Goal: Transaction & Acquisition: Purchase product/service

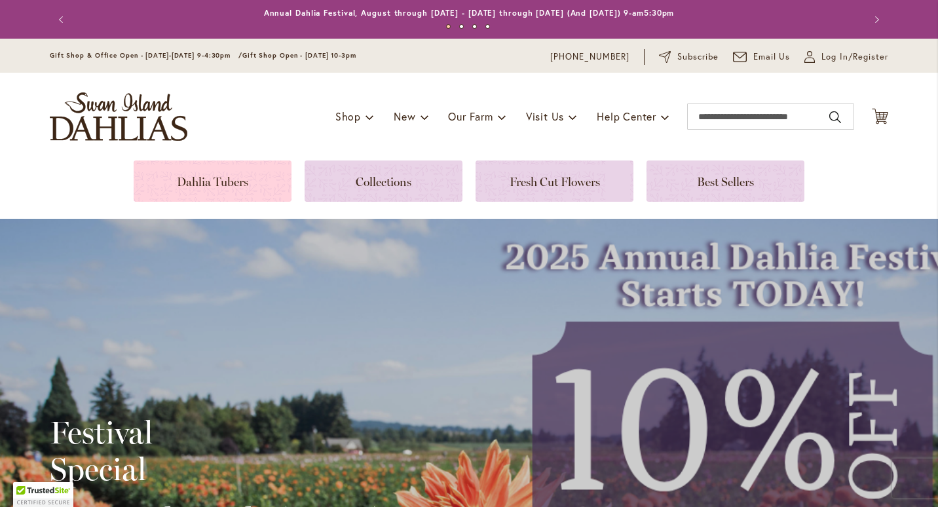
click at [243, 176] on link at bounding box center [213, 180] width 158 height 41
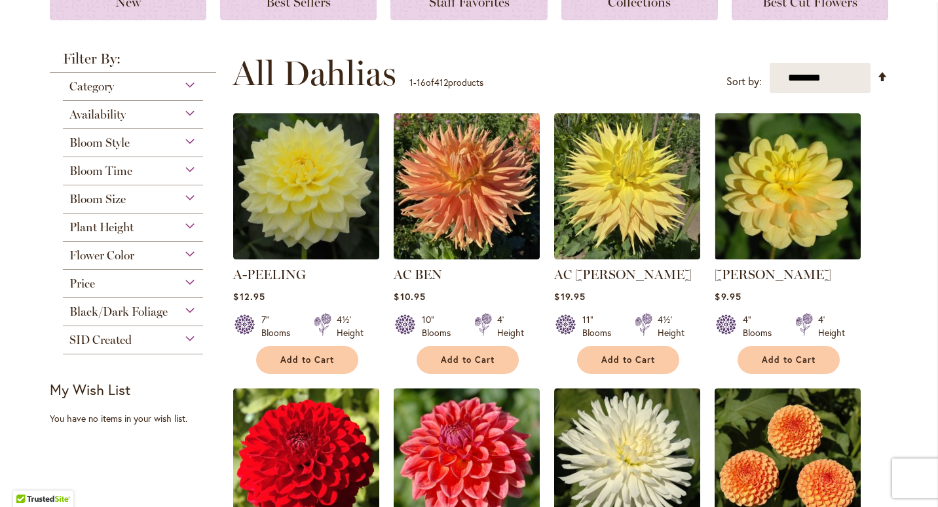
scroll to position [218, 0]
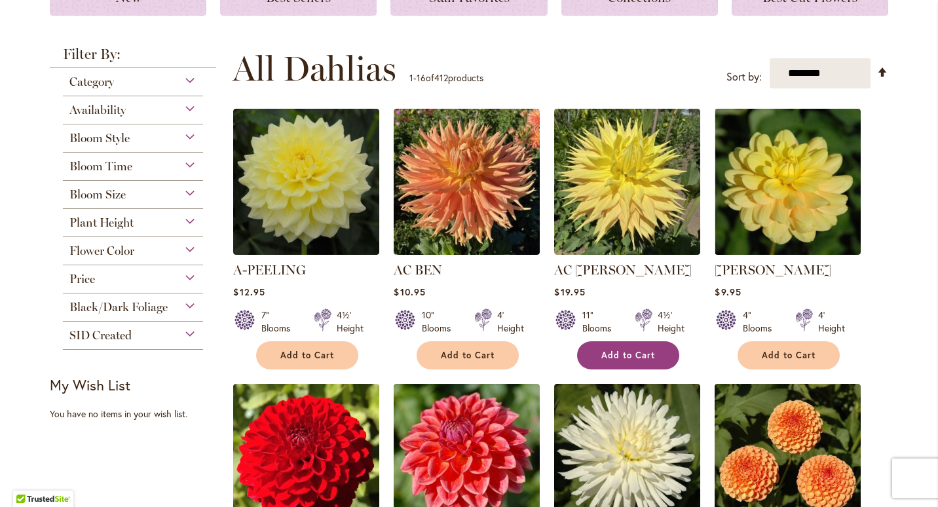
click at [651, 352] on button "Add to Cart" at bounding box center [628, 355] width 102 height 28
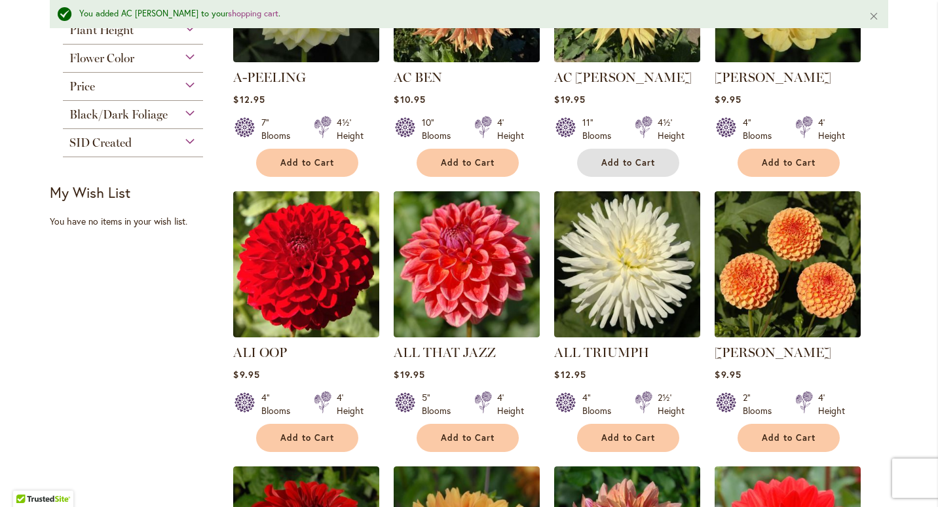
scroll to position [448, 0]
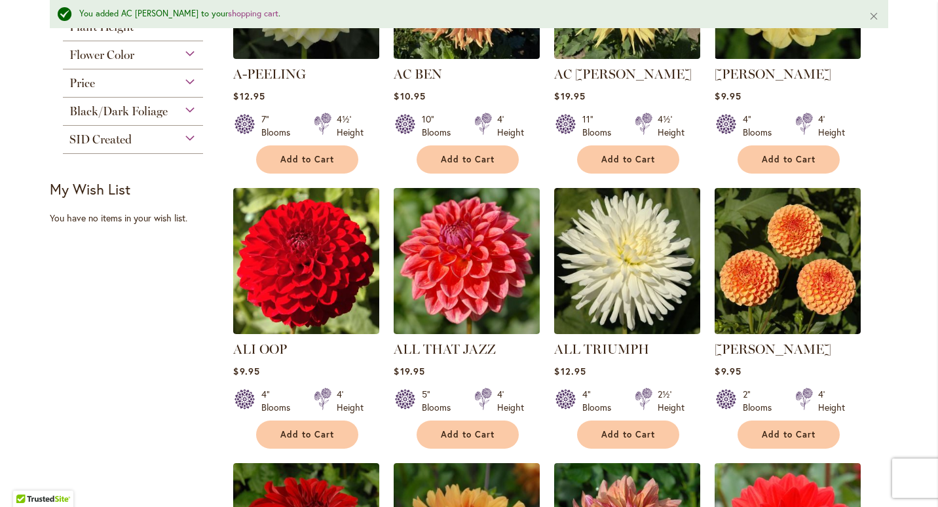
click at [302, 447] on ol "A-PEELING $12.95 7" Blooms 4½' Height" at bounding box center [559, 464] width 655 height 1105
click at [303, 434] on span "Add to Cart" at bounding box center [307, 434] width 54 height 11
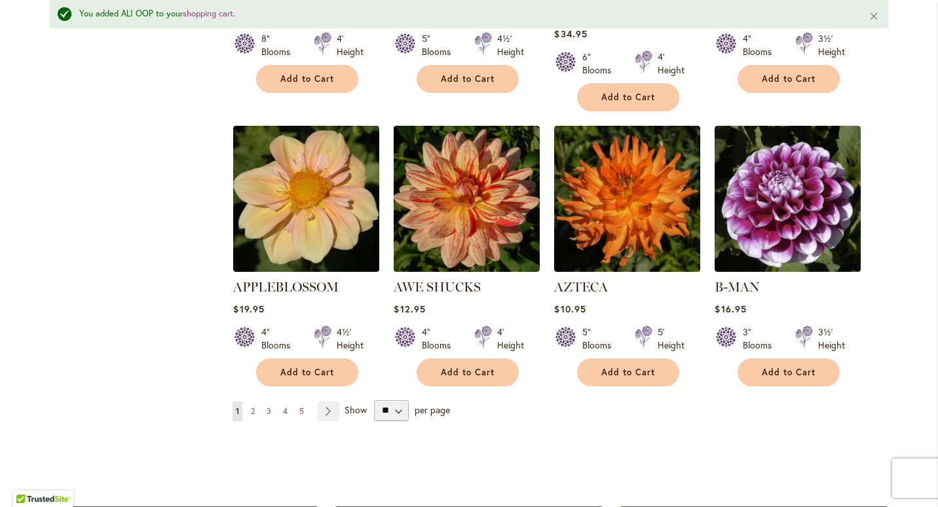
scroll to position [1093, 0]
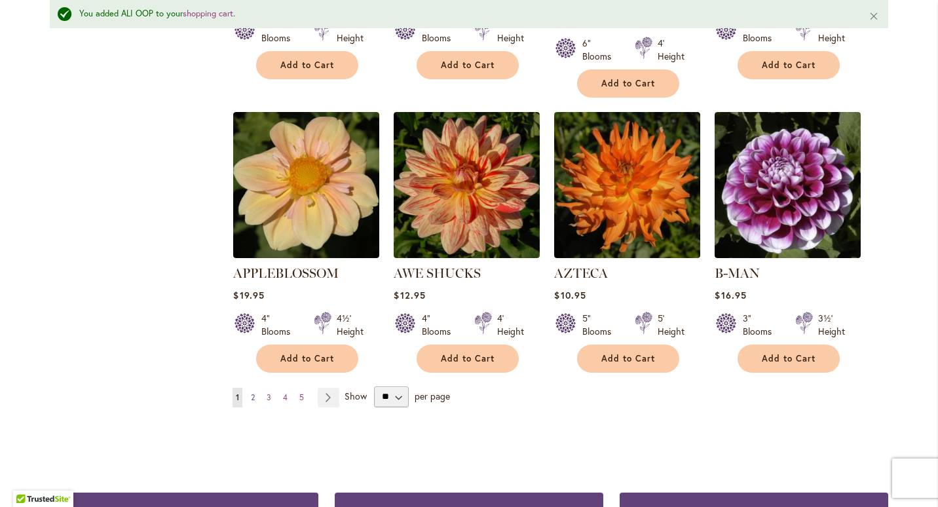
click at [252, 388] on link "Page 2" at bounding box center [252, 398] width 10 height 20
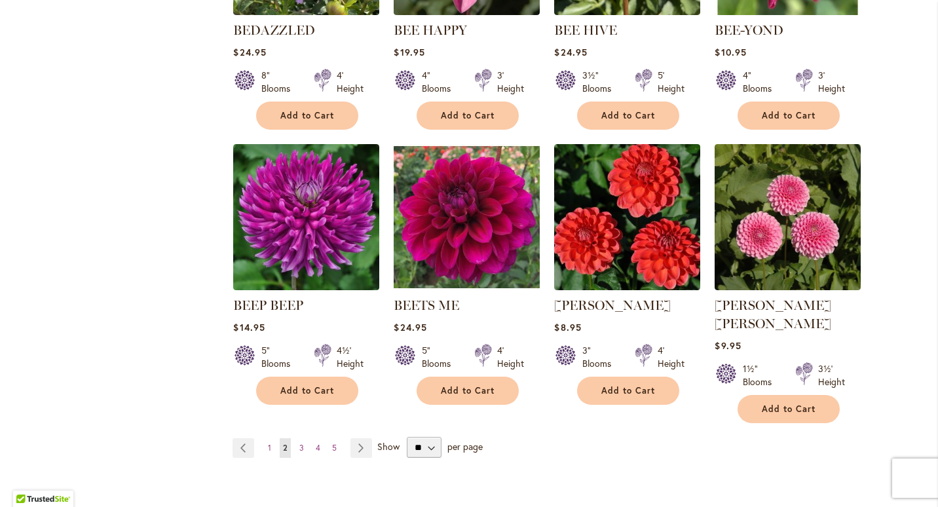
scroll to position [1039, 0]
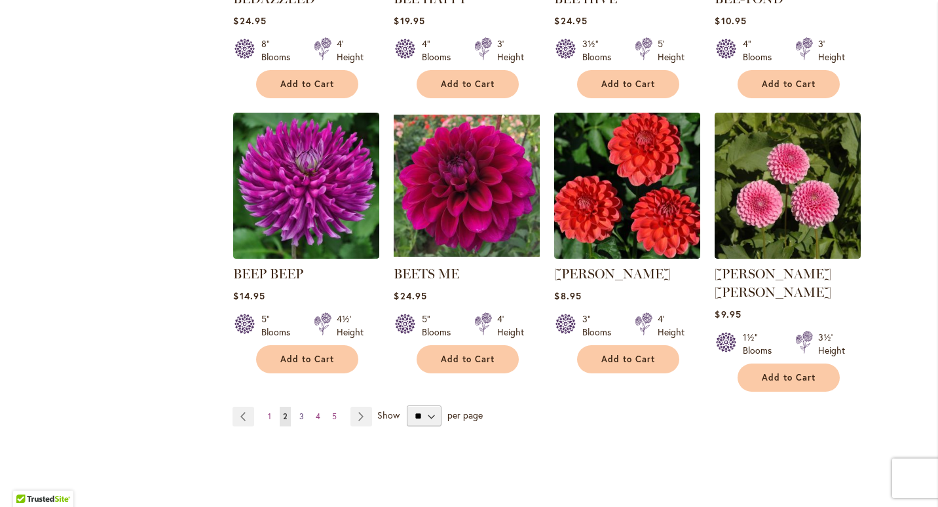
click at [299, 411] on span "3" at bounding box center [301, 416] width 5 height 10
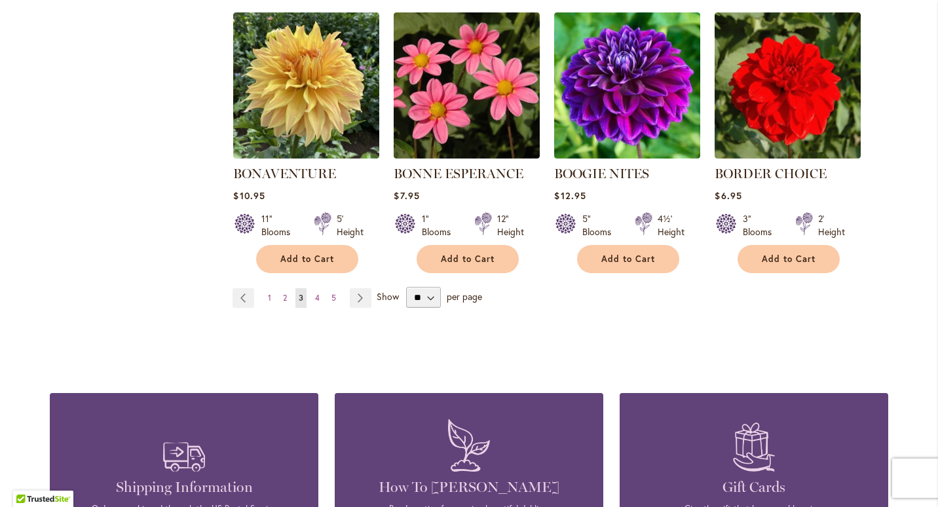
scroll to position [1019, 0]
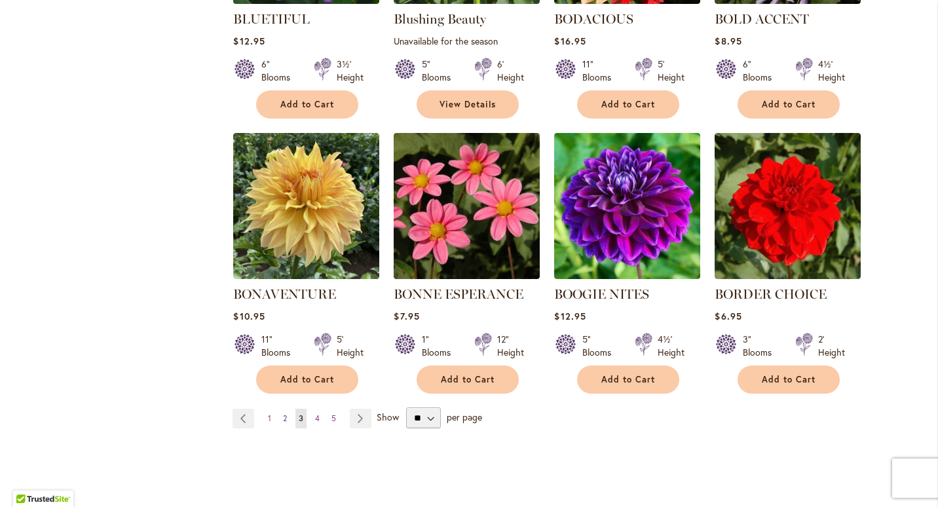
click at [283, 415] on link "Page 2" at bounding box center [285, 419] width 10 height 20
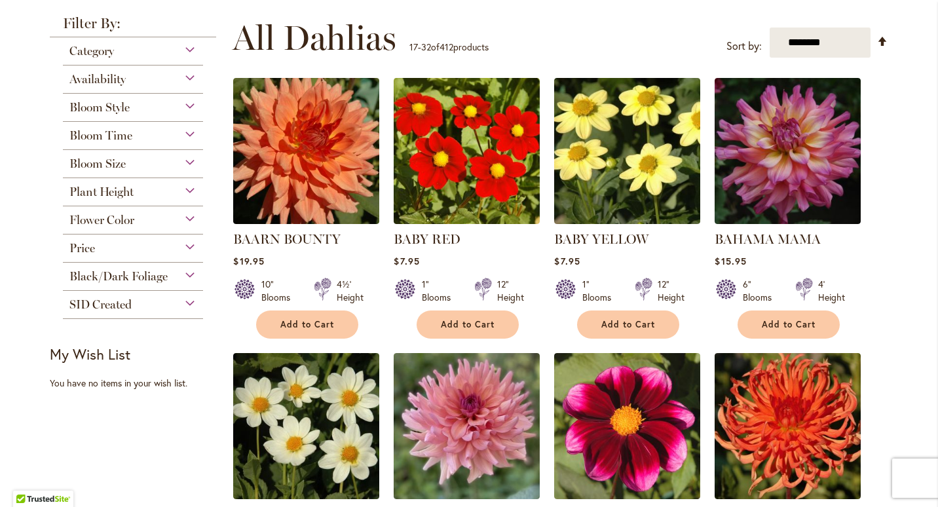
scroll to position [256, 0]
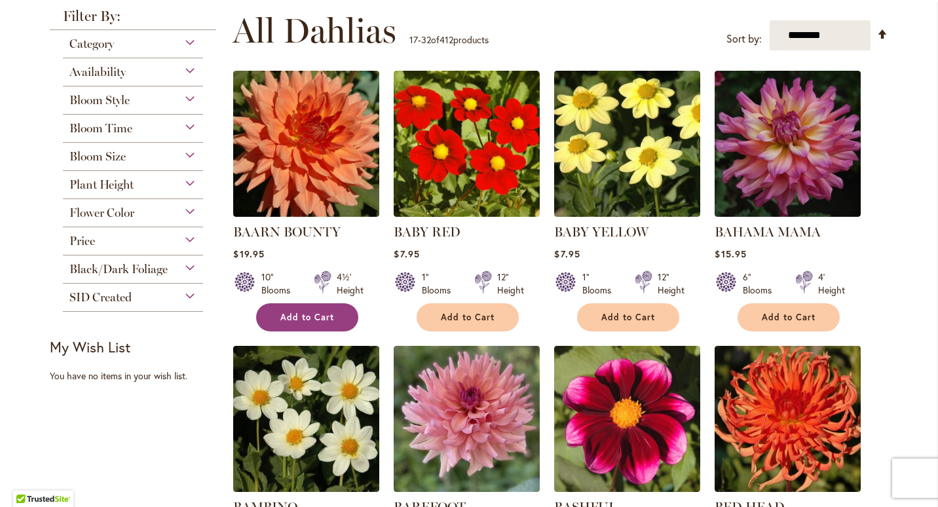
click at [289, 312] on span "Add to Cart" at bounding box center [307, 317] width 54 height 11
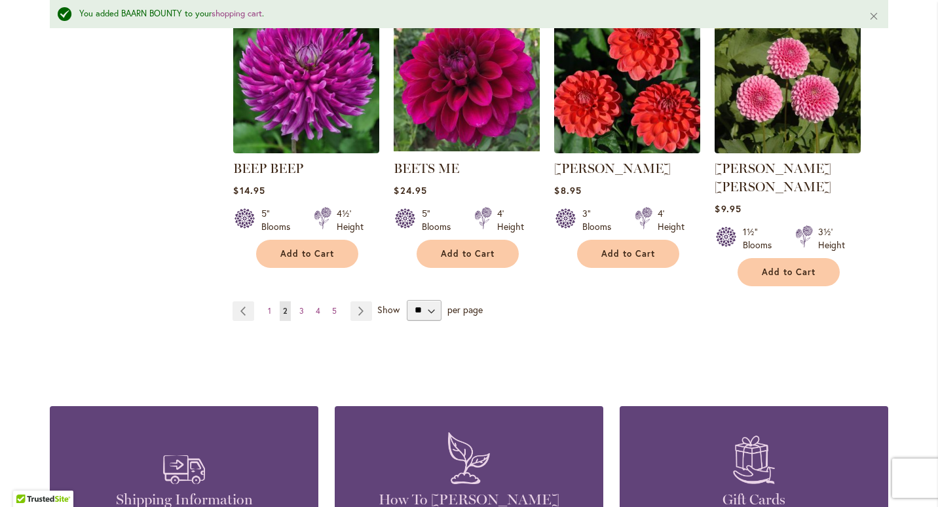
scroll to position [1200, 0]
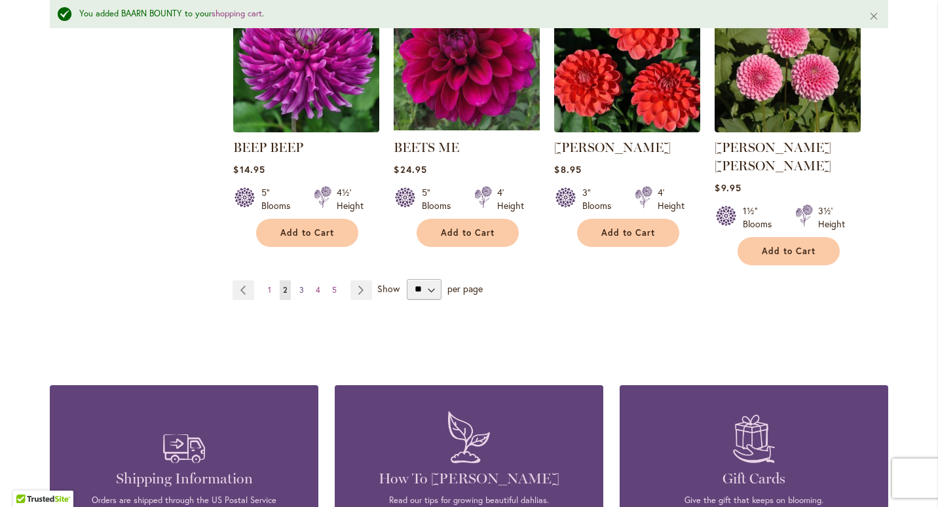
click at [299, 285] on span "3" at bounding box center [301, 290] width 5 height 10
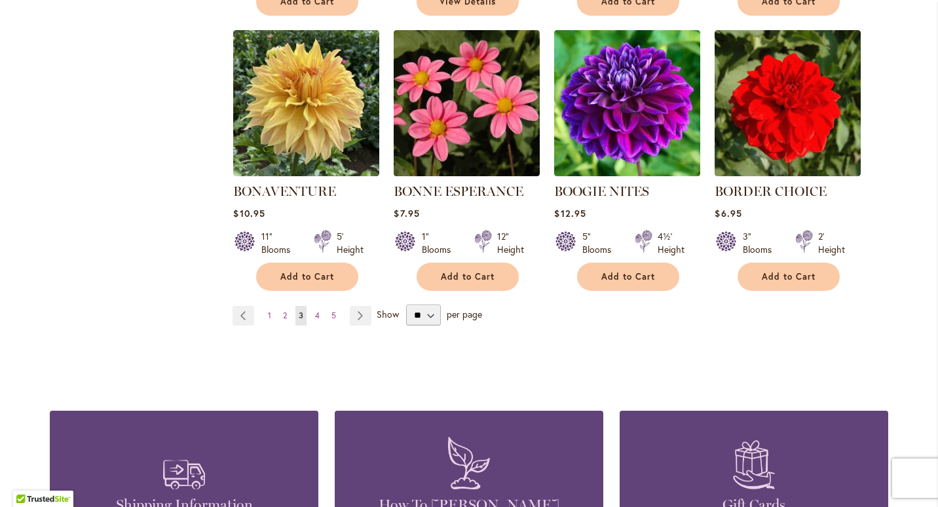
scroll to position [1159, 0]
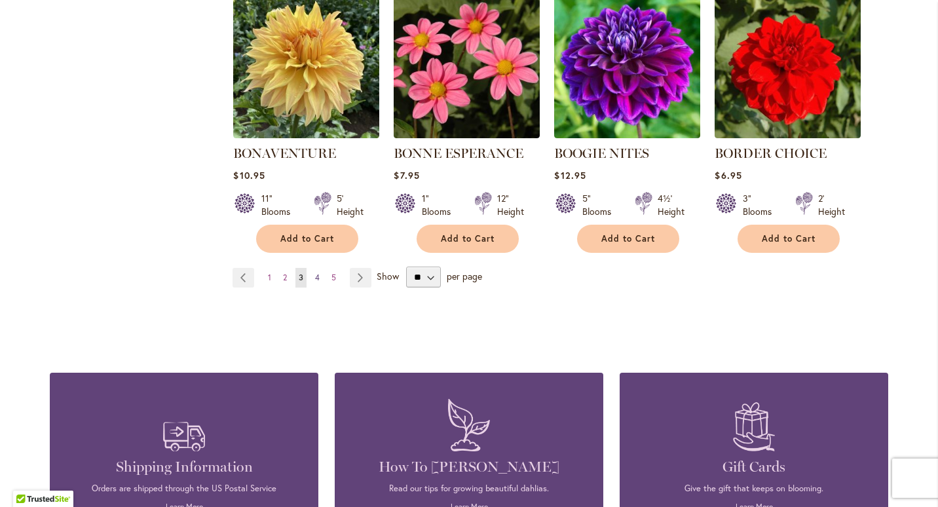
click at [315, 277] on span "4" at bounding box center [317, 277] width 5 height 10
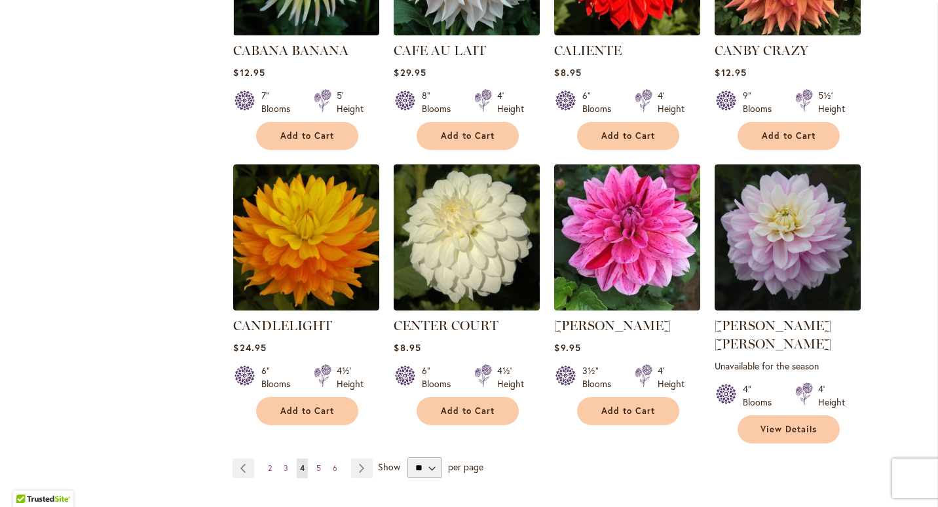
scroll to position [1008, 0]
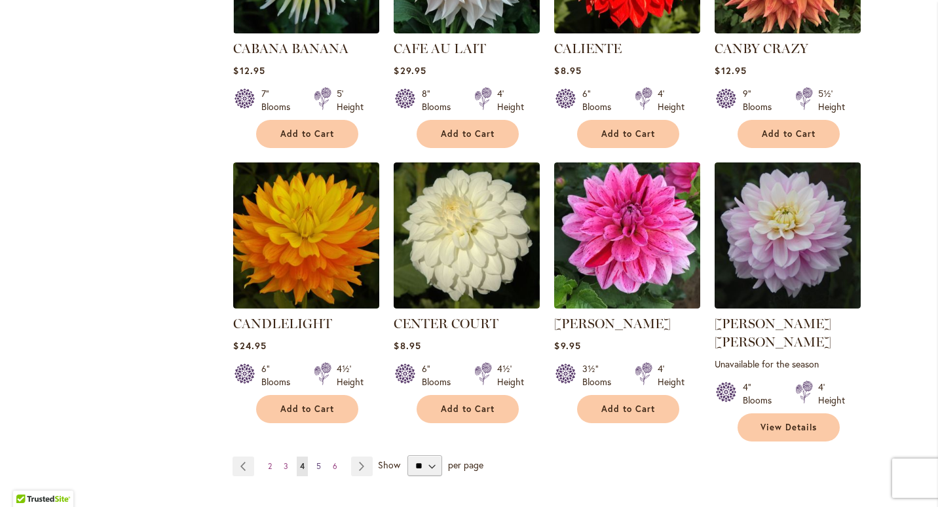
click at [313, 456] on link "Page 5" at bounding box center [318, 466] width 11 height 20
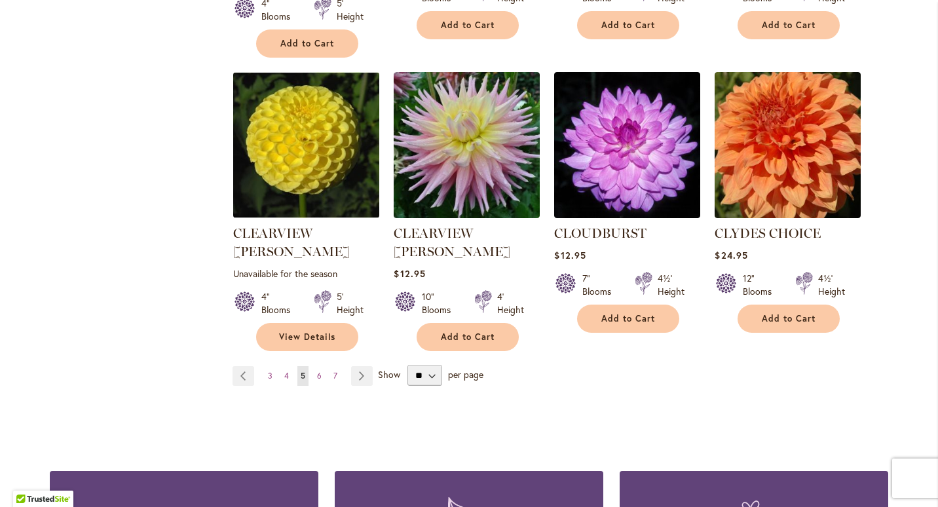
scroll to position [1126, 0]
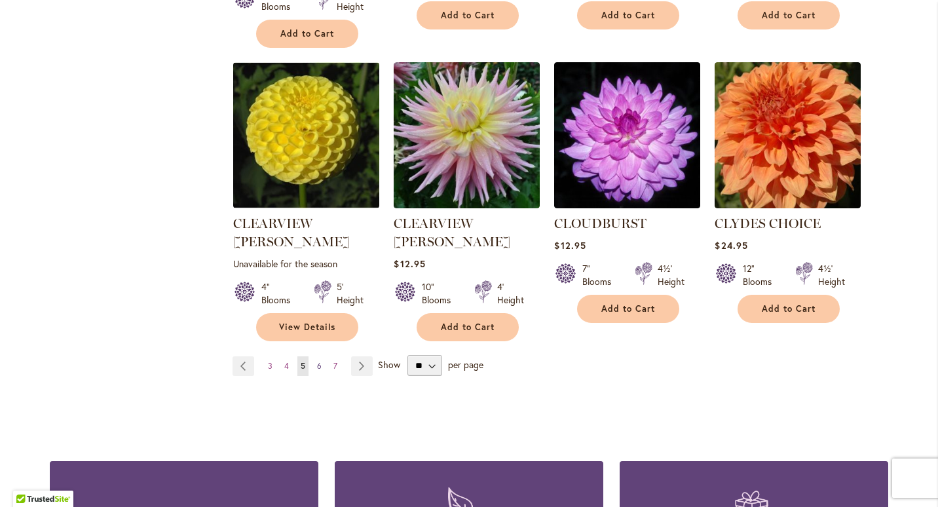
click at [317, 361] on span "6" at bounding box center [319, 366] width 5 height 10
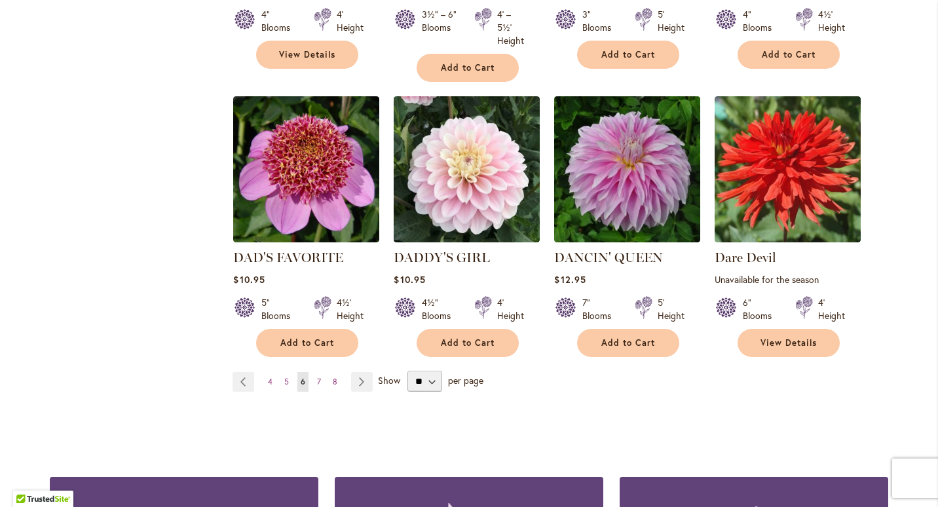
scroll to position [1106, 0]
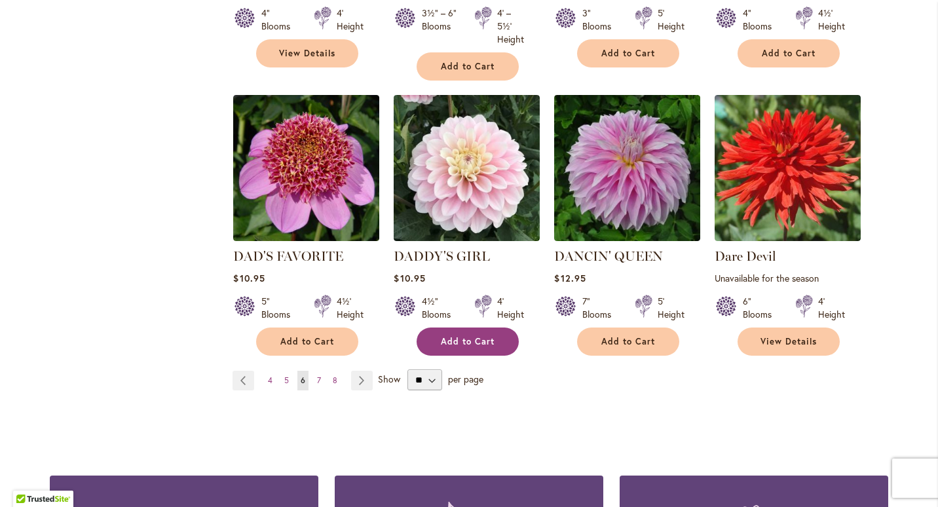
click at [469, 336] on span "Add to Cart" at bounding box center [468, 341] width 54 height 11
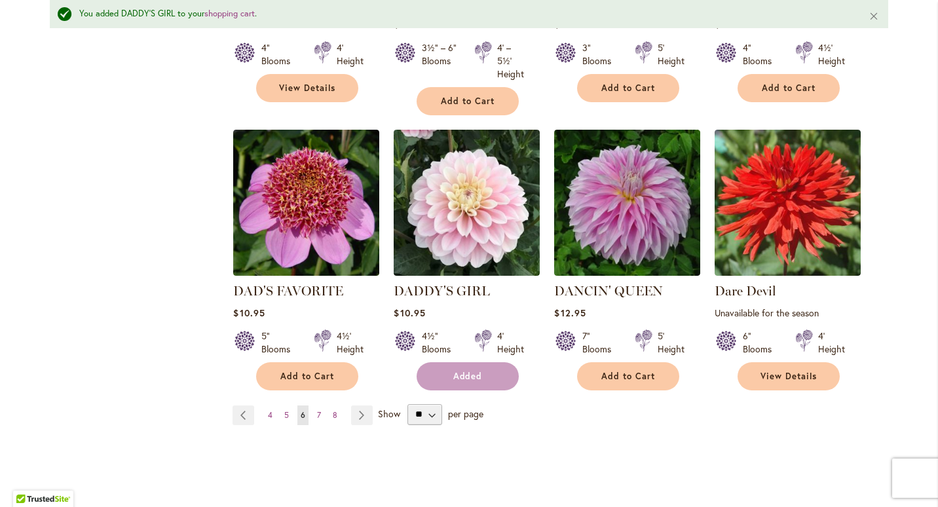
scroll to position [1140, 0]
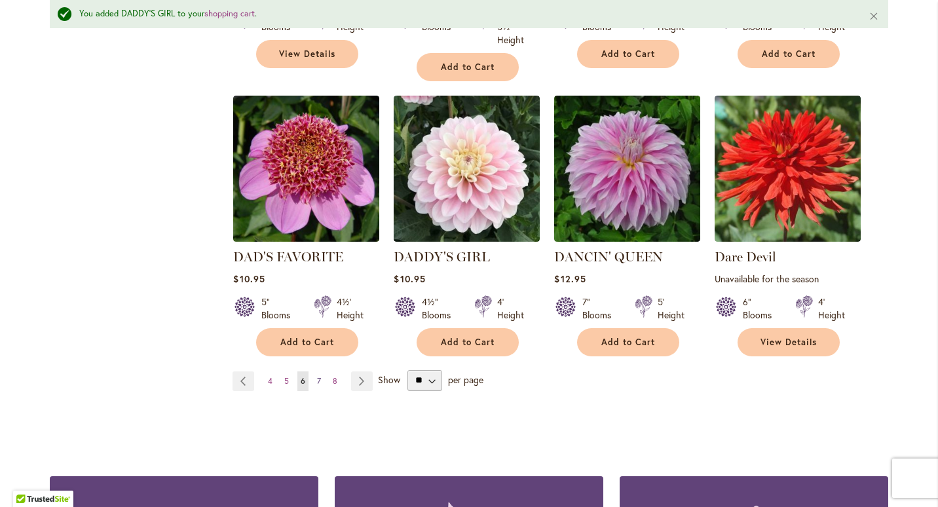
click at [317, 376] on span "7" at bounding box center [319, 381] width 4 height 10
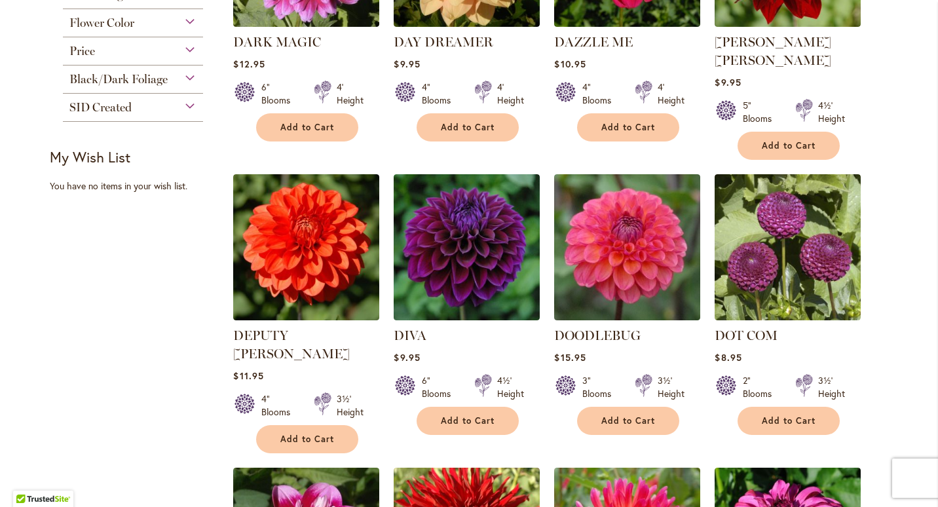
scroll to position [454, 0]
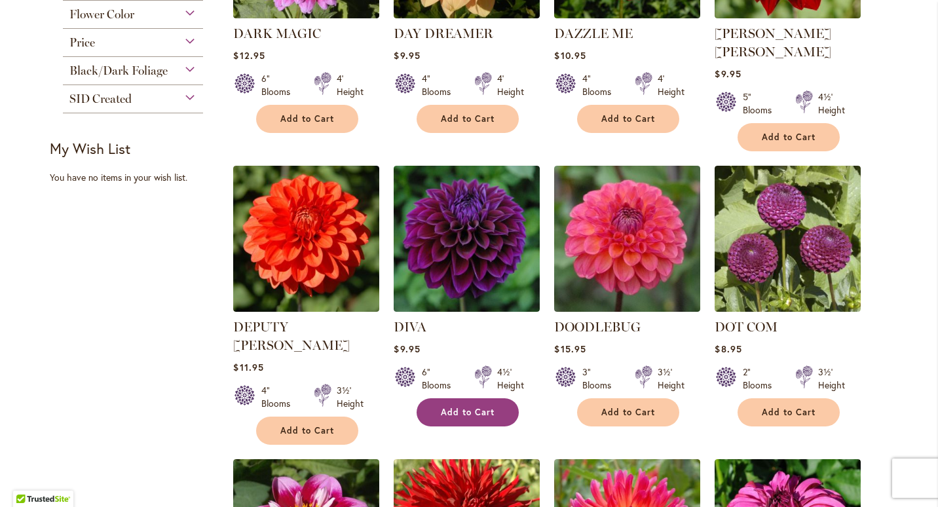
click at [475, 407] on span "Add to Cart" at bounding box center [468, 412] width 54 height 11
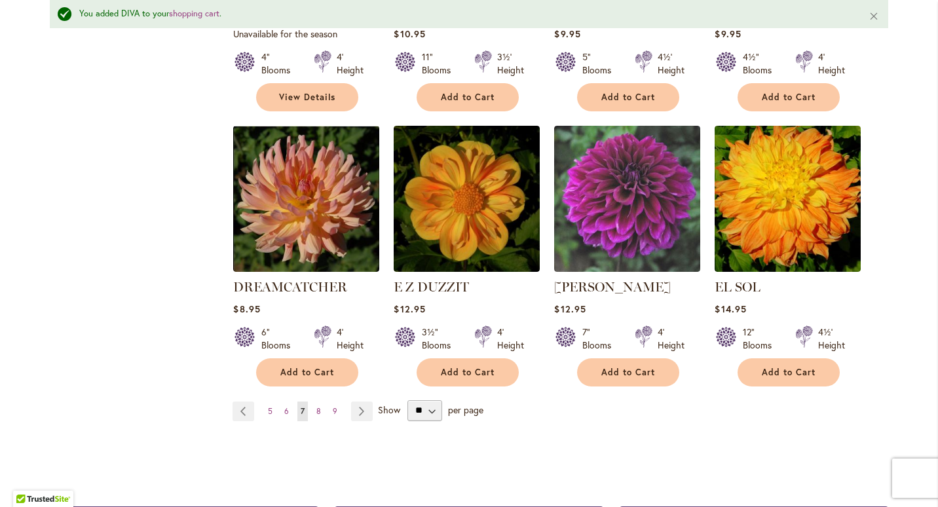
scroll to position [1106, 0]
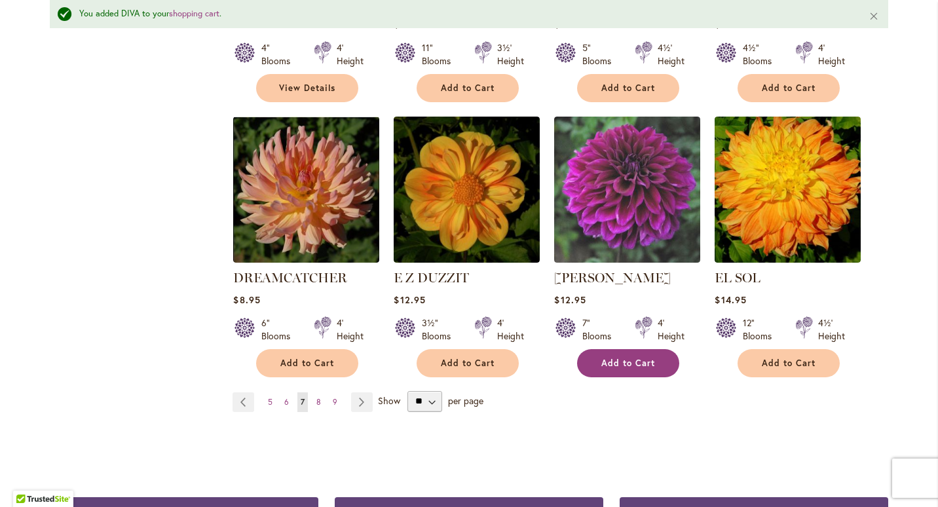
click at [632, 357] on span "Add to Cart" at bounding box center [628, 362] width 54 height 11
click at [316, 397] on span "8" at bounding box center [318, 402] width 5 height 10
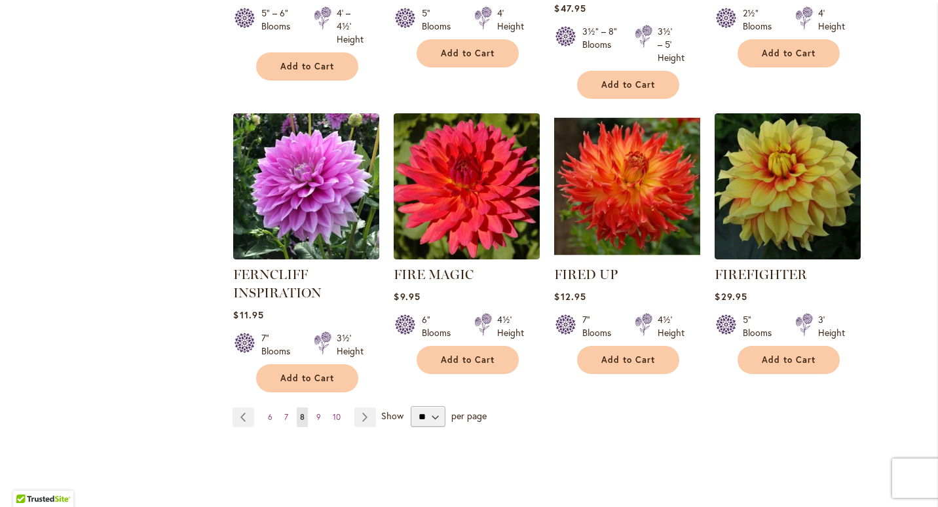
scroll to position [1071, 0]
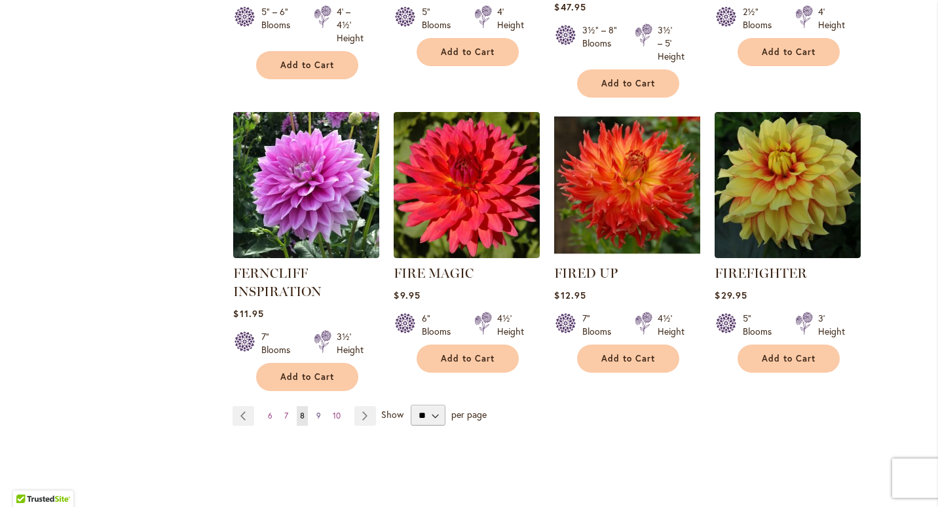
click at [313, 412] on link "Page 9" at bounding box center [318, 416] width 11 height 20
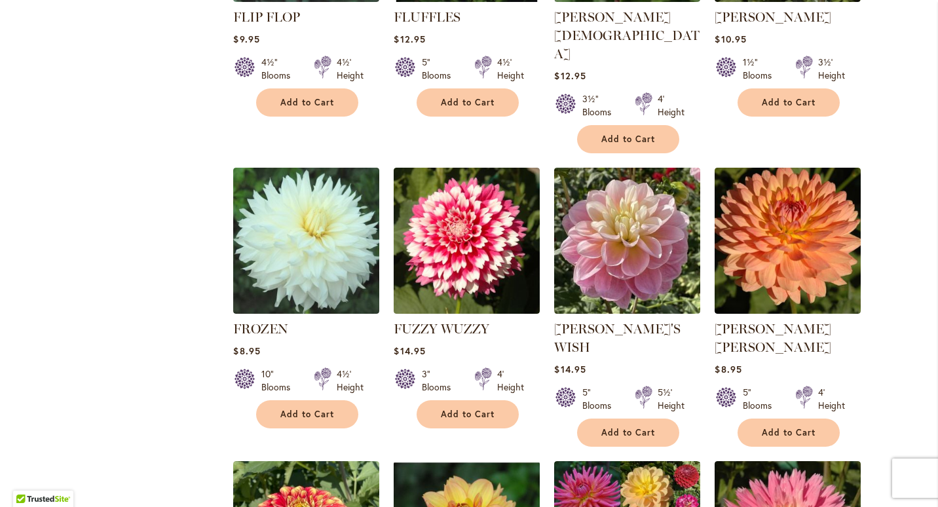
scroll to position [756, 0]
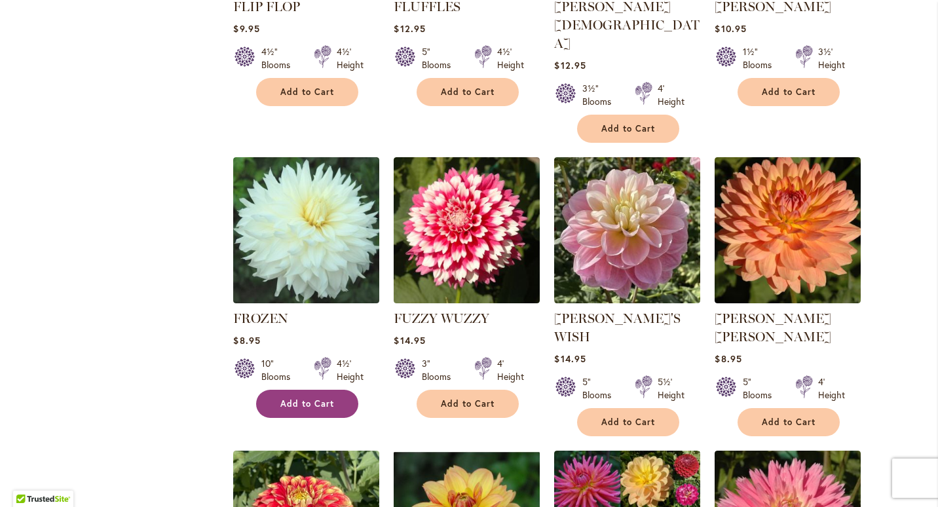
click at [318, 398] on span "Add to Cart" at bounding box center [307, 403] width 54 height 11
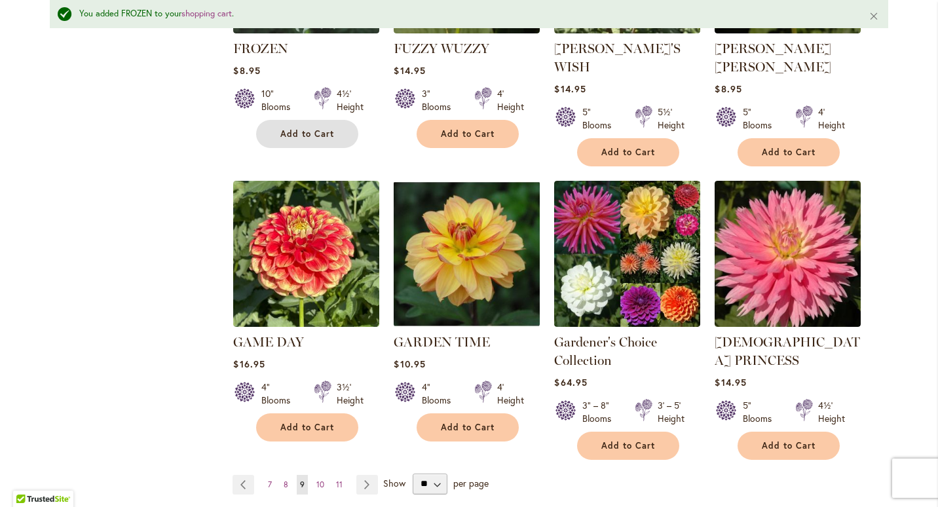
scroll to position [1062, 0]
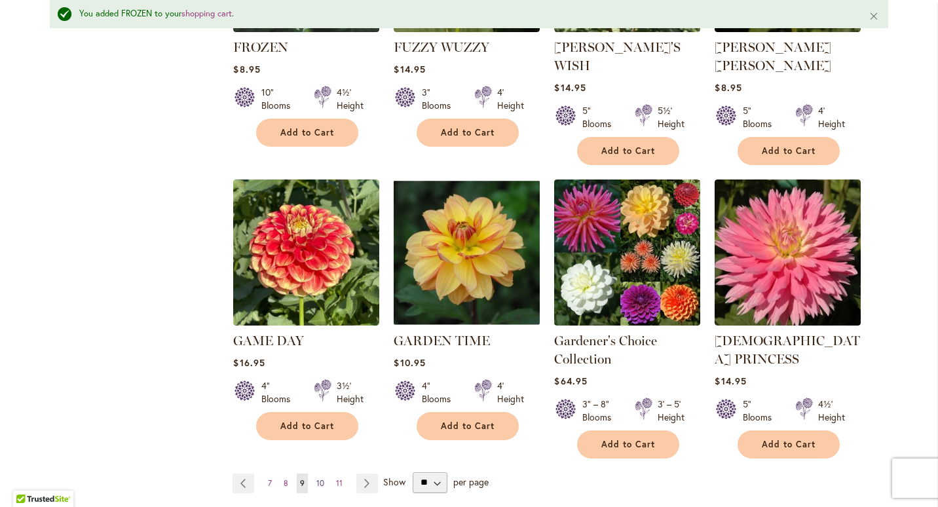
click at [318, 478] on span "10" at bounding box center [320, 483] width 8 height 10
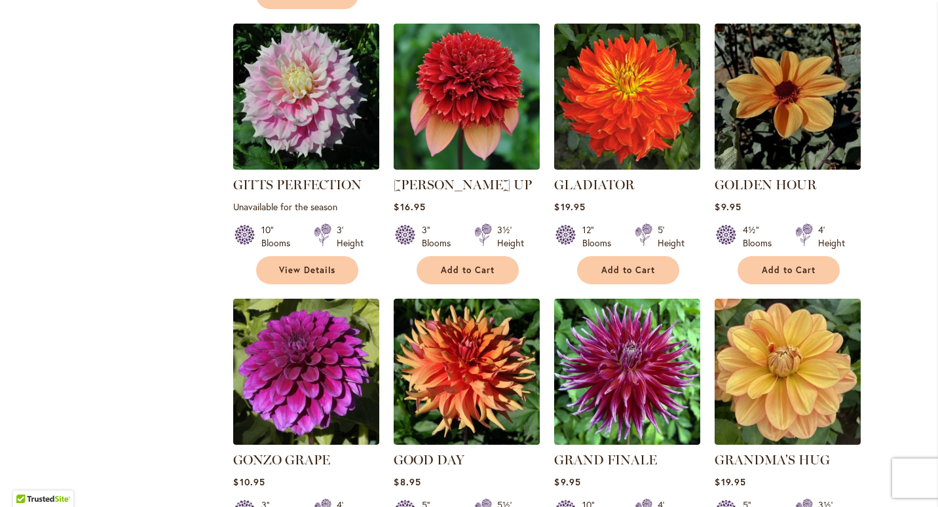
scroll to position [868, 0]
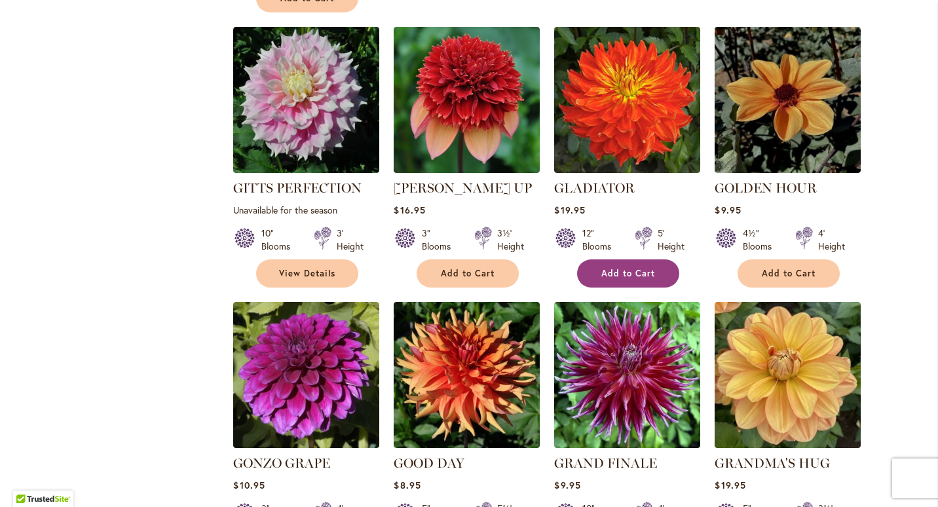
click at [631, 268] on span "Add to Cart" at bounding box center [628, 273] width 54 height 11
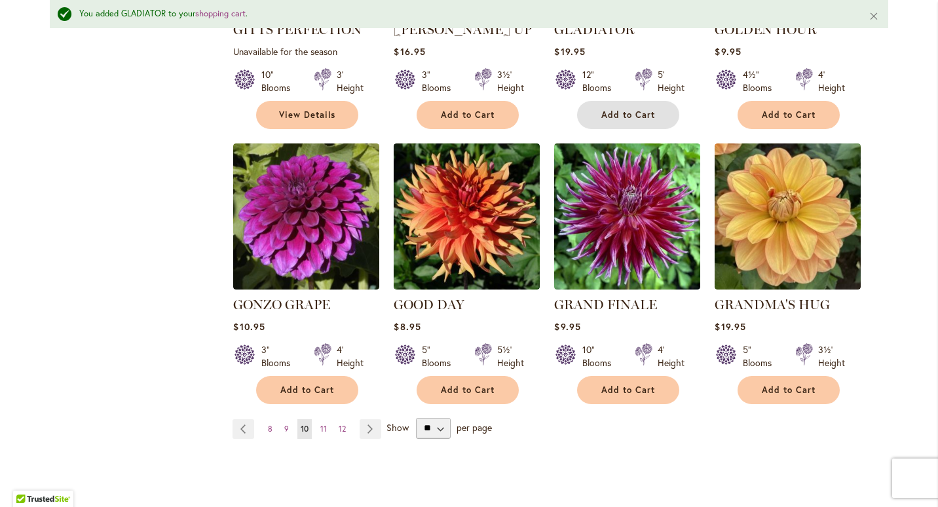
scroll to position [1073, 0]
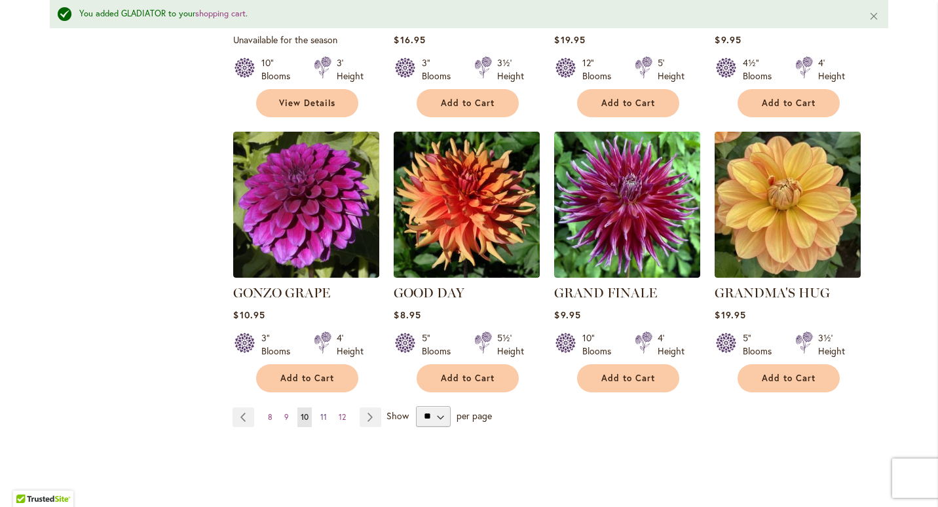
click at [320, 412] on span "11" at bounding box center [323, 417] width 7 height 10
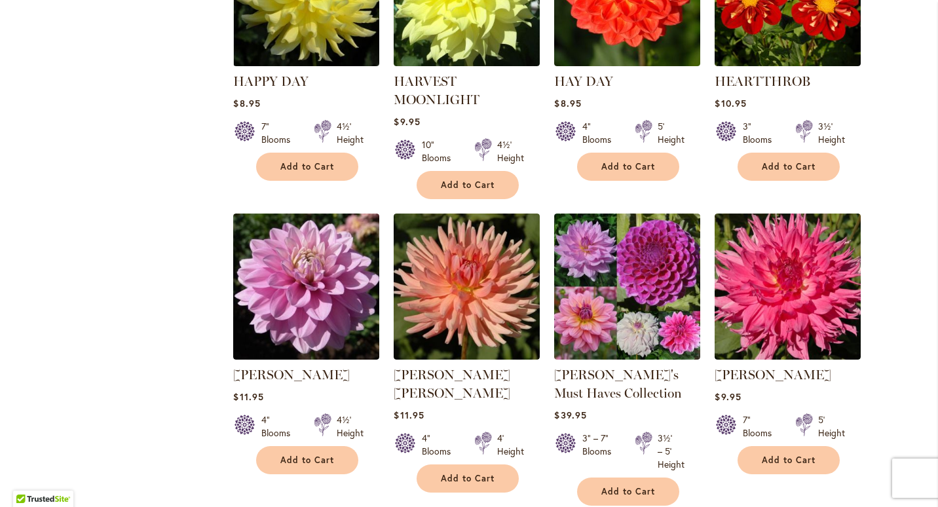
scroll to position [690, 0]
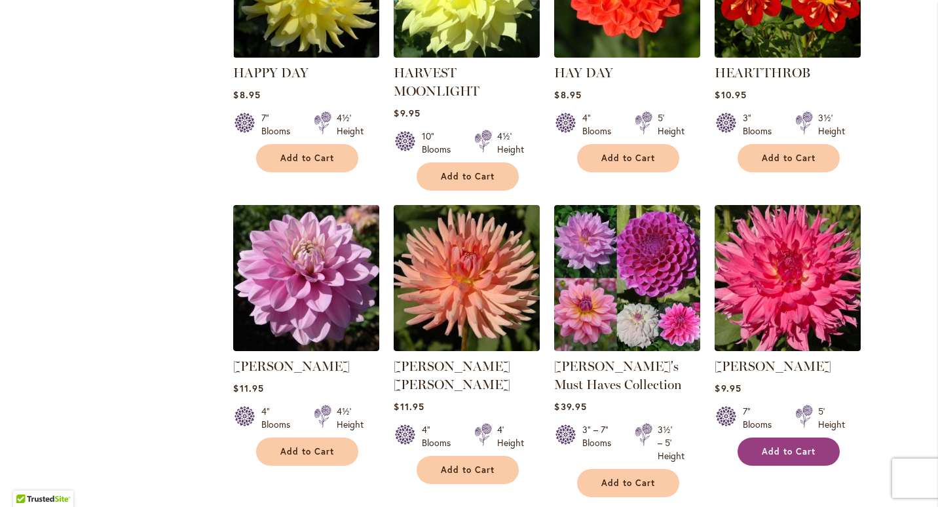
click at [799, 451] on span "Add to Cart" at bounding box center [788, 451] width 54 height 11
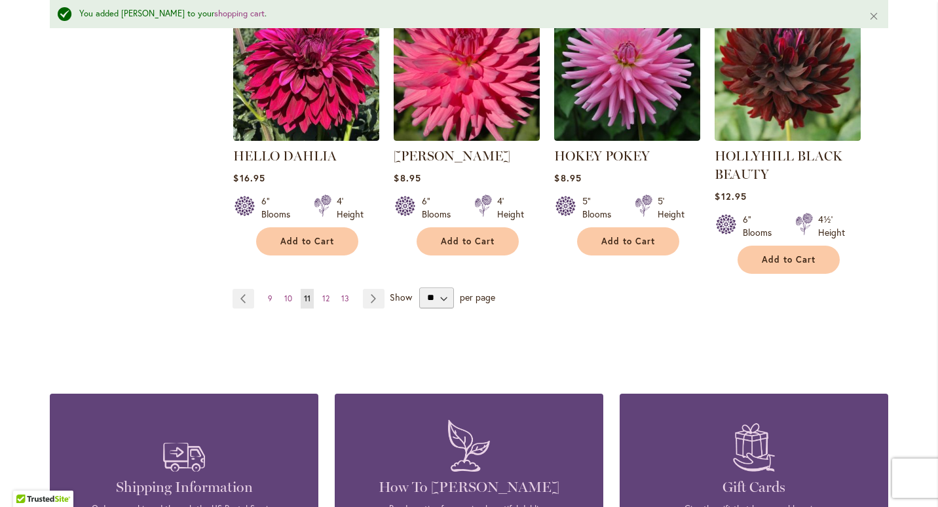
scroll to position [1271, 0]
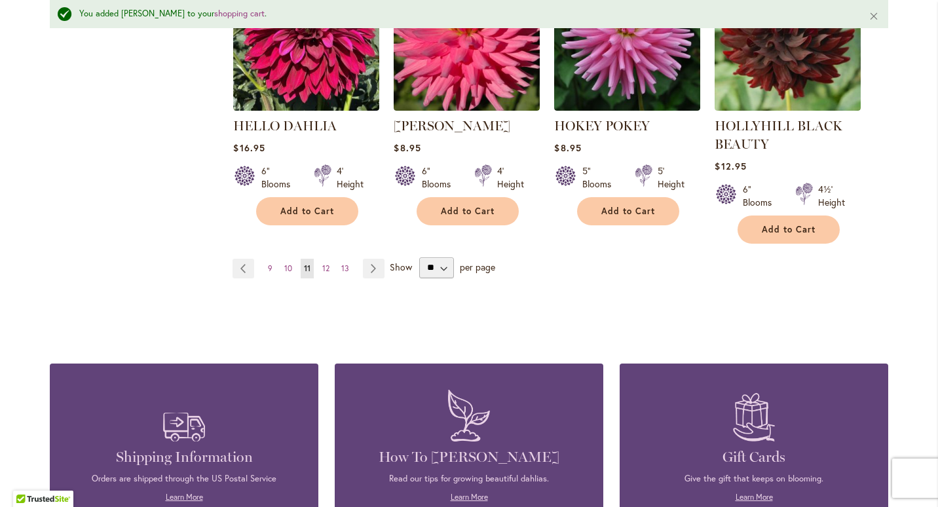
click at [330, 259] on ul "Page Previous Page 9 Page 10 You're currently reading page 11 Page 12 Page 13 P…" at bounding box center [310, 269] width 157 height 20
click at [344, 264] on span "13" at bounding box center [345, 268] width 8 height 10
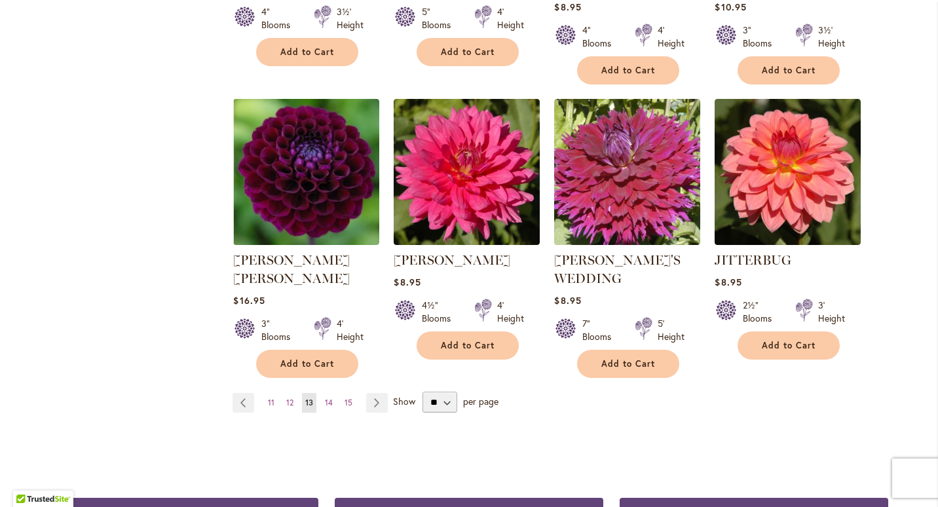
scroll to position [1104, 0]
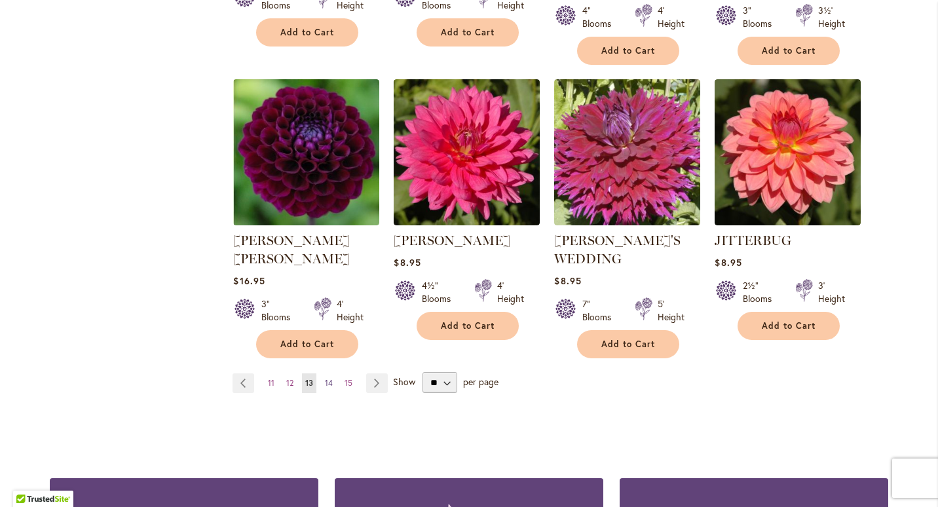
click at [329, 373] on link "Page 14" at bounding box center [328, 383] width 14 height 20
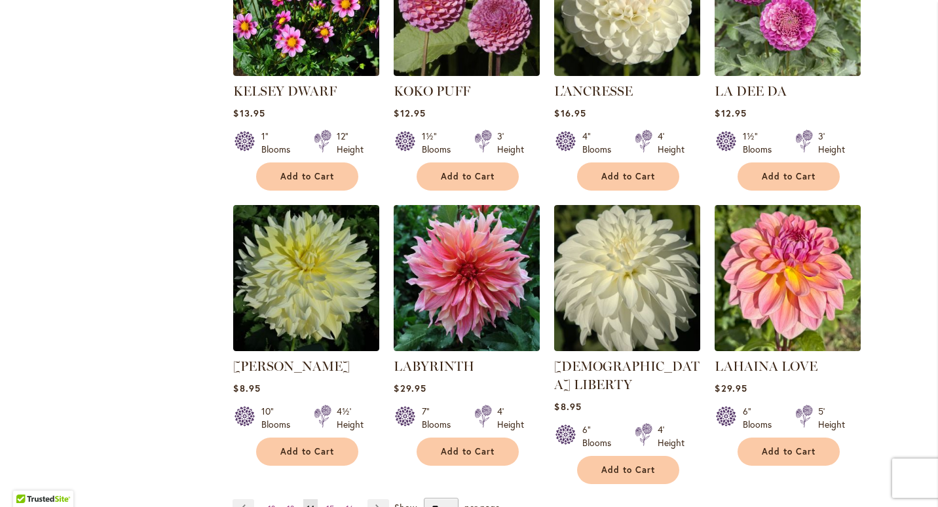
scroll to position [981, 0]
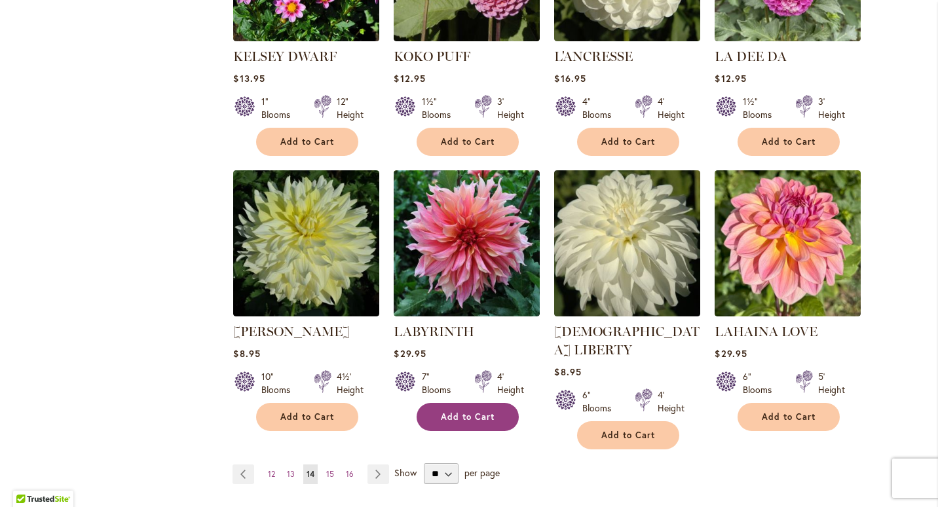
click at [445, 415] on span "Add to Cart" at bounding box center [468, 416] width 54 height 11
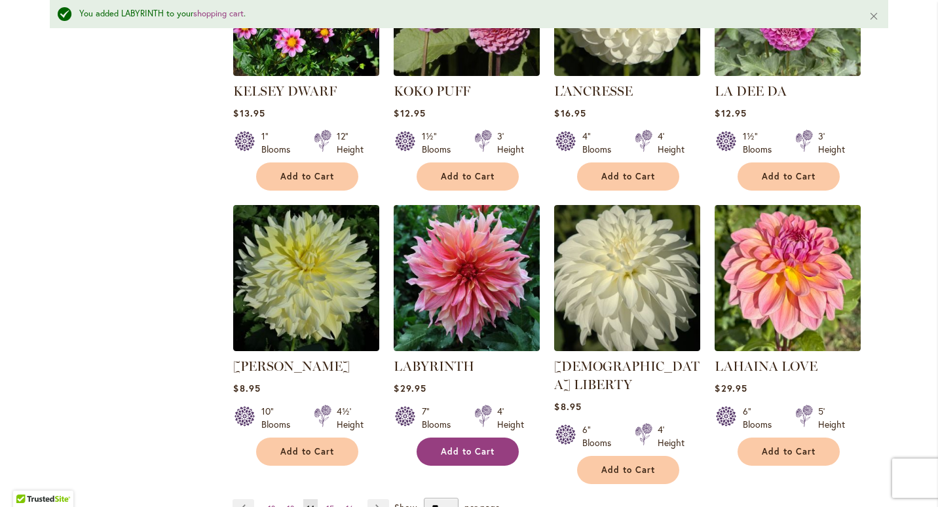
scroll to position [1015, 0]
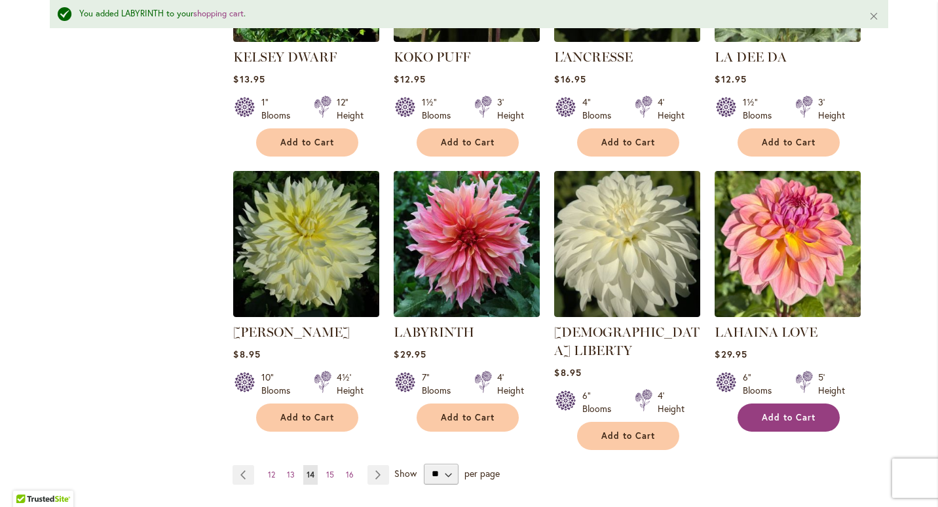
click at [794, 413] on span "Add to Cart" at bounding box center [788, 417] width 54 height 11
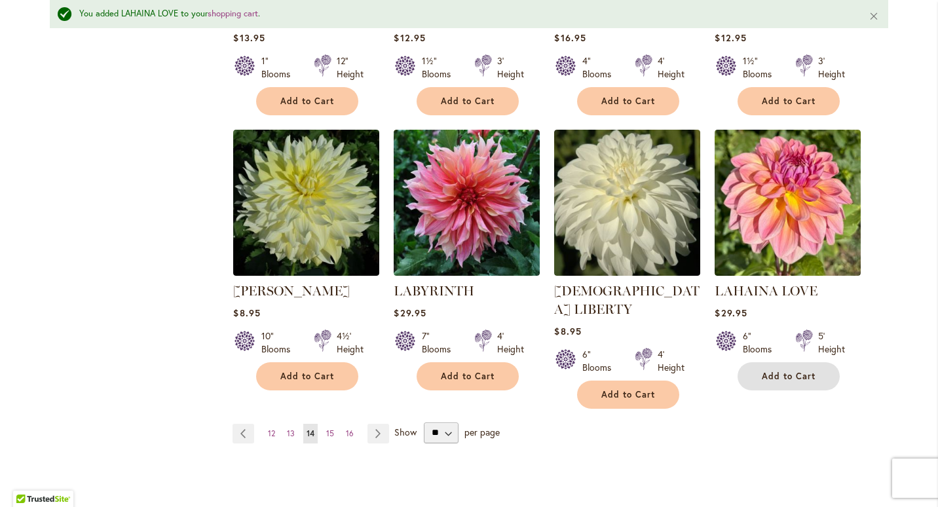
scroll to position [1092, 0]
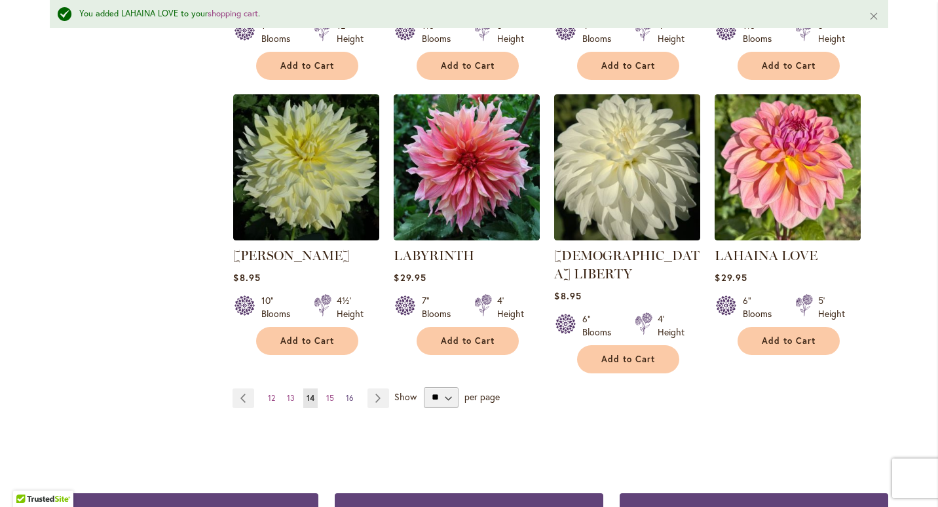
click at [347, 393] on span "16" at bounding box center [350, 398] width 8 height 10
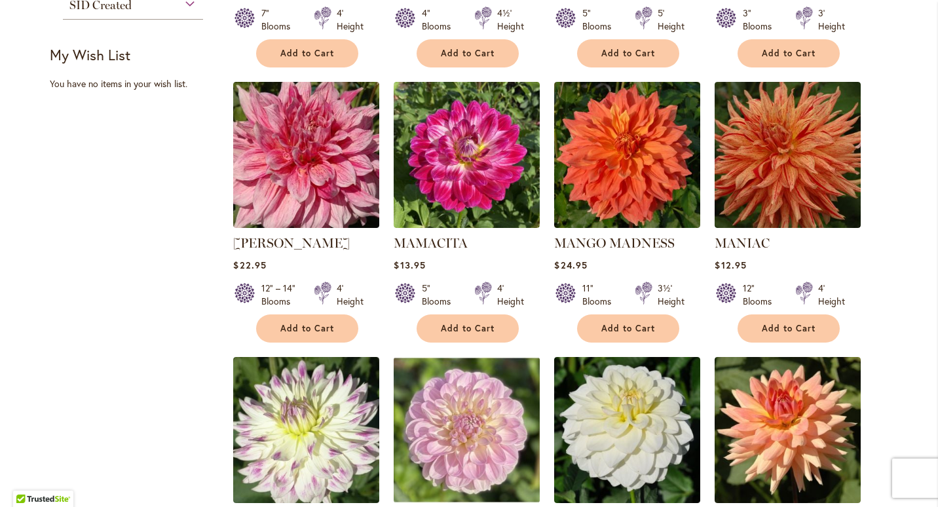
scroll to position [807, 0]
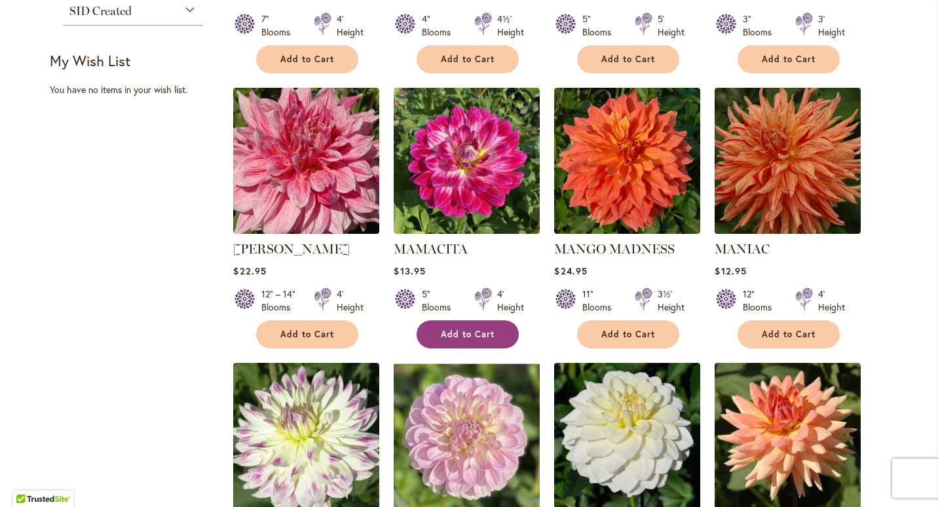
click at [475, 320] on button "Add to Cart" at bounding box center [467, 334] width 102 height 28
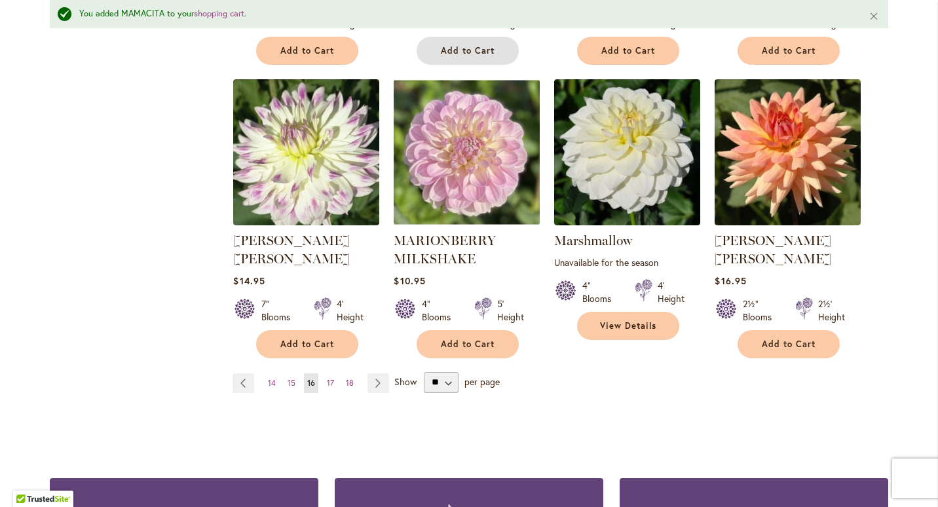
scroll to position [1152, 0]
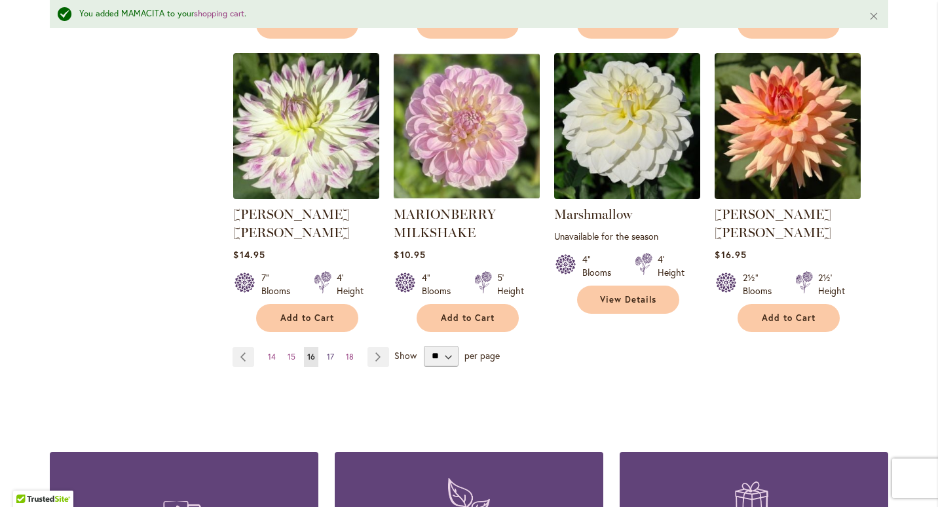
click at [329, 347] on link "Page 17" at bounding box center [330, 357] width 14 height 20
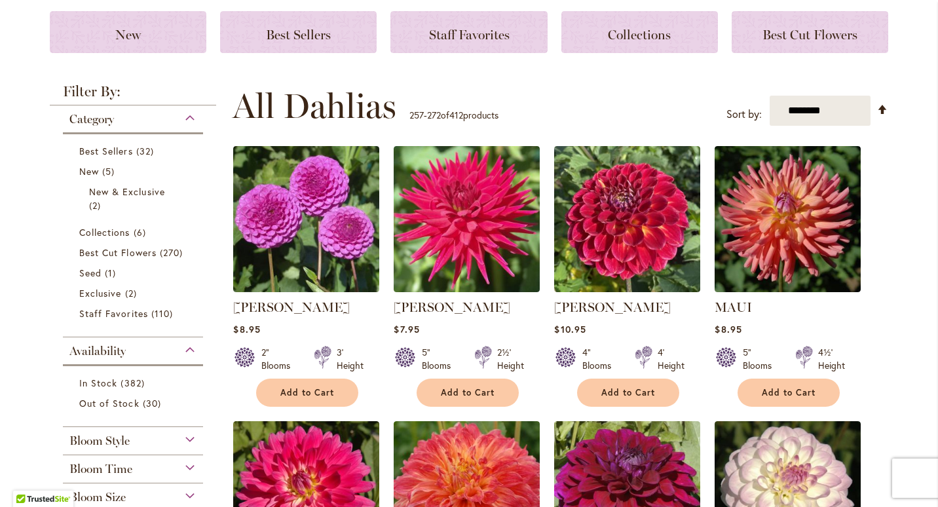
scroll to position [198, 0]
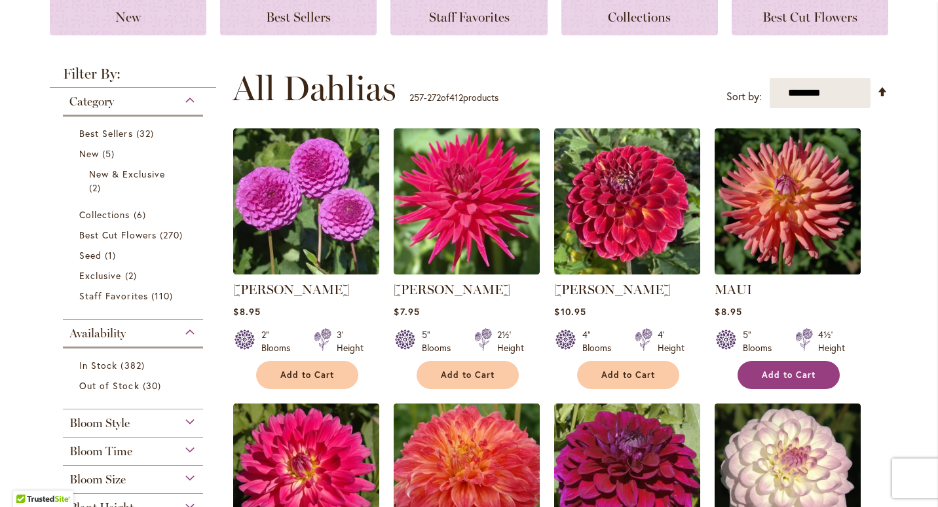
click at [793, 380] on button "Add to Cart" at bounding box center [788, 375] width 102 height 28
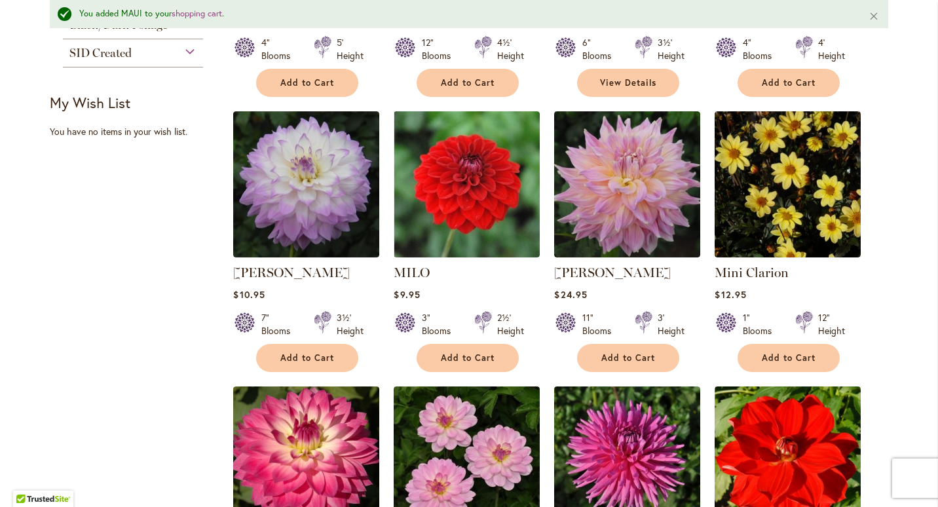
scroll to position [801, 0]
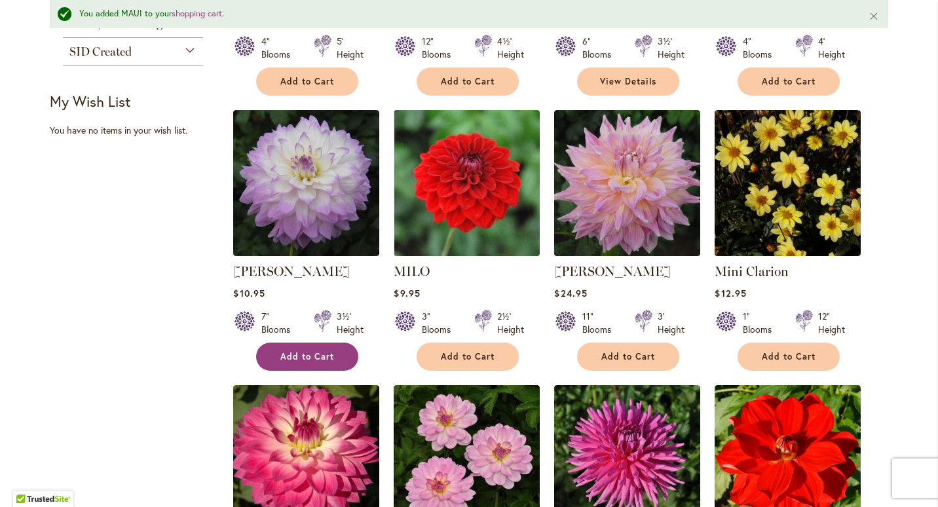
click at [327, 356] on span "Add to Cart" at bounding box center [307, 356] width 54 height 11
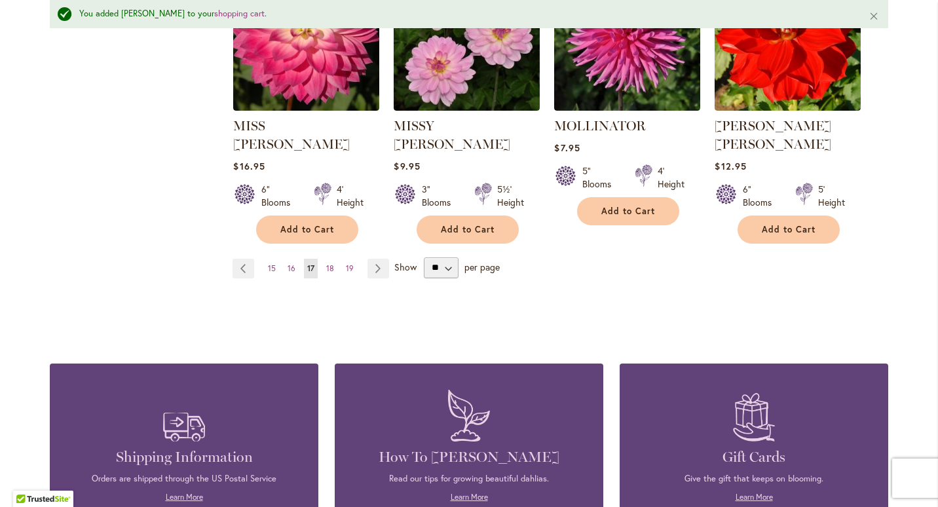
scroll to position [1001, 0]
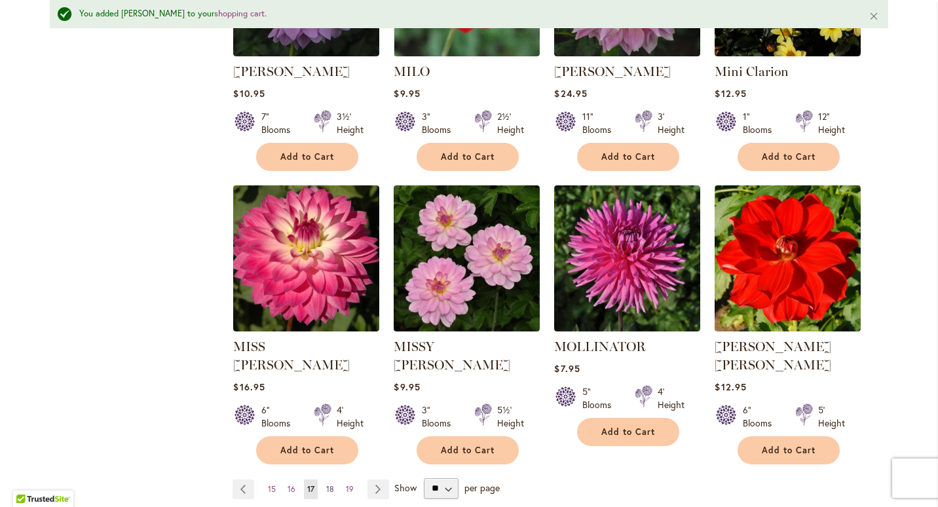
click at [326, 484] on span "18" at bounding box center [330, 489] width 8 height 10
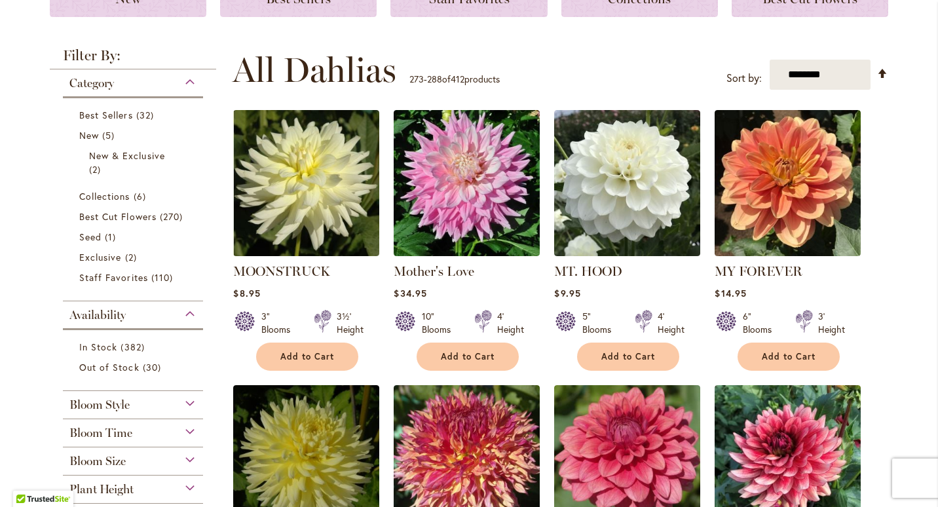
scroll to position [234, 0]
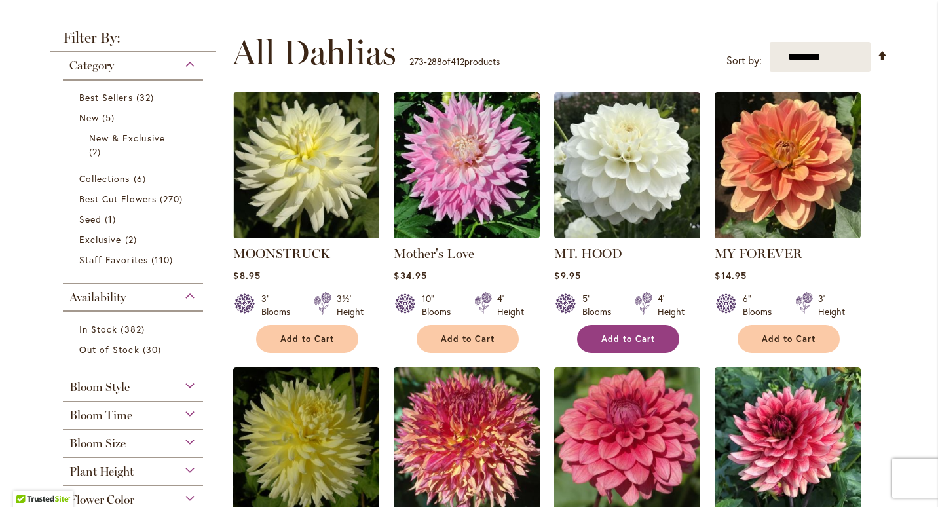
click at [617, 347] on button "Add to Cart" at bounding box center [628, 339] width 102 height 28
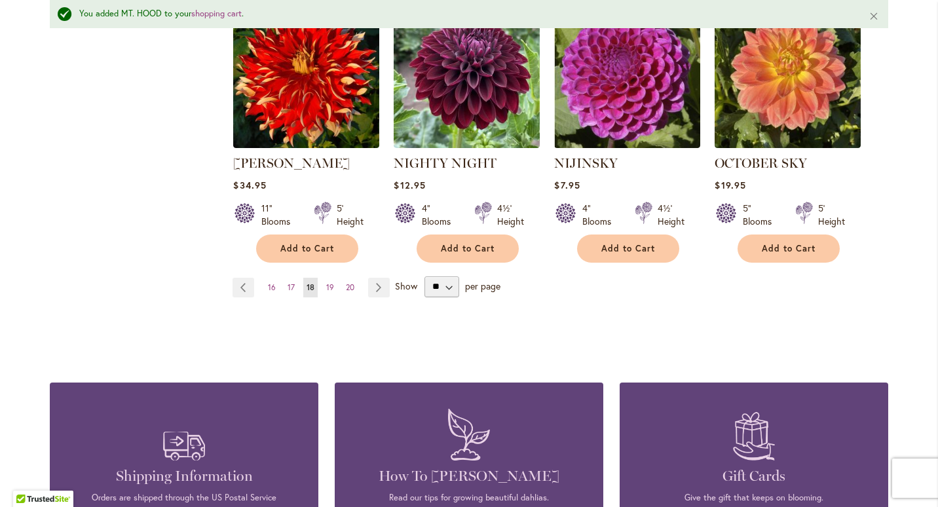
scroll to position [1212, 0]
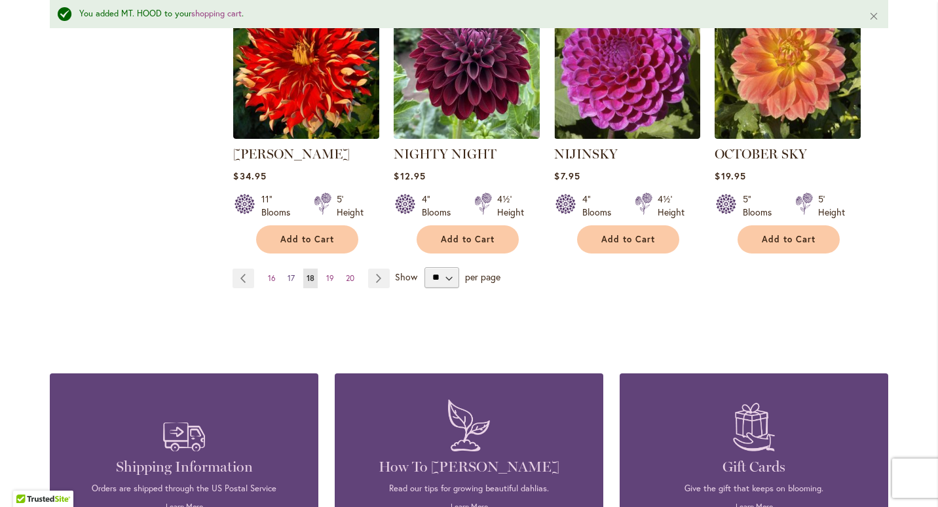
click at [287, 273] on span "17" at bounding box center [290, 278] width 7 height 10
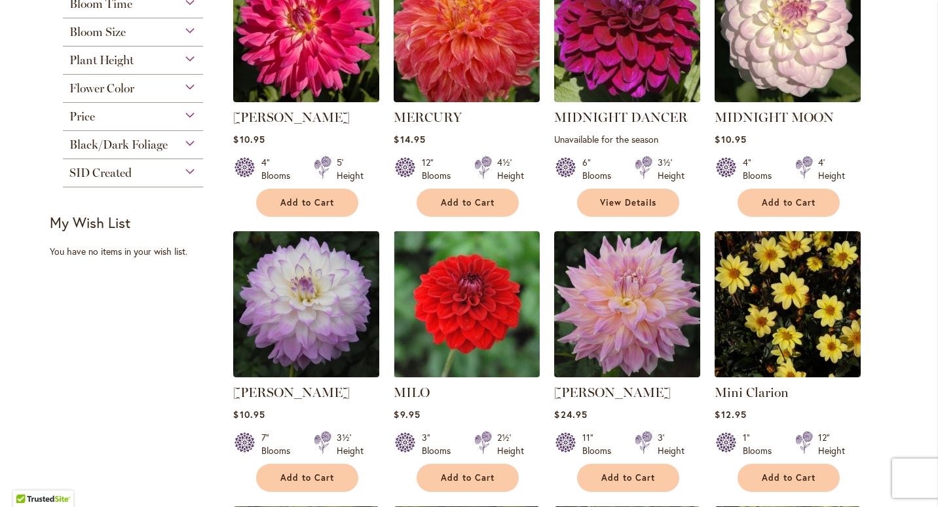
scroll to position [657, 0]
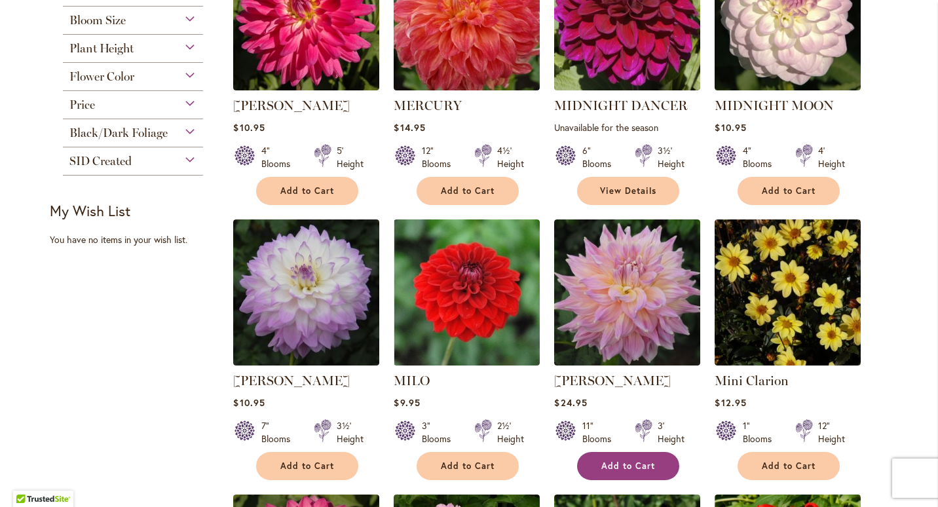
click at [617, 464] on span "Add to Cart" at bounding box center [628, 465] width 54 height 11
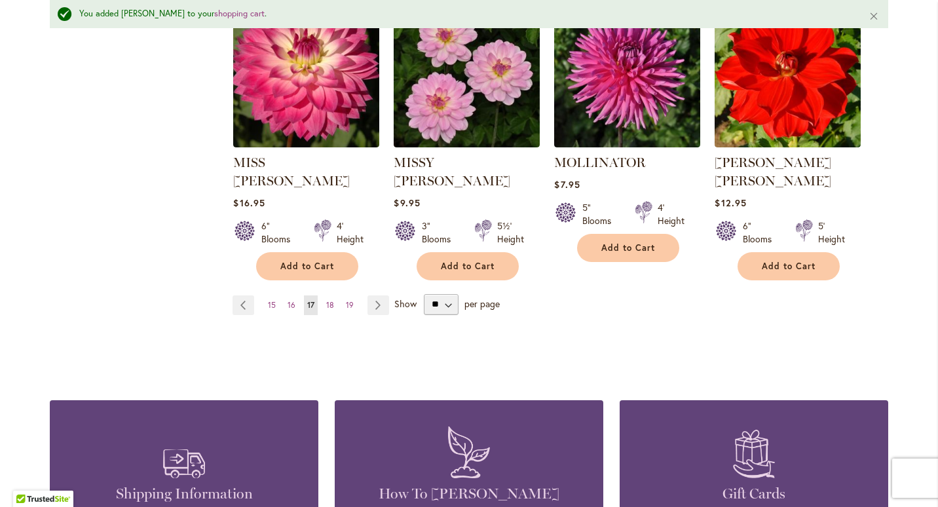
scroll to position [1243, 0]
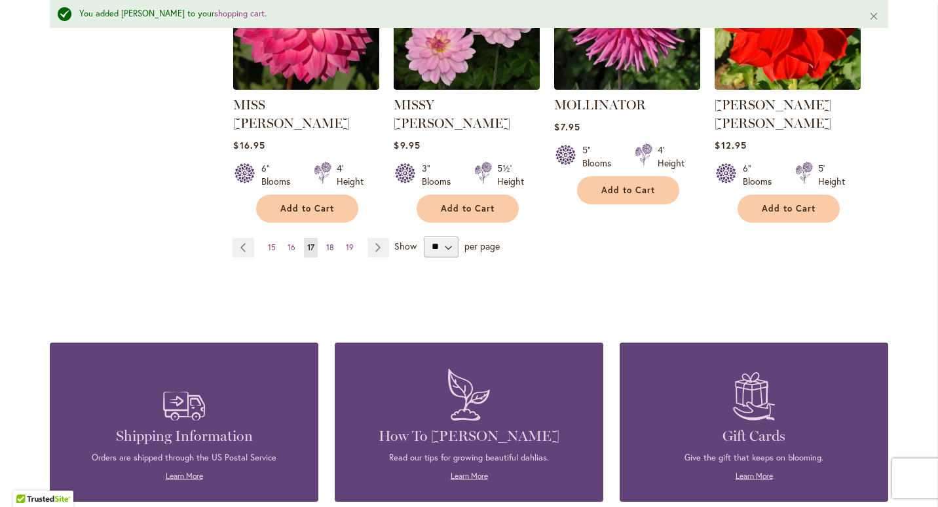
click at [323, 238] on link "Page 18" at bounding box center [330, 248] width 14 height 20
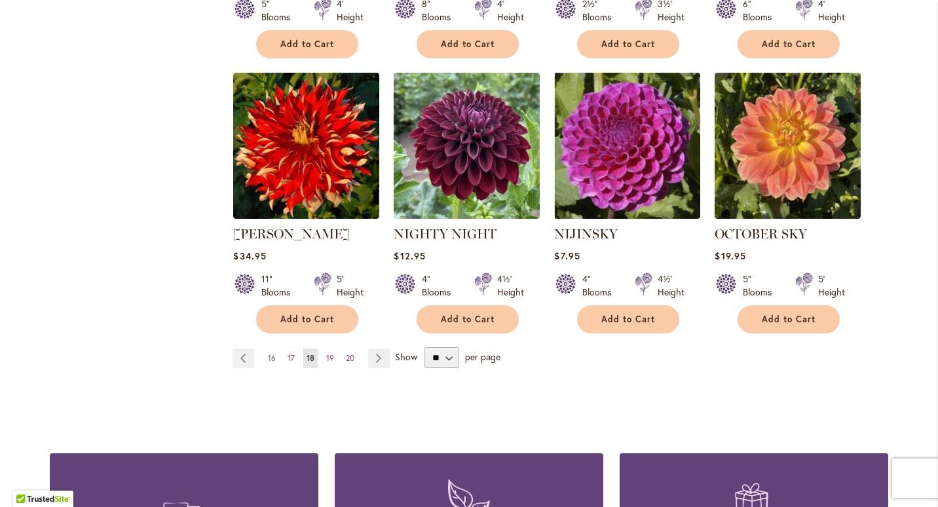
scroll to position [1114, 0]
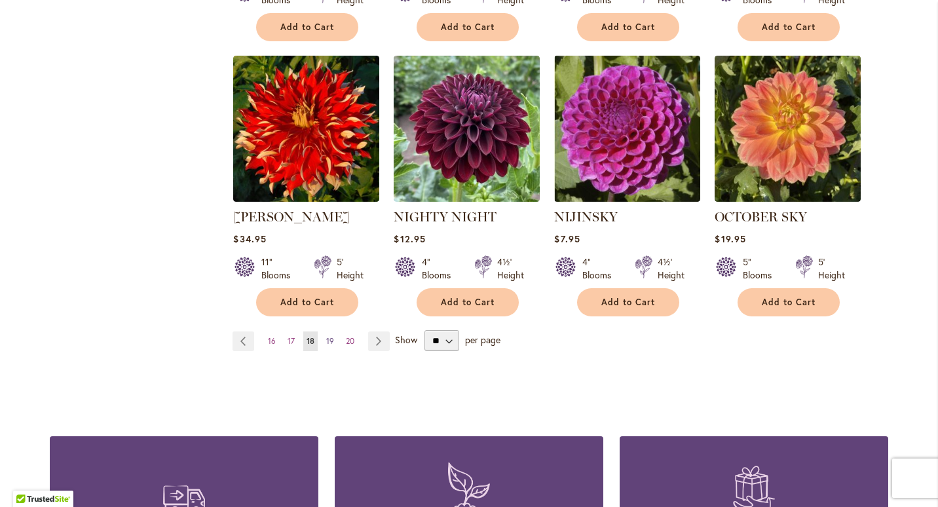
click at [326, 336] on span "19" at bounding box center [330, 341] width 8 height 10
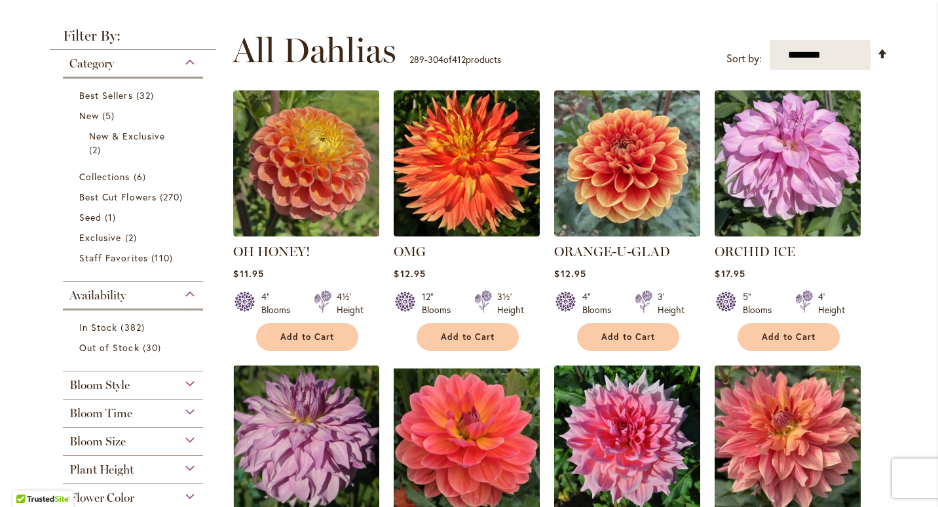
scroll to position [247, 0]
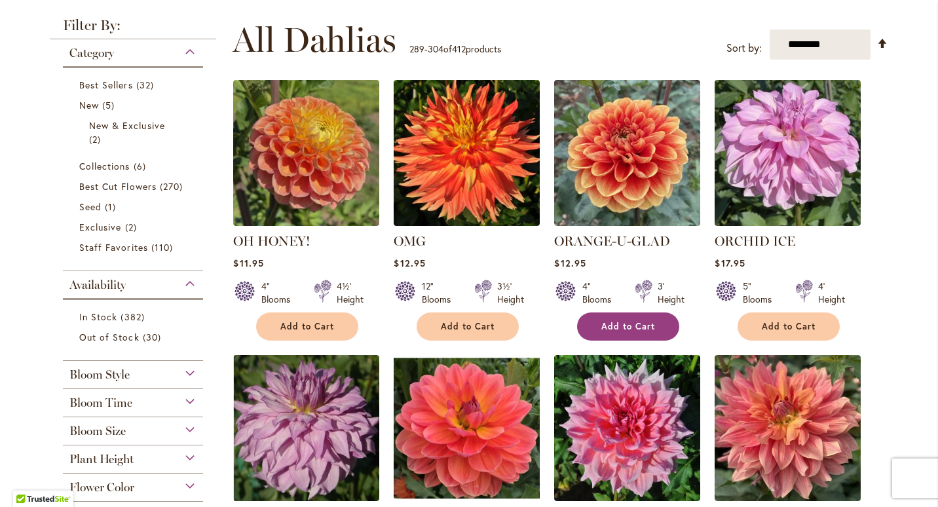
click at [598, 319] on button "Add to Cart" at bounding box center [628, 326] width 102 height 28
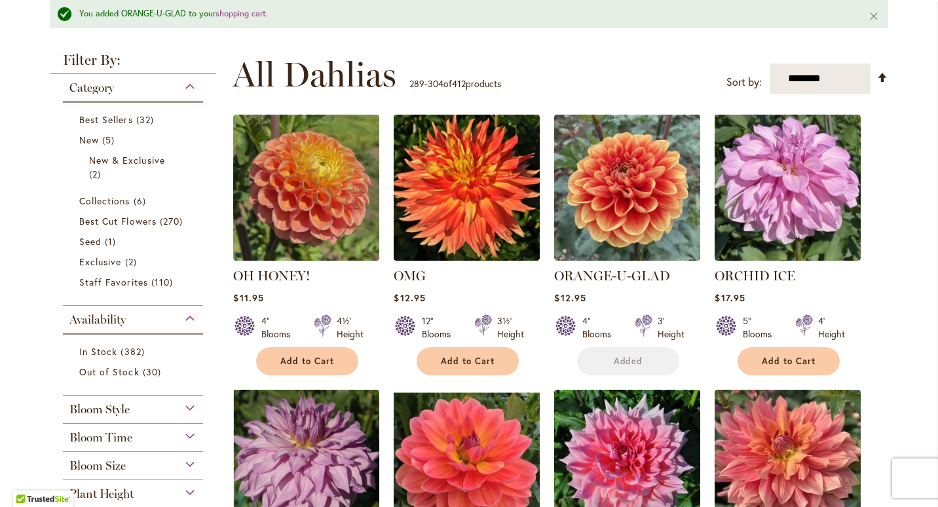
scroll to position [281, 0]
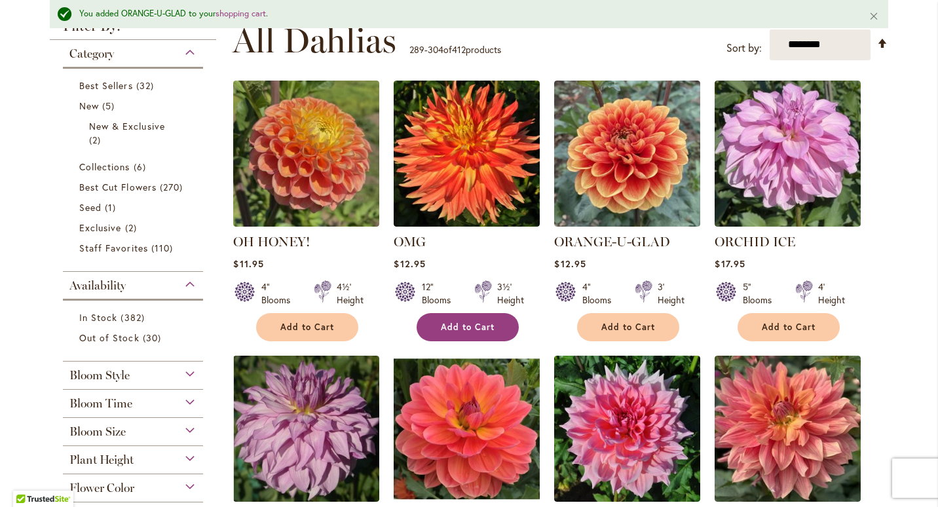
click at [471, 325] on span "Add to Cart" at bounding box center [468, 326] width 54 height 11
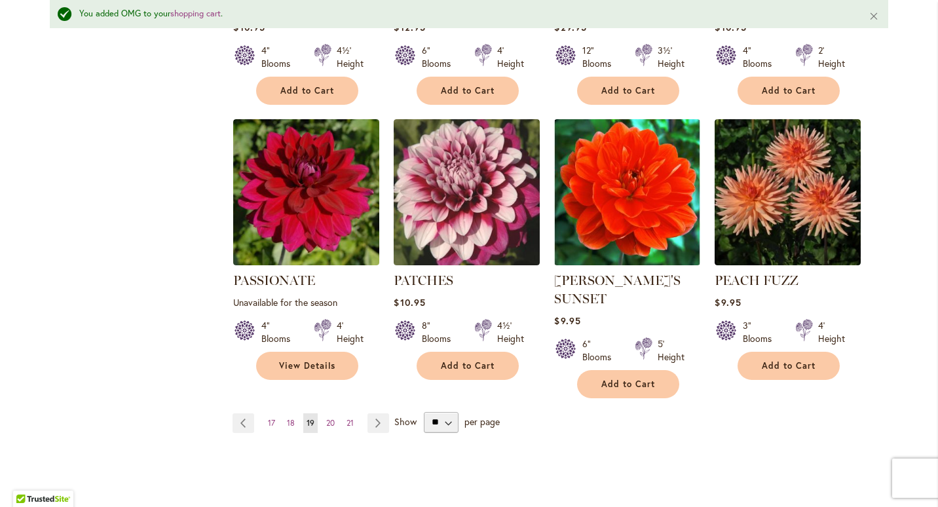
scroll to position [1343, 0]
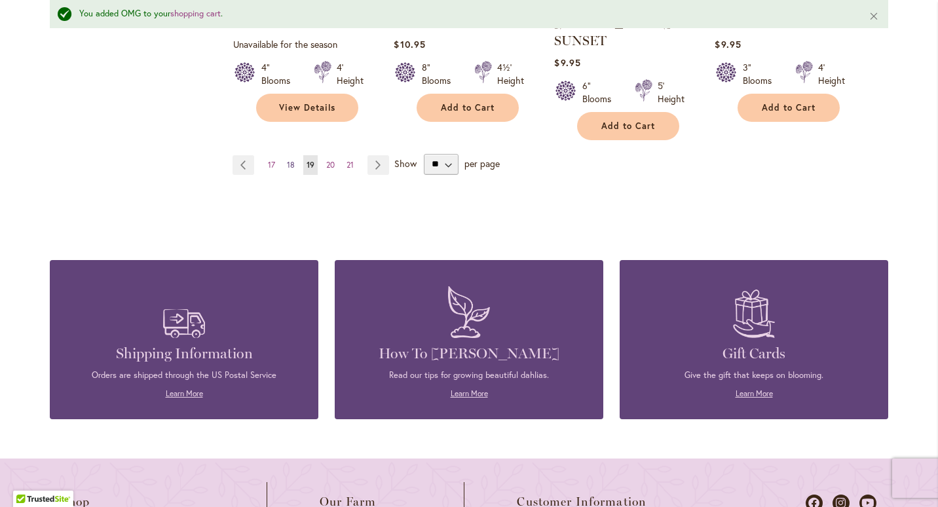
click at [288, 160] on span "18" at bounding box center [291, 165] width 8 height 10
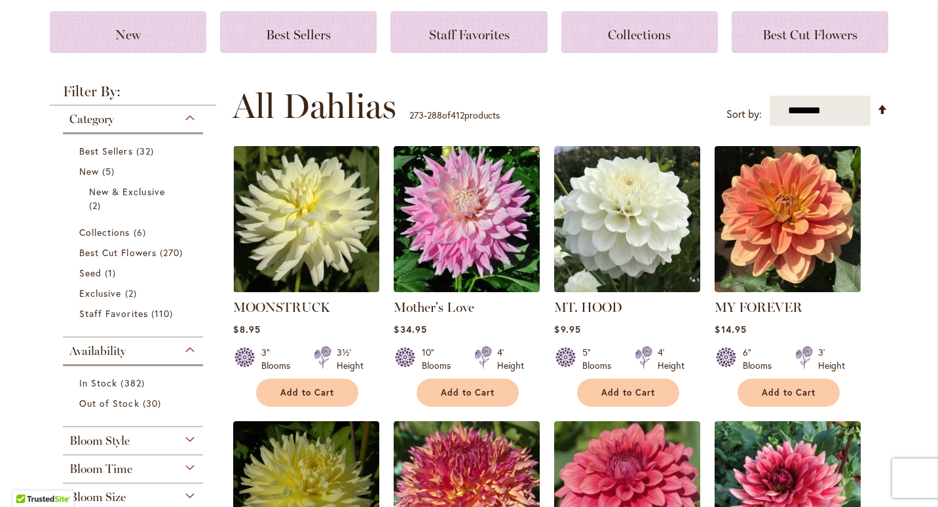
scroll to position [190, 0]
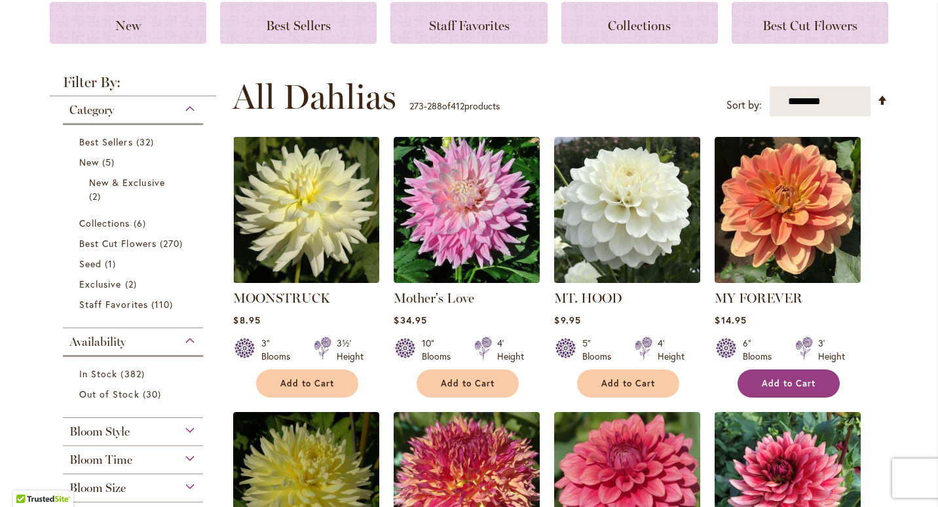
click at [805, 385] on span "Add to Cart" at bounding box center [788, 383] width 54 height 11
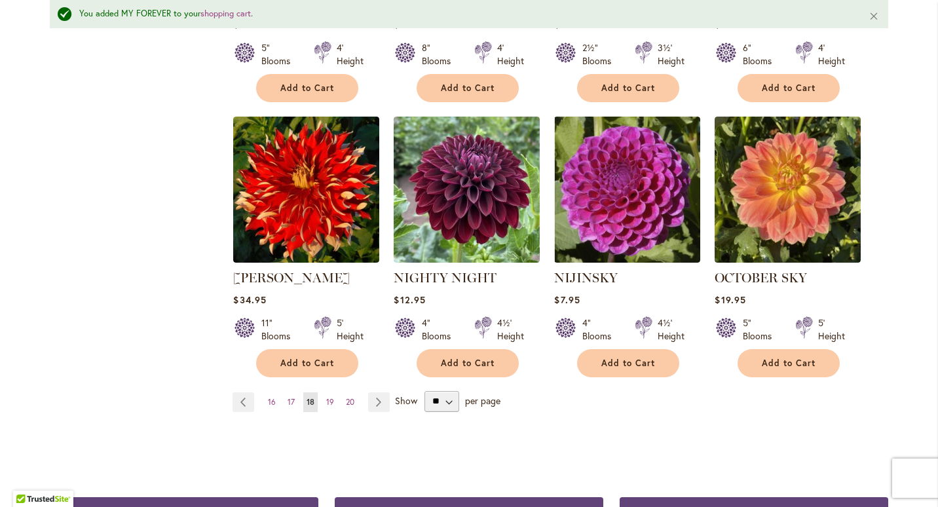
scroll to position [1131, 0]
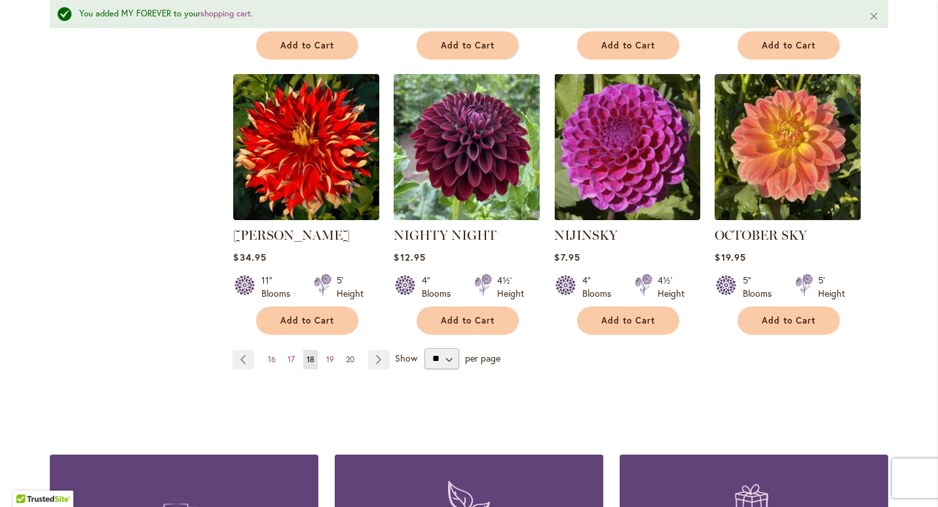
click at [348, 354] on span "20" at bounding box center [350, 359] width 9 height 10
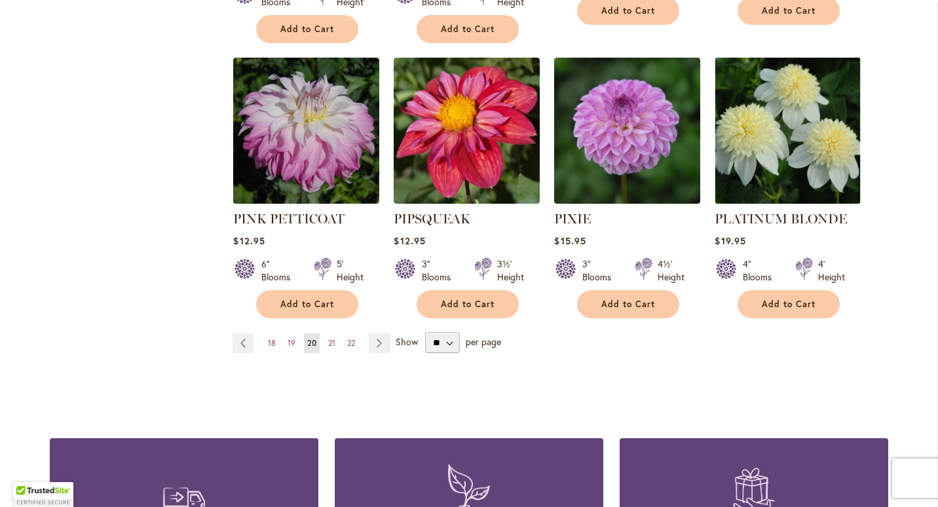
scroll to position [1176, 0]
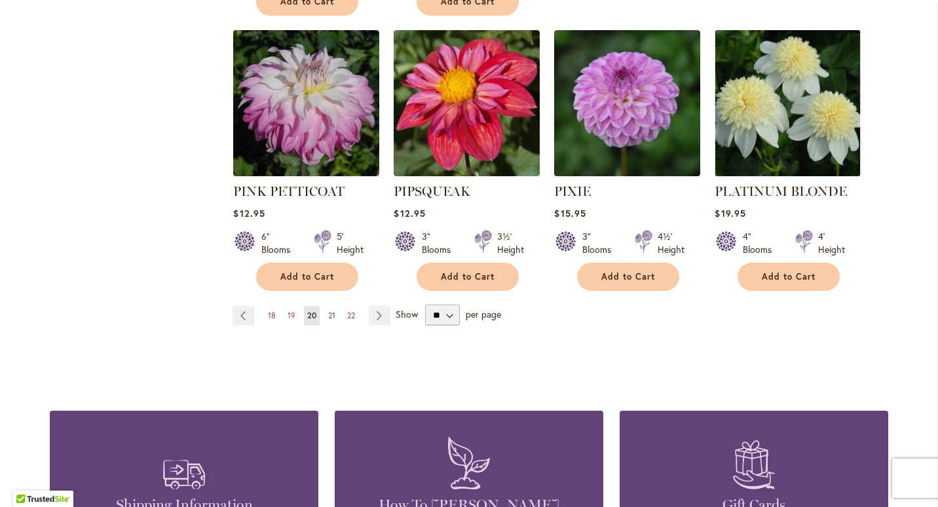
click at [328, 310] on span "21" at bounding box center [331, 315] width 7 height 10
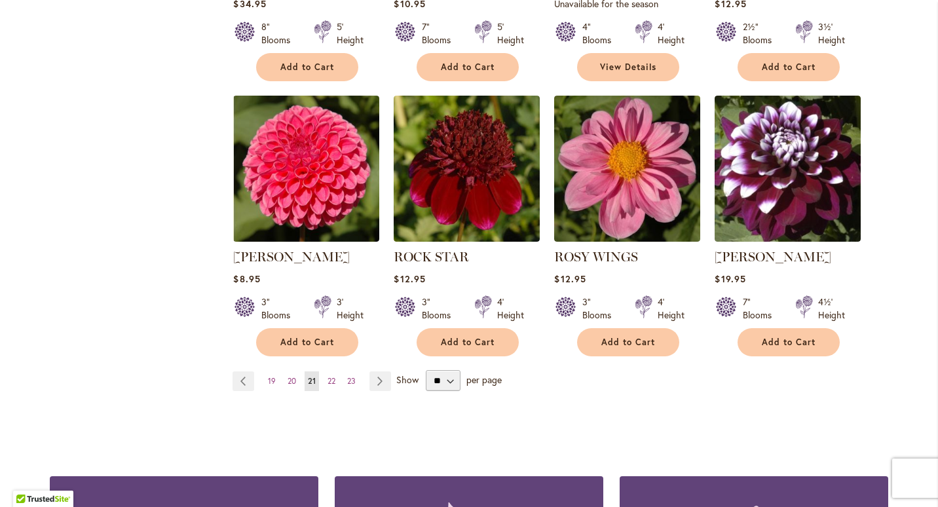
scroll to position [1093, 0]
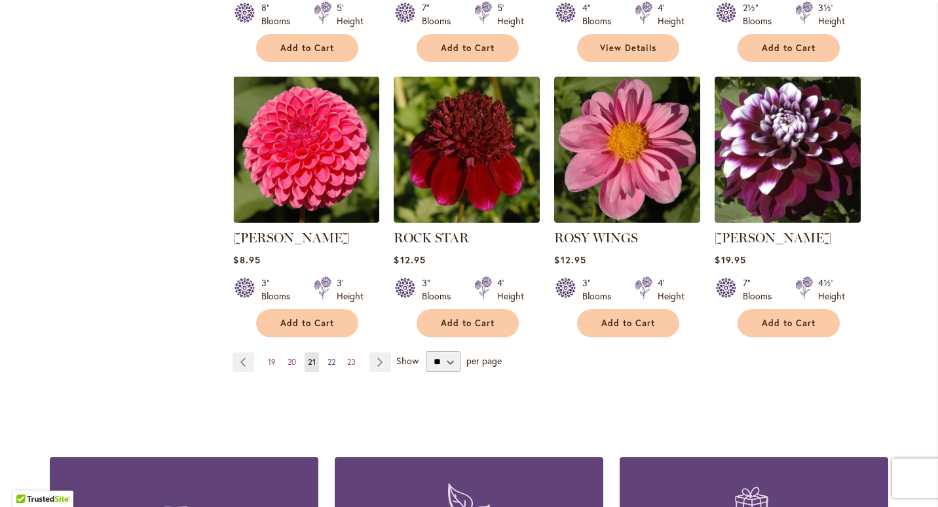
click at [328, 357] on span "22" at bounding box center [331, 362] width 8 height 10
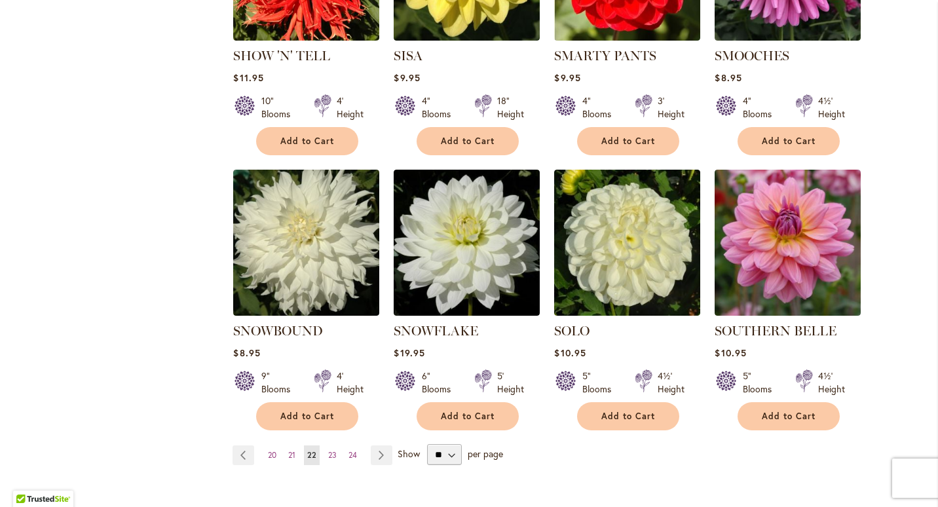
scroll to position [1009, 0]
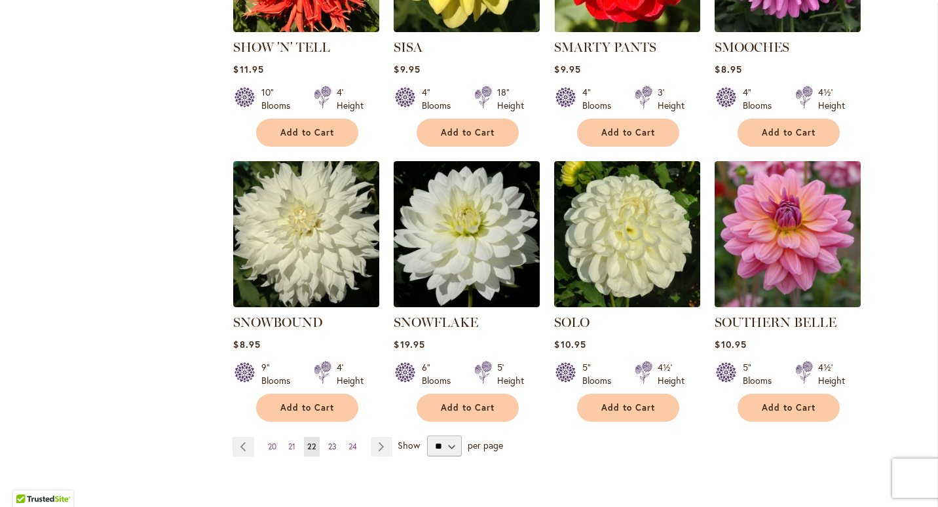
click at [332, 437] on link "Page 23" at bounding box center [332, 447] width 15 height 20
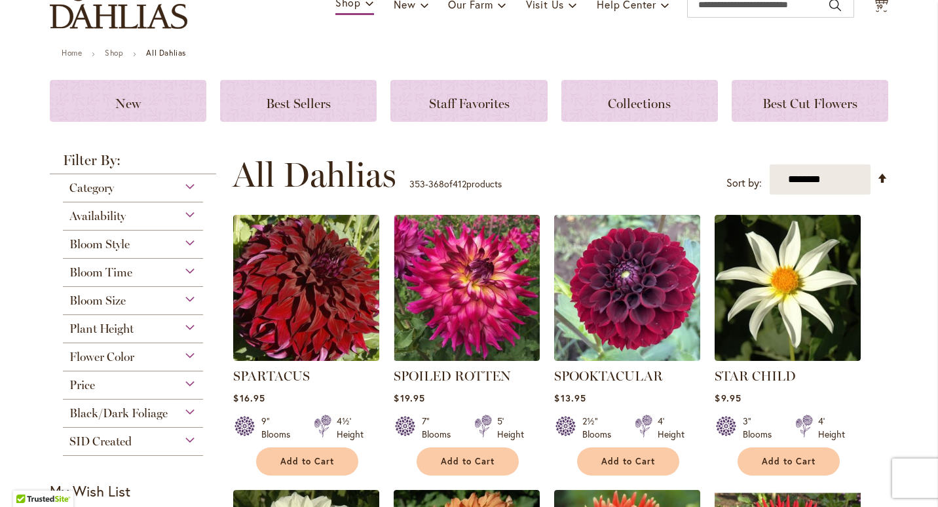
scroll to position [122, 0]
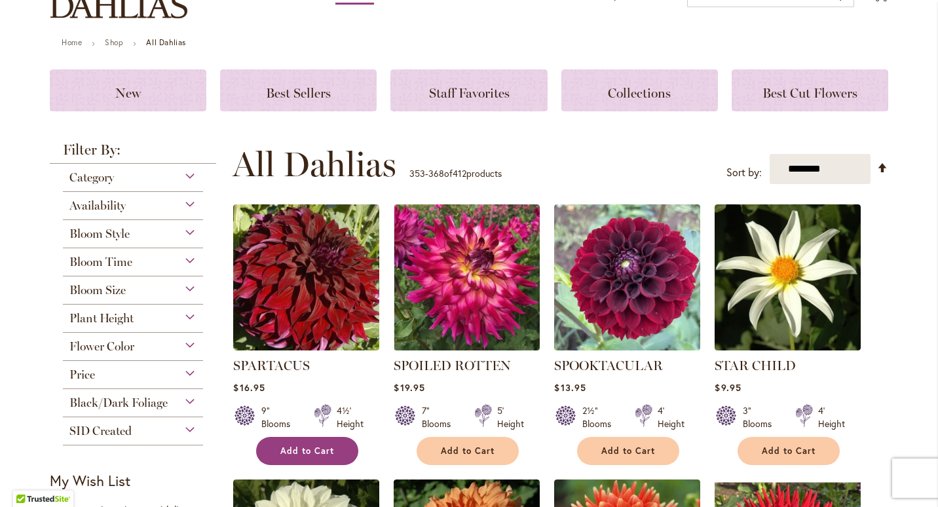
click at [315, 442] on button "Add to Cart" at bounding box center [307, 451] width 102 height 28
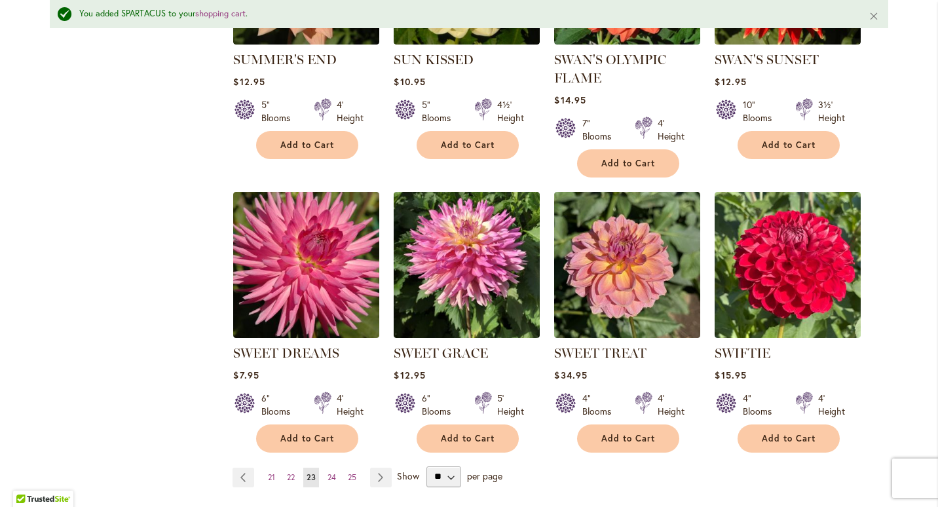
scroll to position [1108, 0]
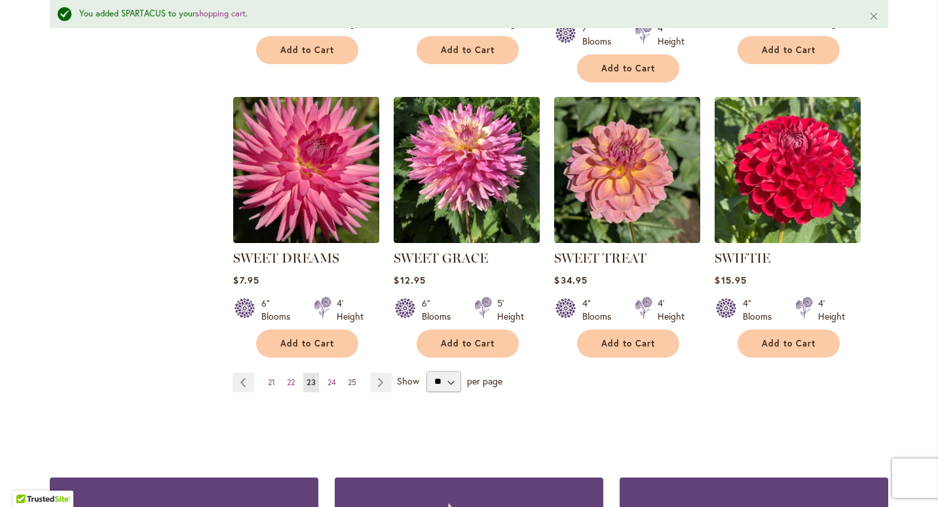
click at [349, 382] on span "25" at bounding box center [352, 382] width 9 height 10
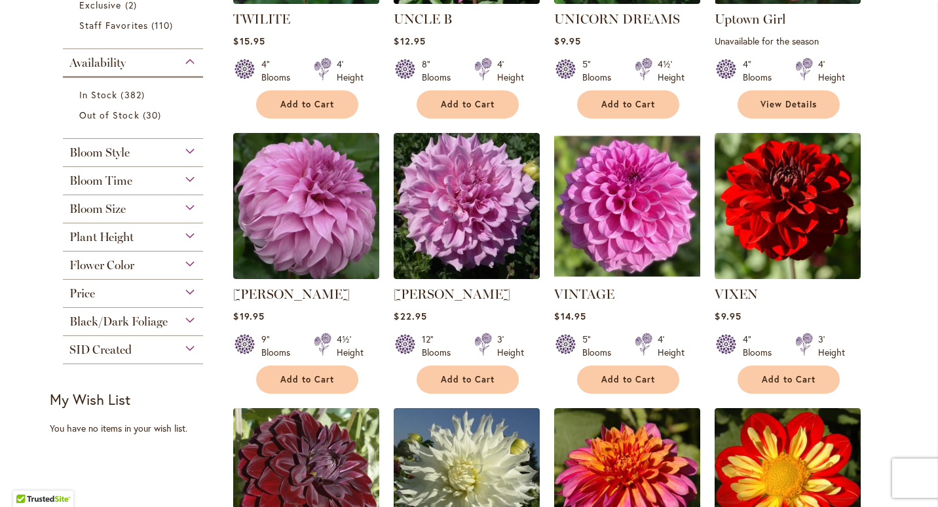
scroll to position [492, 0]
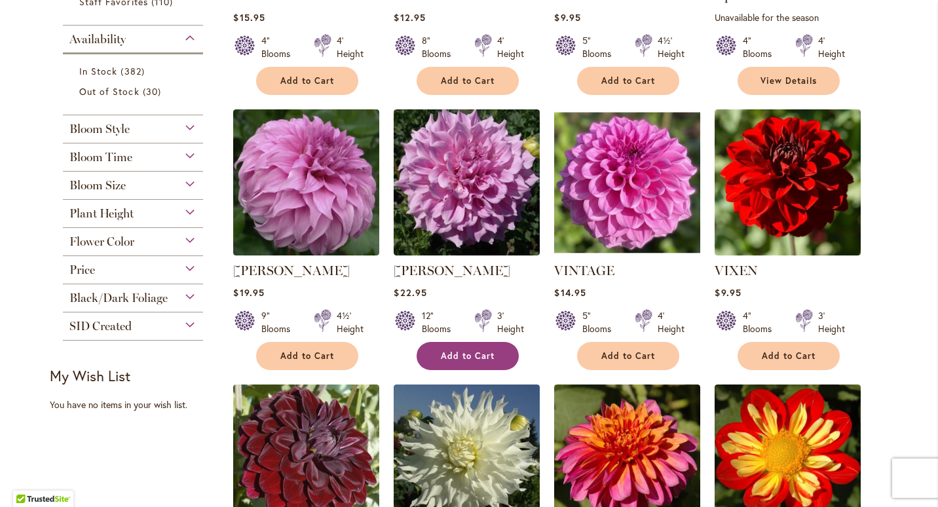
click at [443, 353] on span "Add to Cart" at bounding box center [468, 355] width 54 height 11
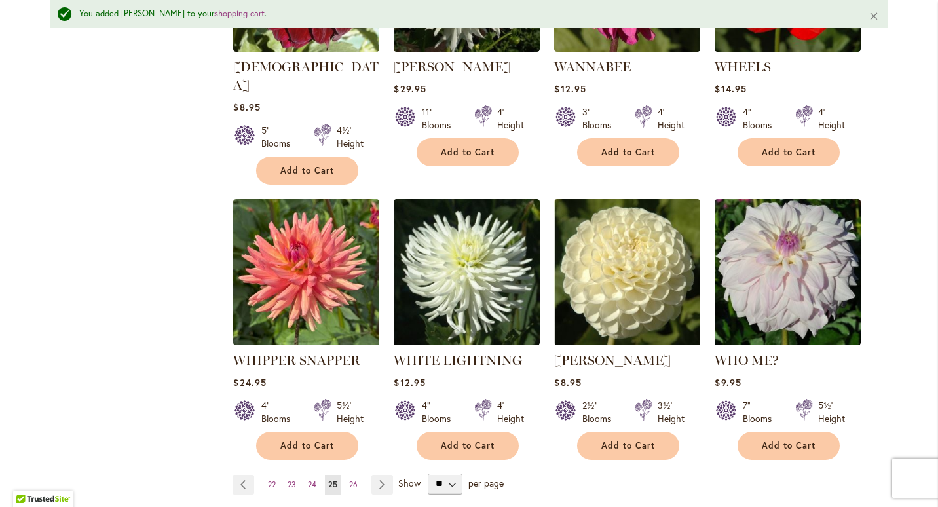
scroll to position [1017, 0]
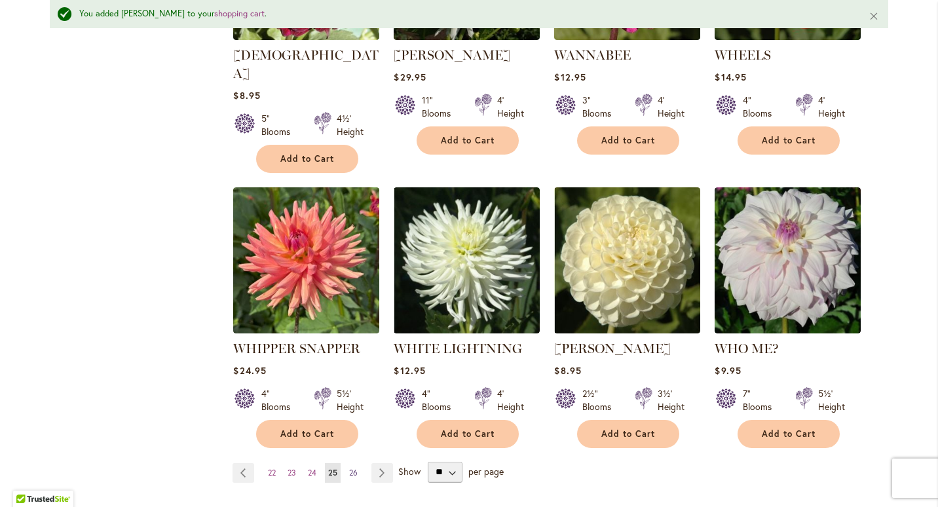
click at [350, 467] on span "26" at bounding box center [353, 472] width 9 height 10
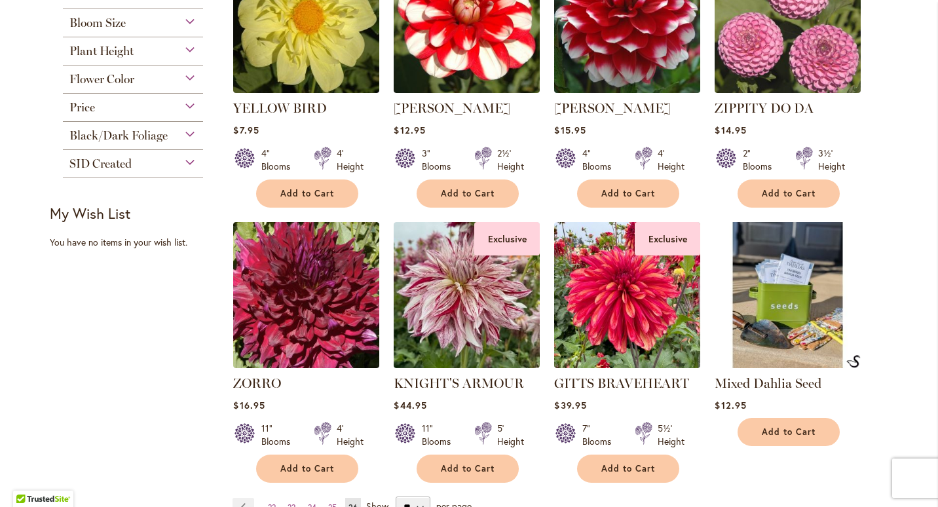
scroll to position [665, 0]
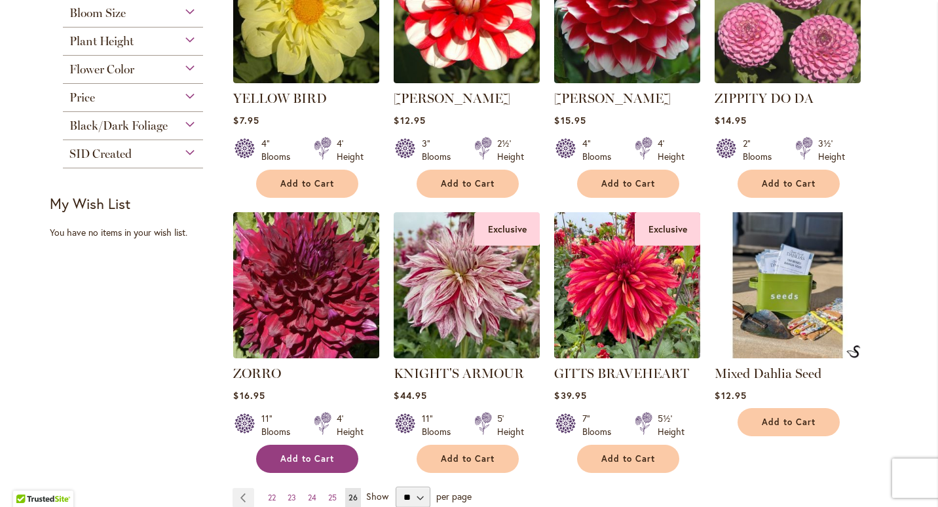
click at [280, 459] on span "Add to Cart" at bounding box center [307, 458] width 54 height 11
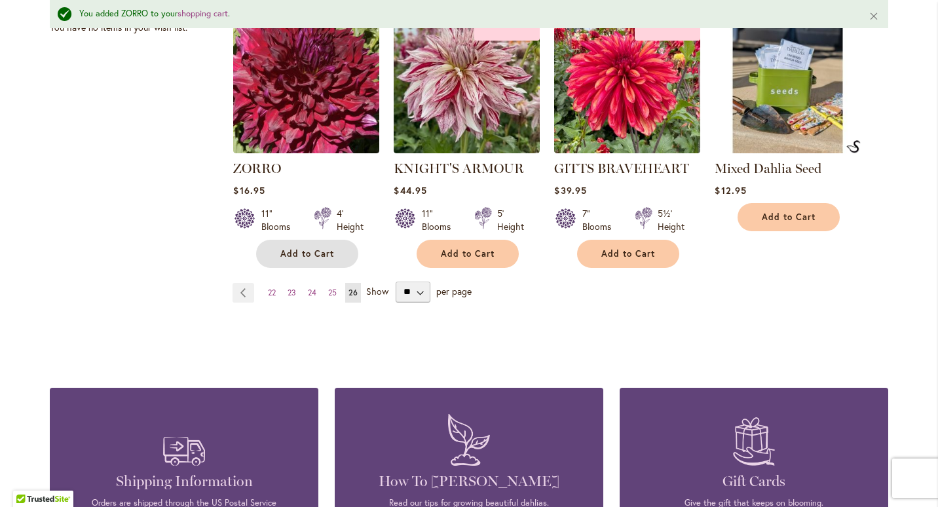
scroll to position [926, 0]
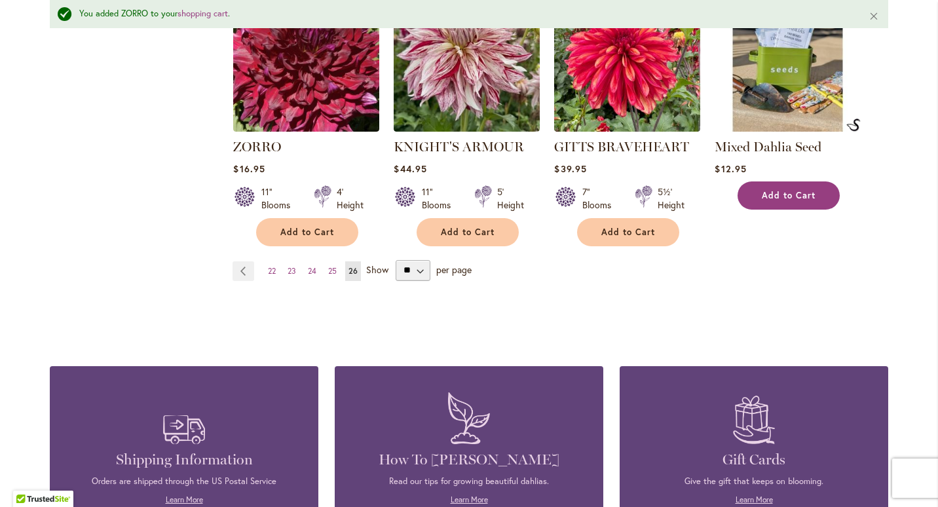
click at [811, 195] on button "Add to Cart" at bounding box center [788, 195] width 102 height 28
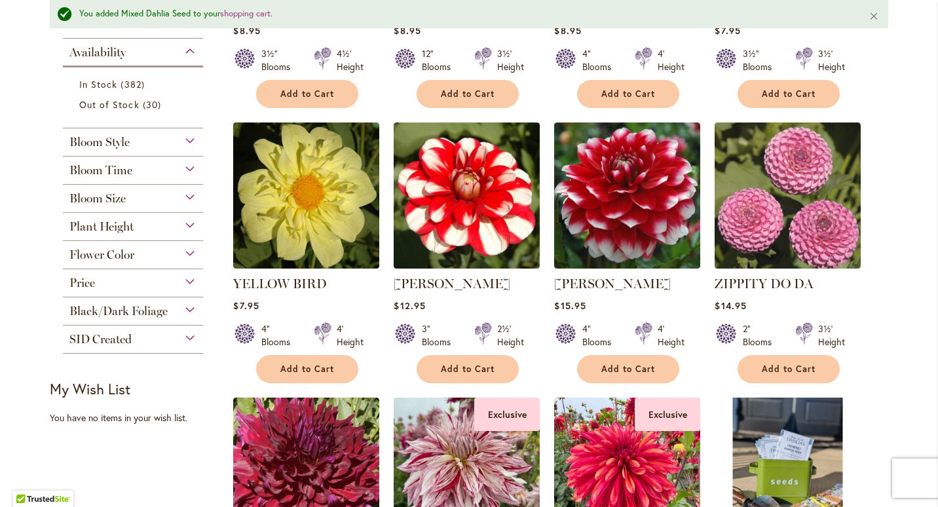
scroll to position [0, 0]
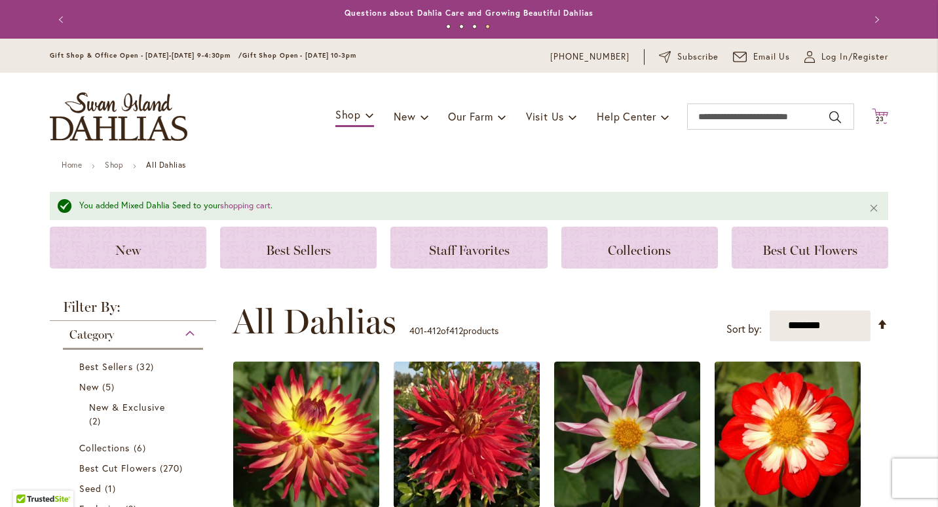
click at [875, 109] on icon "Cart .cls-1 { fill: #231f20; }" at bounding box center [879, 116] width 16 height 16
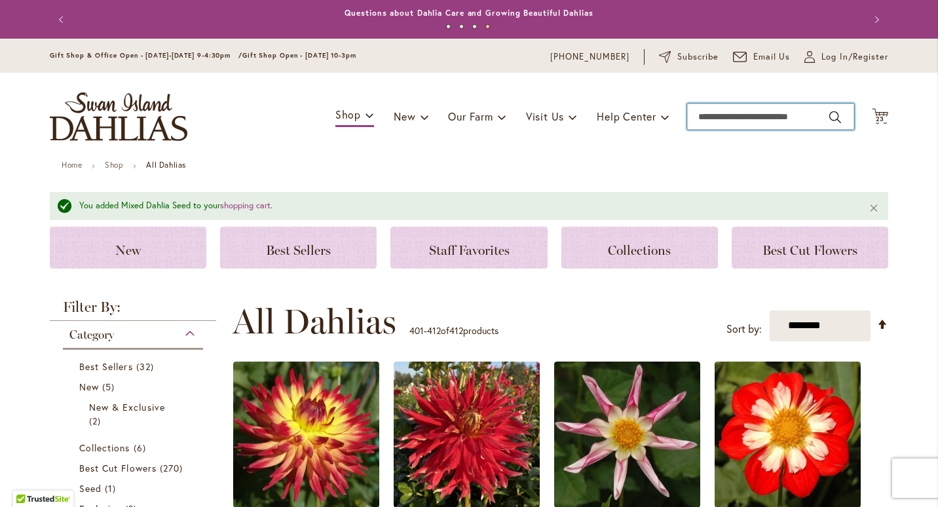
click at [782, 125] on input "Search" at bounding box center [770, 116] width 167 height 26
type input "***"
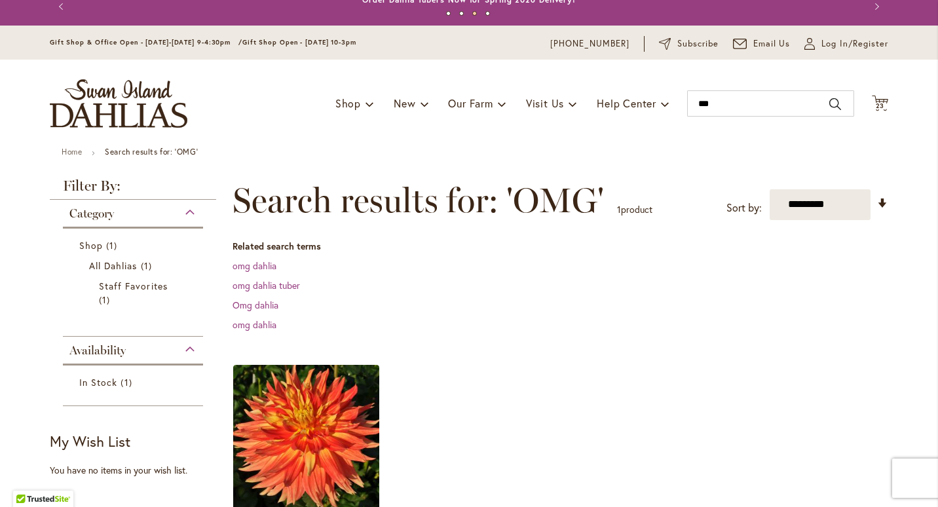
scroll to position [7, 0]
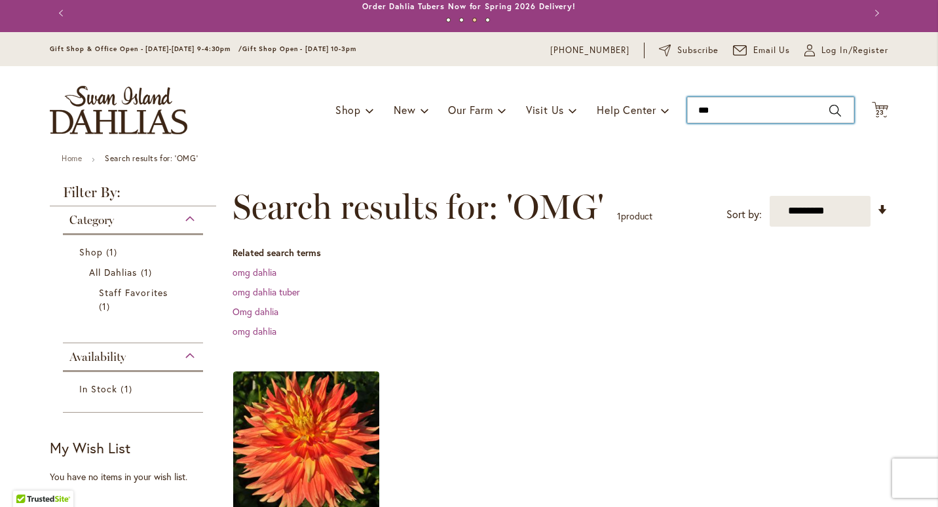
click at [753, 111] on input "***" at bounding box center [770, 110] width 167 height 26
type input "*"
click at [875, 113] on span "23" at bounding box center [879, 112] width 9 height 9
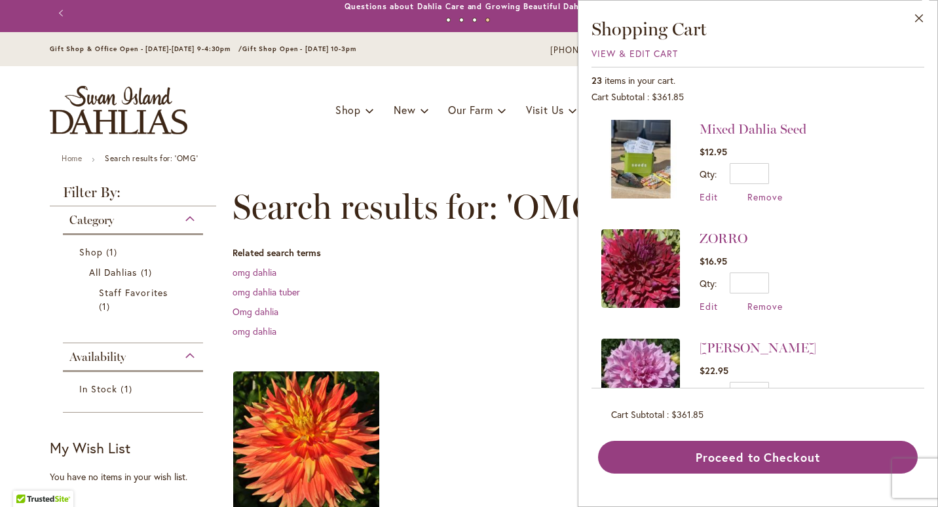
click at [924, 136] on div "Close Shopping Cart View & Edit Cart 23 items in your cart. Cart Subtotal $361.…" at bounding box center [757, 253] width 360 height 507
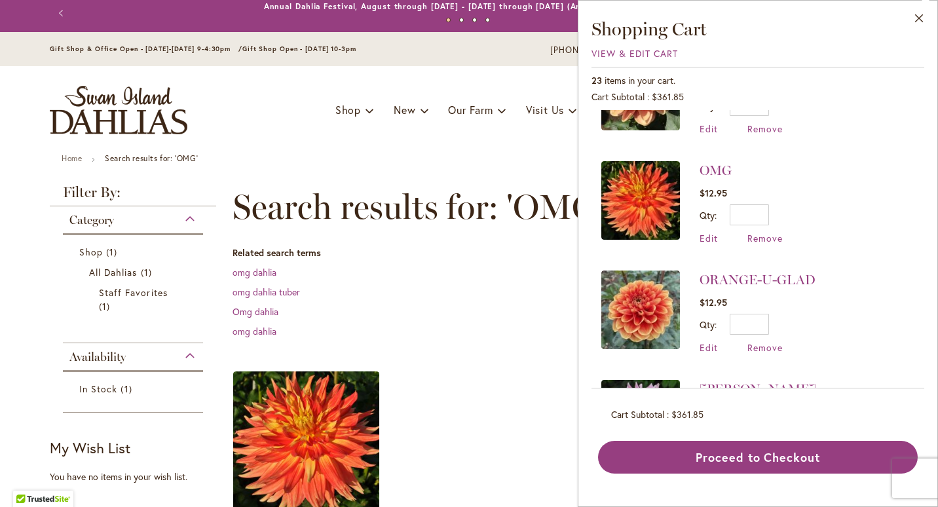
scroll to position [505, 0]
click at [758, 344] on span "Remove" at bounding box center [764, 347] width 35 height 12
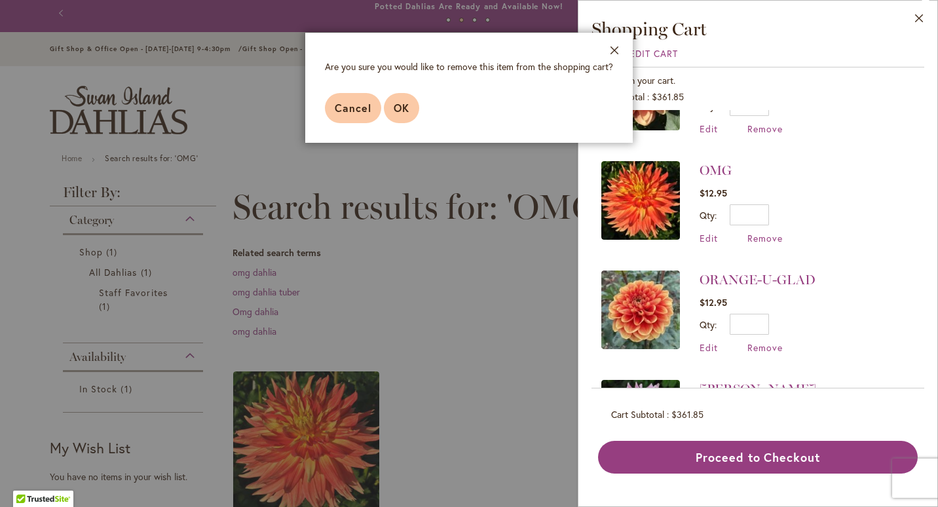
click at [411, 110] on button "OK" at bounding box center [401, 108] width 35 height 30
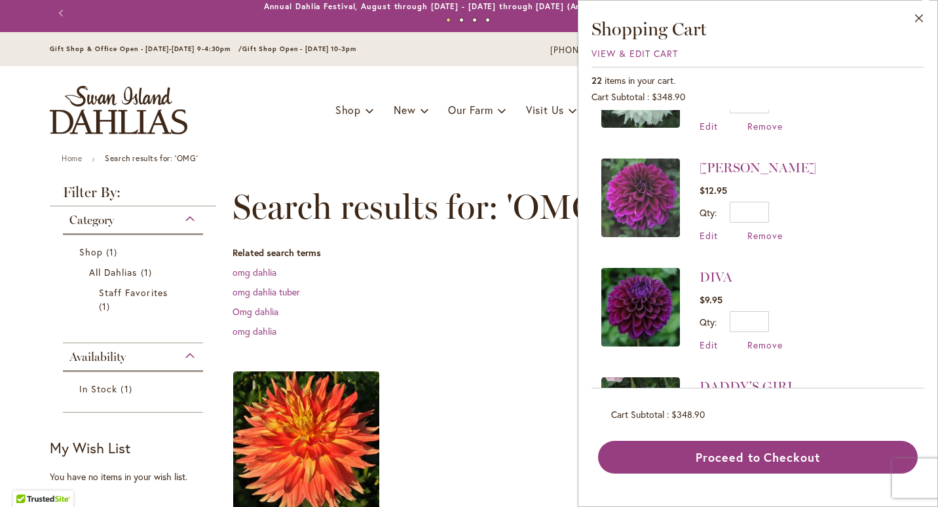
scroll to position [1714, 0]
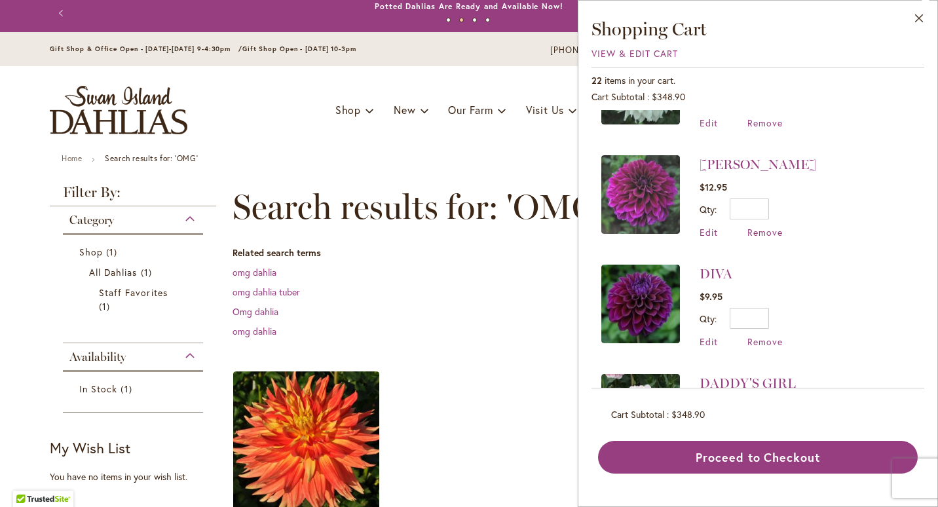
click at [533, 304] on dl "Related search terms omg dahlia omg dahlia tuber Omg dahlia omg dahlia" at bounding box center [559, 292] width 655 height 92
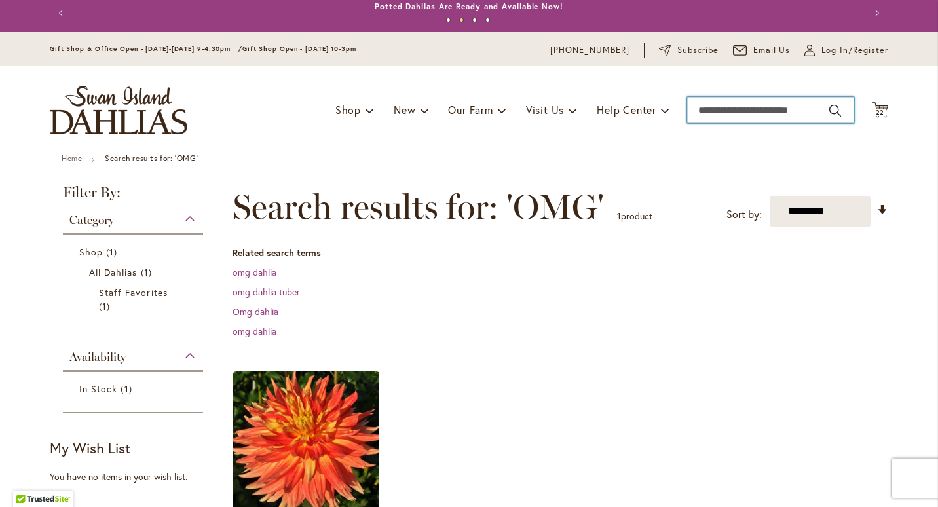
click at [744, 108] on input "Search" at bounding box center [770, 110] width 167 height 26
type input "****"
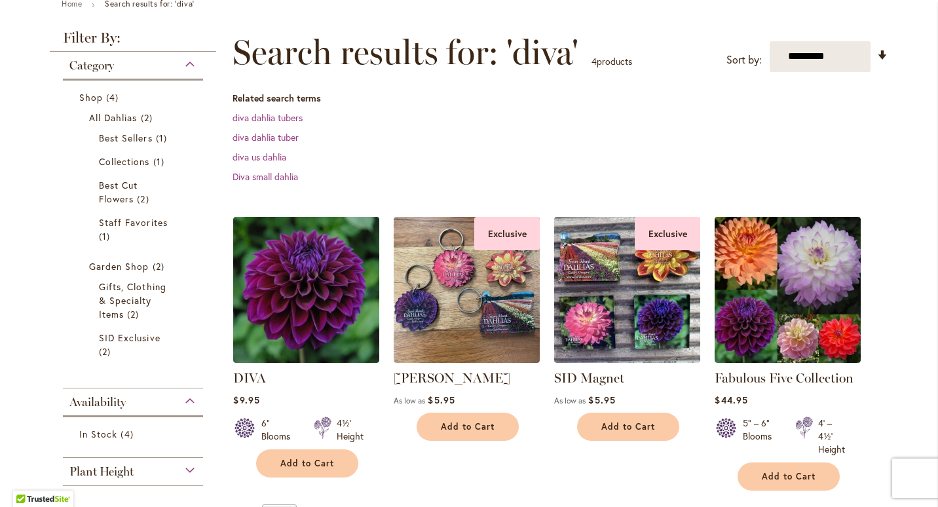
scroll to position [213, 0]
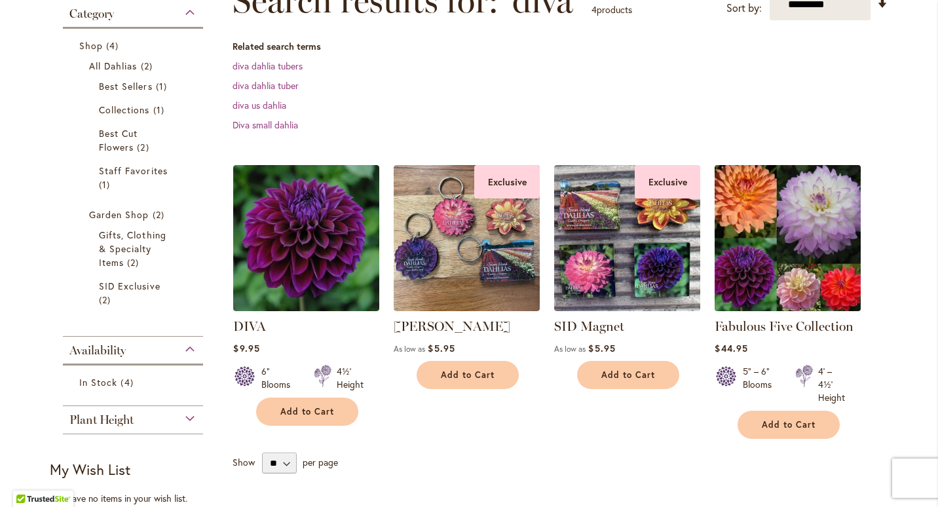
click at [795, 248] on img at bounding box center [787, 237] width 153 height 153
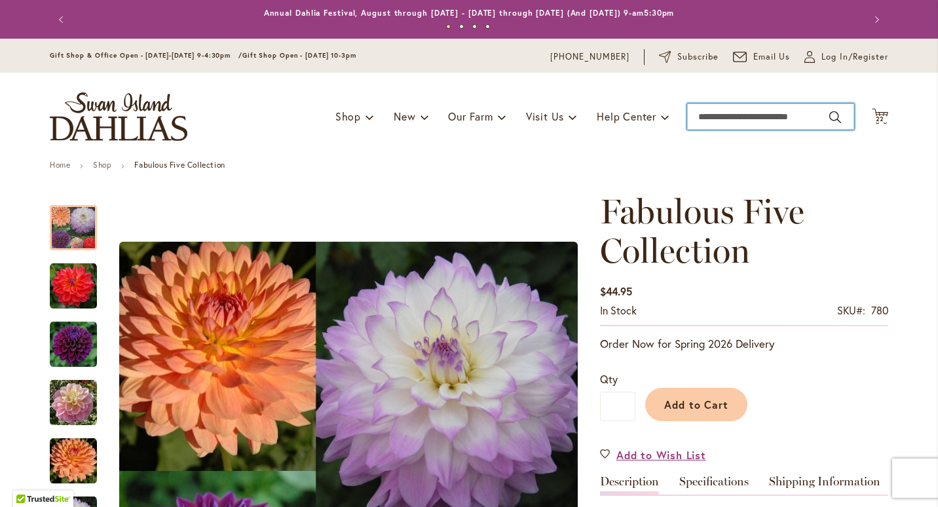
click at [720, 110] on input "Search" at bounding box center [770, 116] width 167 height 26
type input "*******"
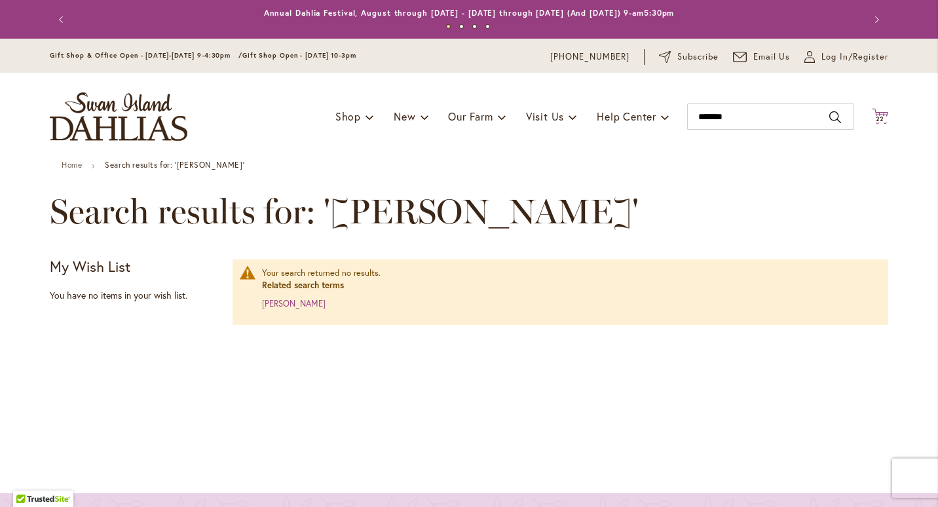
click at [871, 120] on icon "Cart .cls-1 { fill: #231f20; }" at bounding box center [879, 116] width 16 height 16
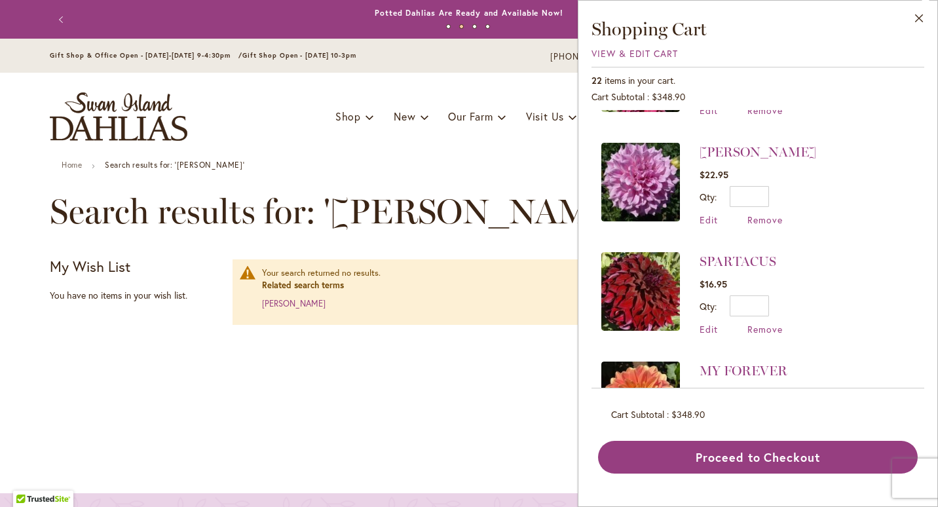
scroll to position [221, 0]
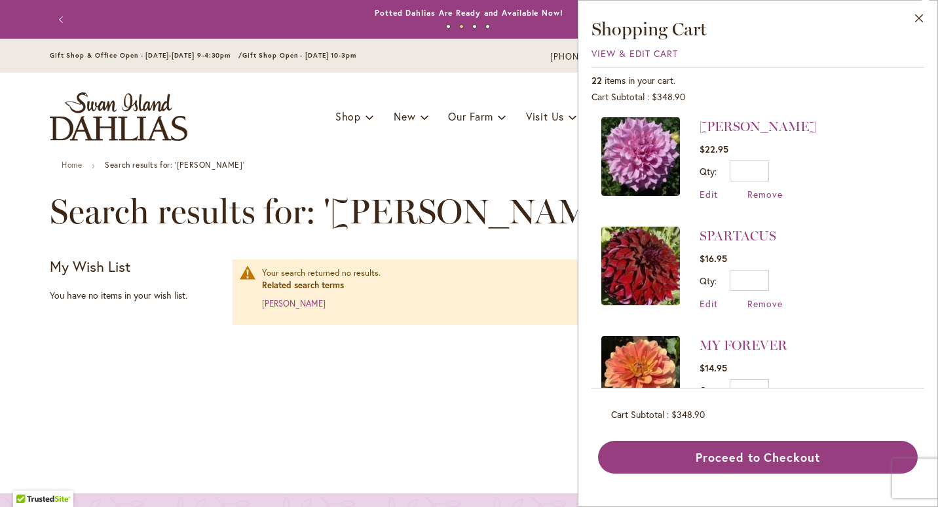
click at [555, 173] on div "Skip to Content Gift Shop & Office Open - Monday-Friday 9-4:30pm / Gift Shop Op…" at bounding box center [469, 456] width 938 height 834
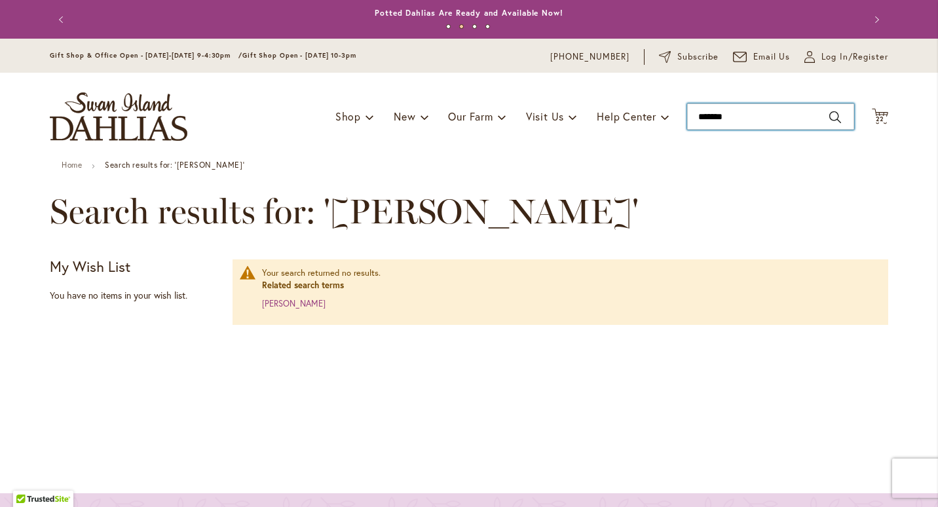
drag, startPoint x: 763, startPoint y: 112, endPoint x: 579, endPoint y: 108, distance: 184.0
click at [579, 108] on div "Toggle Nav Shop Dahlia Tubers Collections Fresh Cut Dahlias Gardening Supplies …" at bounding box center [469, 117] width 864 height 88
type input "*****"
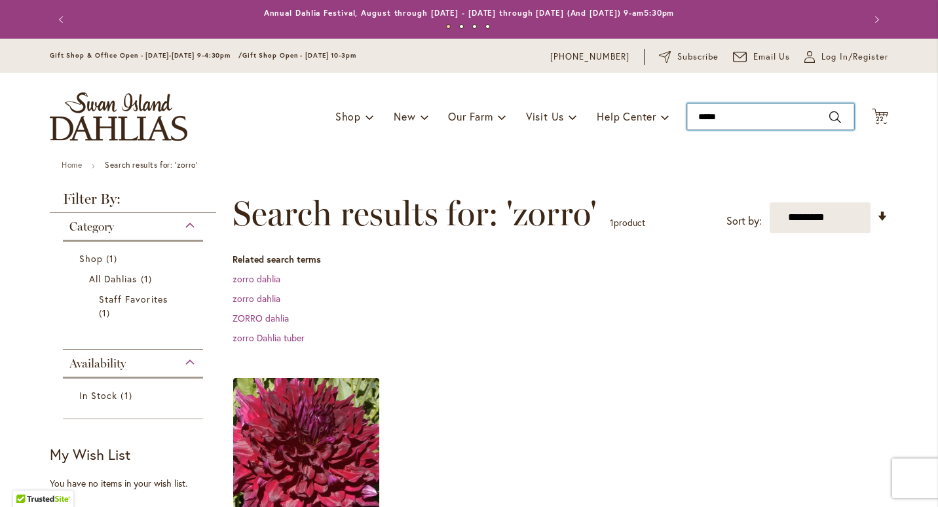
click at [788, 117] on input "*****" at bounding box center [770, 116] width 167 height 26
type input "*"
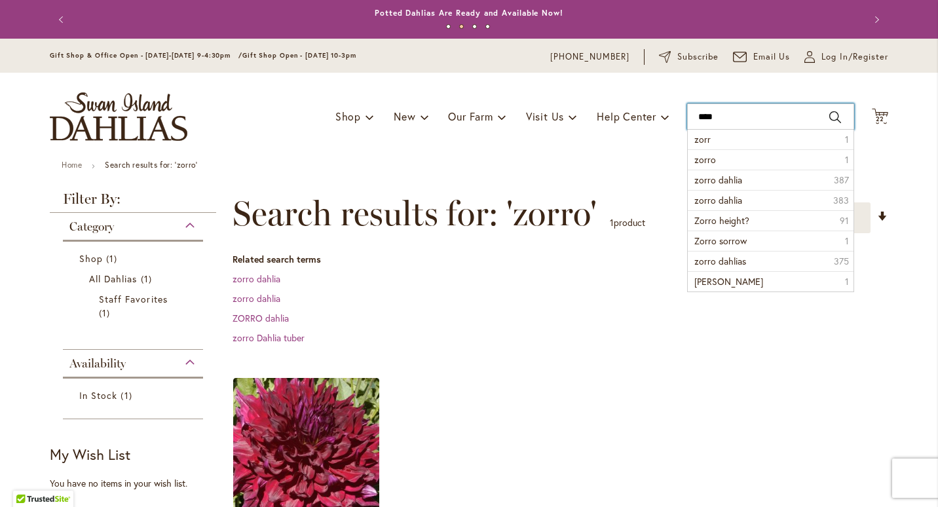
type input "*****"
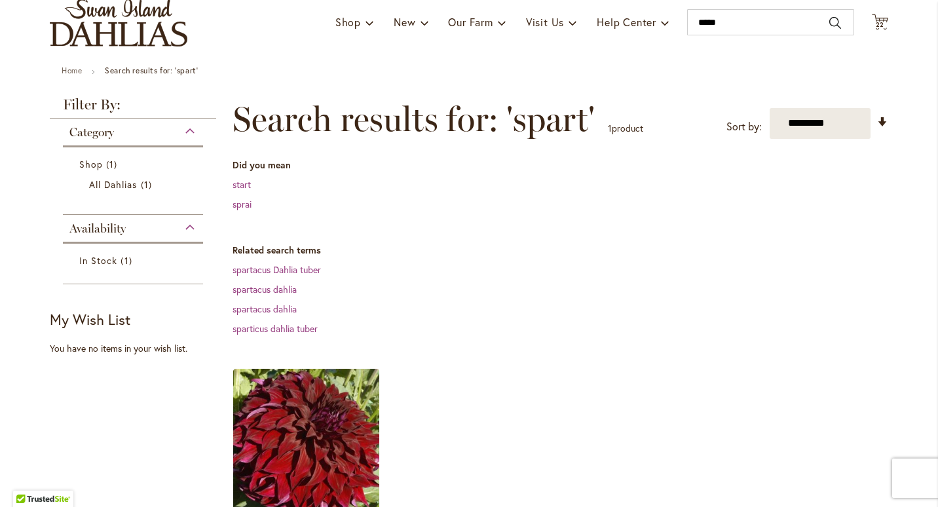
scroll to position [94, 0]
type input "*****"
drag, startPoint x: 722, startPoint y: 21, endPoint x: 646, endPoint y: 20, distance: 76.0
click at [646, 20] on div "Toggle Nav Shop Dahlia Tubers Collections Fresh Cut Dahlias Gardening Supplies …" at bounding box center [469, 23] width 864 height 88
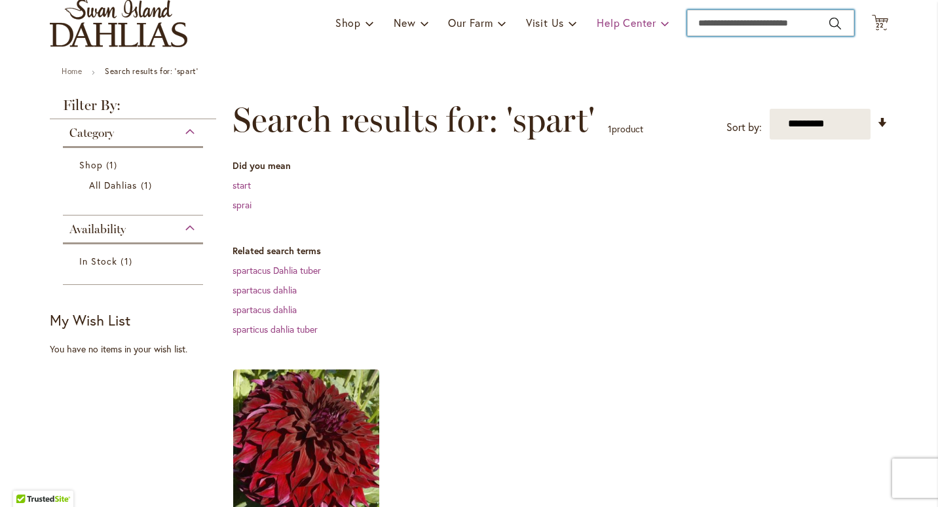
type input "*"
type input "*****"
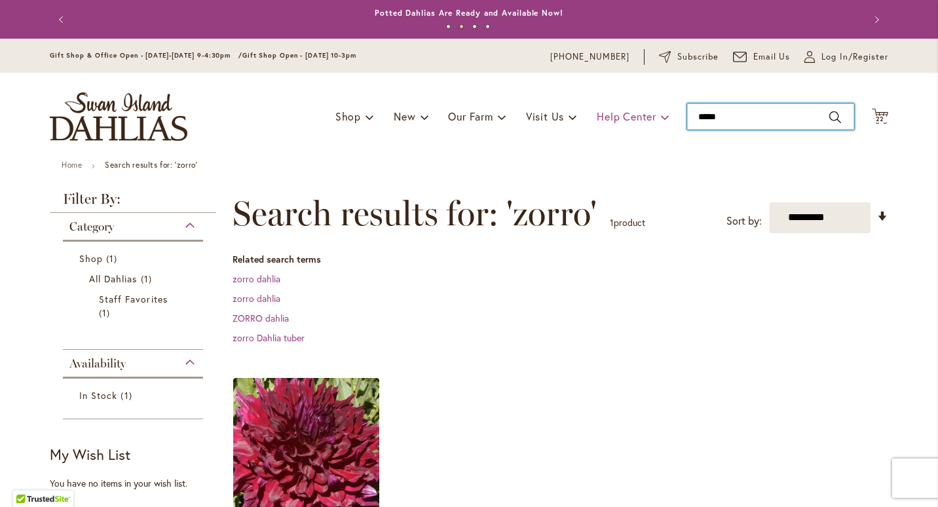
drag, startPoint x: 732, startPoint y: 105, endPoint x: 600, endPoint y: 120, distance: 133.2
click at [600, 120] on div "Toggle Nav Shop Dahlia Tubers Collections Fresh Cut Dahlias Gardening Supplies …" at bounding box center [469, 117] width 864 height 88
type input "*****"
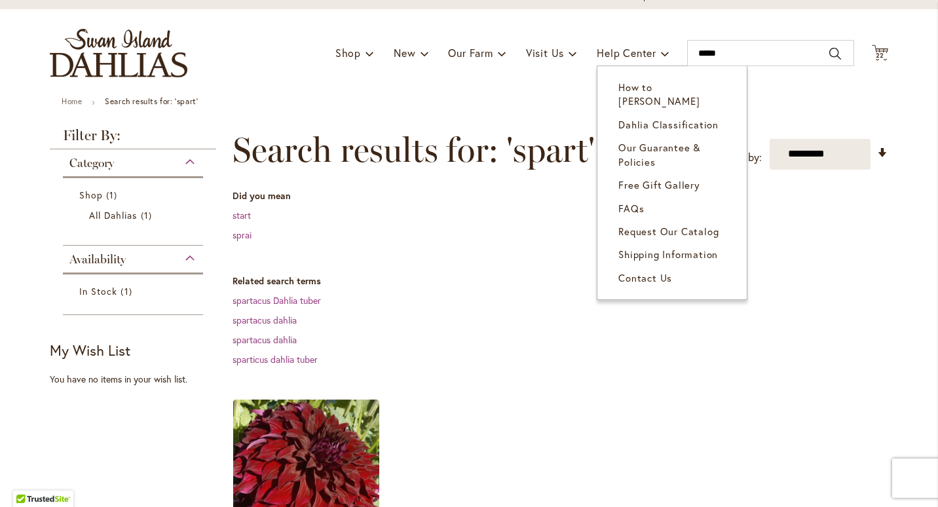
scroll to position [62, 0]
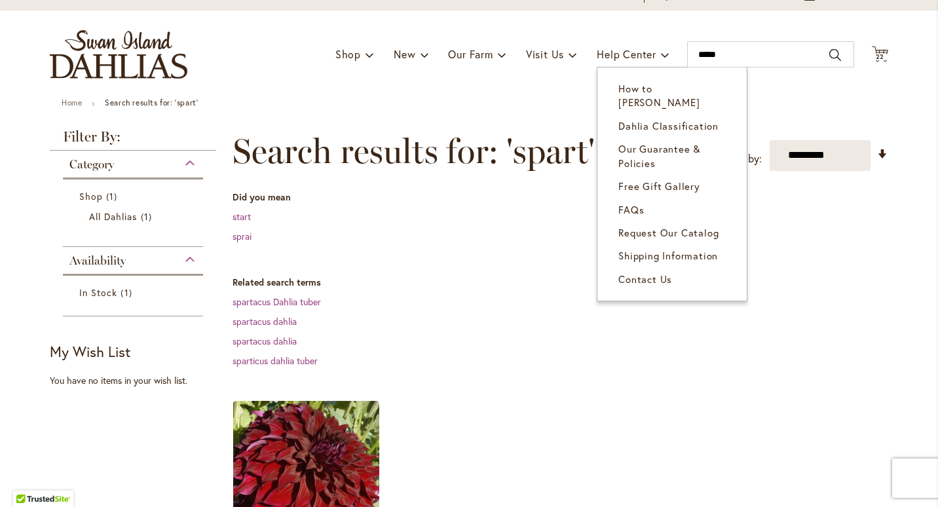
click at [825, 302] on dd "spartacus Dahlia tuber" at bounding box center [559, 301] width 655 height 13
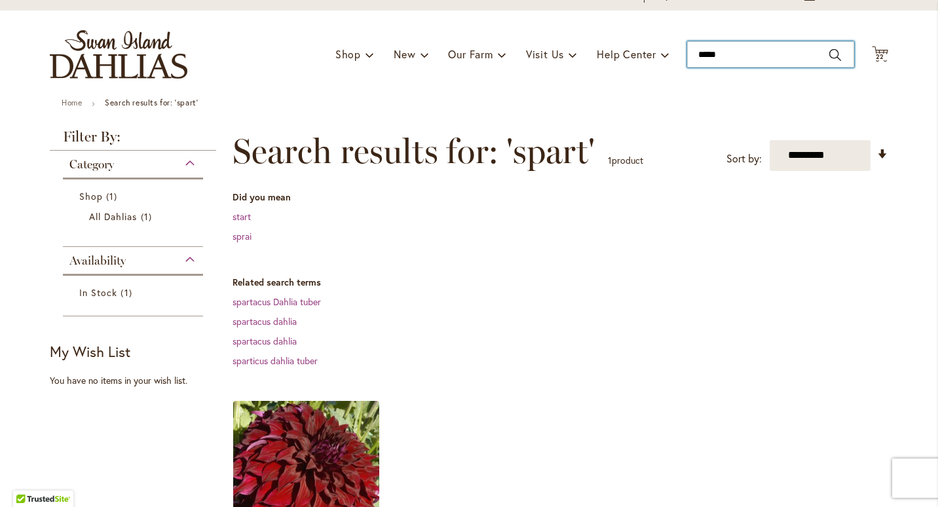
click at [773, 52] on input "*****" at bounding box center [770, 54] width 167 height 26
type input "*"
type input "*****"
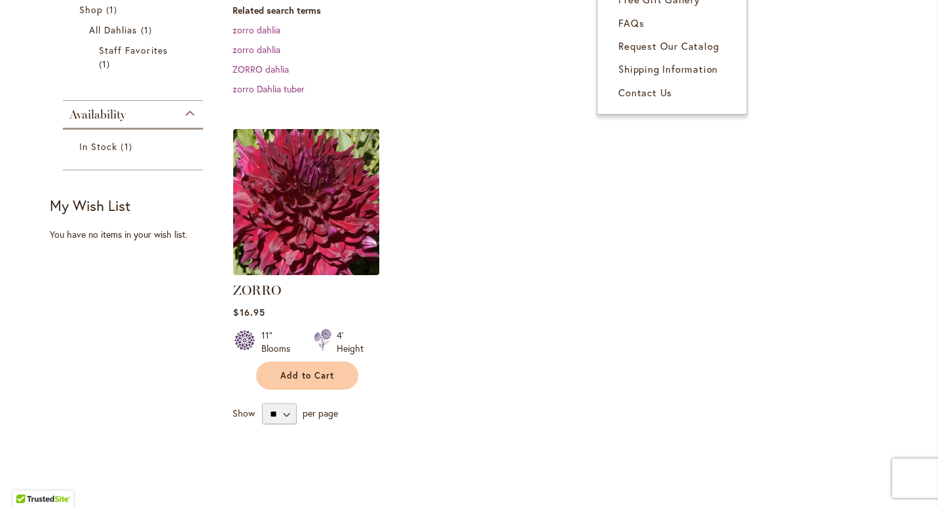
scroll to position [197, 0]
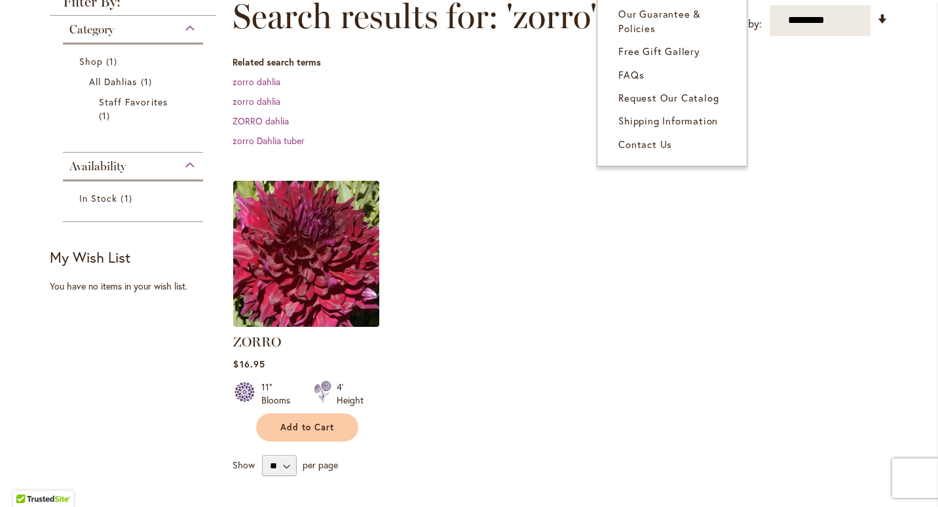
click at [505, 263] on ol "ZORRO Rating: 100% 1 Review $16.95 11" Blooms 4' Height Add to Cart" at bounding box center [559, 311] width 655 height 262
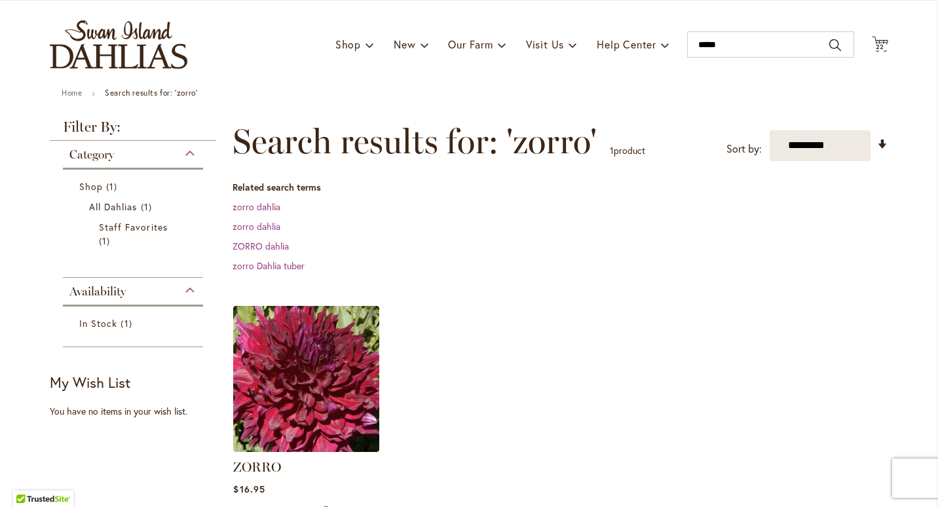
scroll to position [0, 0]
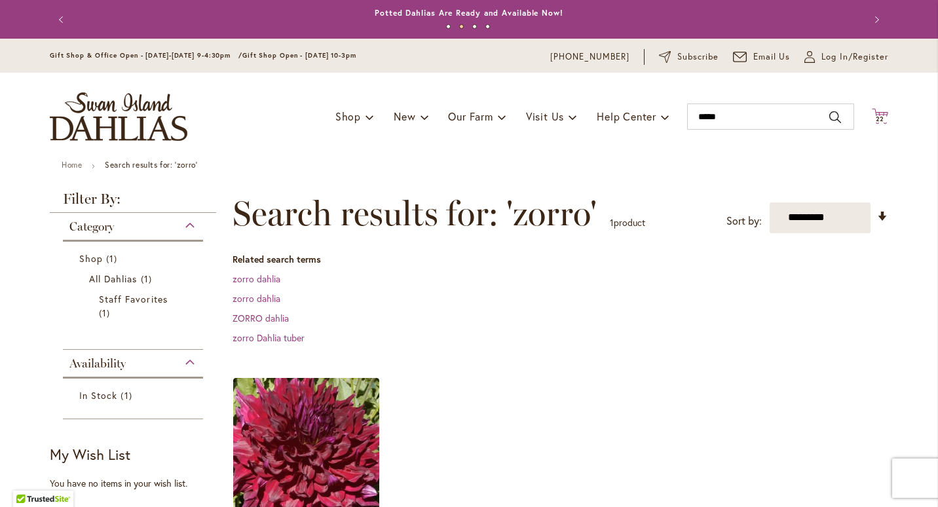
click at [875, 118] on span "22" at bounding box center [879, 119] width 9 height 9
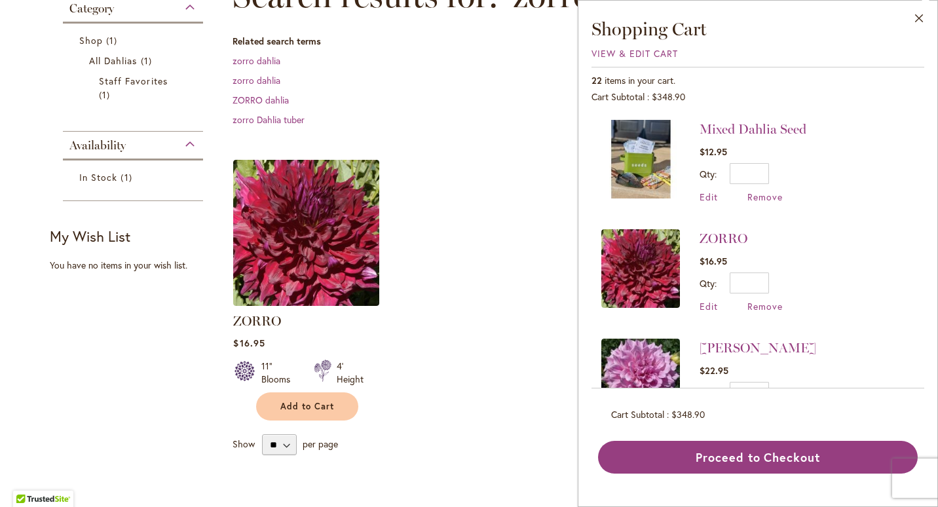
scroll to position [218, 0]
click at [763, 305] on span "Remove" at bounding box center [764, 306] width 35 height 12
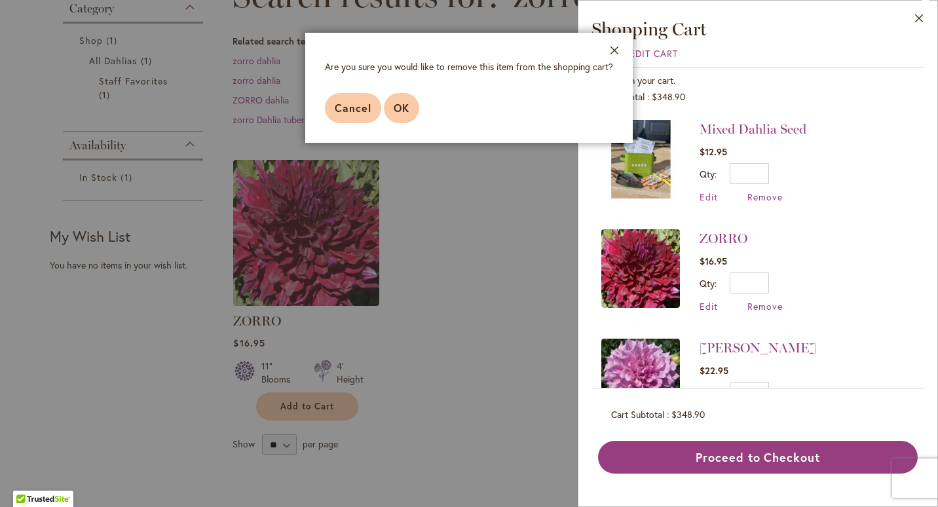
click at [405, 115] on span "OK" at bounding box center [401, 108] width 16 height 14
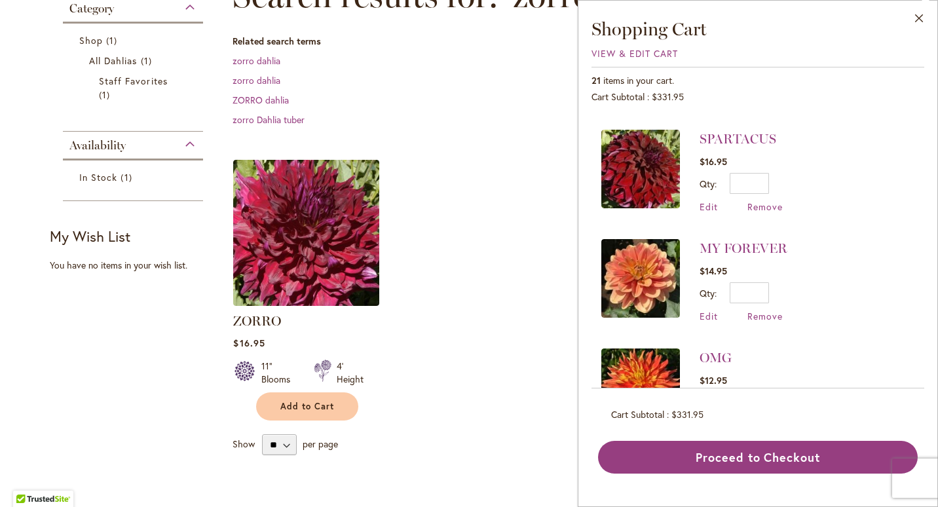
scroll to position [209, 0]
click at [437, 86] on dd "zorro dahlia" at bounding box center [559, 80] width 655 height 13
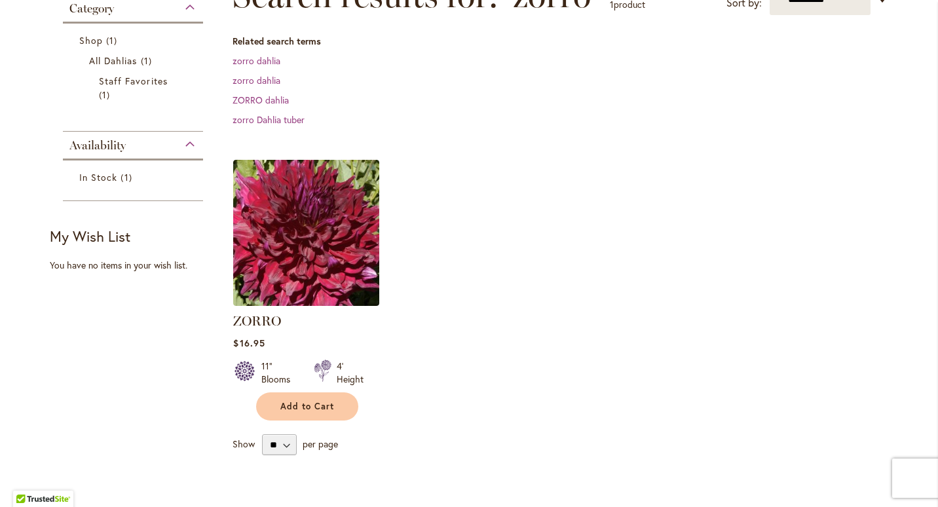
scroll to position [0, 0]
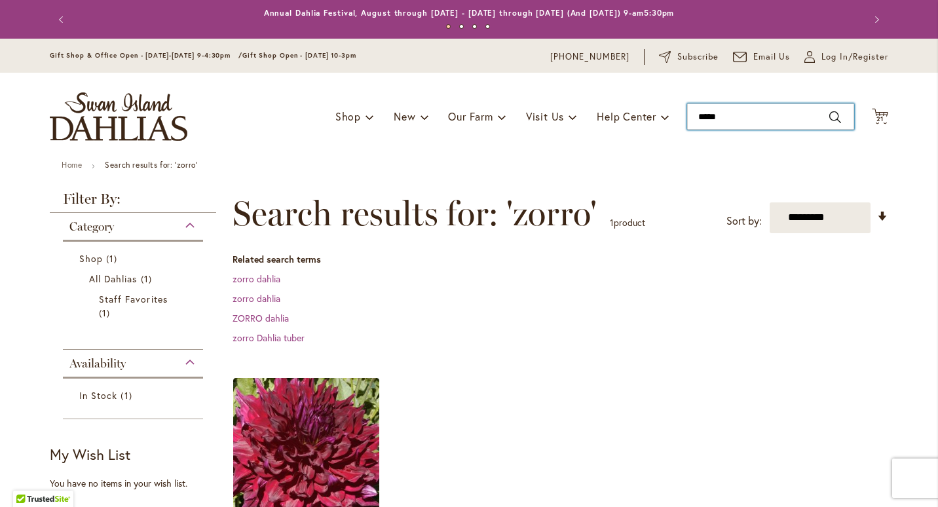
click at [763, 120] on input "*****" at bounding box center [770, 116] width 167 height 26
type input "*"
type input "*******"
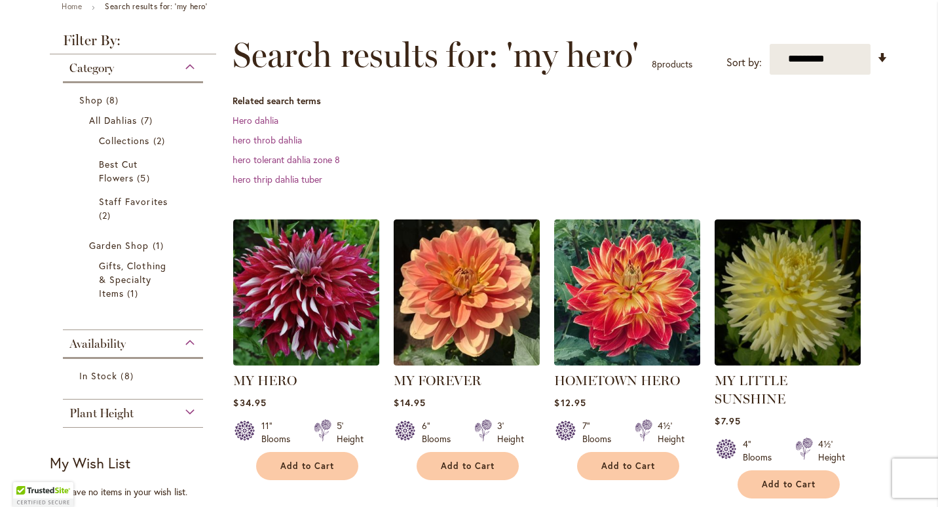
scroll to position [160, 0]
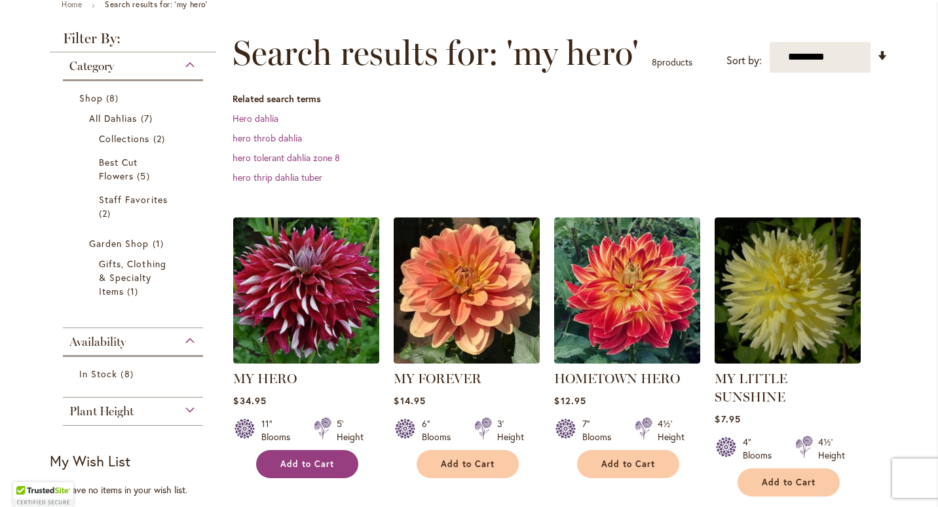
click at [307, 460] on span "Add to Cart" at bounding box center [307, 463] width 54 height 11
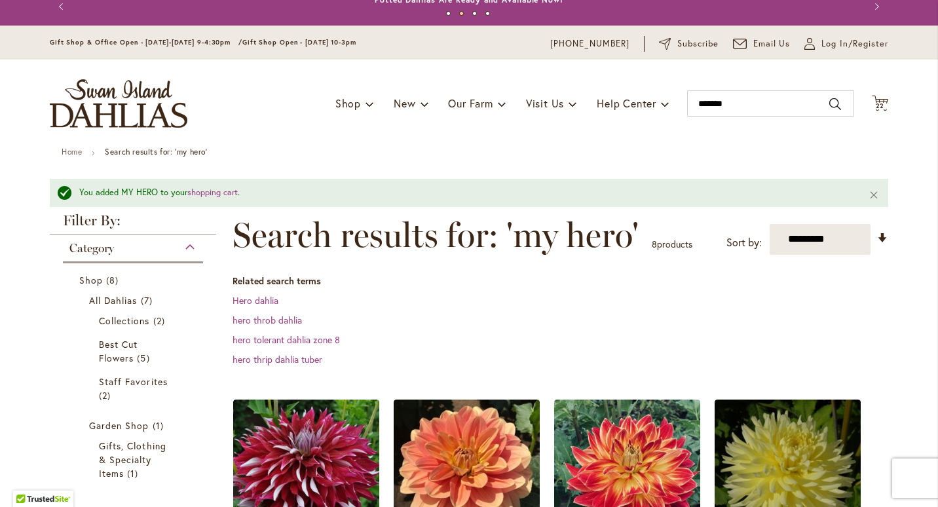
scroll to position [11, 0]
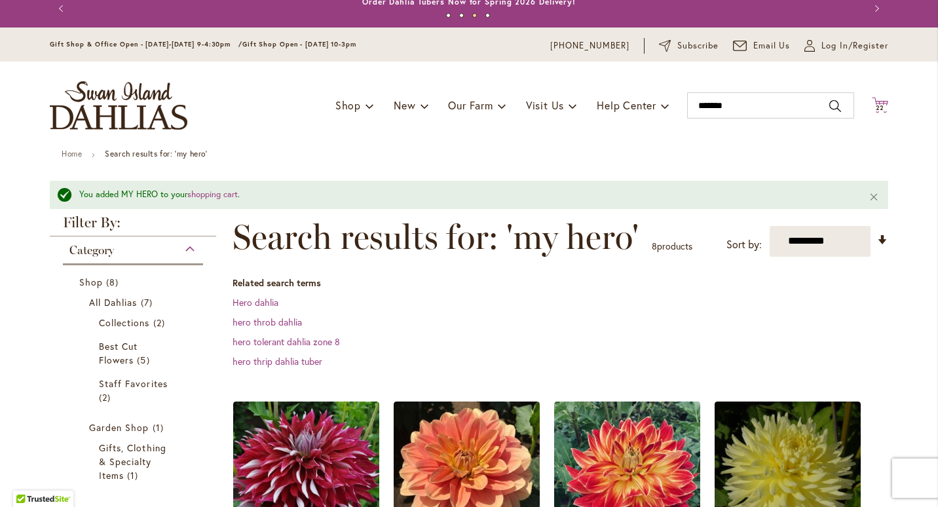
click at [875, 109] on span "22" at bounding box center [879, 107] width 9 height 9
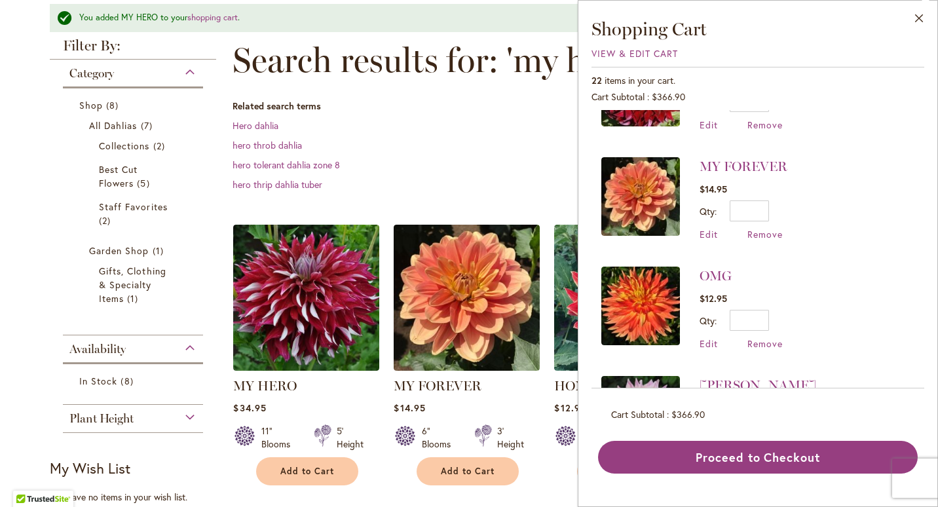
scroll to position [397, 0]
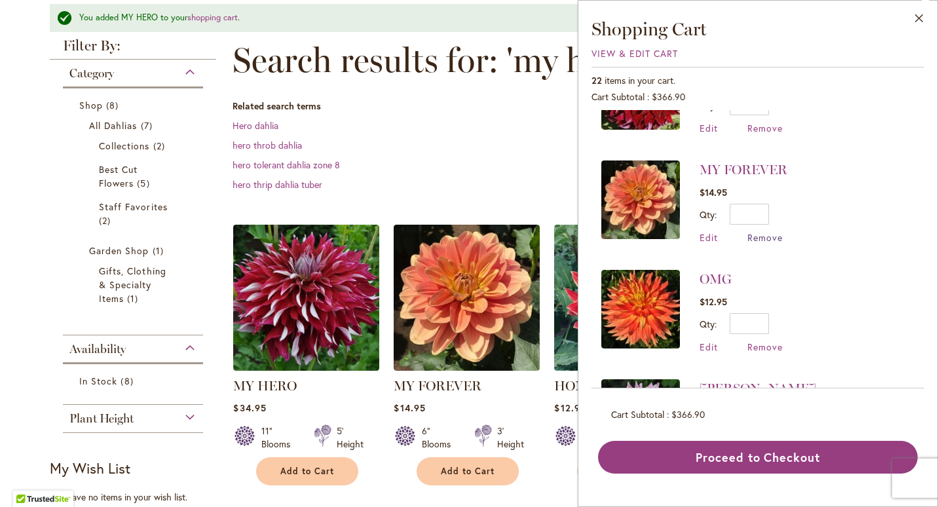
click at [772, 236] on span "Remove" at bounding box center [764, 237] width 35 height 12
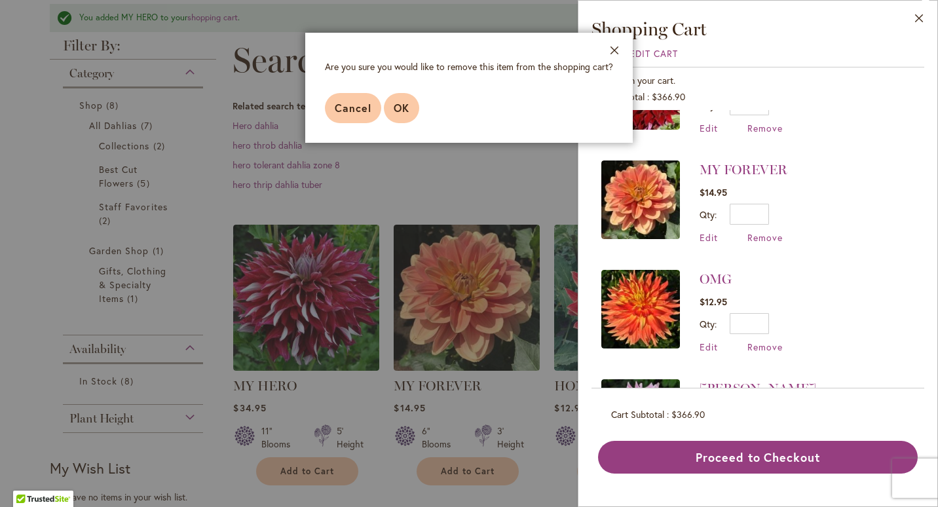
click at [396, 113] on span "OK" at bounding box center [401, 108] width 16 height 14
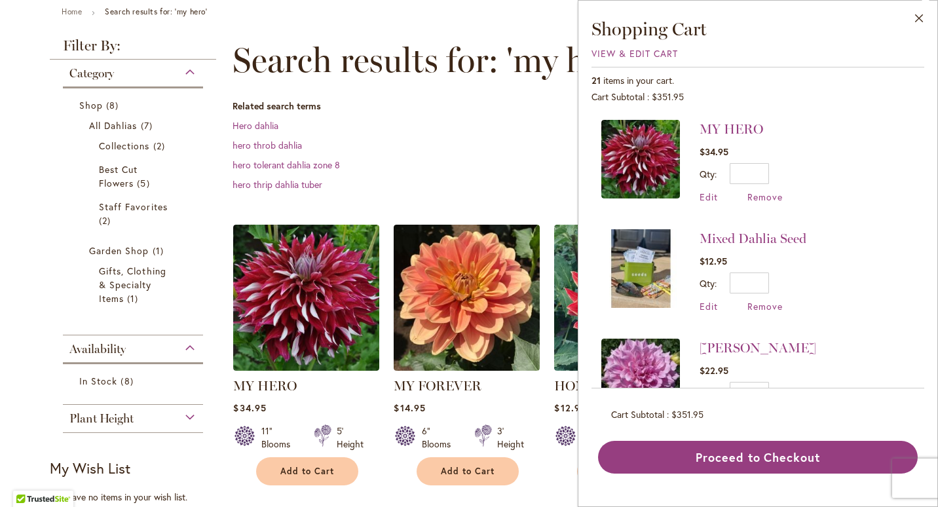
click at [909, 41] on div "Close Shopping Cart View & Edit Cart 21 items in your cart. Cart Subtotal $351.…" at bounding box center [757, 245] width 333 height 456
click at [917, 21] on button "Close" at bounding box center [919, 21] width 36 height 41
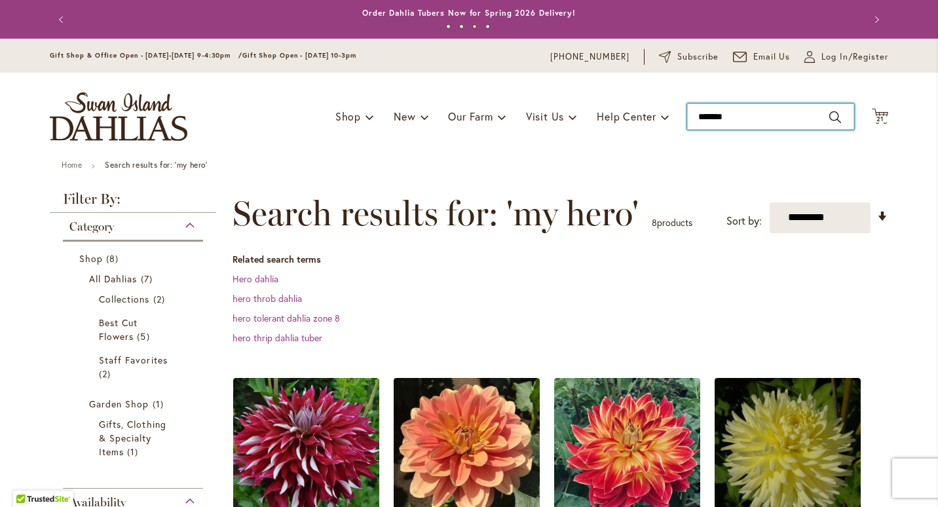
click at [761, 112] on input "*******" at bounding box center [770, 116] width 167 height 26
type input "*"
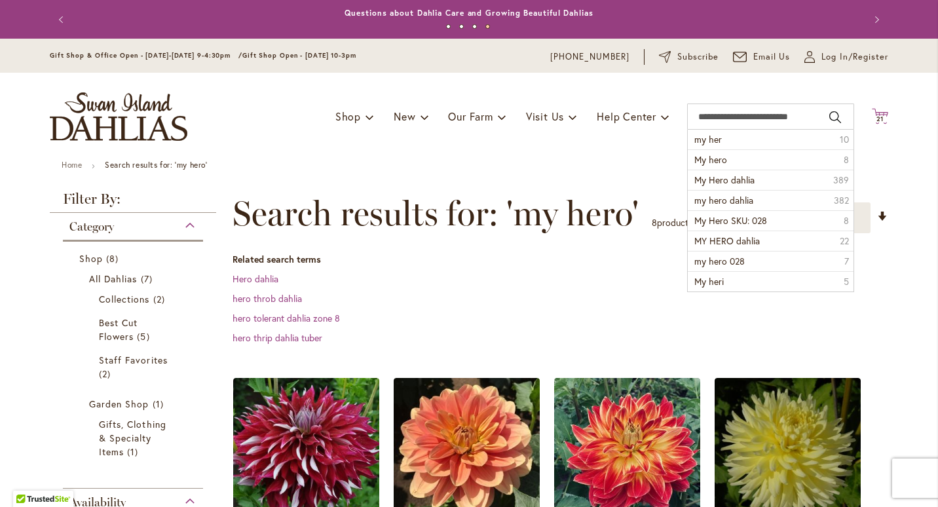
click at [871, 122] on icon "Cart .cls-1 { fill: #231f20; }" at bounding box center [879, 116] width 16 height 16
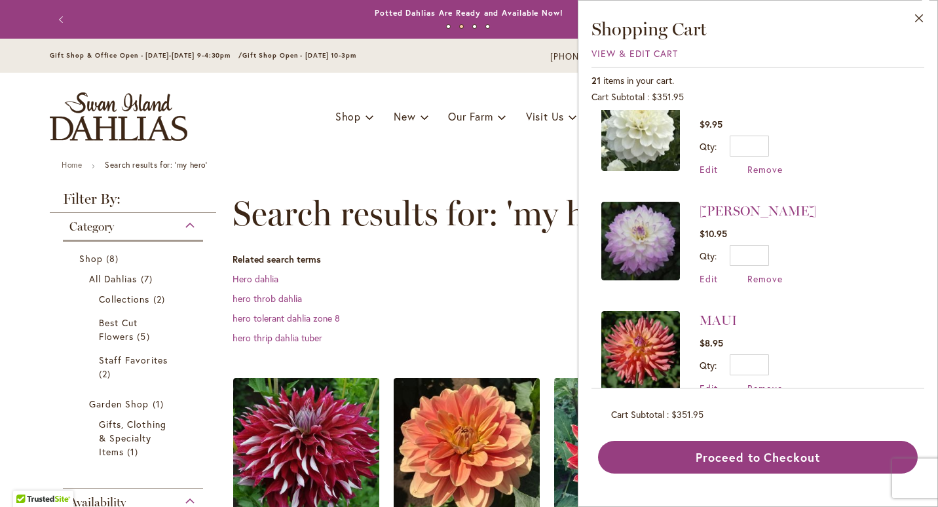
scroll to position [701, 0]
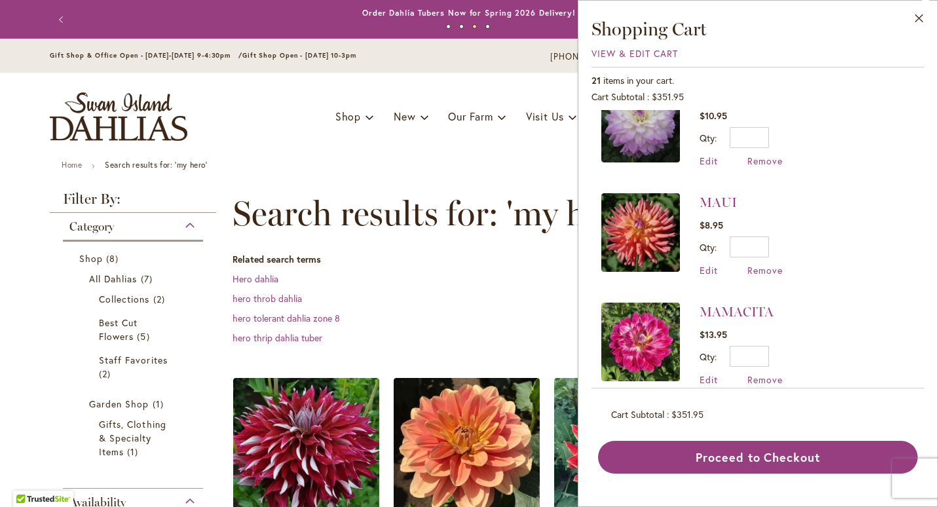
click at [848, 304] on li "MAMACITA $13.95 Qty * Update Edit Remove" at bounding box center [757, 343] width 313 height 109
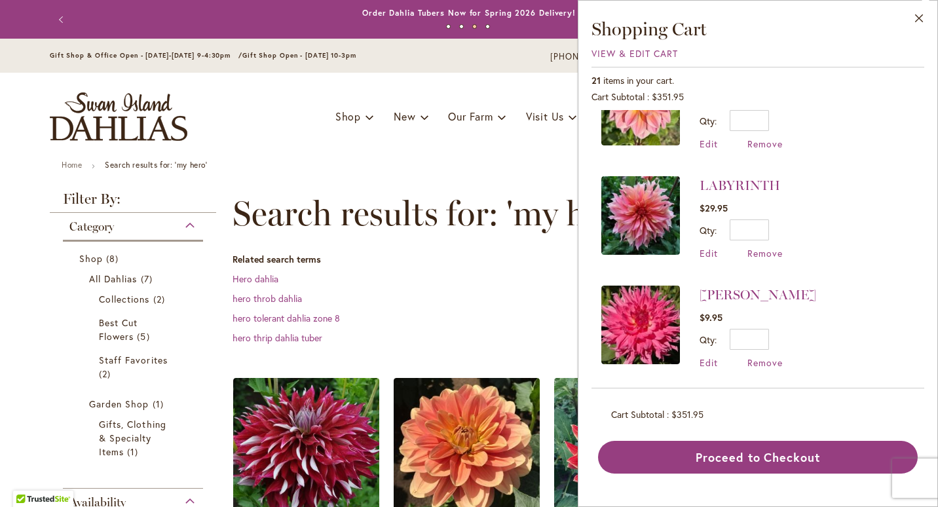
scroll to position [1137, 0]
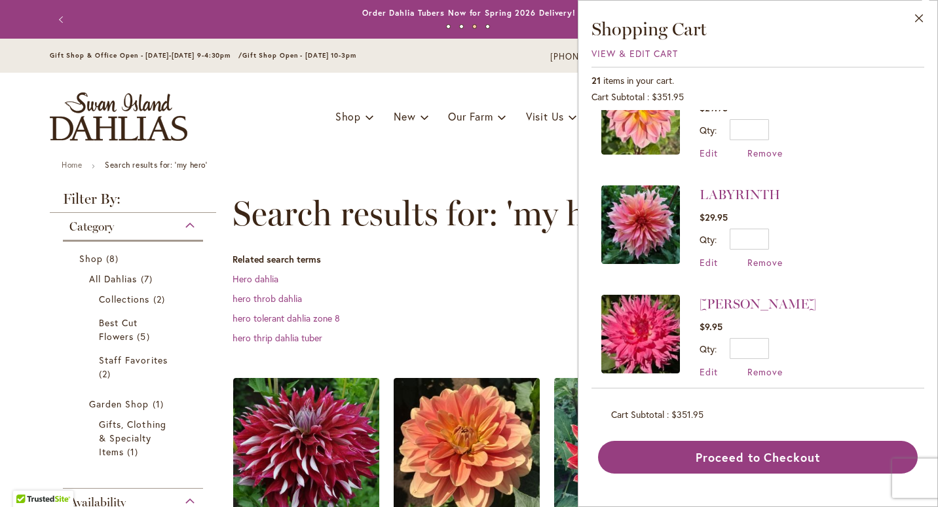
click at [657, 217] on img at bounding box center [640, 224] width 79 height 79
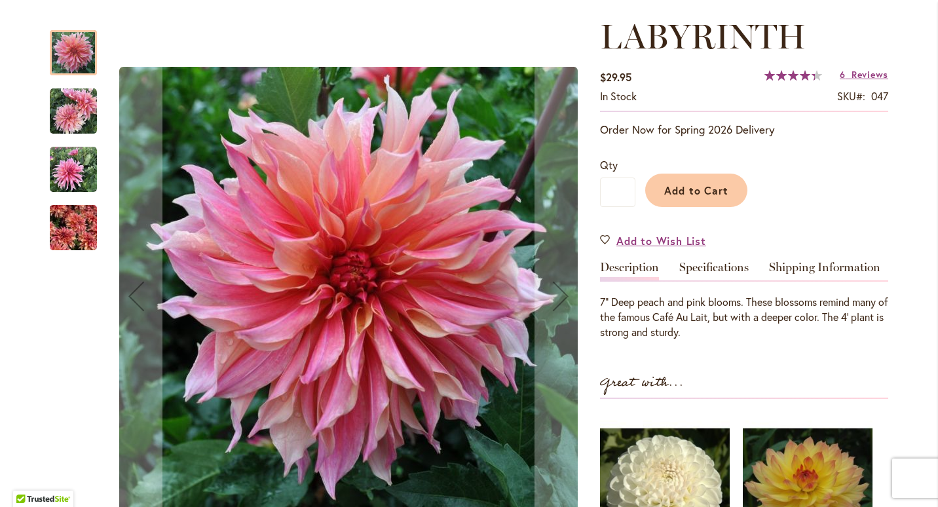
scroll to position [177, 0]
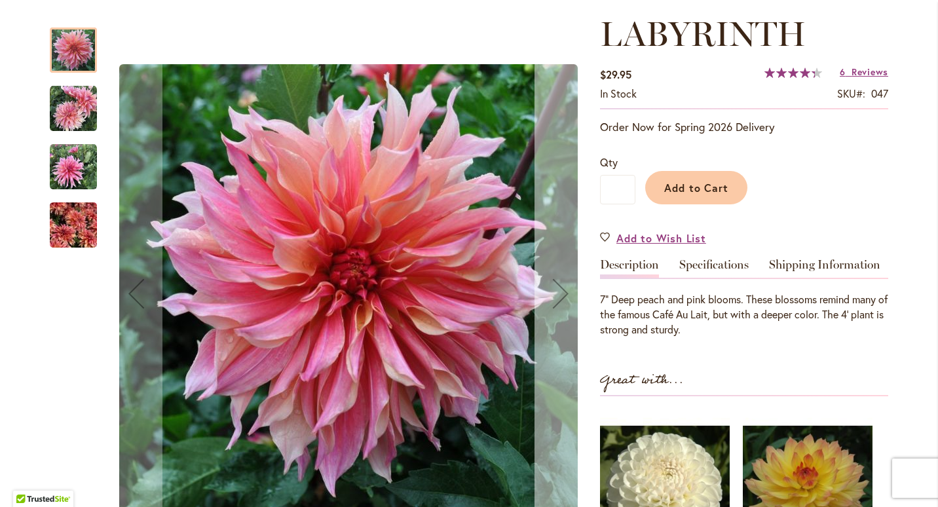
click at [561, 299] on div "Next" at bounding box center [560, 293] width 52 height 52
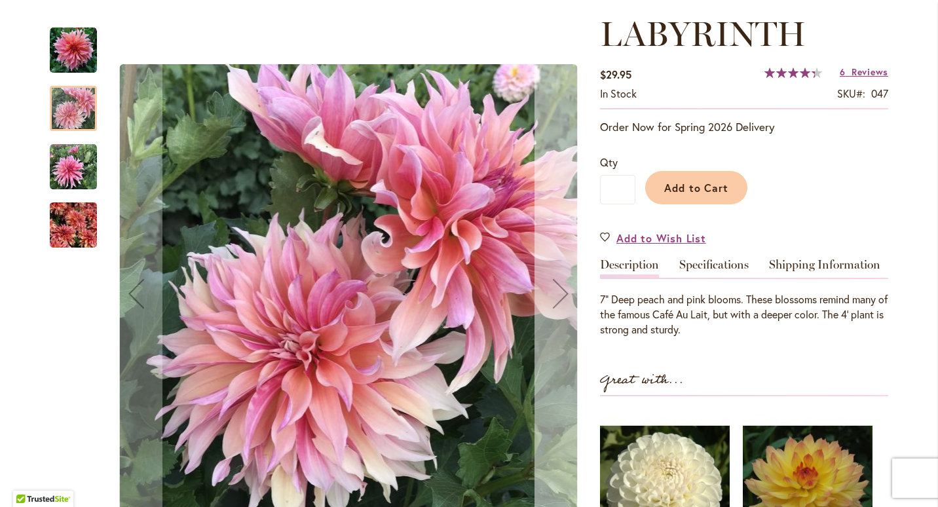
click at [561, 299] on div "Next" at bounding box center [560, 293] width 52 height 52
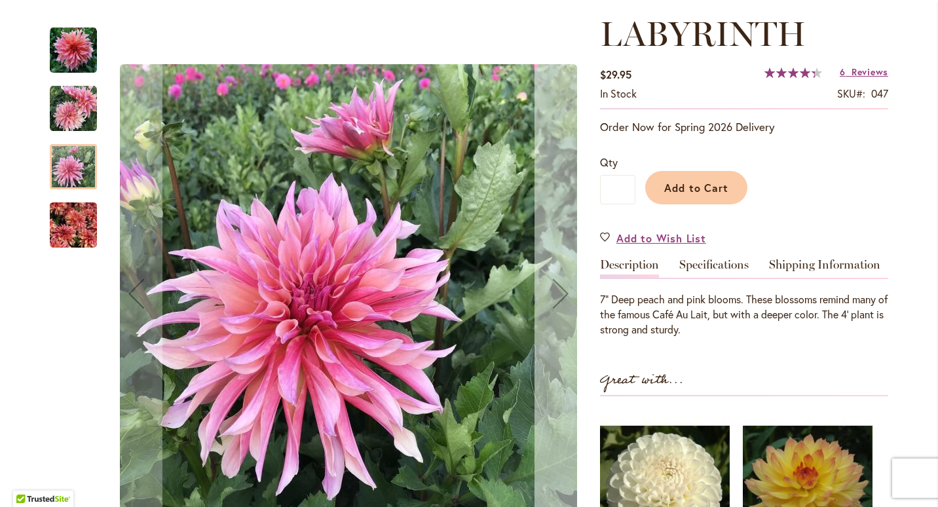
click at [561, 299] on div "Next" at bounding box center [560, 293] width 52 height 52
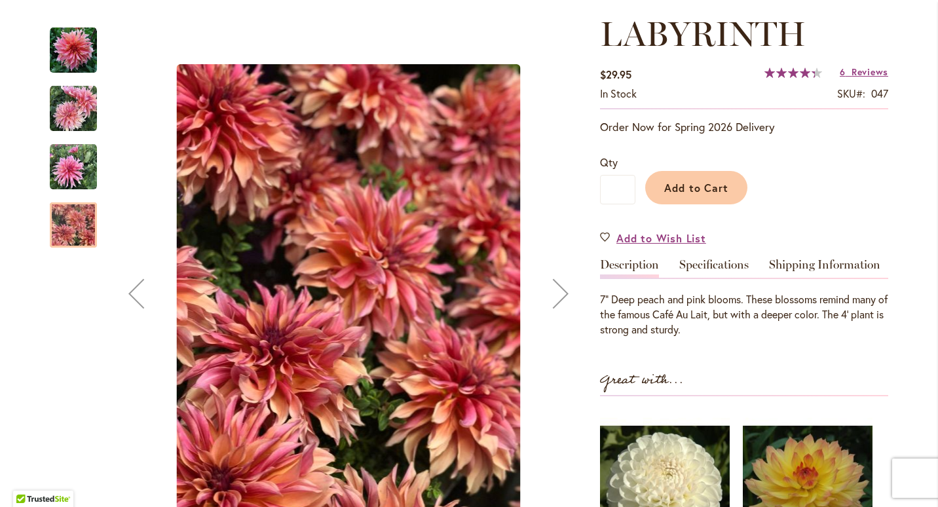
click at [561, 299] on div "Next" at bounding box center [560, 293] width 52 height 52
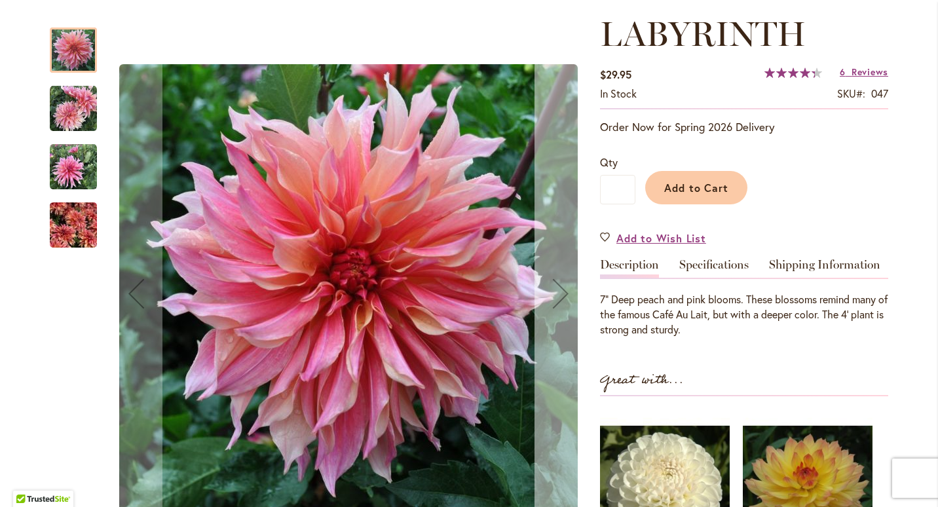
click at [561, 299] on div "Next" at bounding box center [560, 293] width 52 height 52
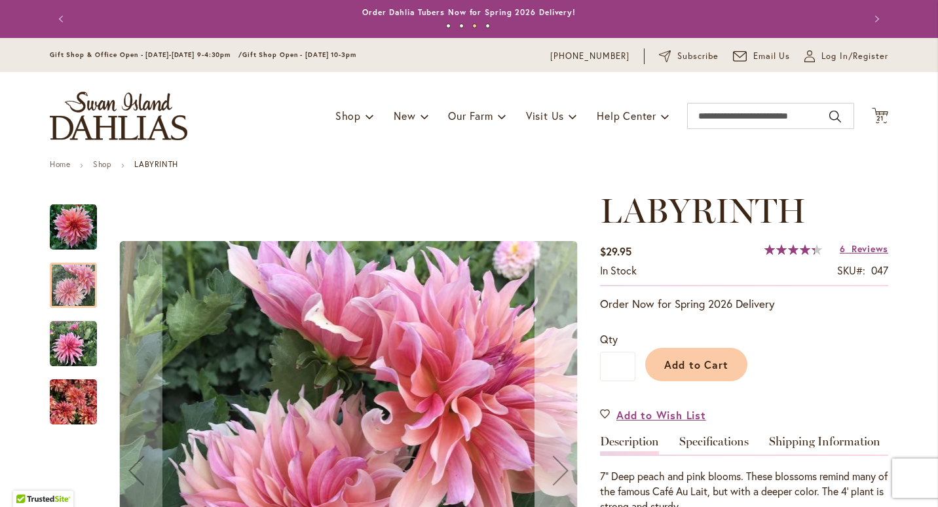
scroll to position [0, 0]
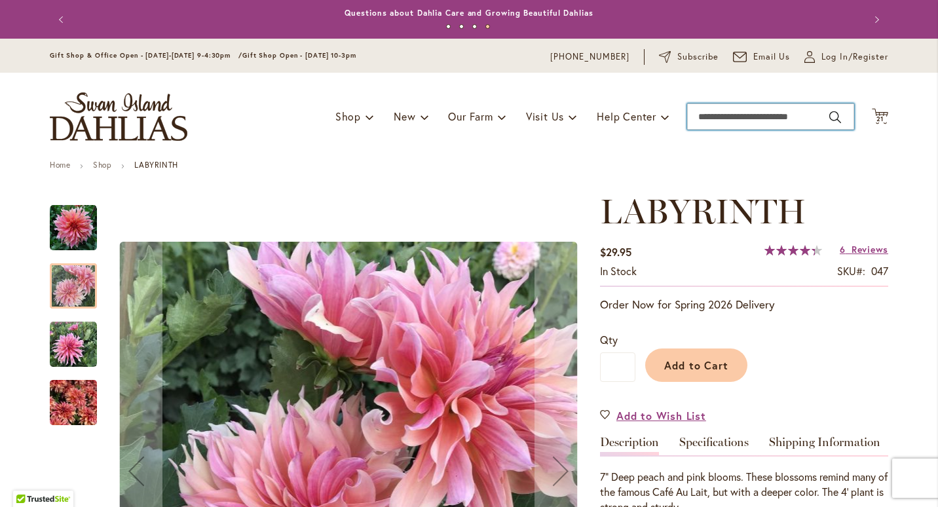
click at [750, 115] on input "Search" at bounding box center [770, 116] width 167 height 26
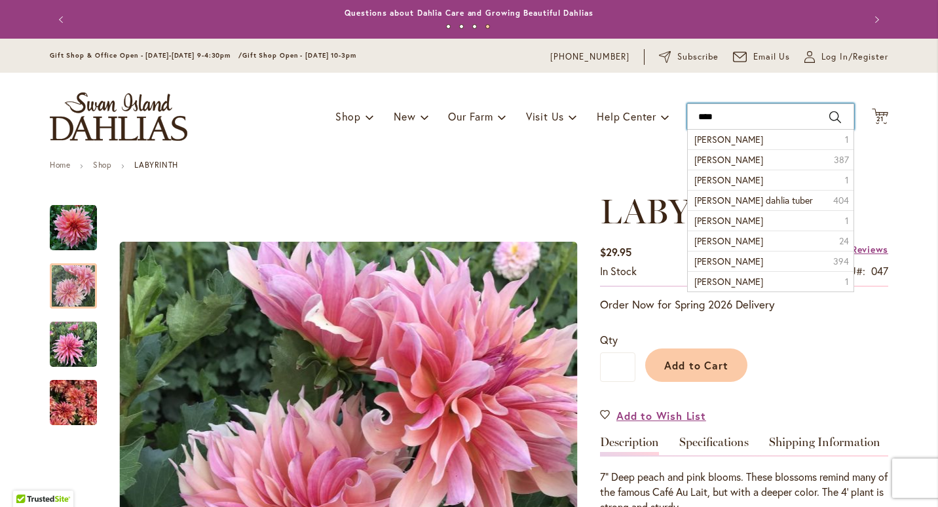
type input "*****"
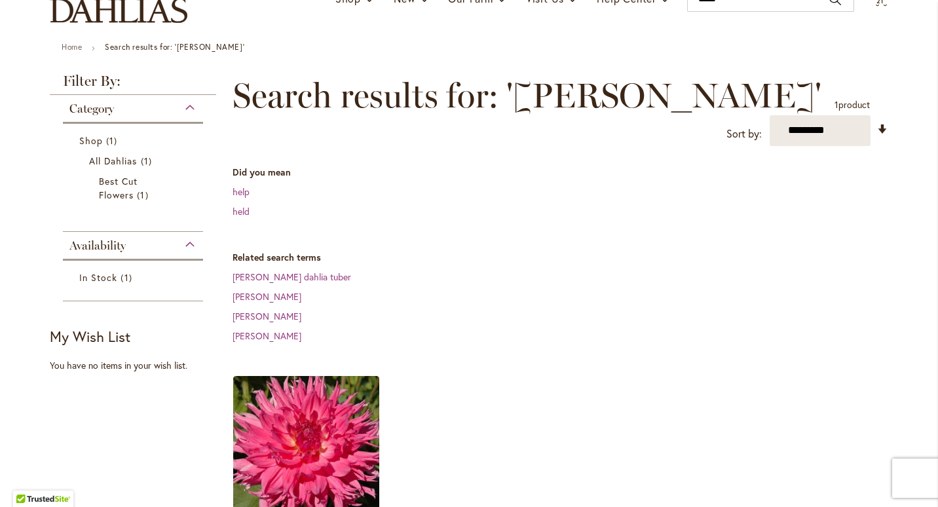
scroll to position [148, 0]
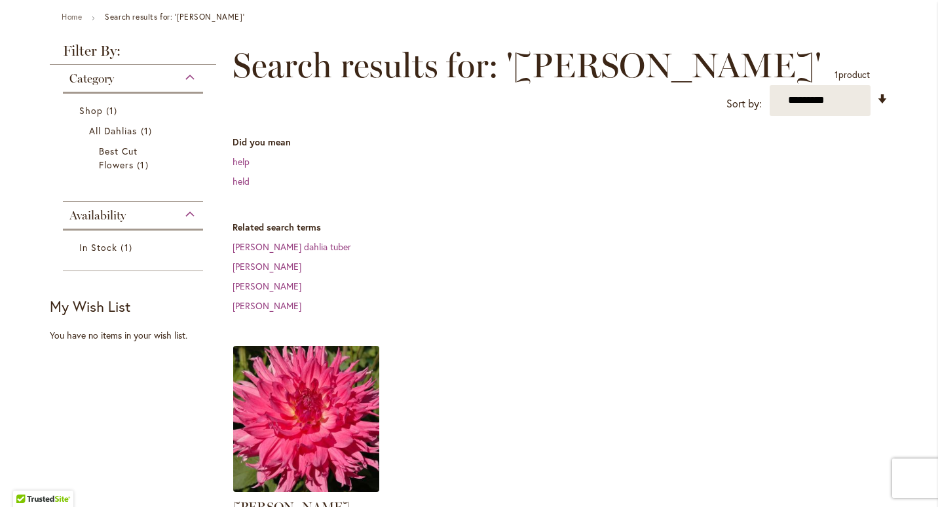
click at [299, 361] on img at bounding box center [306, 418] width 153 height 153
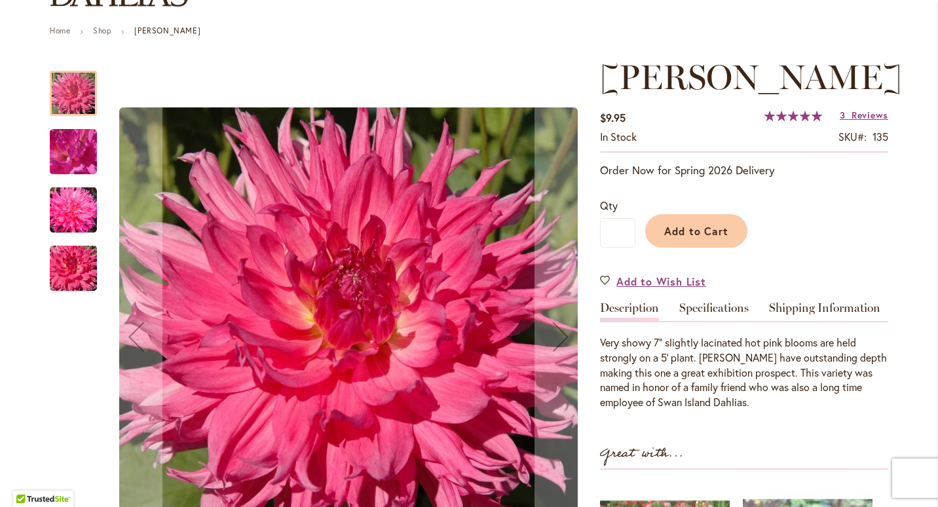
scroll to position [147, 0]
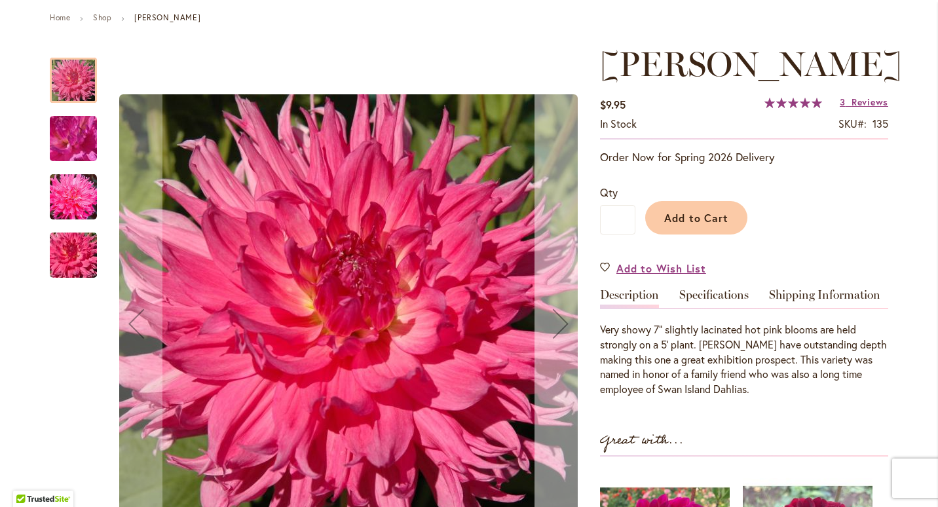
click at [560, 325] on div "Next" at bounding box center [560, 323] width 52 height 52
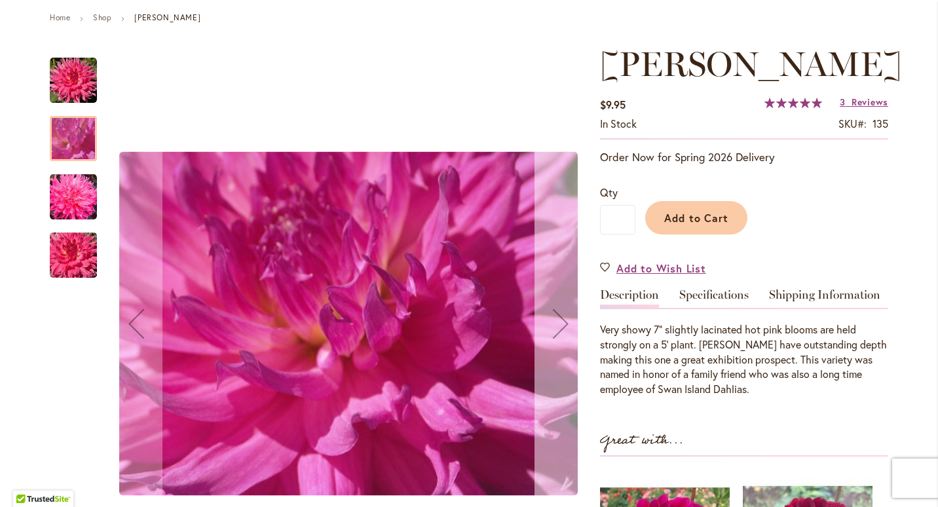
click at [560, 325] on div "Next" at bounding box center [560, 323] width 52 height 52
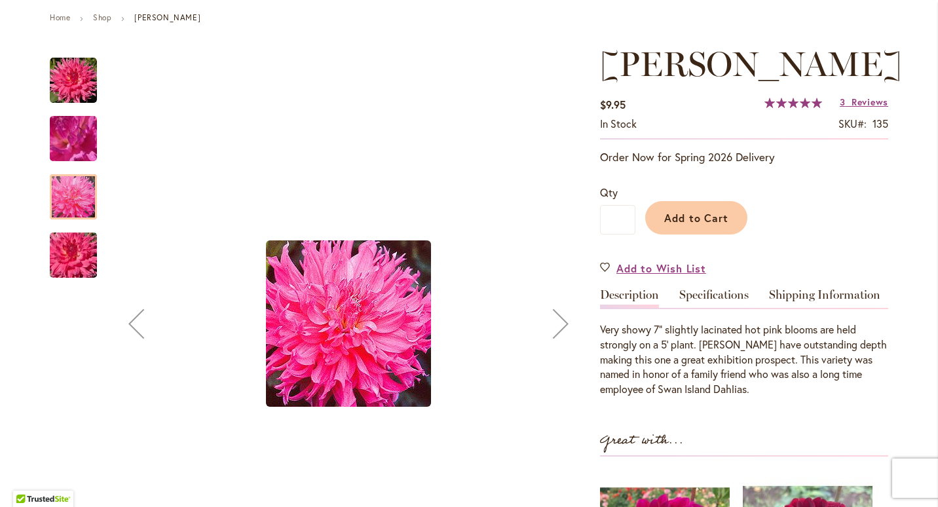
click at [560, 325] on div "Next" at bounding box center [560, 323] width 52 height 52
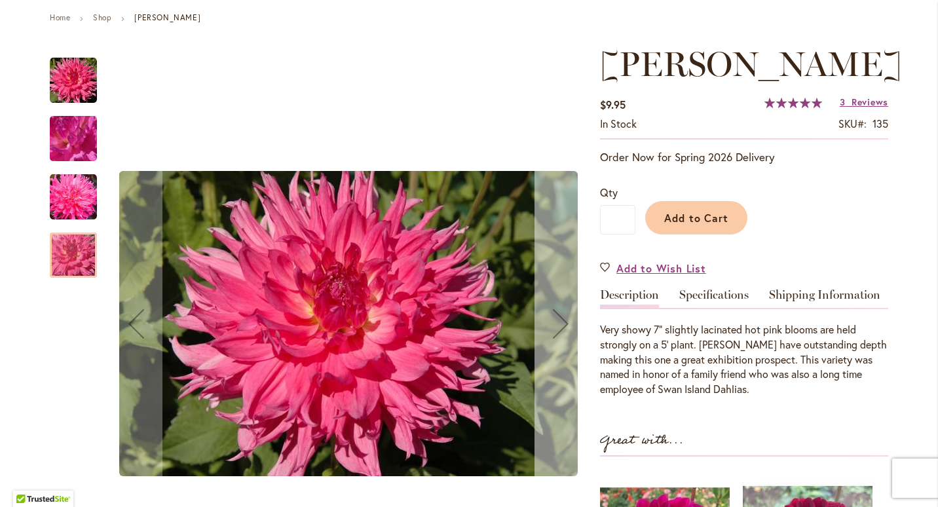
click at [560, 325] on div "Next" at bounding box center [560, 323] width 52 height 52
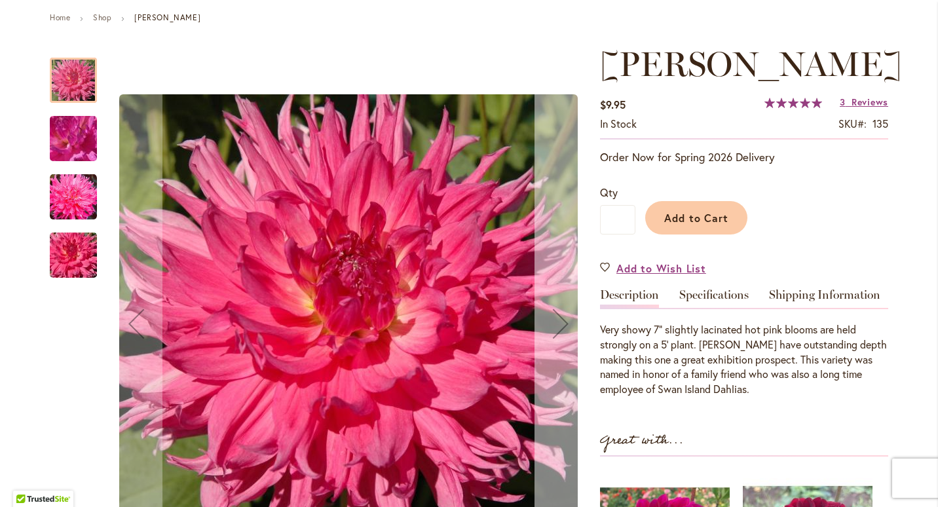
click at [560, 325] on div "Next" at bounding box center [560, 323] width 52 height 52
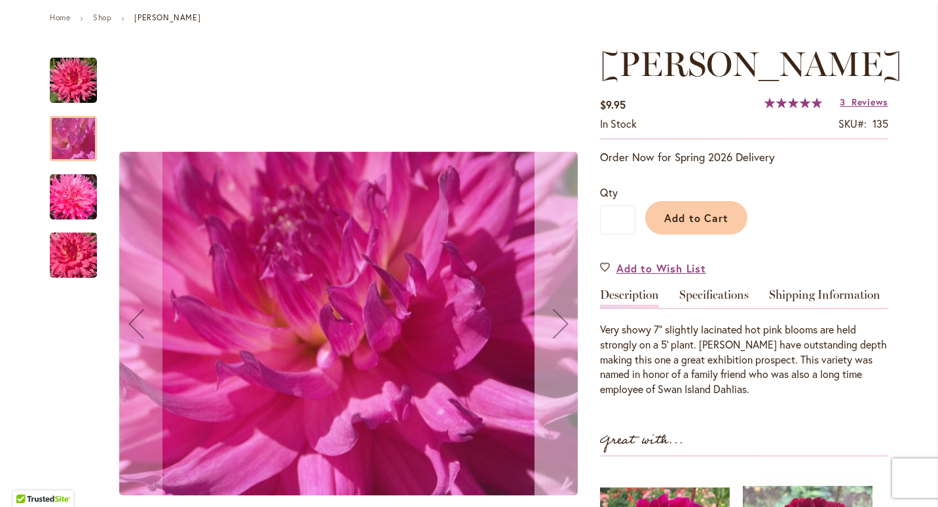
click at [560, 325] on div "Next" at bounding box center [560, 323] width 52 height 52
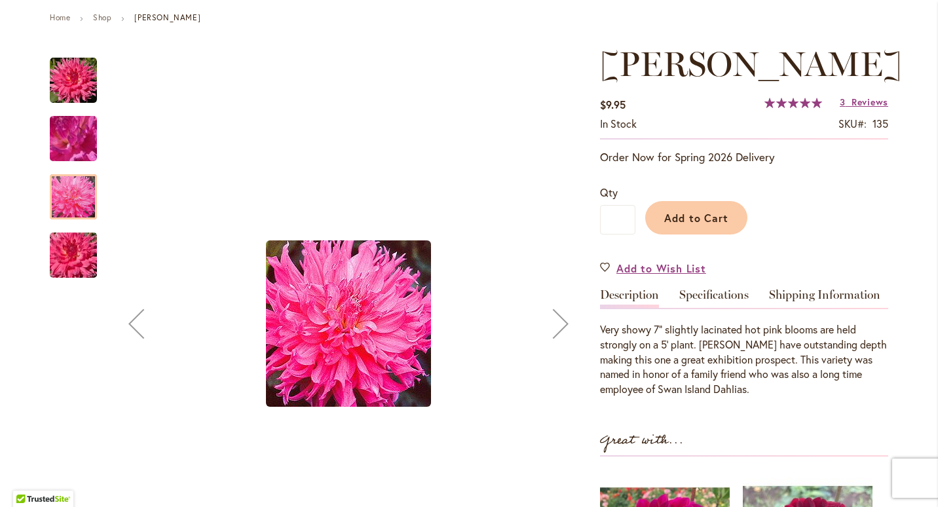
click at [560, 325] on div "Next" at bounding box center [560, 323] width 52 height 52
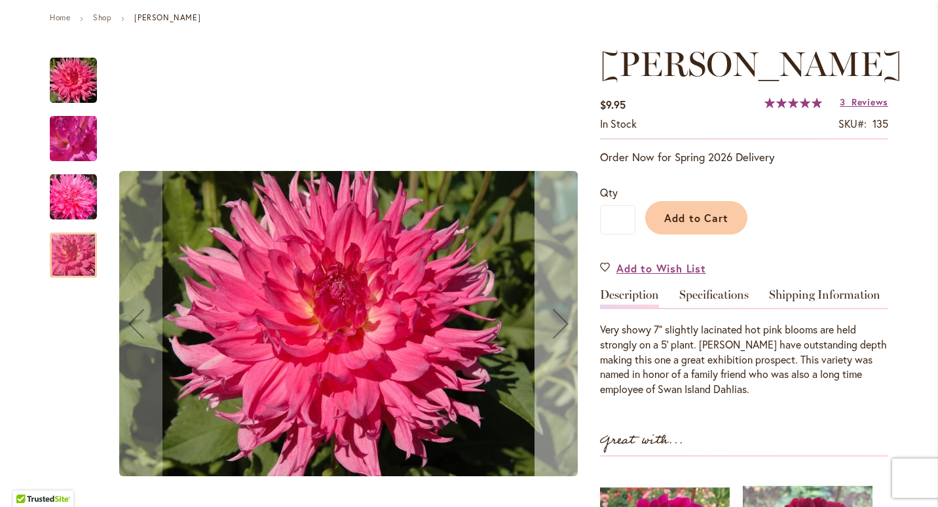
click at [560, 325] on div "Next" at bounding box center [560, 323] width 52 height 52
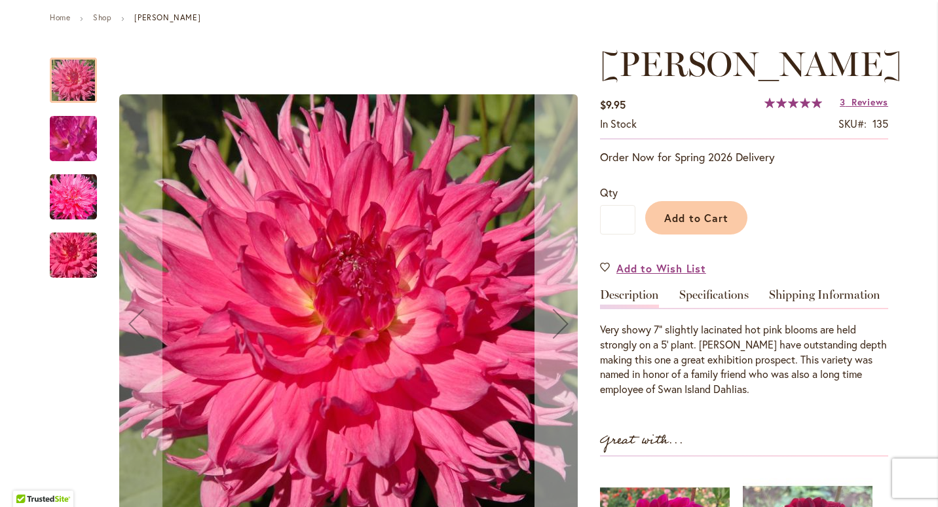
click at [560, 325] on div "Next" at bounding box center [560, 323] width 52 height 52
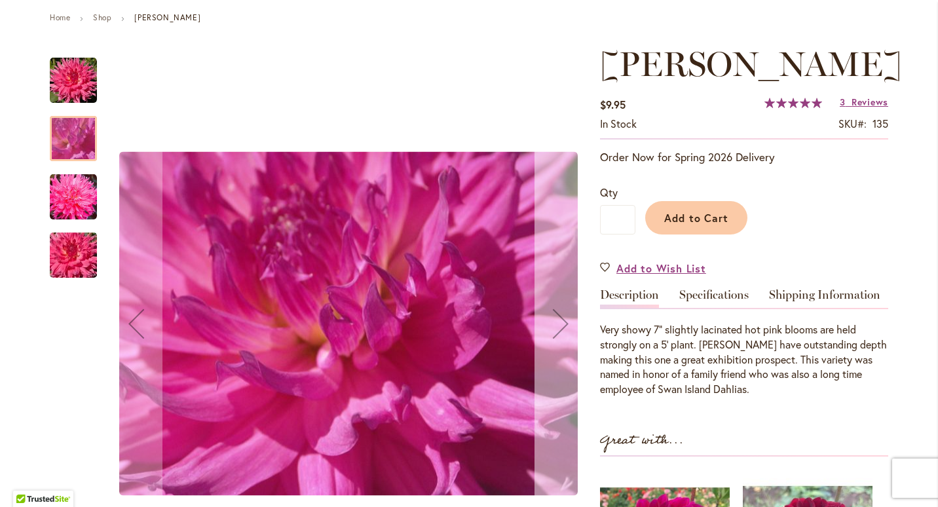
click at [560, 325] on div "Next" at bounding box center [560, 323] width 52 height 52
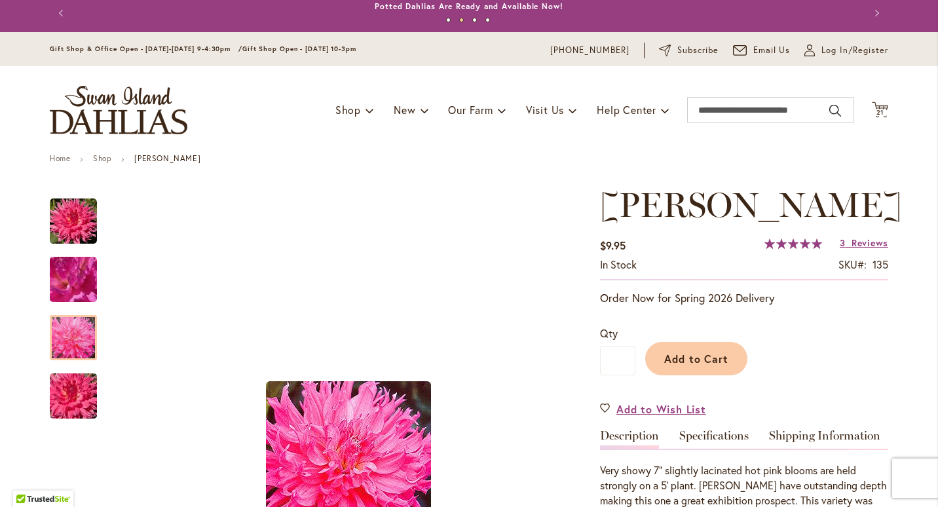
scroll to position [0, 0]
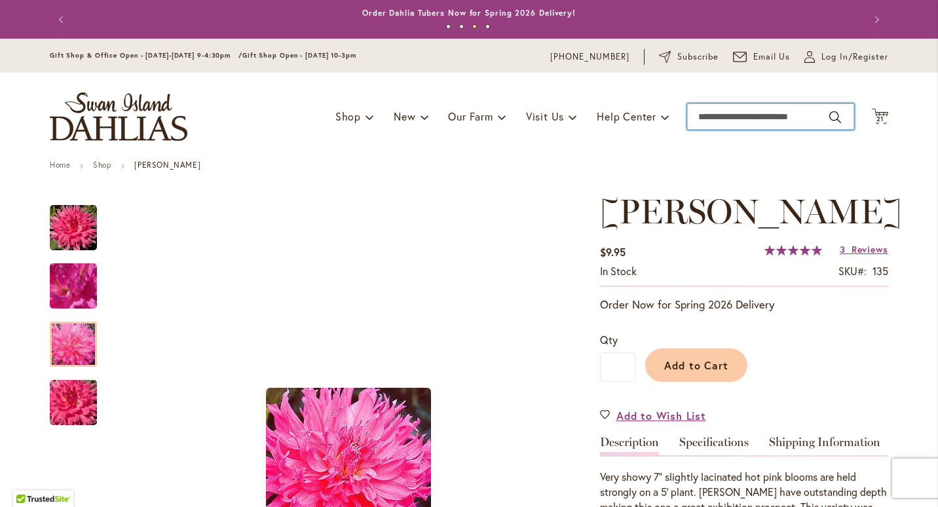
click at [701, 111] on input "Search" at bounding box center [770, 116] width 167 height 26
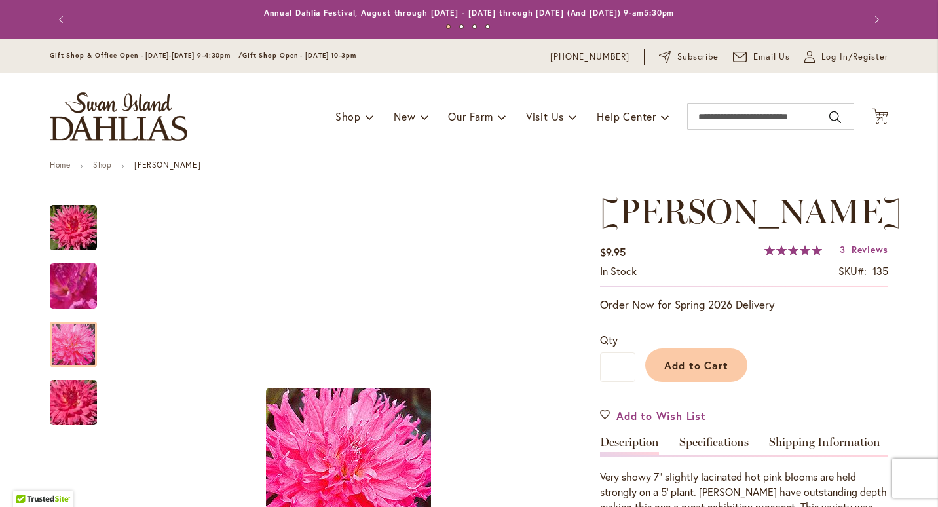
click at [885, 117] on div "Toggle Nav Shop Dahlia Tubers Collections Fresh Cut Dahlias Gardening Supplies …" at bounding box center [469, 117] width 864 height 88
click at [876, 117] on span "21" at bounding box center [880, 119] width 8 height 9
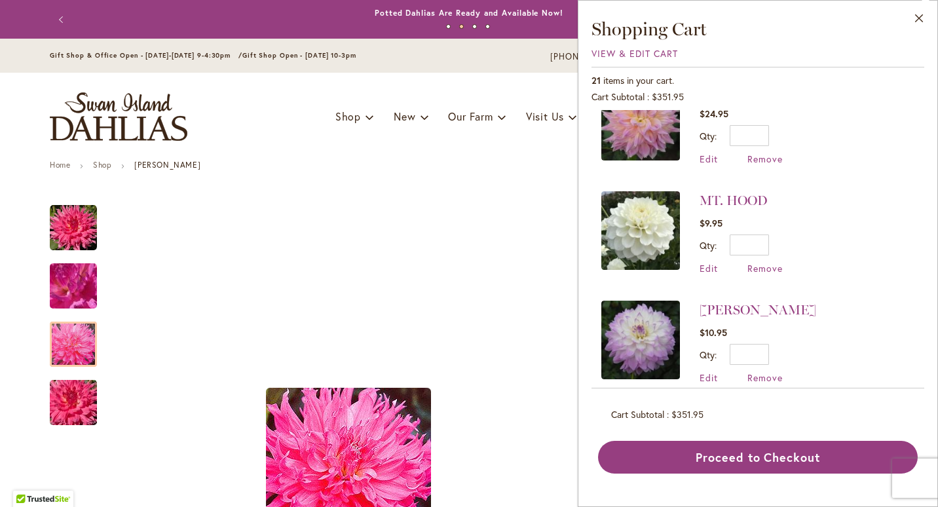
scroll to position [597, 0]
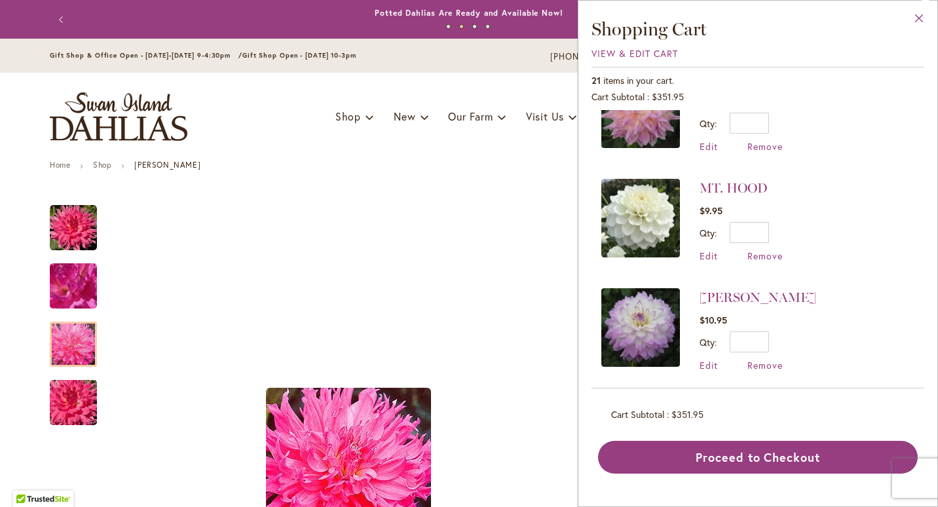
click at [919, 18] on button "Close" at bounding box center [919, 21] width 36 height 41
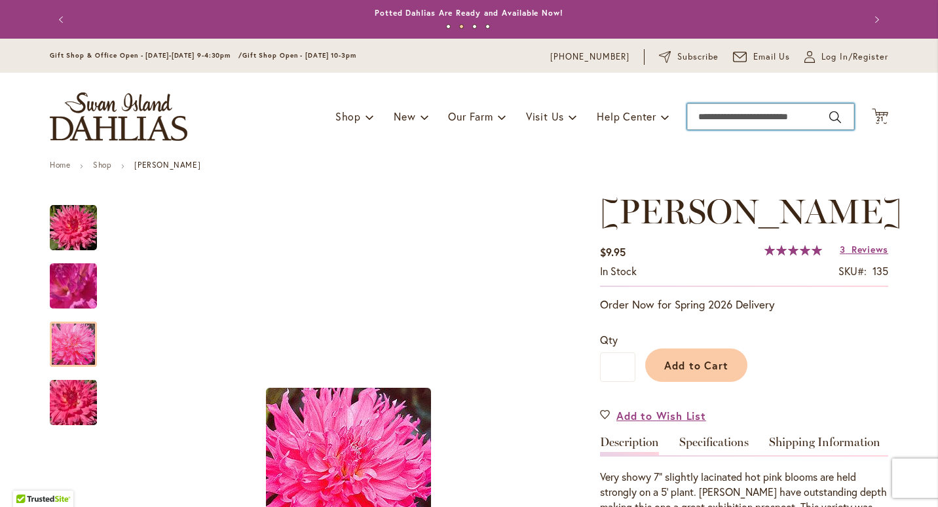
click at [787, 117] on input "Search" at bounding box center [770, 116] width 167 height 26
type input "******"
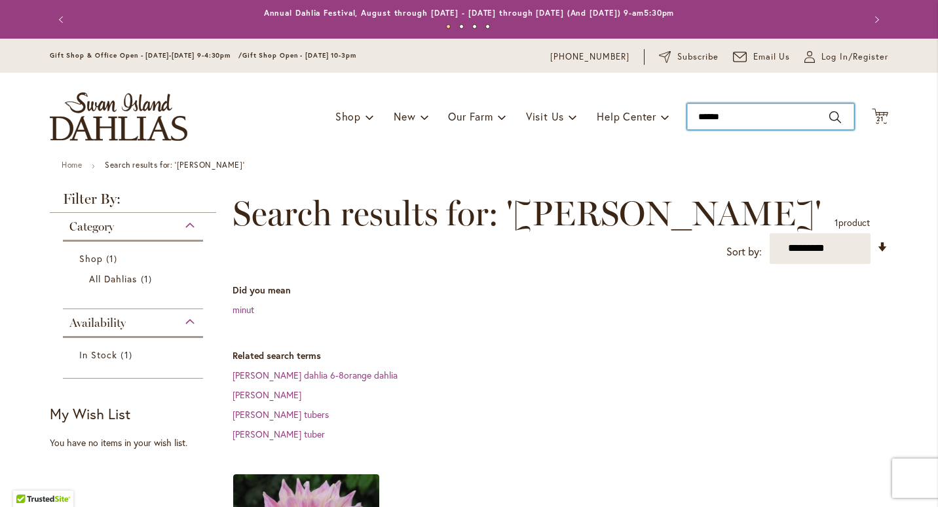
drag, startPoint x: 750, startPoint y: 120, endPoint x: 625, endPoint y: 141, distance: 126.9
click at [625, 141] on div "Toggle Nav Shop Dahlia Tubers Collections Fresh Cut Dahlias Gardening Supplies …" at bounding box center [469, 117] width 864 height 88
type input "*******"
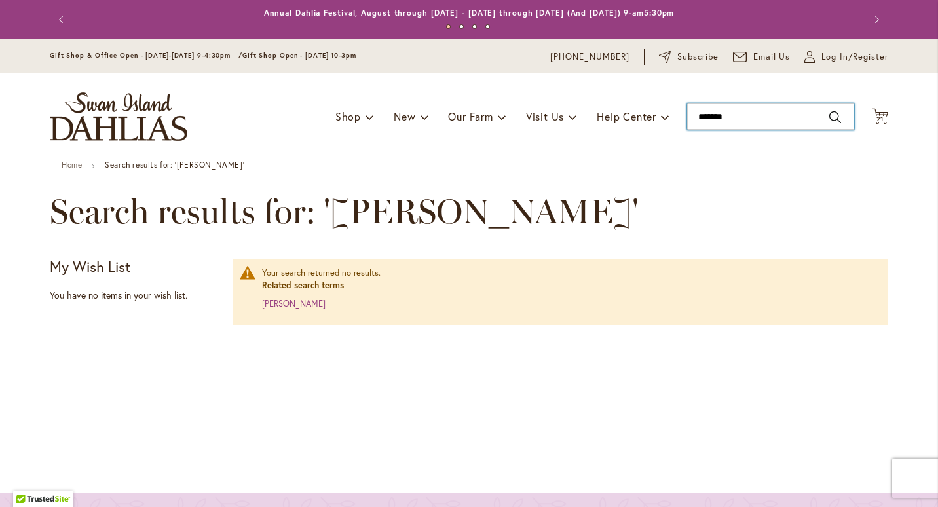
click at [733, 120] on input "*******" at bounding box center [770, 116] width 167 height 26
type input "****"
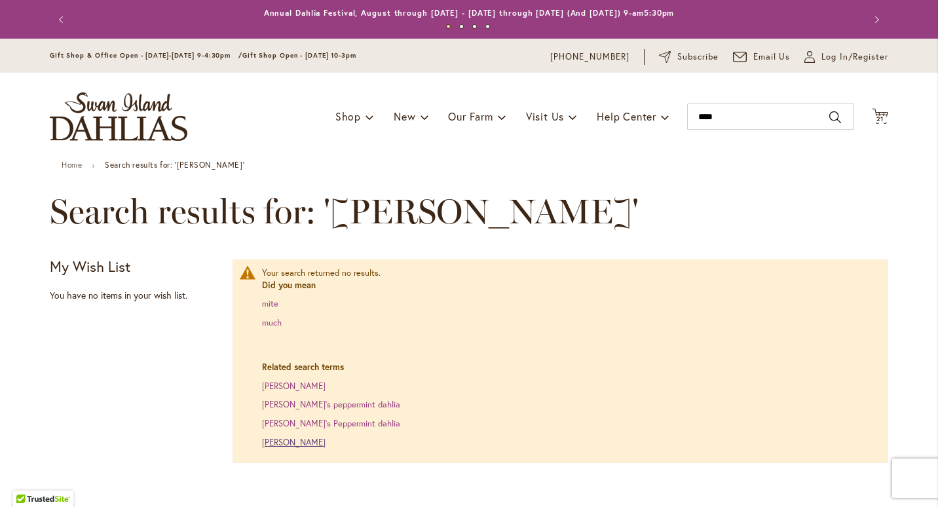
click at [325, 440] on link "mickayla miranda dahlia" at bounding box center [294, 442] width 64 height 11
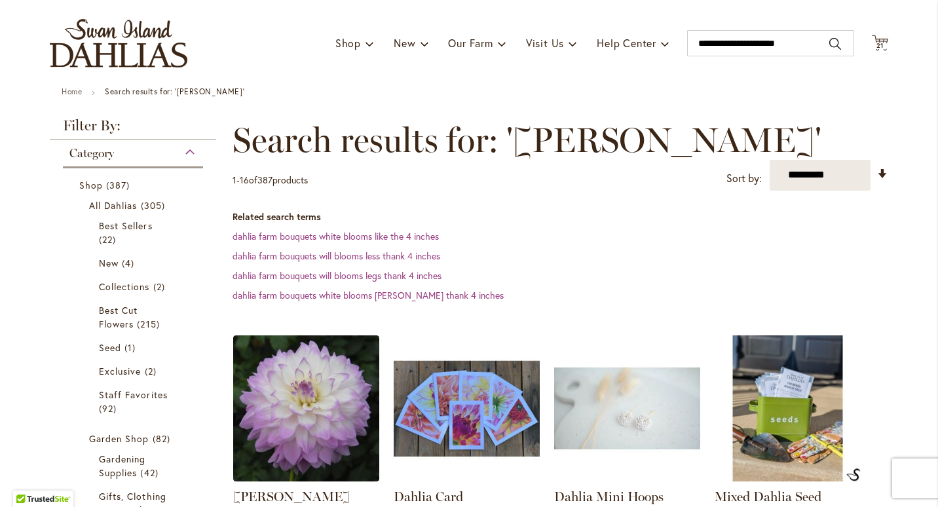
scroll to position [183, 0]
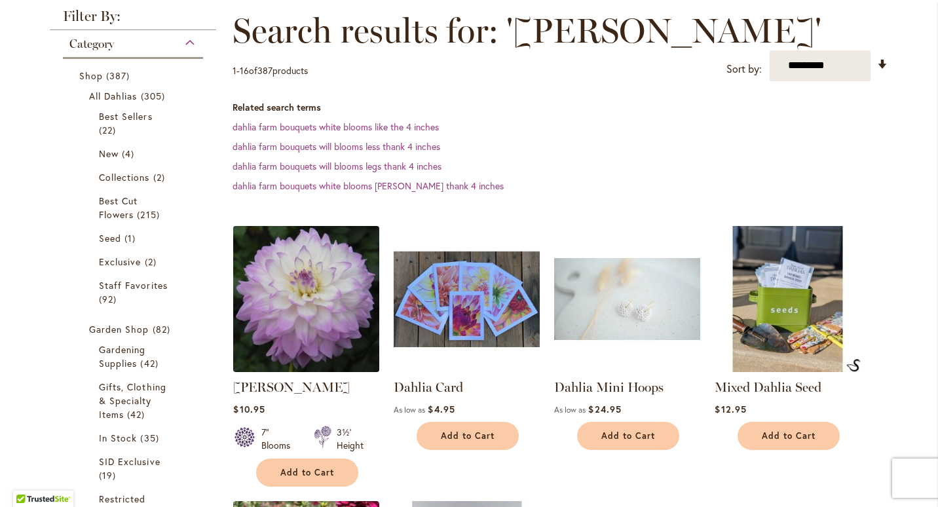
click at [310, 338] on img at bounding box center [306, 298] width 153 height 153
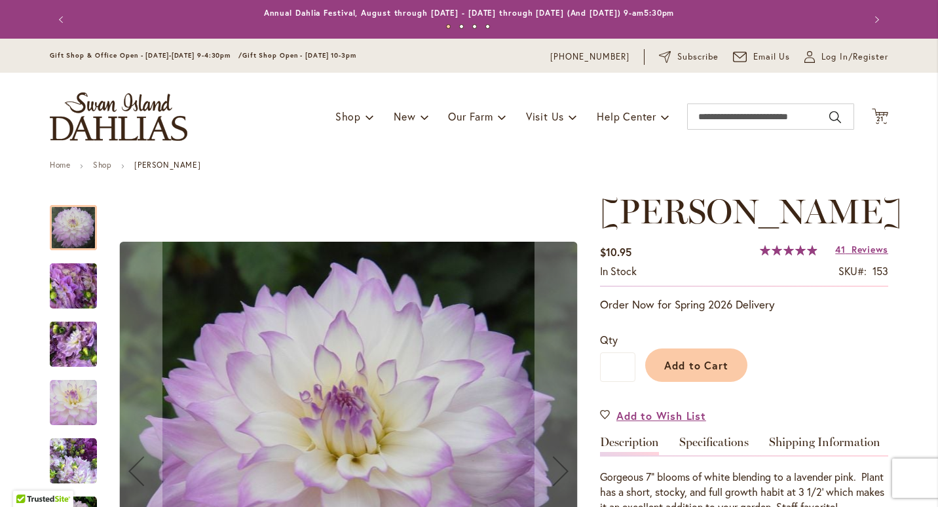
scroll to position [181, 0]
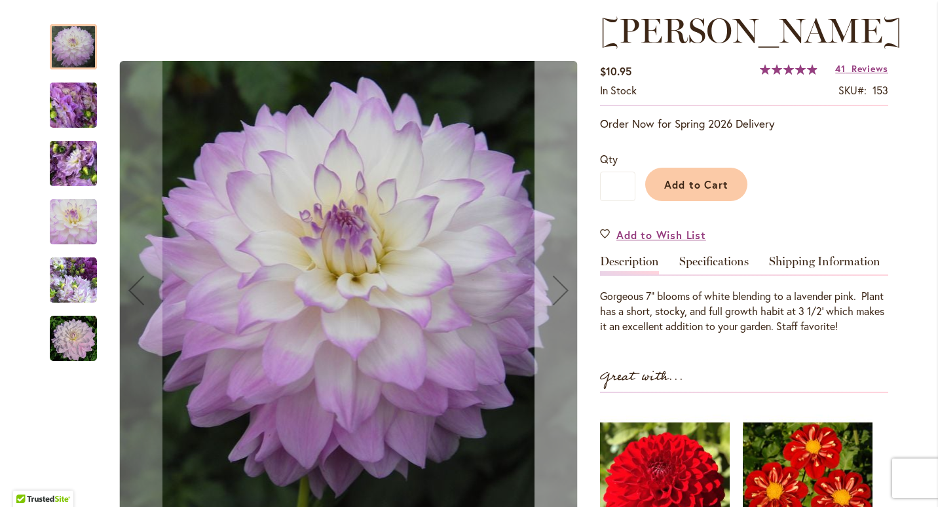
click at [571, 293] on div "Next" at bounding box center [560, 290] width 52 height 52
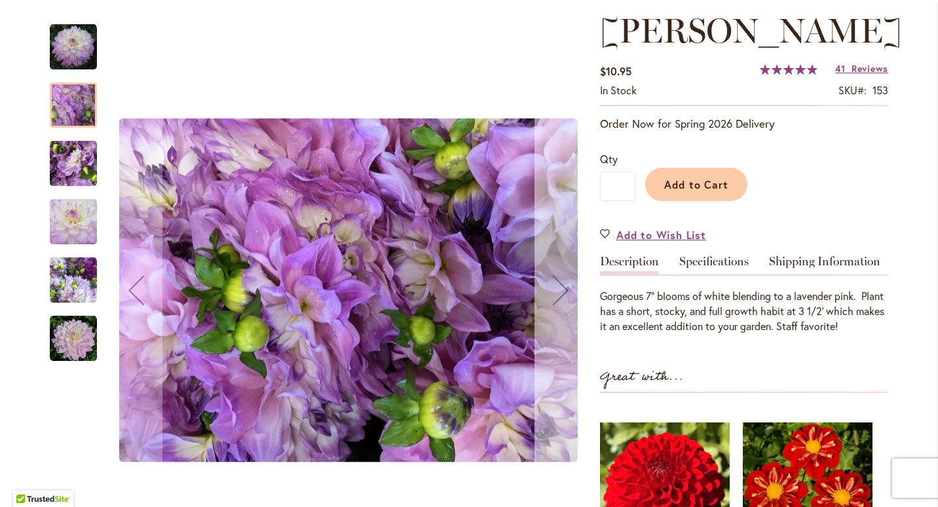
click at [560, 297] on div "Next" at bounding box center [560, 290] width 52 height 52
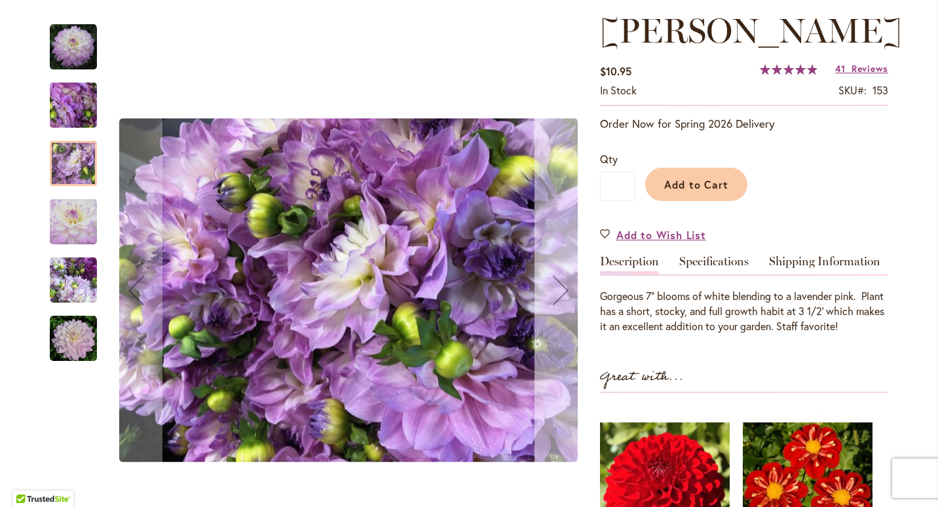
click at [560, 297] on div "Next" at bounding box center [560, 290] width 52 height 52
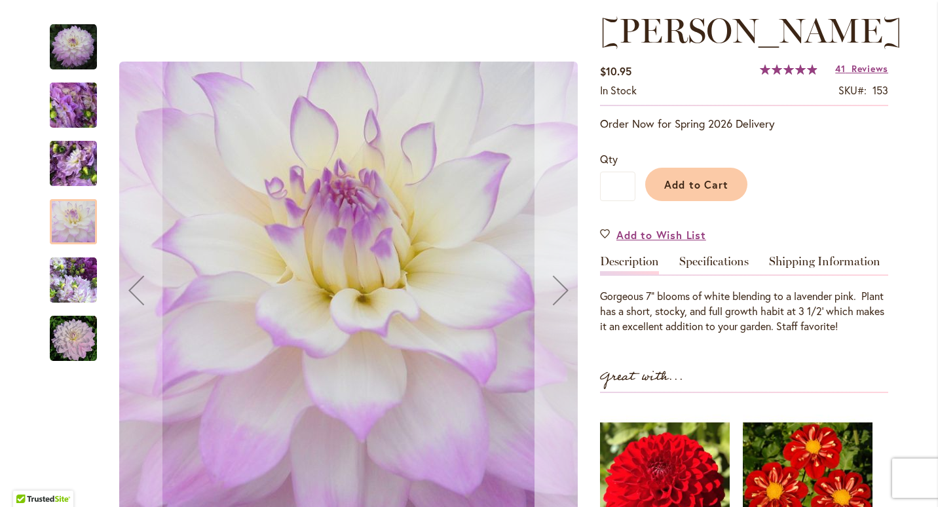
click at [560, 297] on div "Next" at bounding box center [560, 290] width 52 height 52
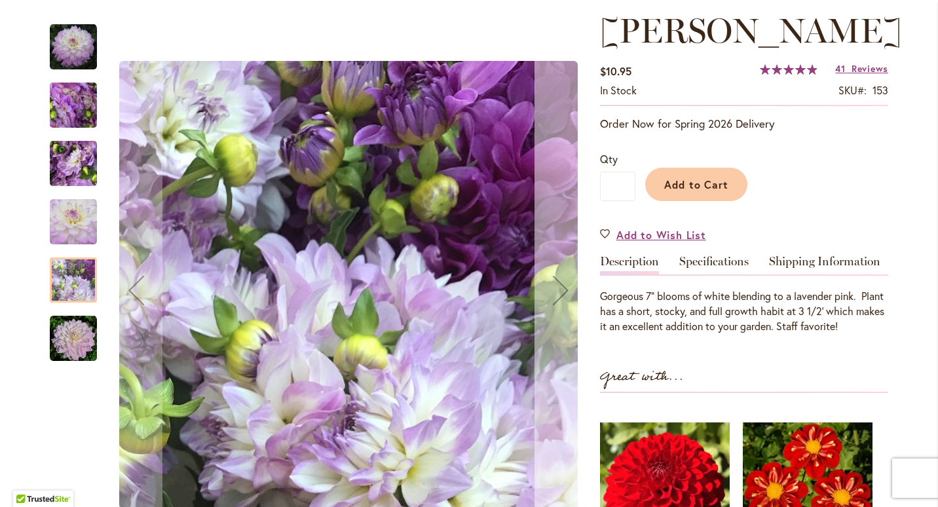
click at [560, 297] on div "Next" at bounding box center [560, 290] width 52 height 52
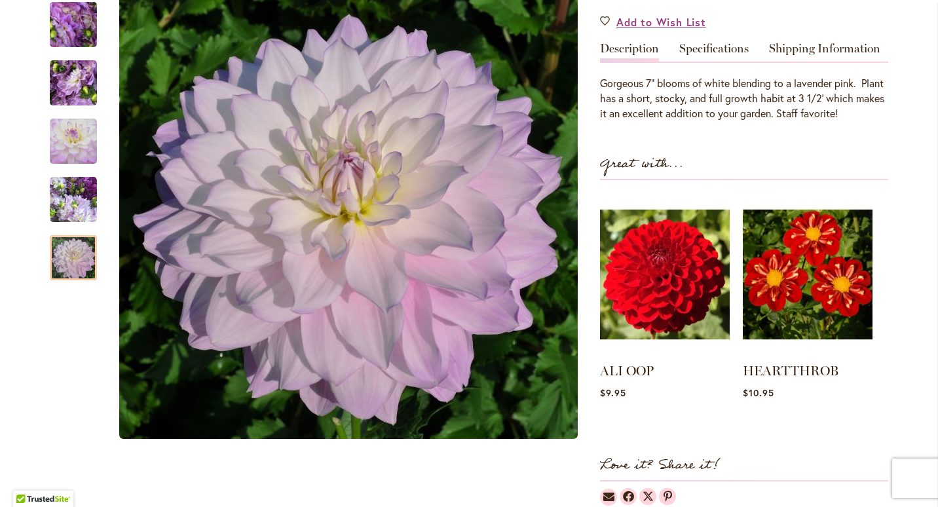
scroll to position [0, 0]
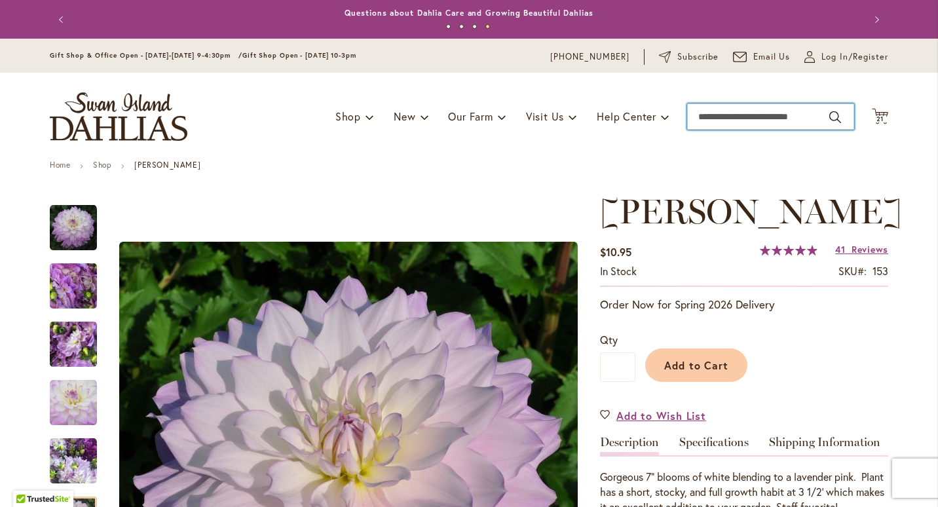
click at [758, 128] on input "Search" at bounding box center [770, 116] width 167 height 26
click at [755, 123] on input "Search" at bounding box center [770, 116] width 167 height 26
type input "******"
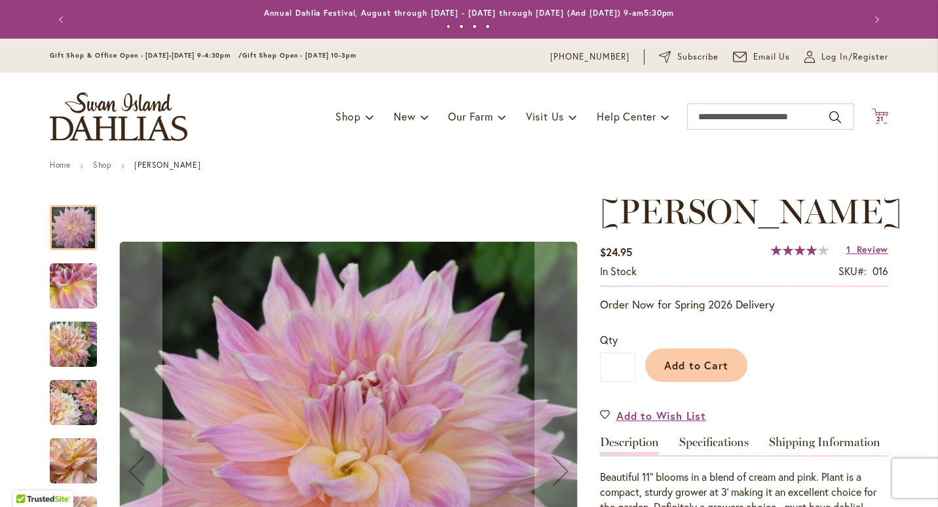
click at [876, 118] on span "21" at bounding box center [880, 119] width 8 height 9
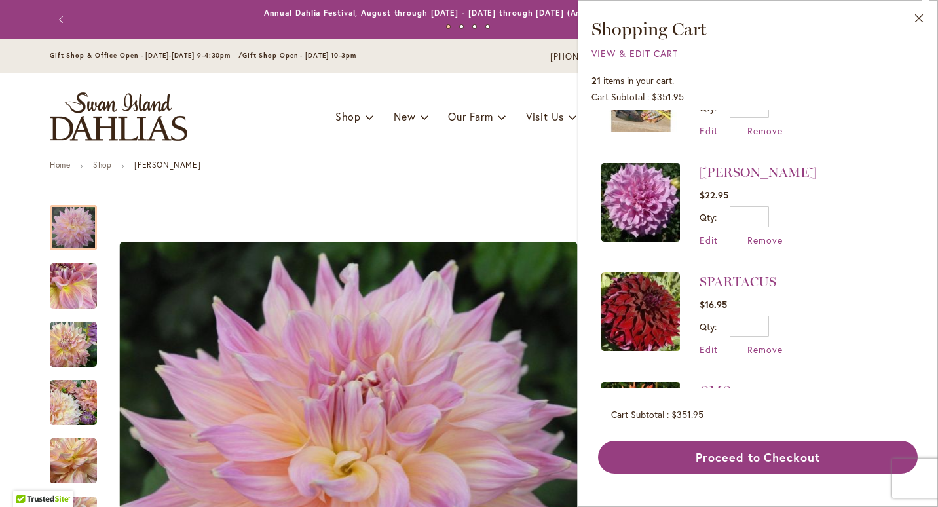
scroll to position [162, 0]
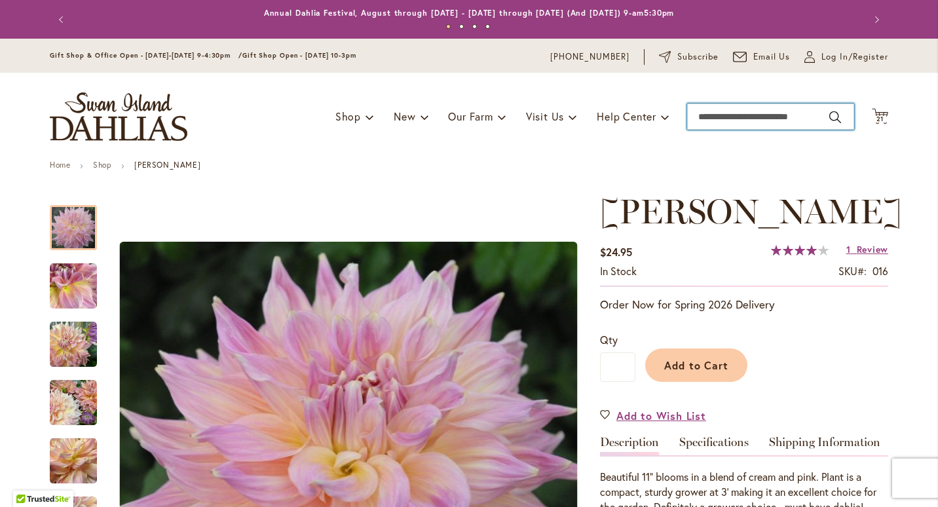
click at [790, 117] on input "Search" at bounding box center [770, 116] width 167 height 26
type input "****"
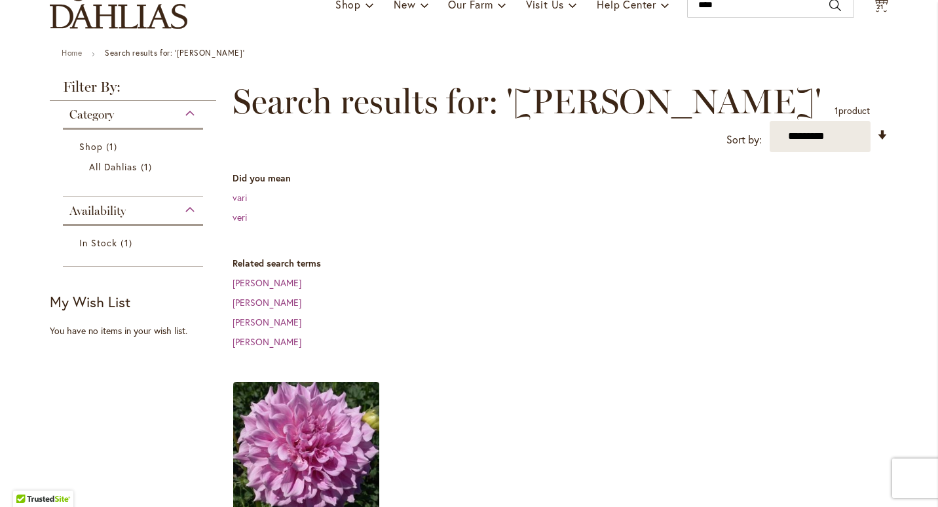
scroll to position [179, 0]
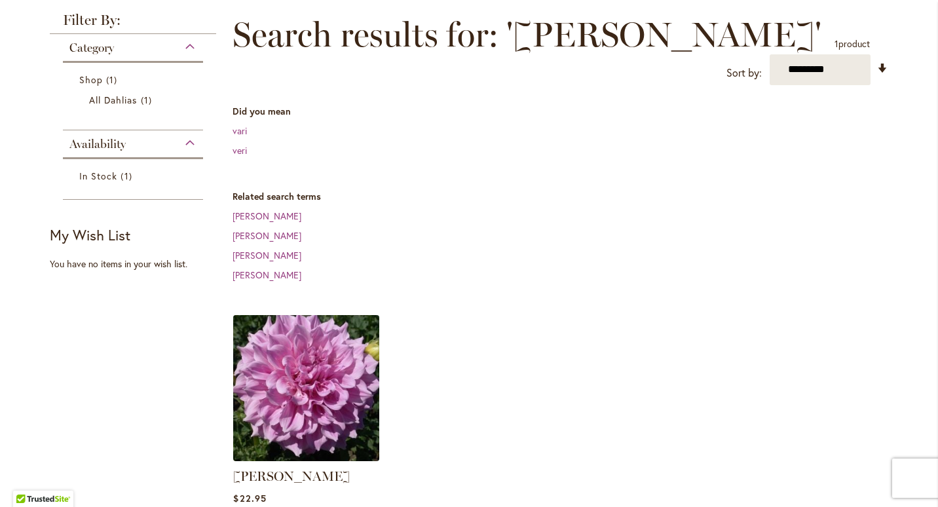
click at [328, 349] on img at bounding box center [306, 387] width 153 height 153
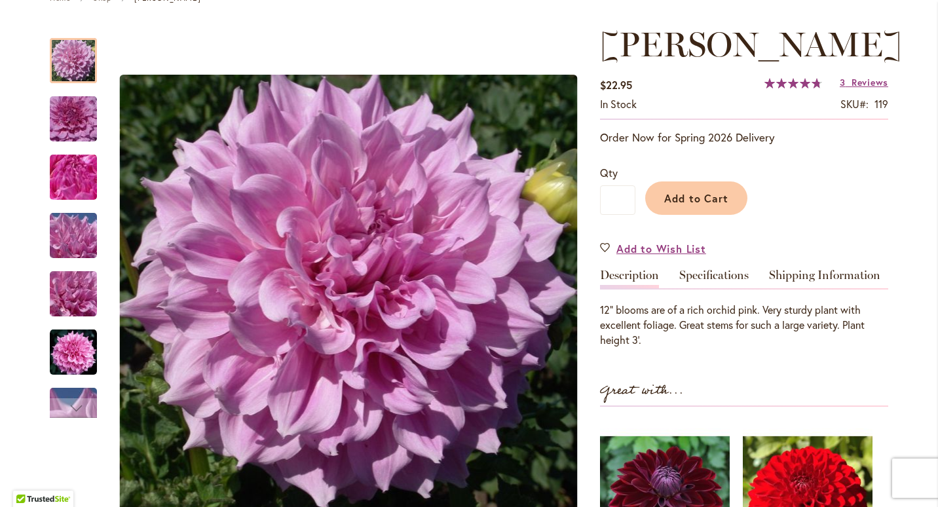
scroll to position [165, 0]
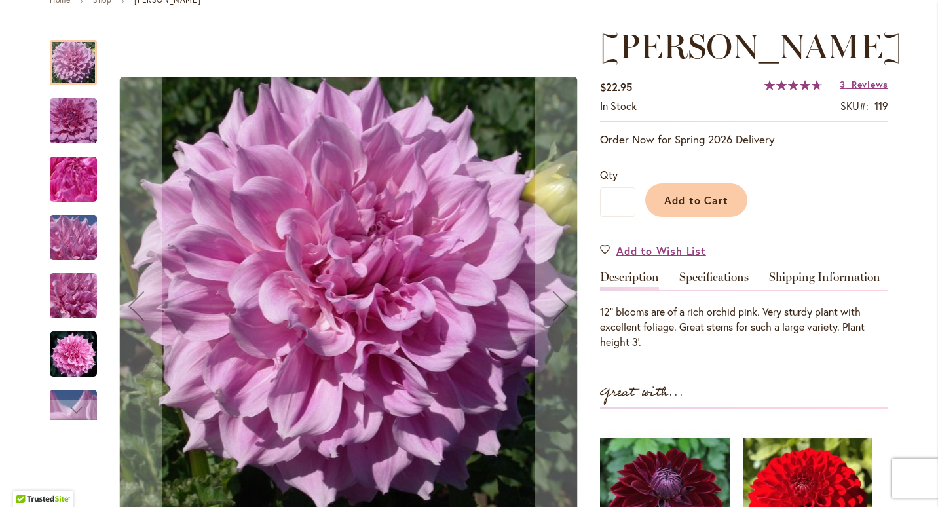
click at [80, 361] on img "Vera Seyfang" at bounding box center [73, 354] width 47 height 47
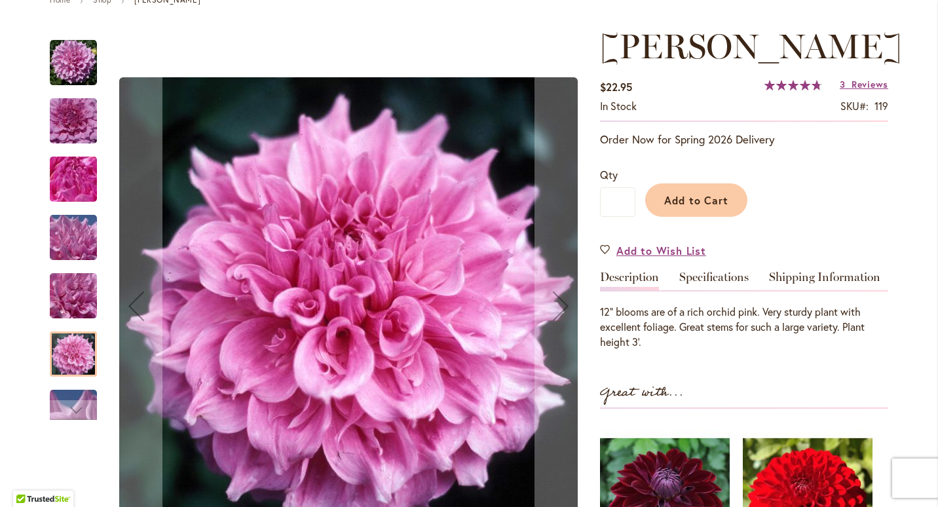
click at [66, 310] on img "Vera Seyfang" at bounding box center [73, 296] width 94 height 71
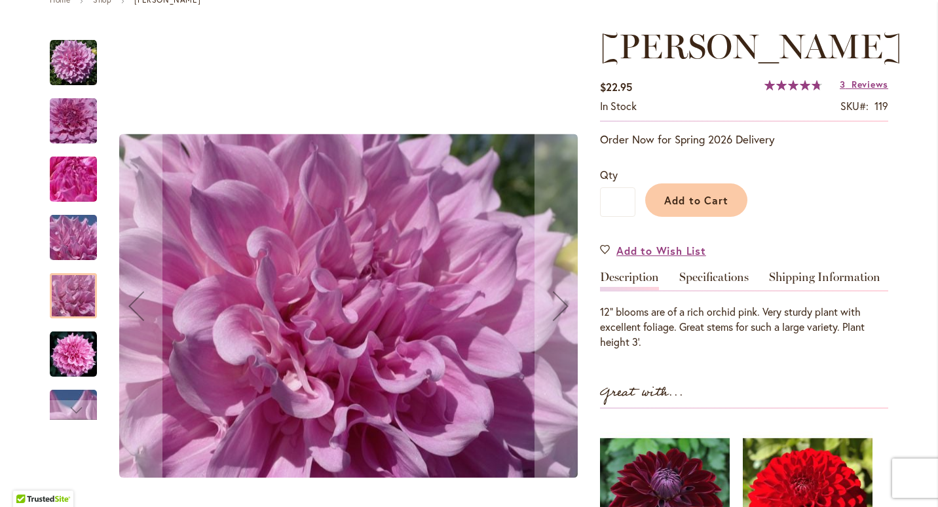
click at [64, 240] on img "Vera Seyfang" at bounding box center [73, 237] width 94 height 71
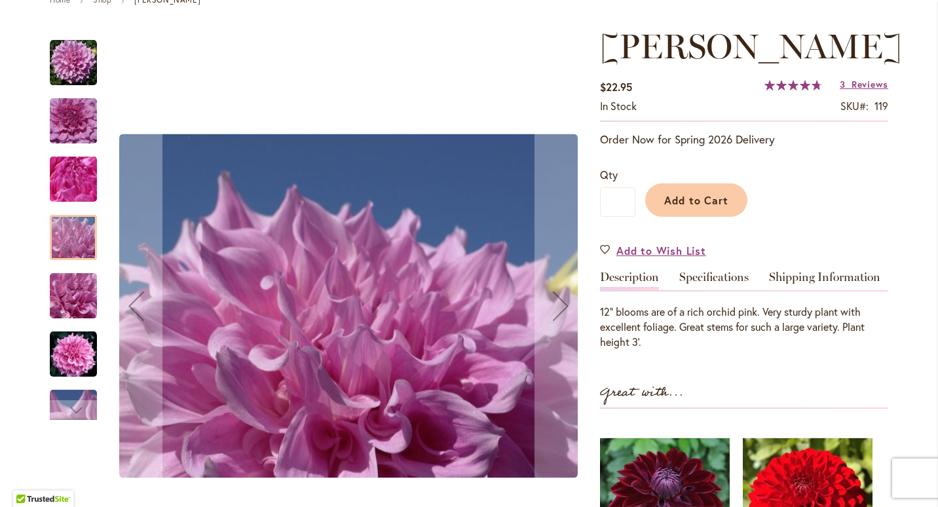
click at [66, 179] on img "Vera Seyfang" at bounding box center [73, 179] width 94 height 71
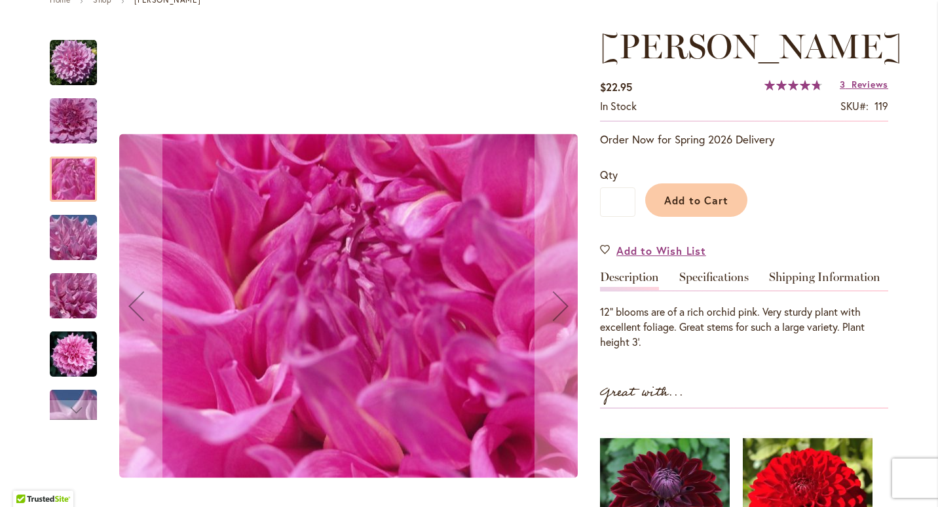
click at [75, 113] on img "Vera Seyfang" at bounding box center [73, 121] width 94 height 63
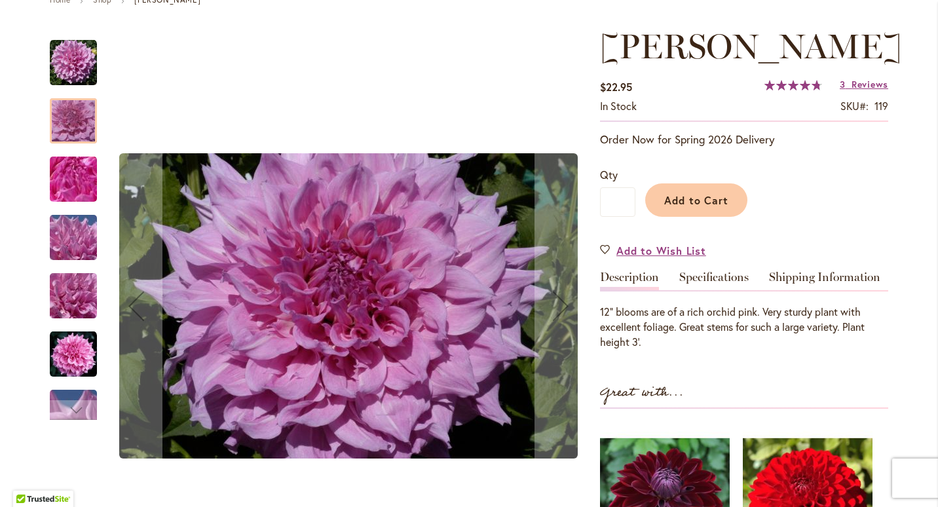
click at [73, 67] on img "Vera Seyfang" at bounding box center [73, 62] width 47 height 47
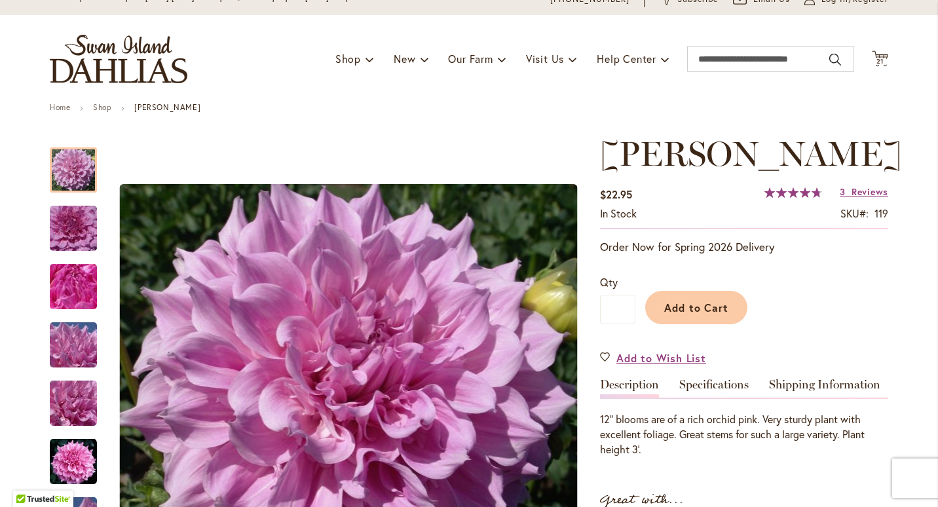
scroll to position [14, 0]
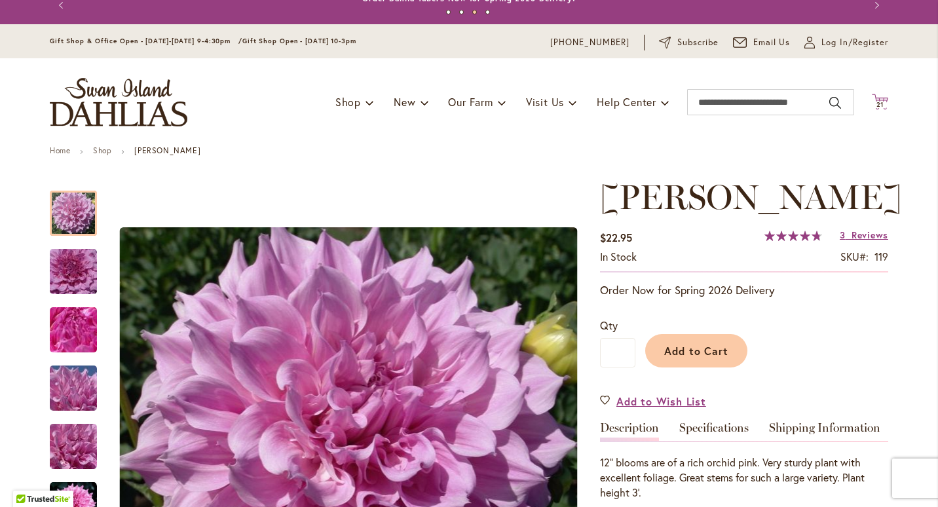
click at [877, 98] on icon "Cart .cls-1 { fill: #231f20; }" at bounding box center [879, 102] width 16 height 16
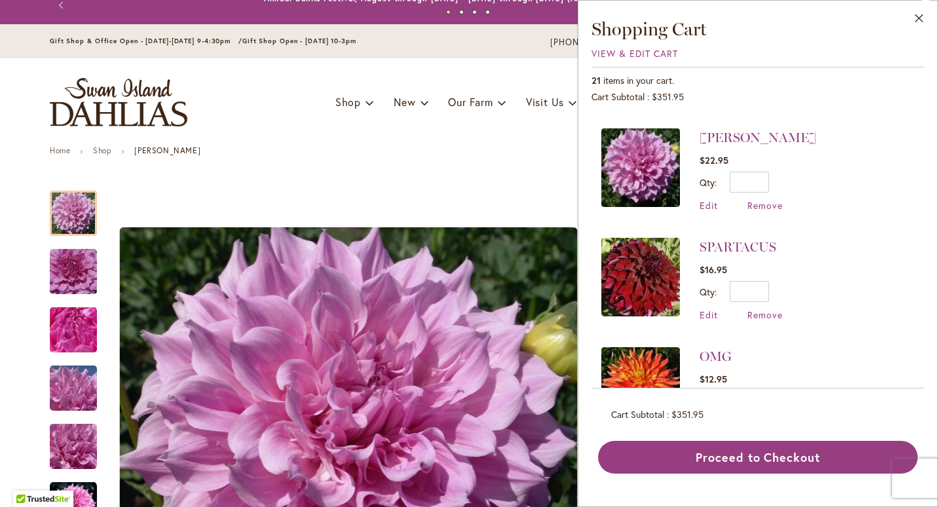
scroll to position [208, 0]
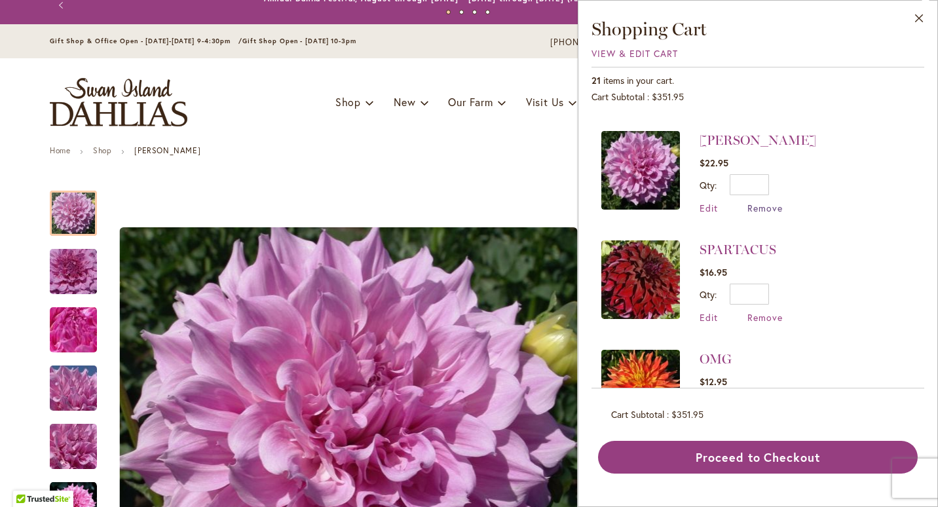
click at [761, 203] on span "Remove" at bounding box center [764, 208] width 35 height 12
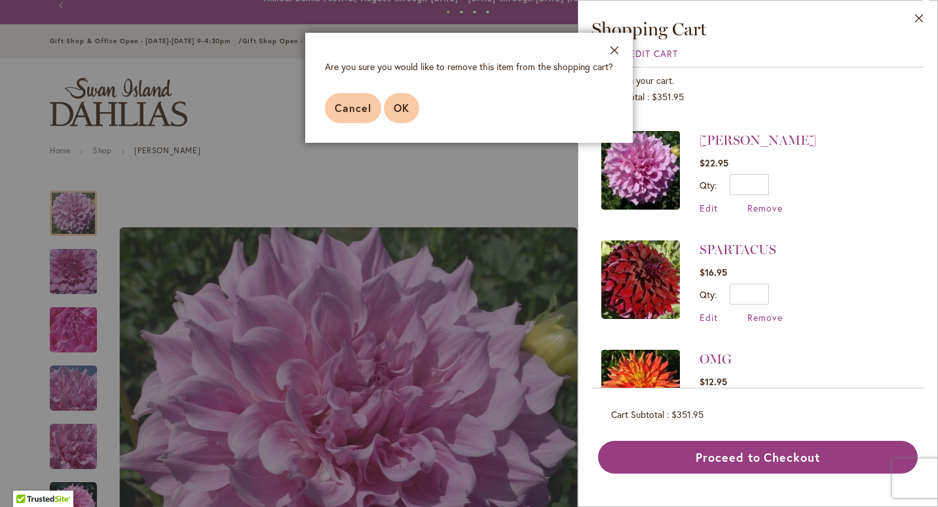
click at [401, 113] on span "OK" at bounding box center [401, 108] width 16 height 14
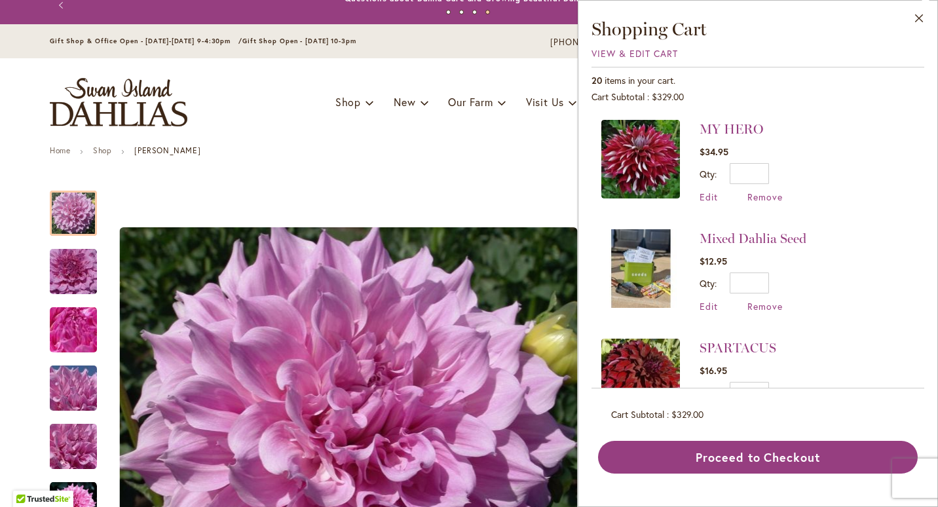
click at [624, 157] on img at bounding box center [640, 159] width 79 height 79
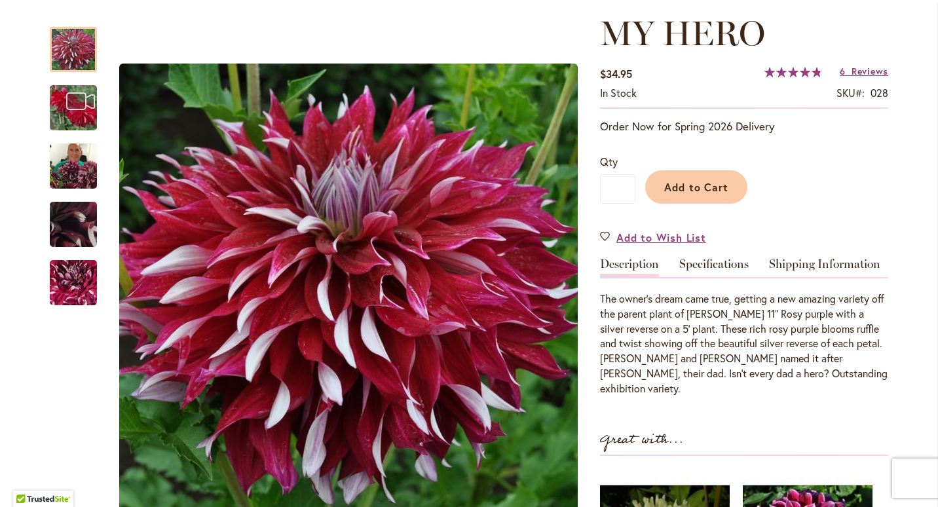
scroll to position [200, 0]
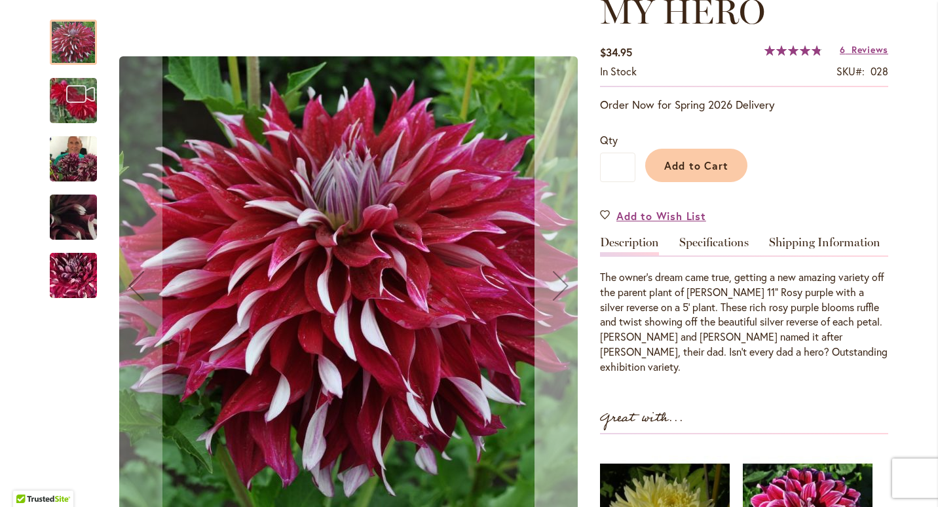
click at [549, 286] on div "Next" at bounding box center [560, 285] width 52 height 52
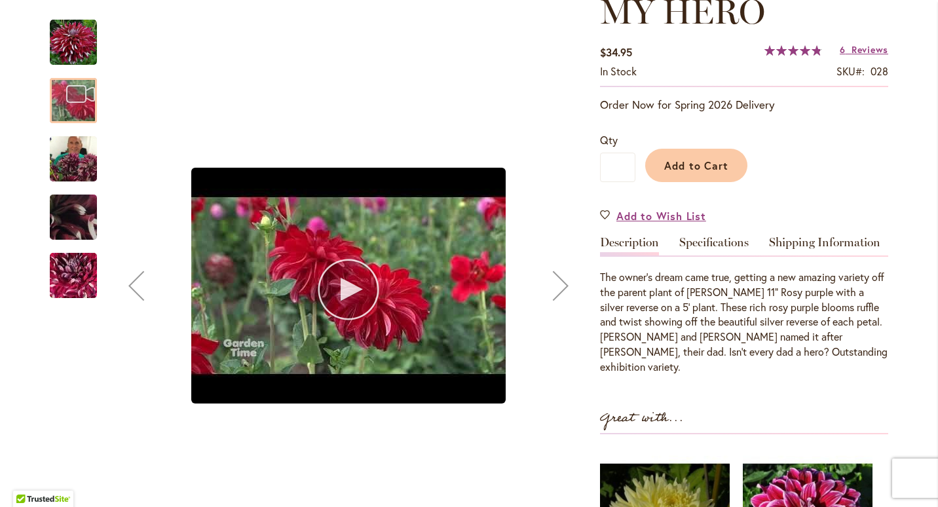
click at [549, 286] on div "Next" at bounding box center [560, 285] width 52 height 52
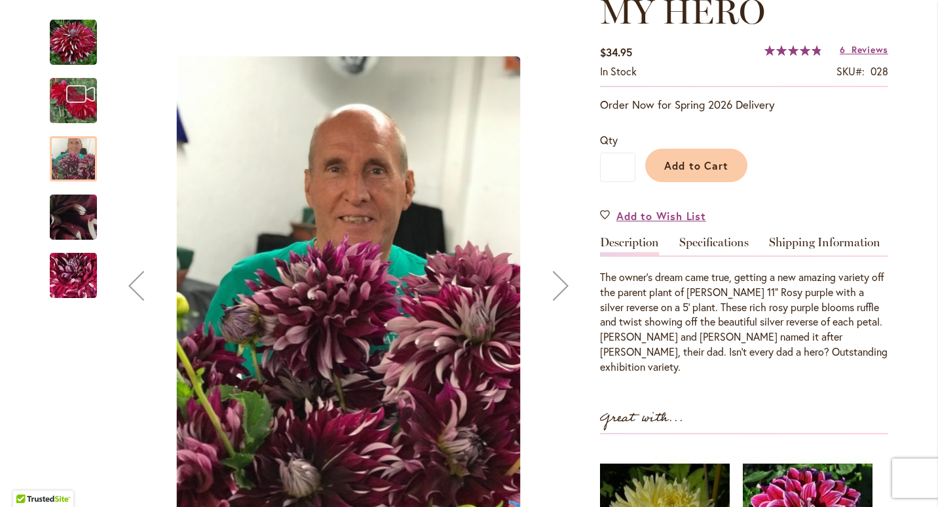
click at [549, 286] on div "Next" at bounding box center [560, 285] width 52 height 52
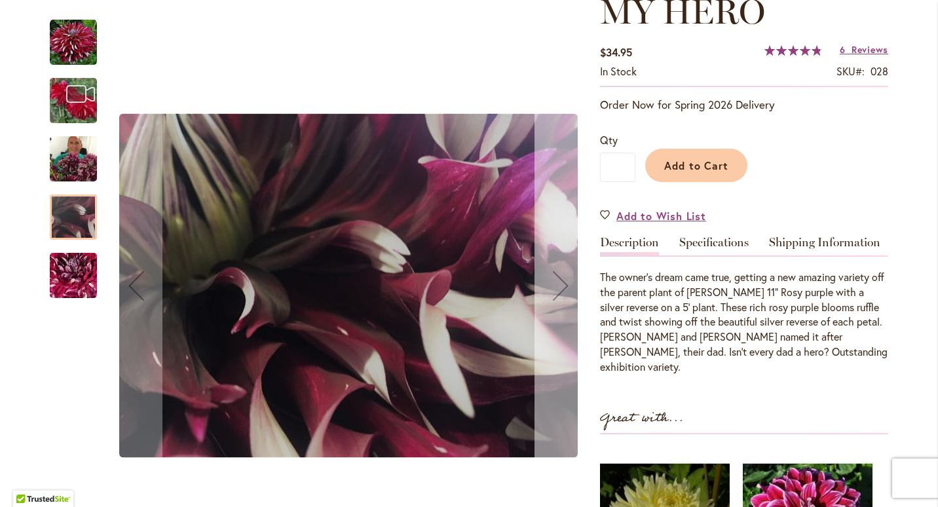
click at [549, 286] on div "Next" at bounding box center [560, 285] width 52 height 52
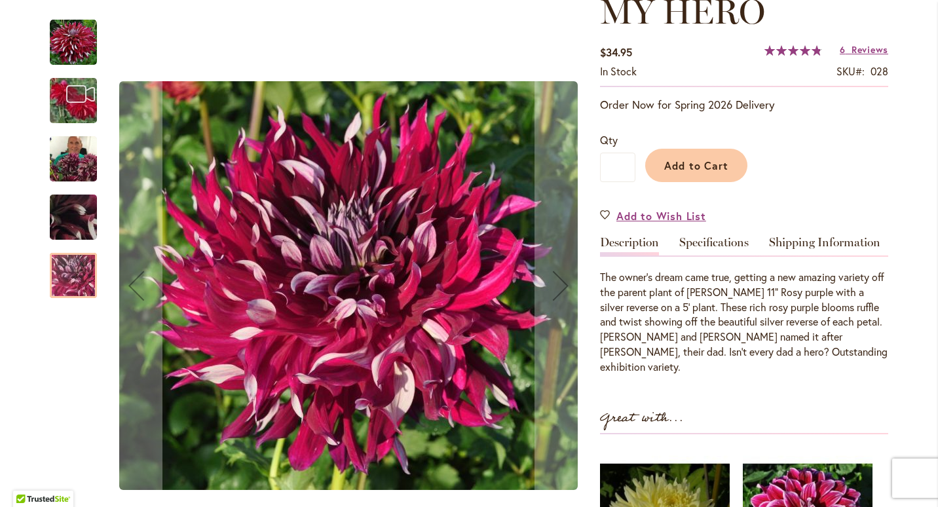
click at [65, 154] on img "My Hero" at bounding box center [73, 159] width 47 height 63
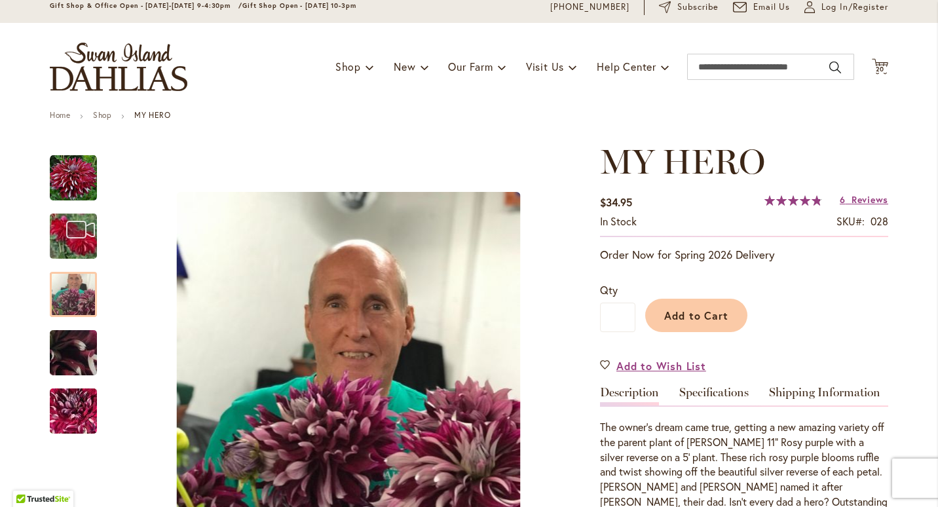
scroll to position [35, 0]
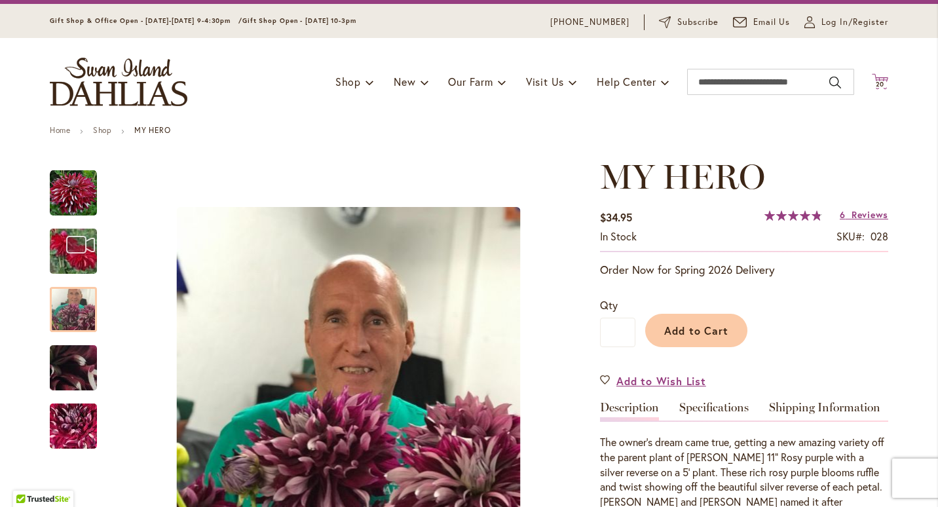
click at [874, 80] on icon at bounding box center [879, 81] width 16 height 16
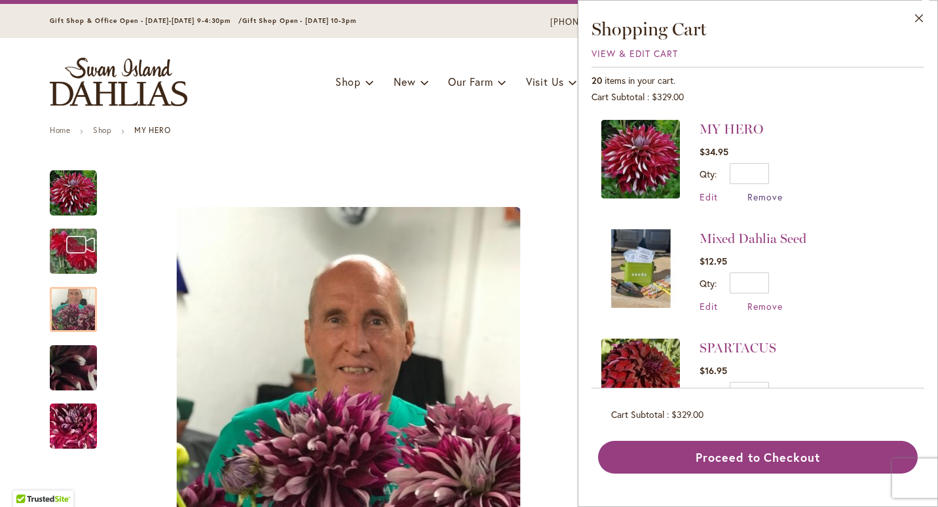
click at [766, 202] on span "Remove" at bounding box center [764, 197] width 35 height 12
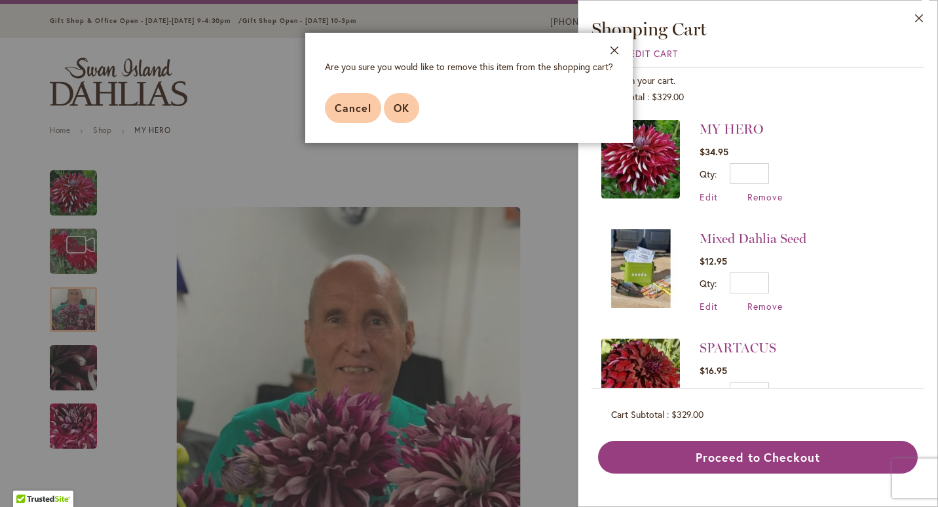
click at [401, 111] on span "OK" at bounding box center [401, 108] width 16 height 14
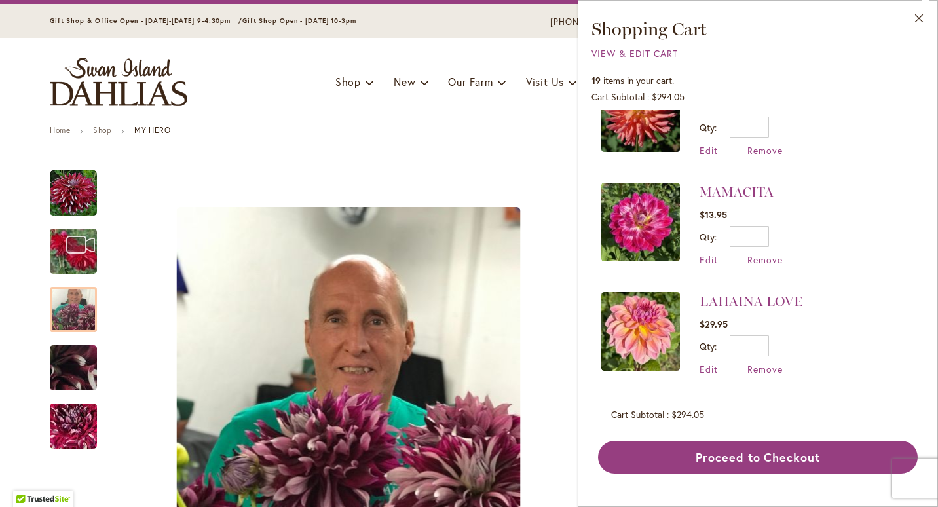
scroll to position [724, 0]
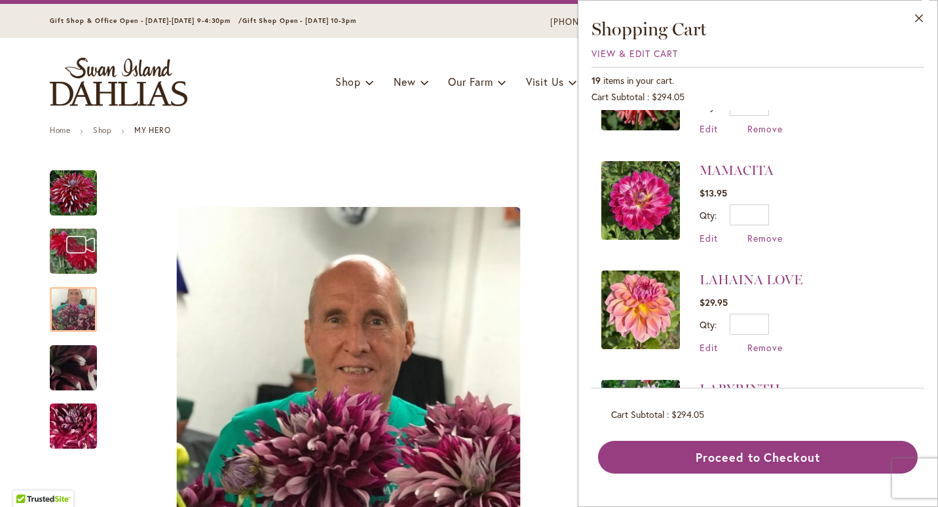
click at [629, 195] on img at bounding box center [640, 200] width 79 height 79
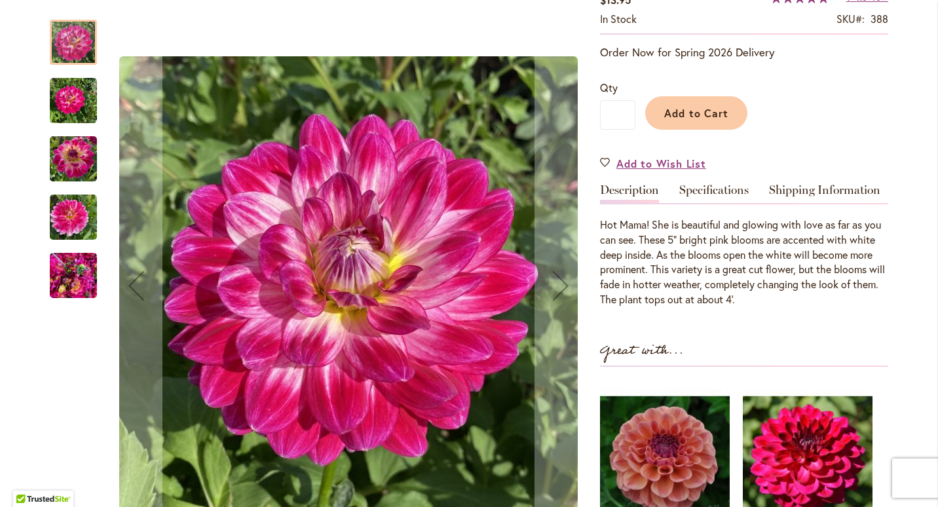
scroll to position [257, 0]
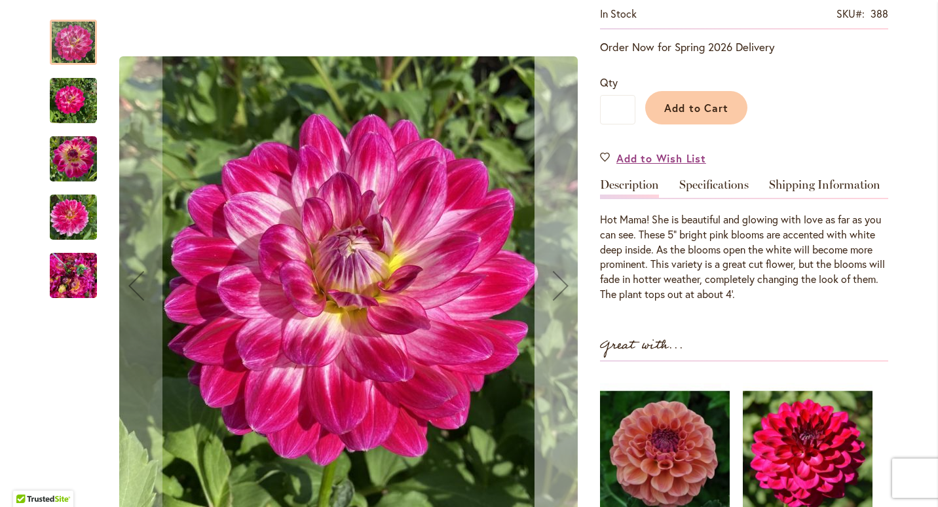
click at [553, 291] on div "Next" at bounding box center [560, 285] width 52 height 52
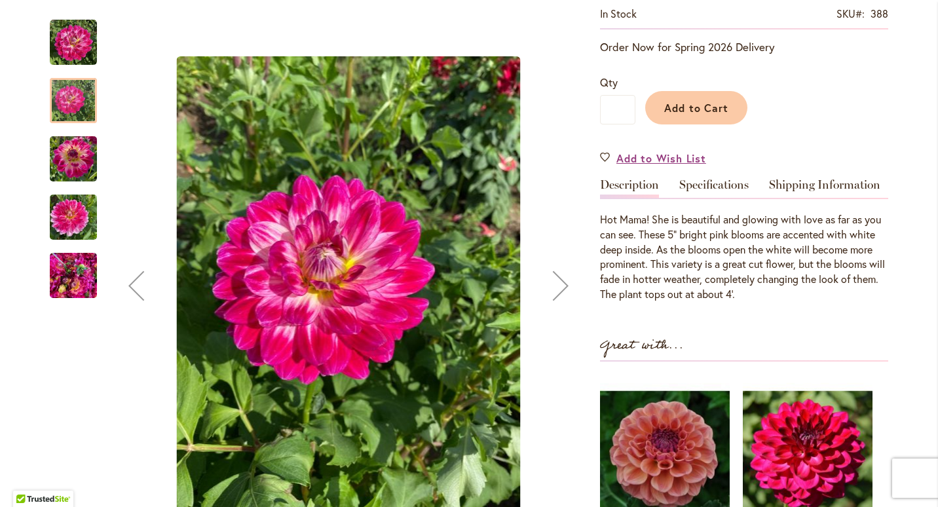
click at [553, 291] on div "Next" at bounding box center [560, 285] width 52 height 52
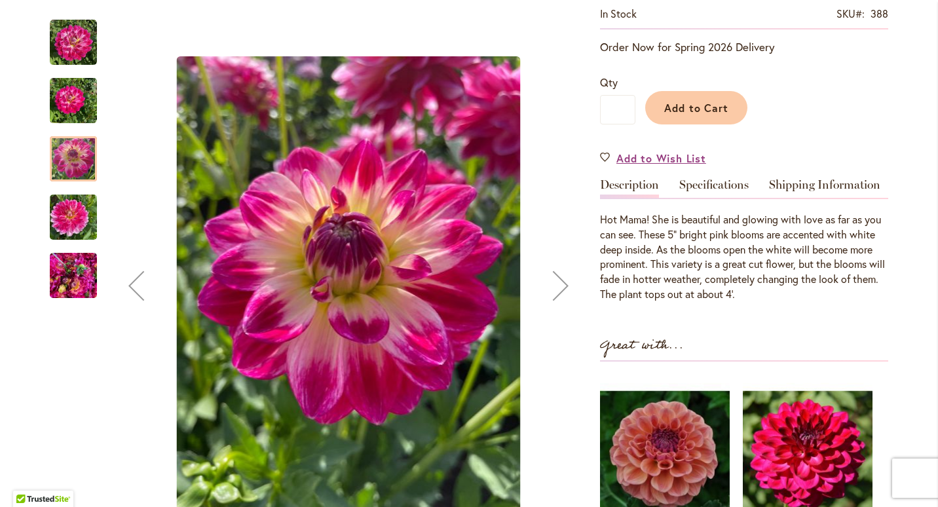
click at [553, 291] on div "Next" at bounding box center [560, 285] width 52 height 52
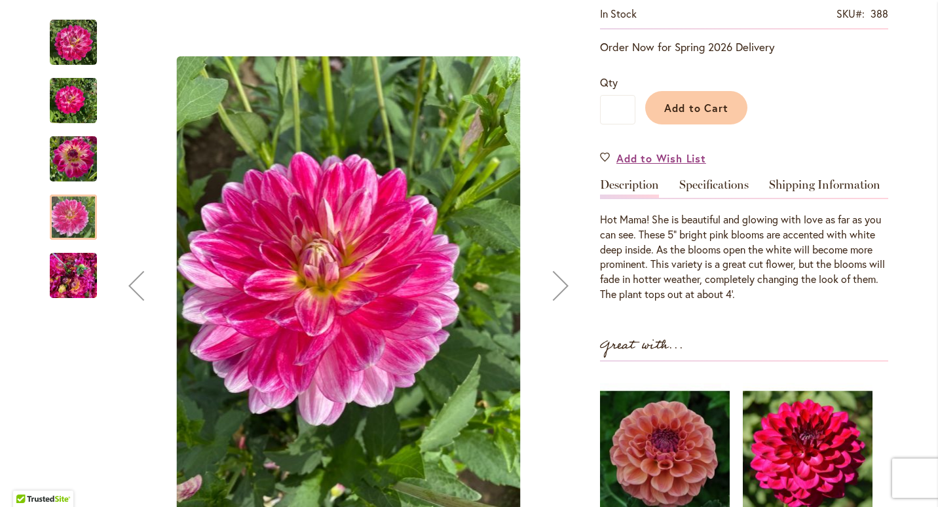
click at [553, 291] on div "Next" at bounding box center [560, 285] width 52 height 52
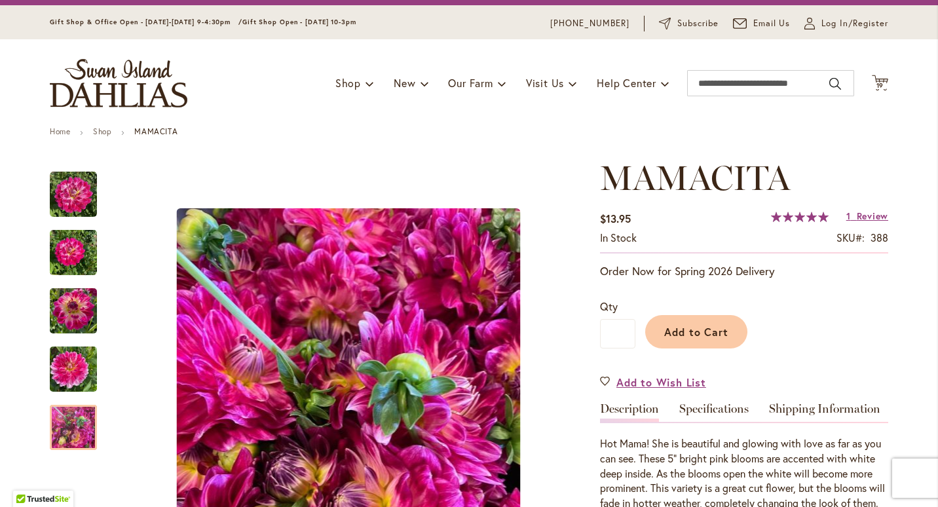
scroll to position [0, 0]
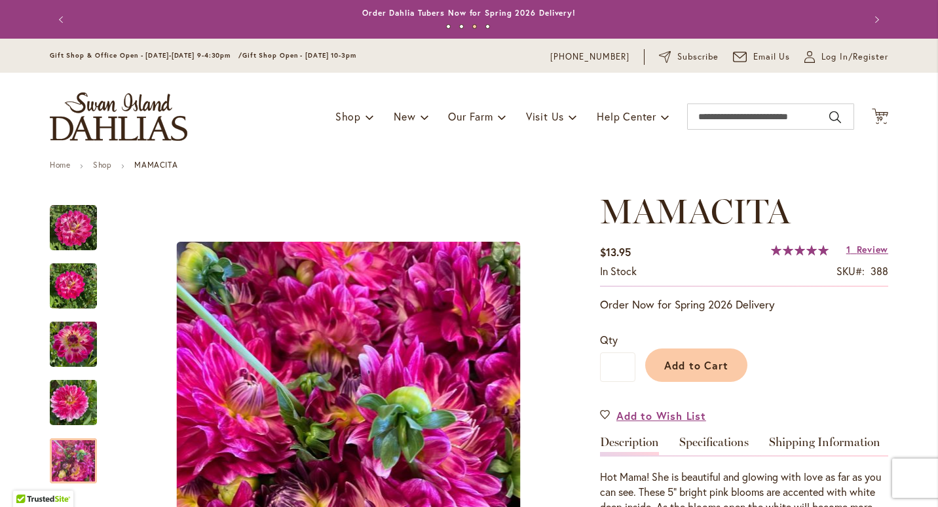
click at [884, 108] on div "Toggle Nav Shop Dahlia Tubers Collections Fresh Cut Dahlias Gardening Supplies …" at bounding box center [469, 117] width 864 height 88
click at [876, 119] on span "19" at bounding box center [880, 119] width 8 height 9
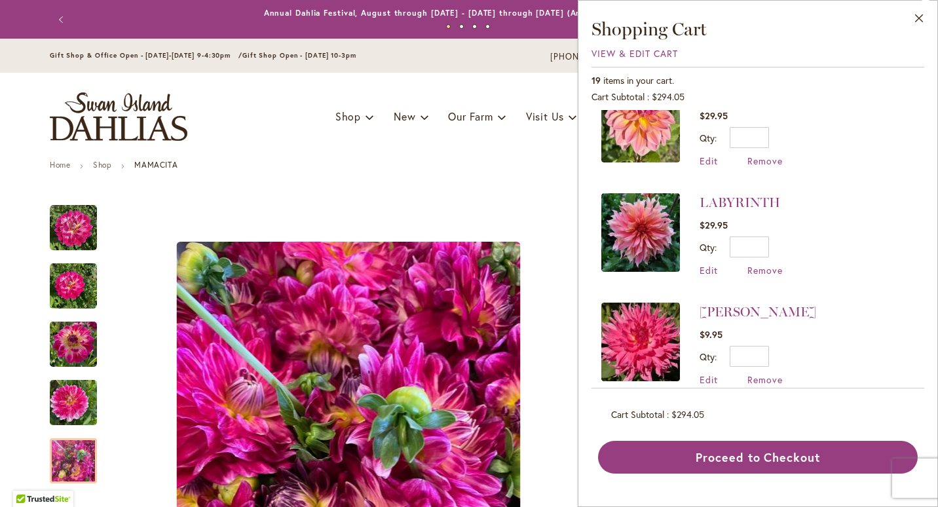
scroll to position [938, 0]
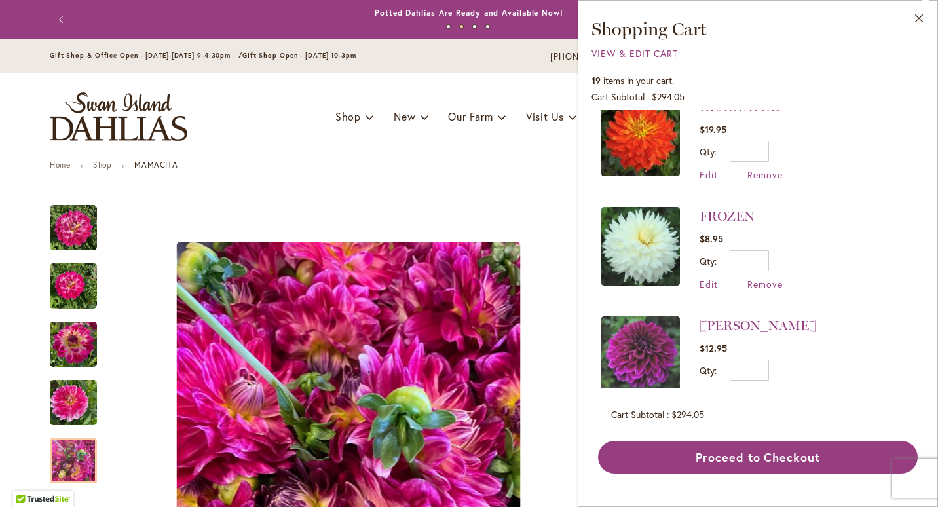
click at [862, 304] on li "EINSTEIN $12.95 Qty * Update Edit Remove" at bounding box center [757, 357] width 313 height 109
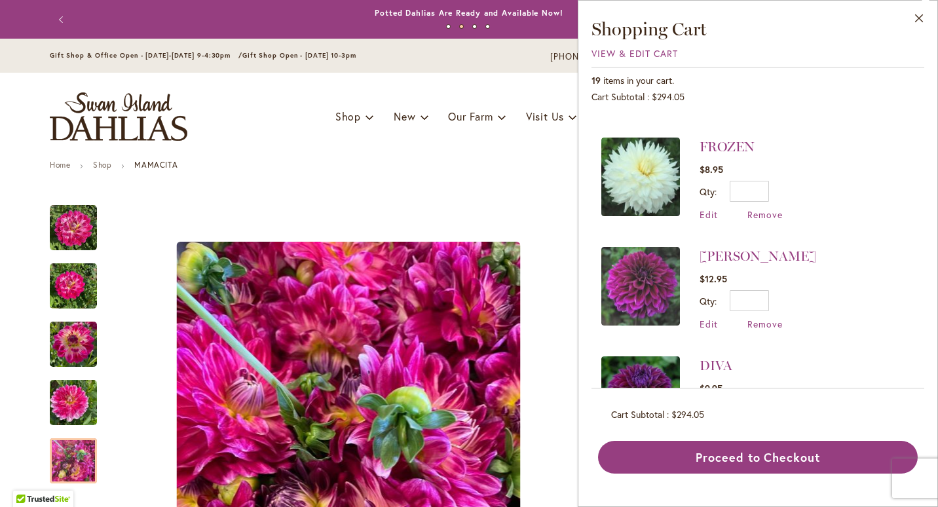
scroll to position [1268, 0]
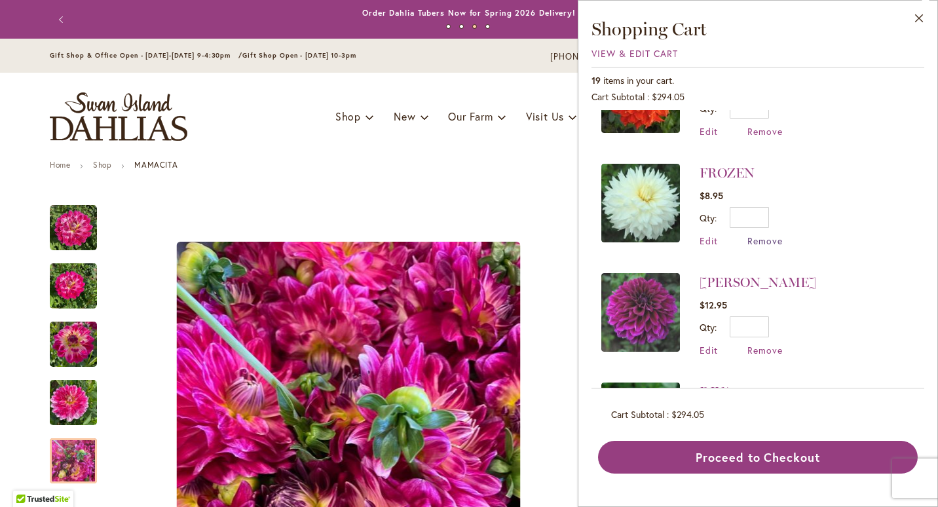
click at [776, 234] on span "Remove" at bounding box center [764, 240] width 35 height 12
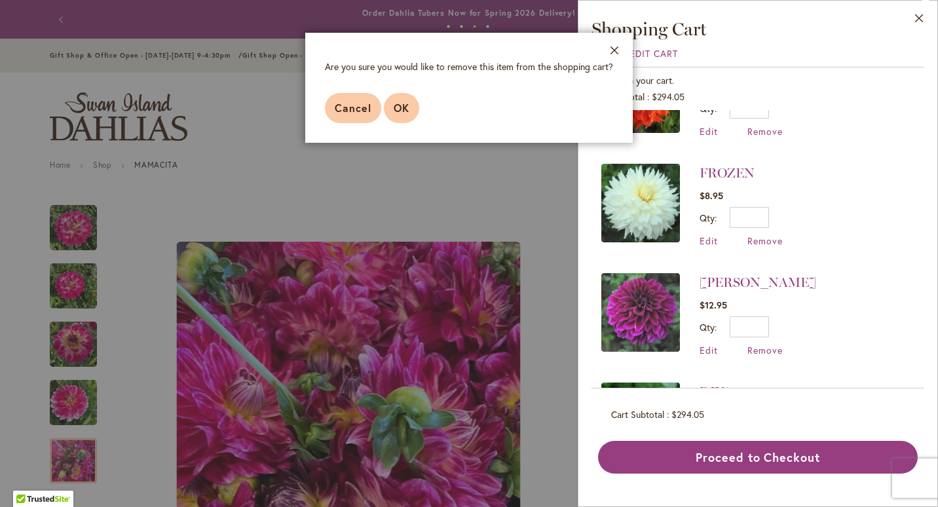
click at [395, 105] on span "OK" at bounding box center [401, 108] width 16 height 14
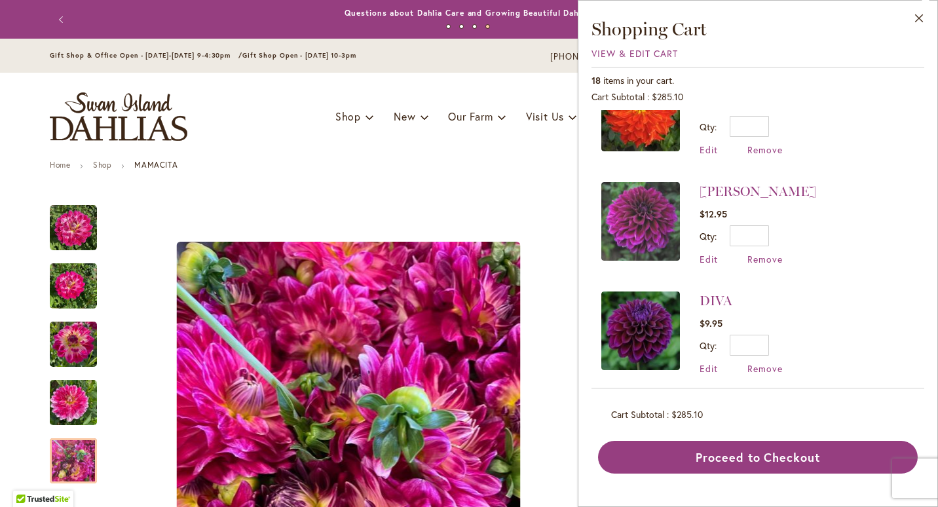
scroll to position [1251, 0]
click at [660, 210] on img at bounding box center [640, 220] width 79 height 79
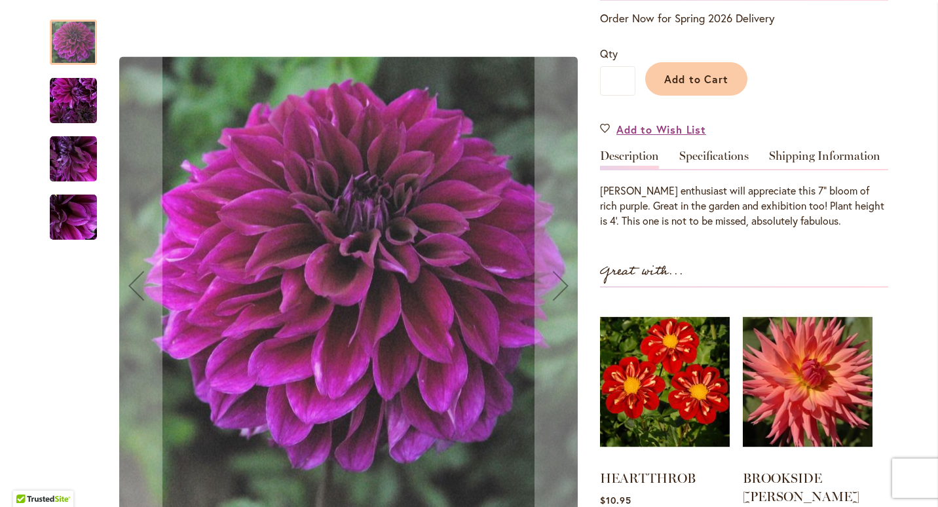
scroll to position [293, 0]
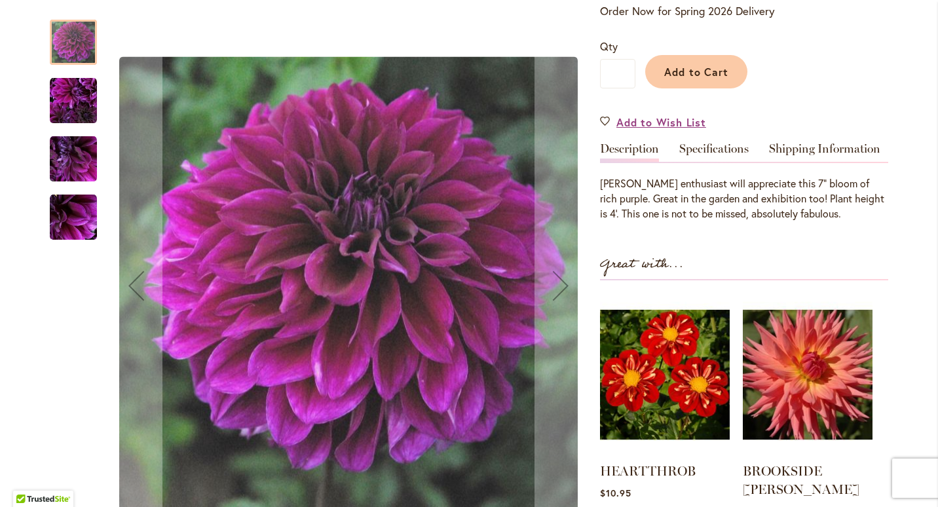
click at [67, 100] on img "Einstein" at bounding box center [73, 100] width 47 height 47
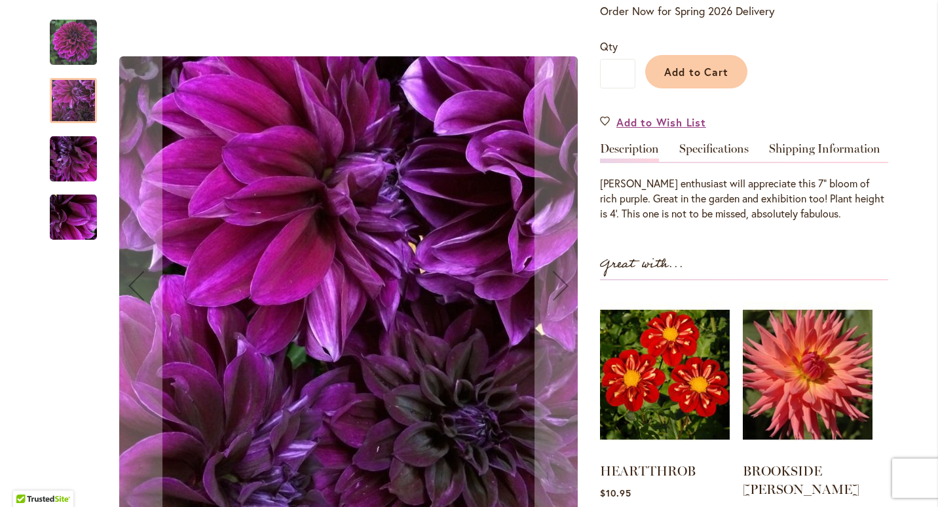
click at [54, 167] on img "Einstein" at bounding box center [73, 159] width 47 height 47
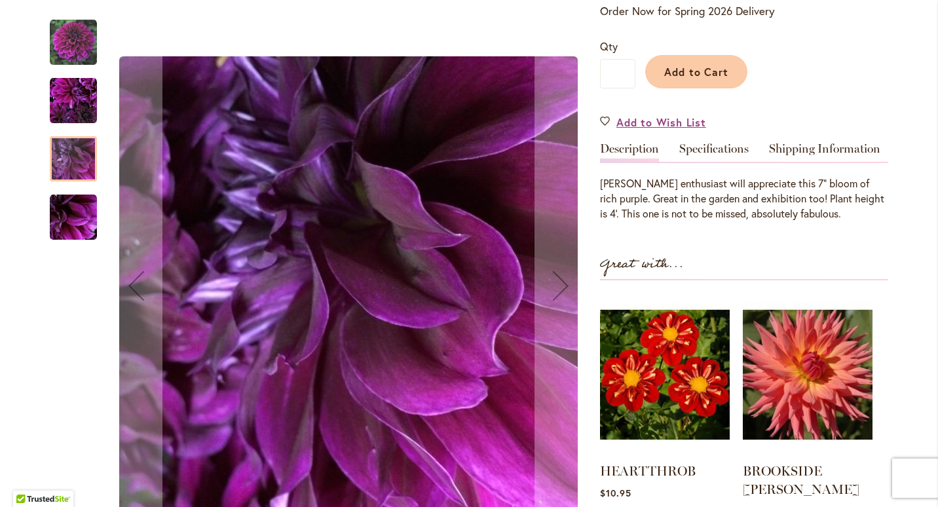
click at [62, 224] on img "Einstein" at bounding box center [73, 217] width 47 height 47
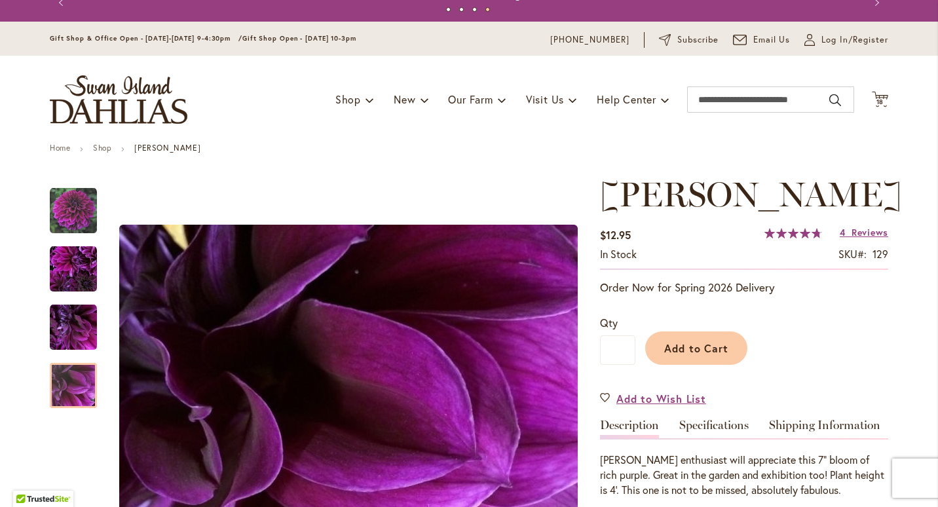
scroll to position [4, 0]
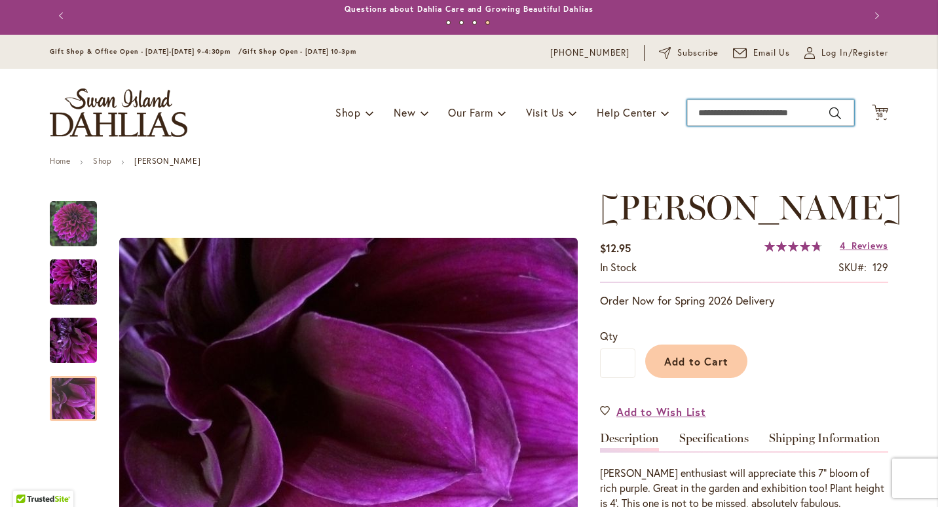
click at [799, 116] on input "Search" at bounding box center [770, 113] width 167 height 26
click at [881, 110] on icon at bounding box center [879, 112] width 16 height 16
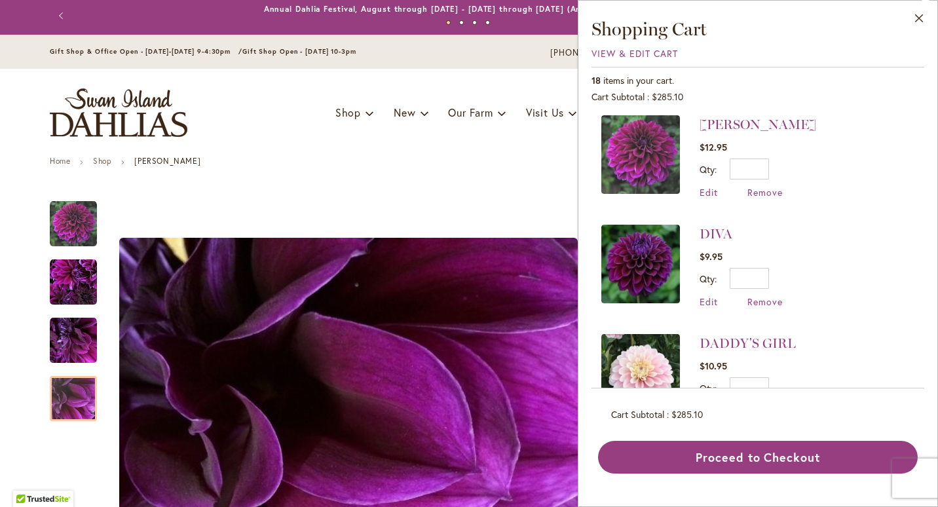
scroll to position [1319, 0]
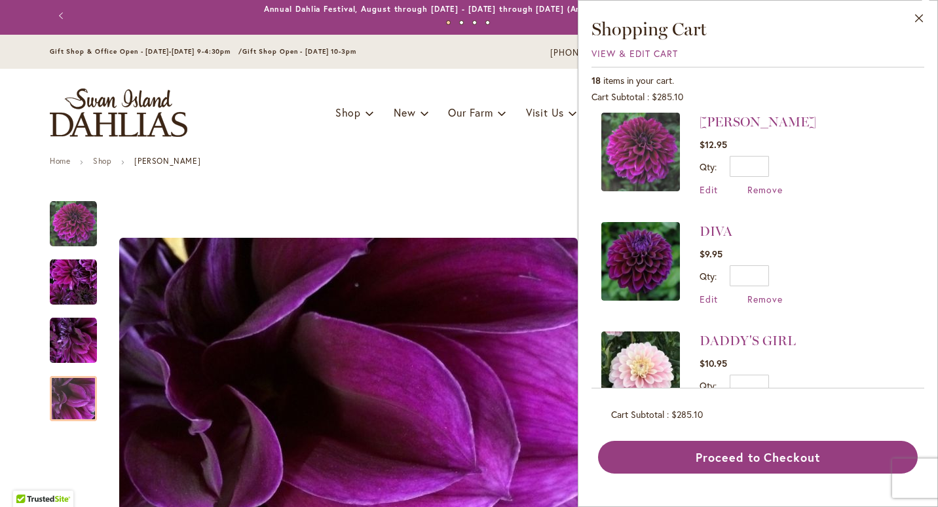
click at [542, 160] on ul "Home Shop EINSTEIN" at bounding box center [469, 162] width 838 height 12
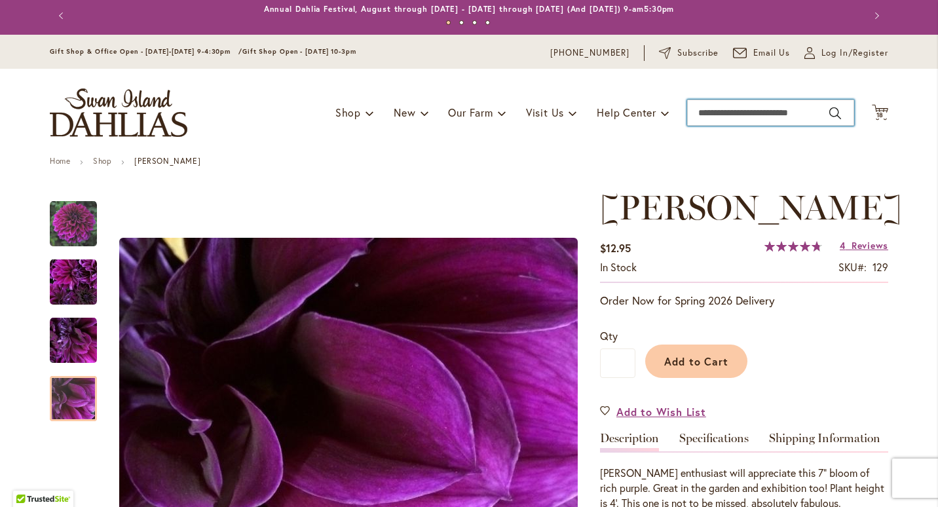
click at [742, 112] on input "Search" at bounding box center [770, 113] width 167 height 26
type input "****"
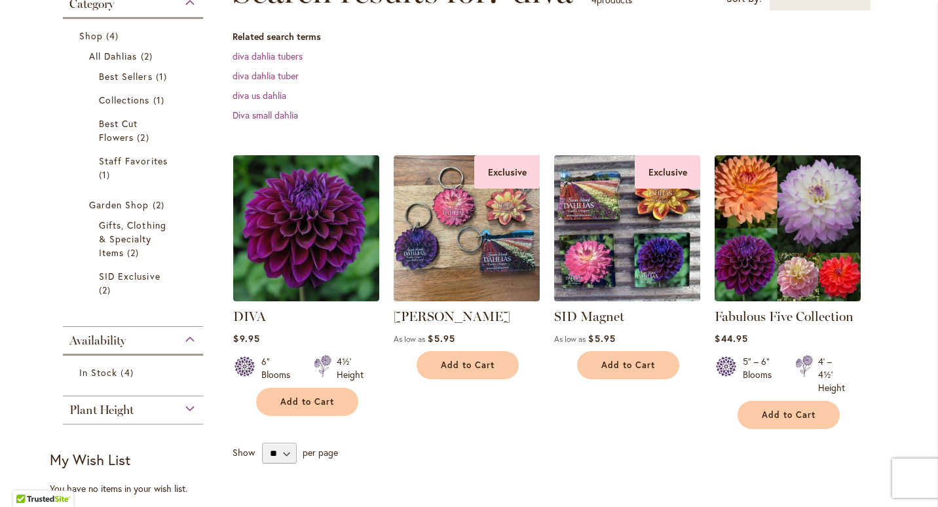
scroll to position [223, 0]
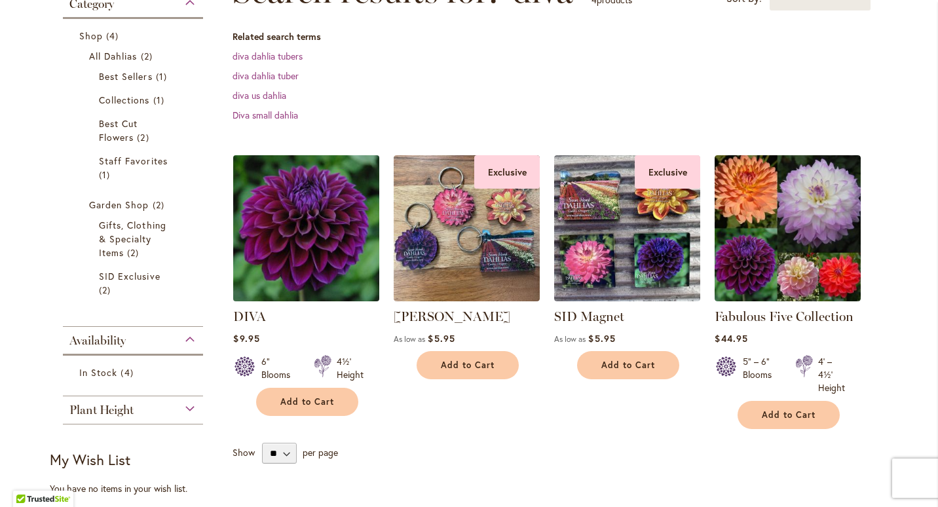
click at [286, 245] on img at bounding box center [306, 227] width 153 height 153
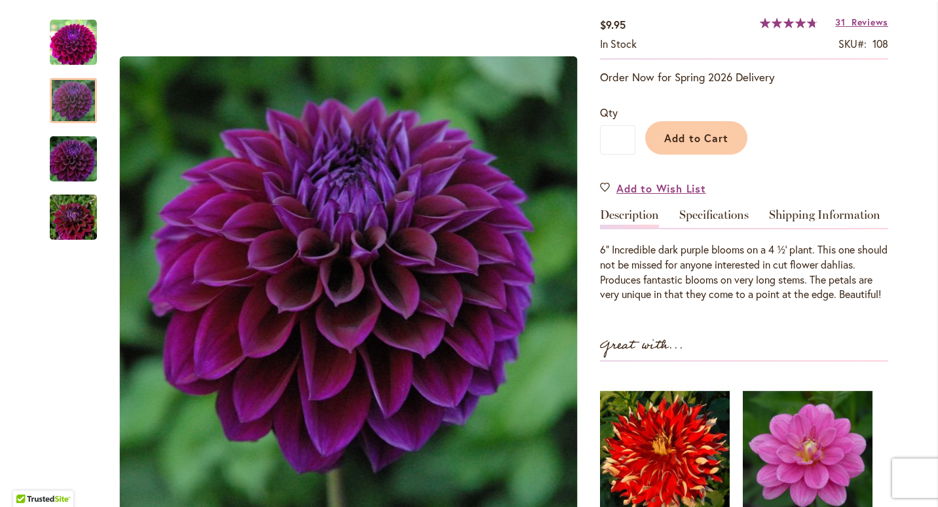
scroll to position [286, 0]
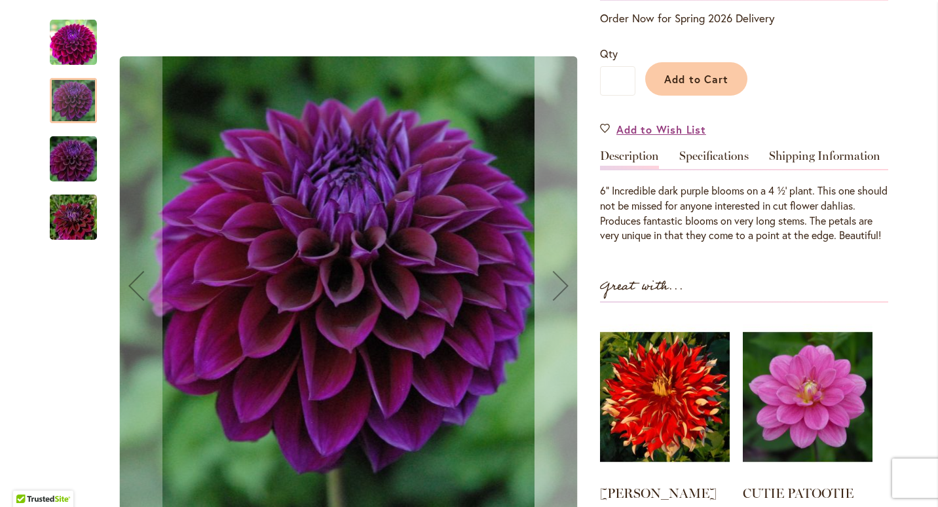
click at [554, 288] on div "Next" at bounding box center [560, 285] width 52 height 52
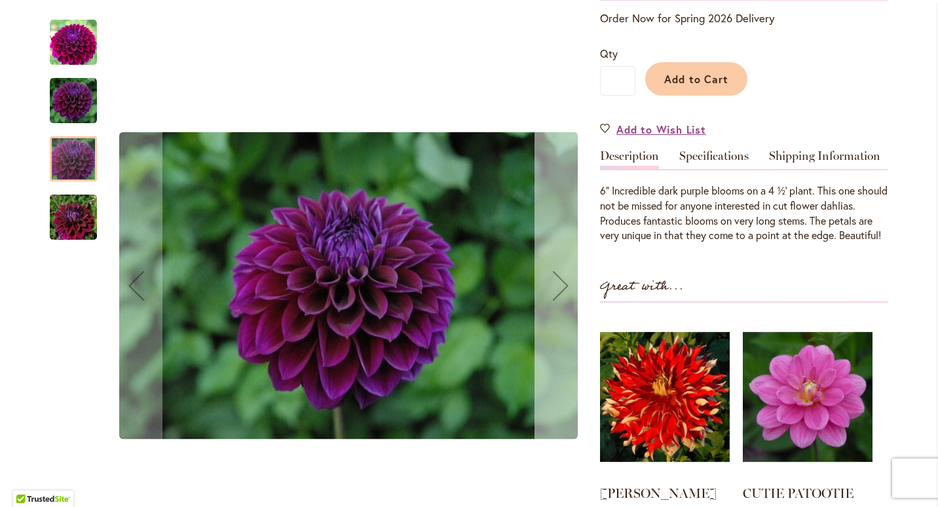
click at [554, 288] on div "Next" at bounding box center [560, 285] width 52 height 52
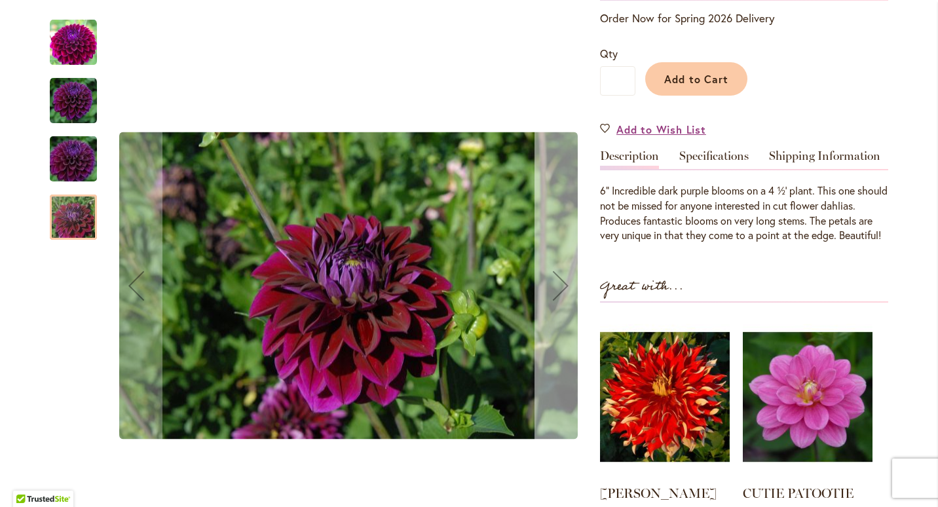
click at [554, 288] on div "Next" at bounding box center [560, 285] width 52 height 52
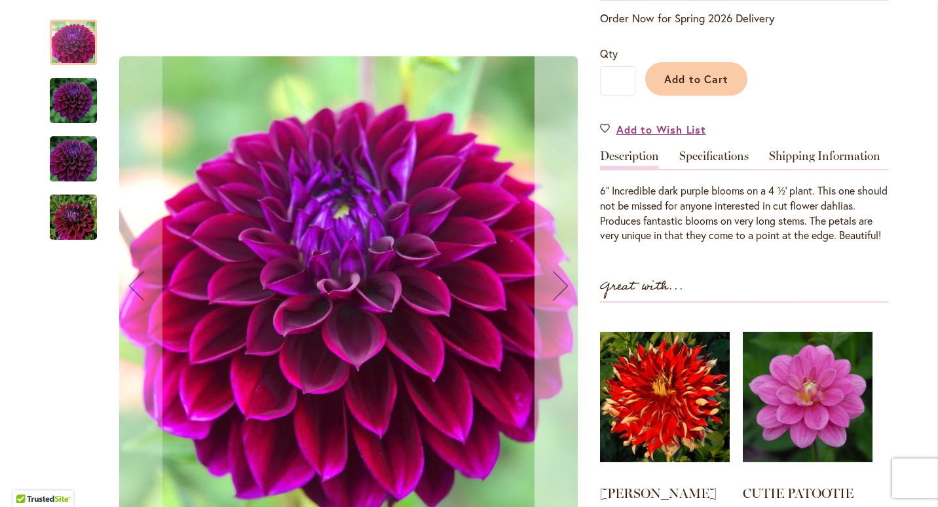
click at [554, 288] on div "Next" at bounding box center [560, 285] width 52 height 52
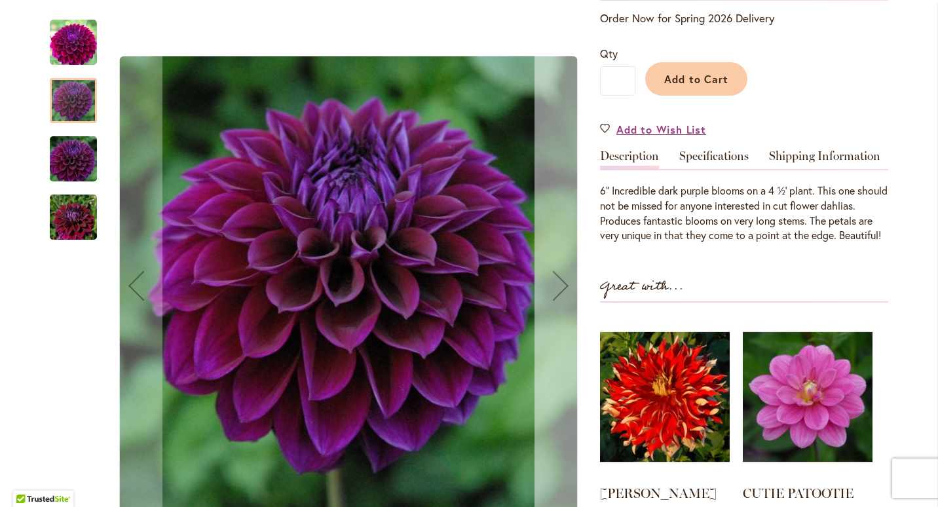
click at [554, 288] on div "Next" at bounding box center [560, 285] width 52 height 52
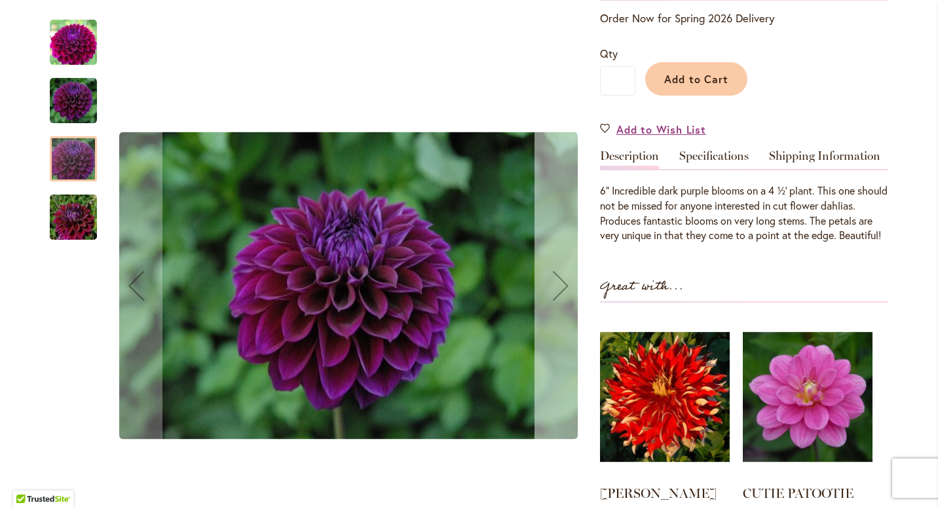
click at [554, 288] on div "Next" at bounding box center [560, 285] width 52 height 52
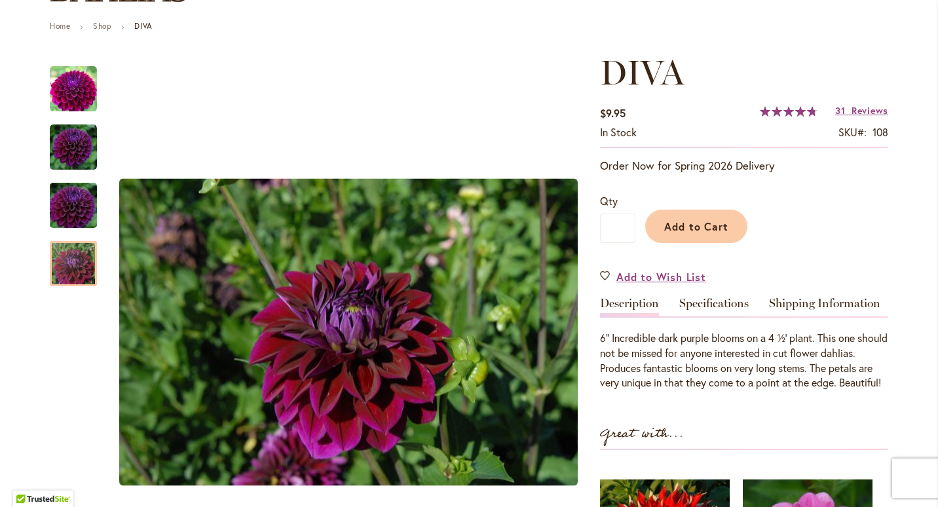
scroll to position [67, 0]
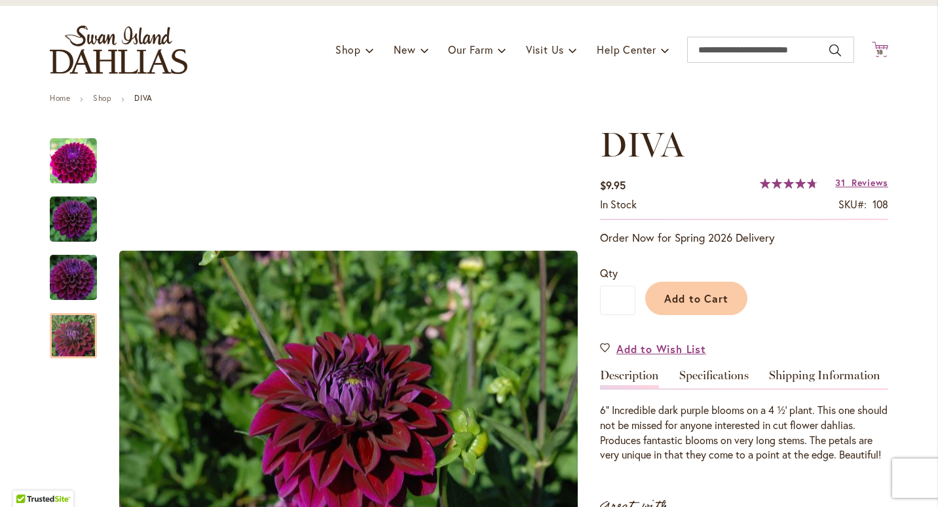
click at [871, 50] on icon "Cart .cls-1 { fill: #231f20; }" at bounding box center [879, 49] width 16 height 16
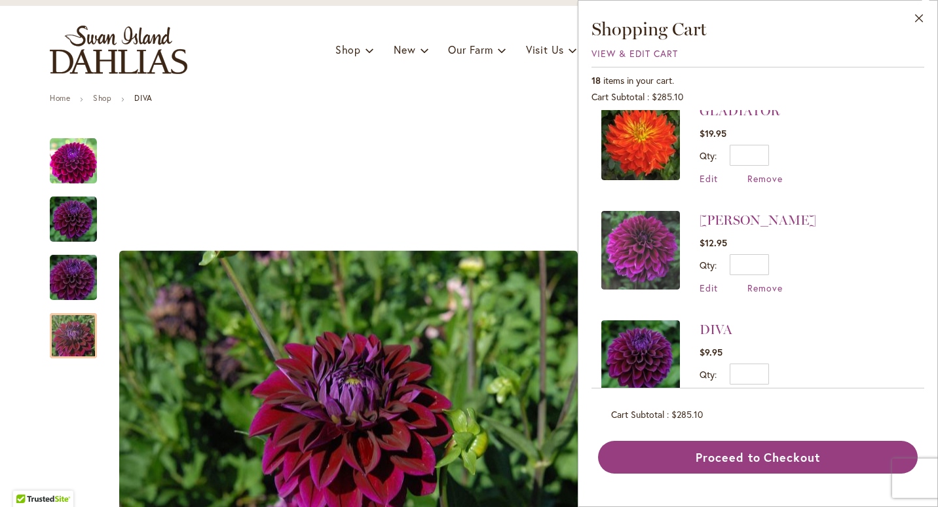
scroll to position [1245, 0]
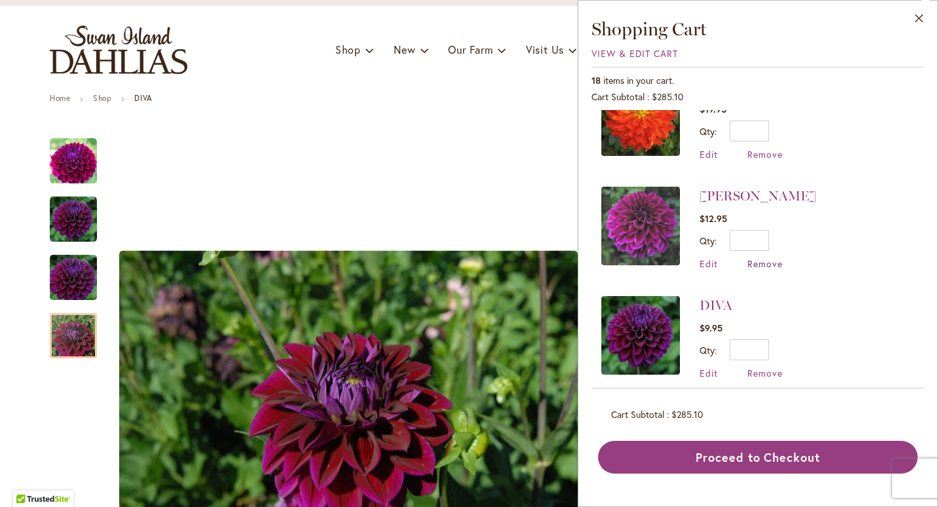
click at [774, 257] on span "Remove" at bounding box center [764, 263] width 35 height 12
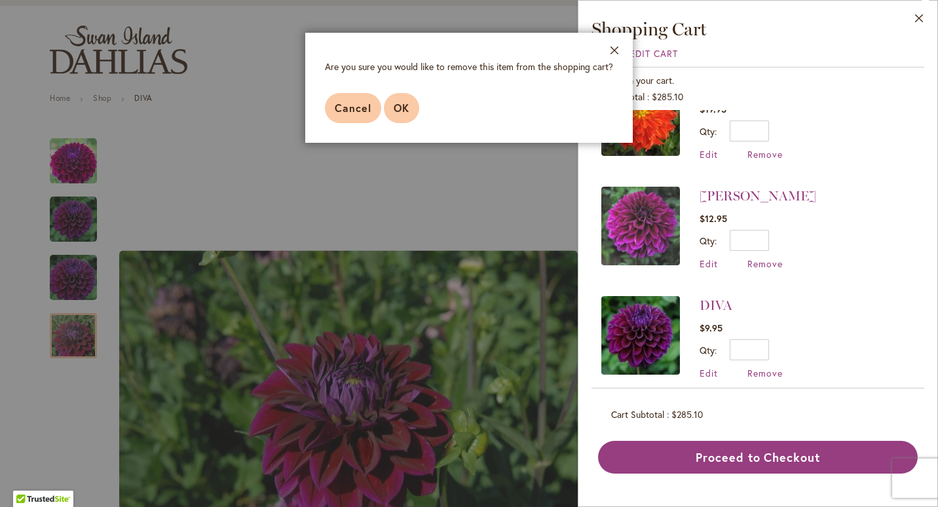
click at [409, 108] on button "OK" at bounding box center [401, 108] width 35 height 30
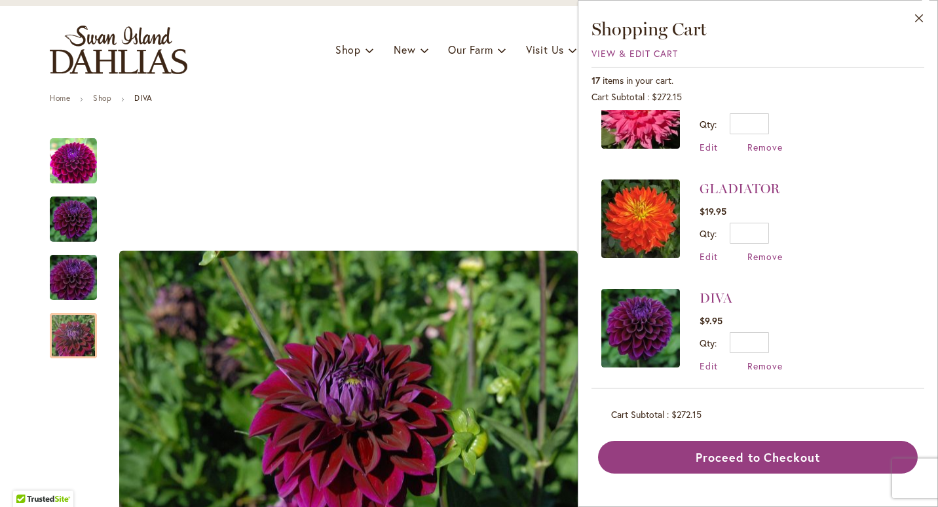
scroll to position [1129, 0]
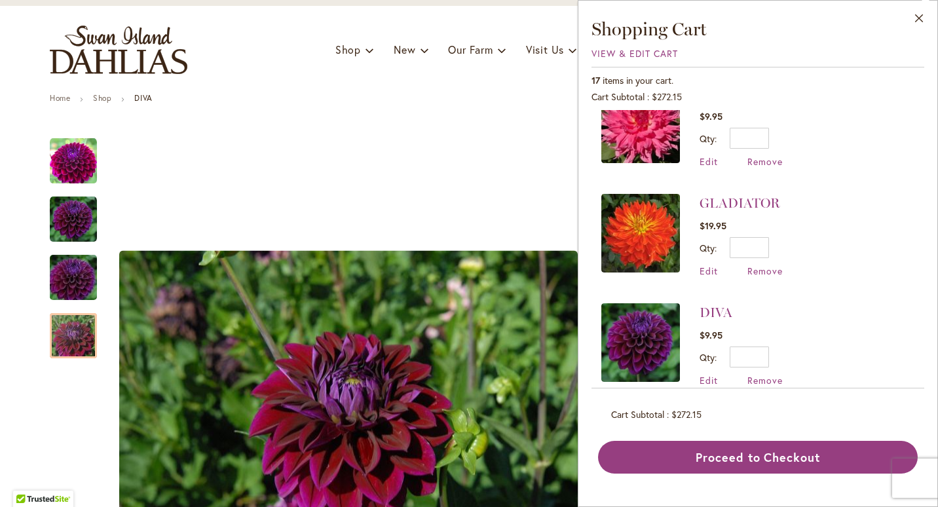
click at [654, 219] on img at bounding box center [640, 233] width 79 height 79
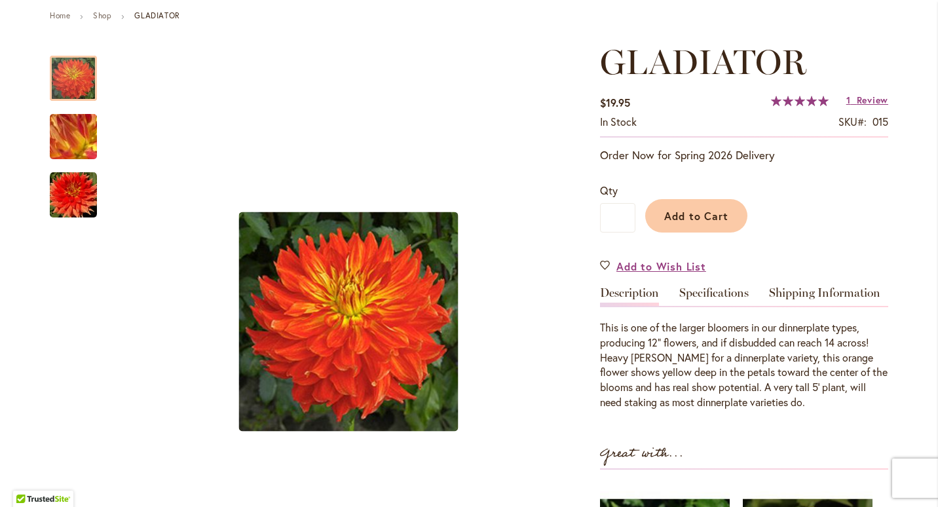
scroll to position [138, 0]
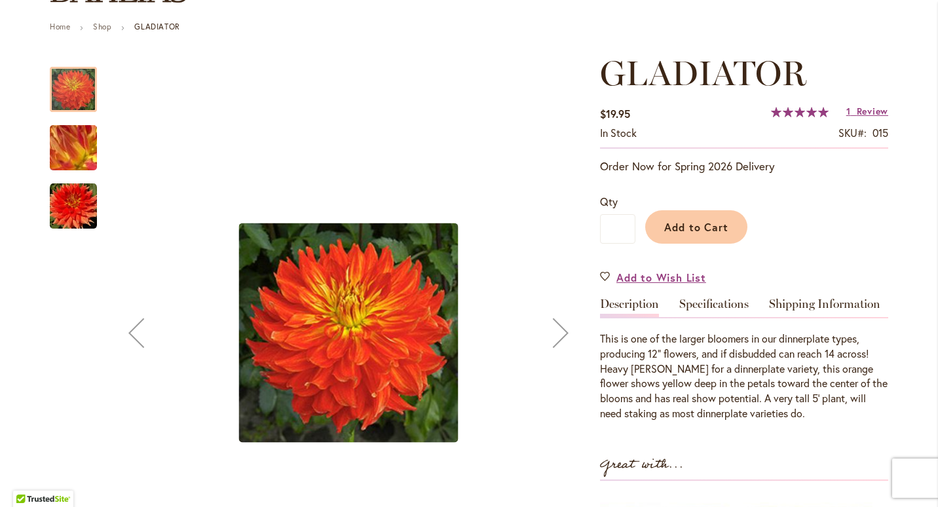
click at [80, 137] on img "Gladiator" at bounding box center [73, 148] width 94 height 71
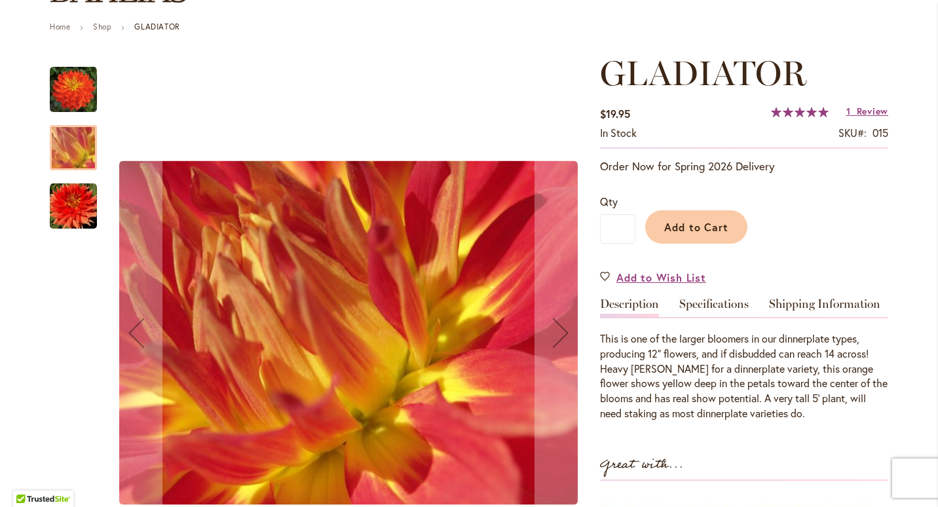
click at [80, 90] on img "Gladiator" at bounding box center [73, 89] width 47 height 47
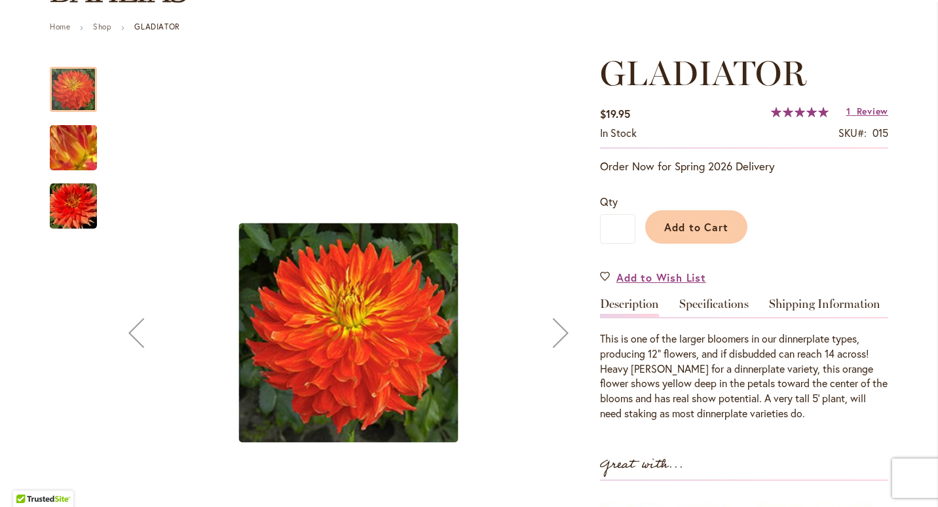
click at [80, 213] on img "Gladiator" at bounding box center [73, 206] width 47 height 47
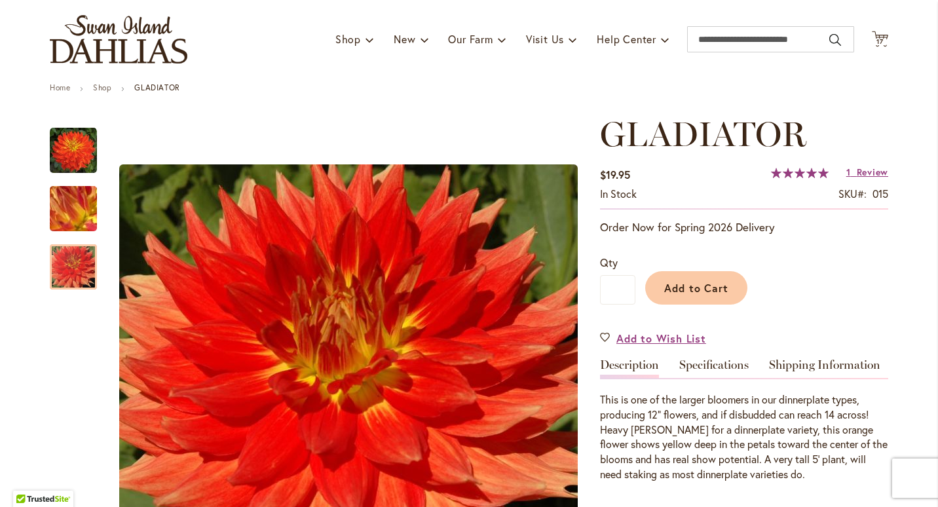
scroll to position [0, 0]
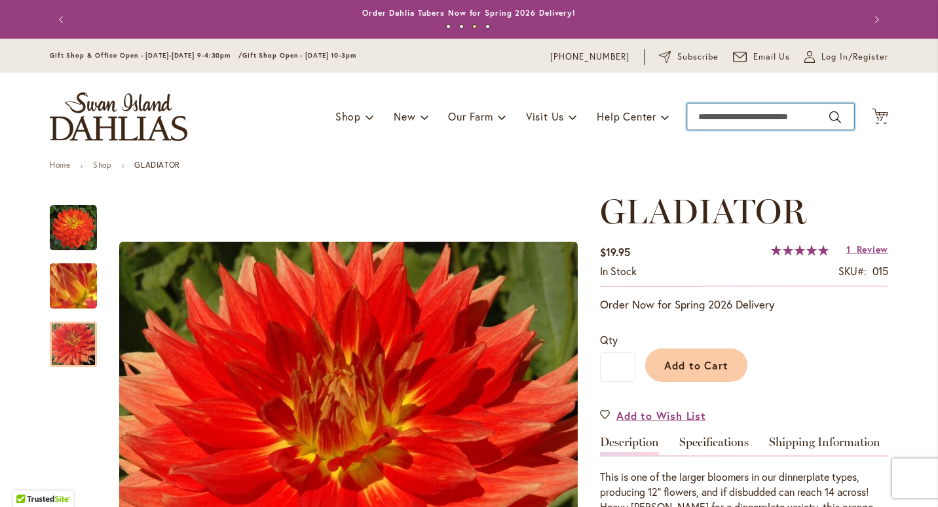
click at [750, 115] on input "Search" at bounding box center [770, 116] width 167 height 26
type input "***"
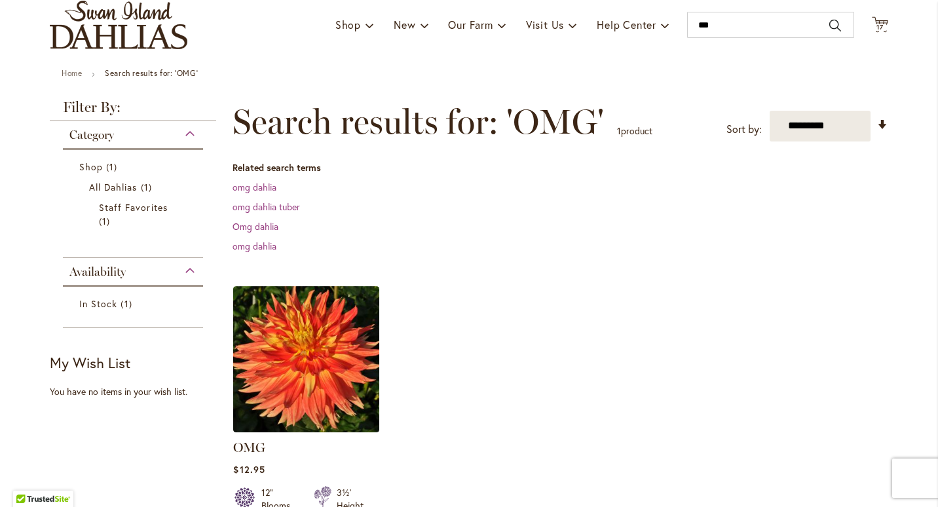
scroll to position [97, 0]
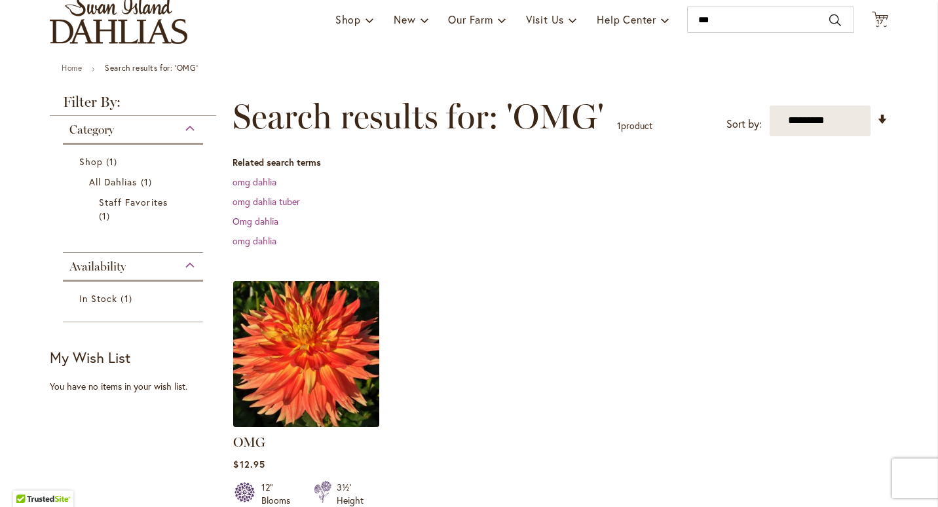
click at [309, 325] on img at bounding box center [306, 353] width 153 height 153
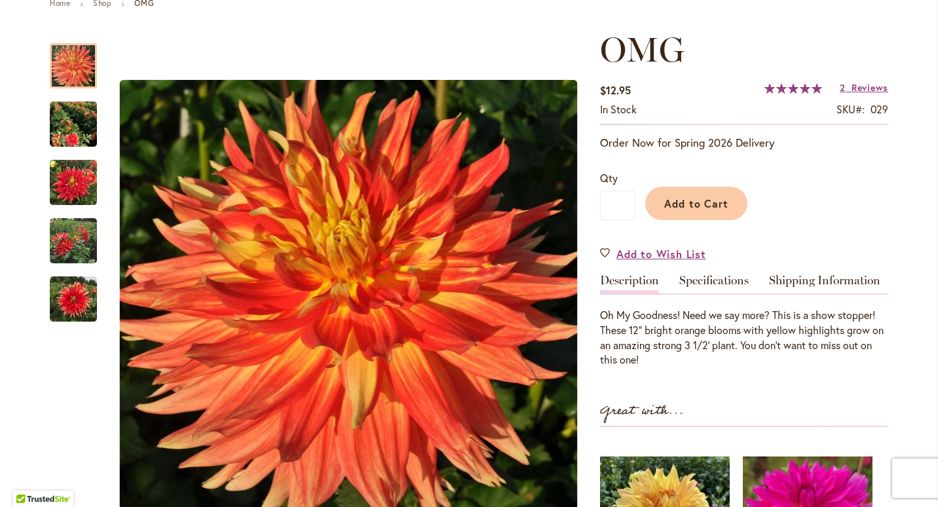
scroll to position [155, 0]
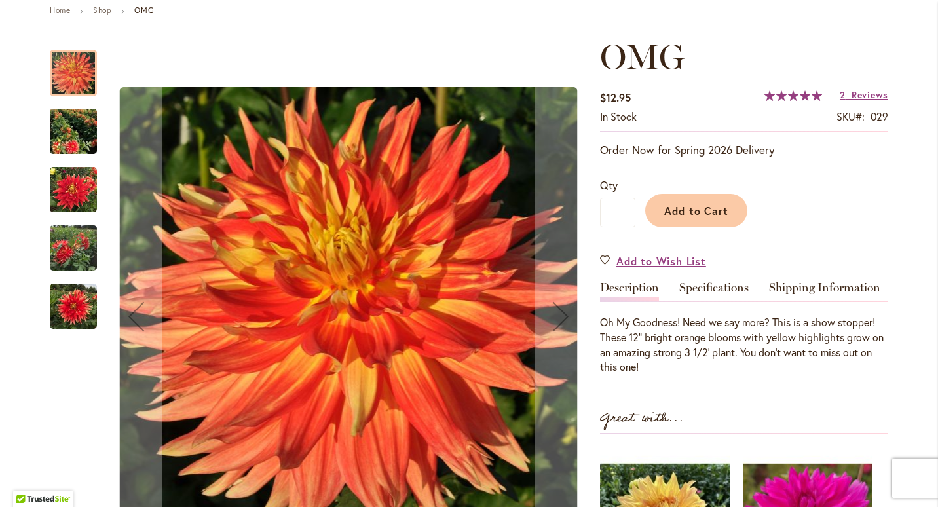
click at [82, 126] on img "Omg" at bounding box center [73, 131] width 47 height 53
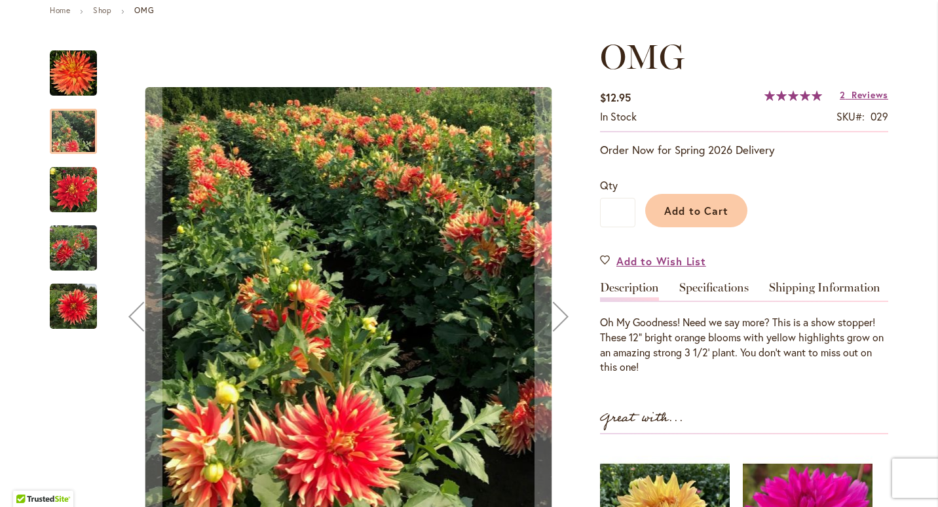
click at [62, 185] on img "Omg" at bounding box center [73, 189] width 47 height 47
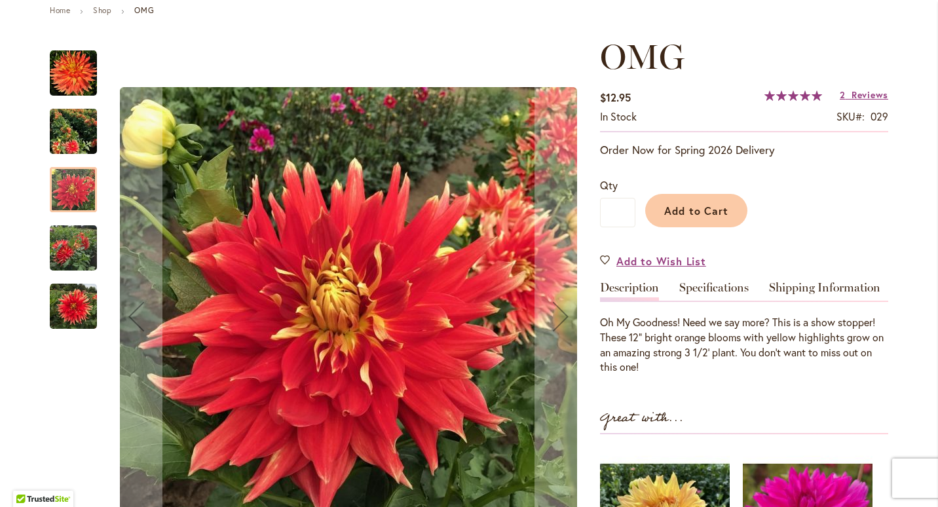
click at [65, 252] on img "Omg" at bounding box center [73, 248] width 47 height 63
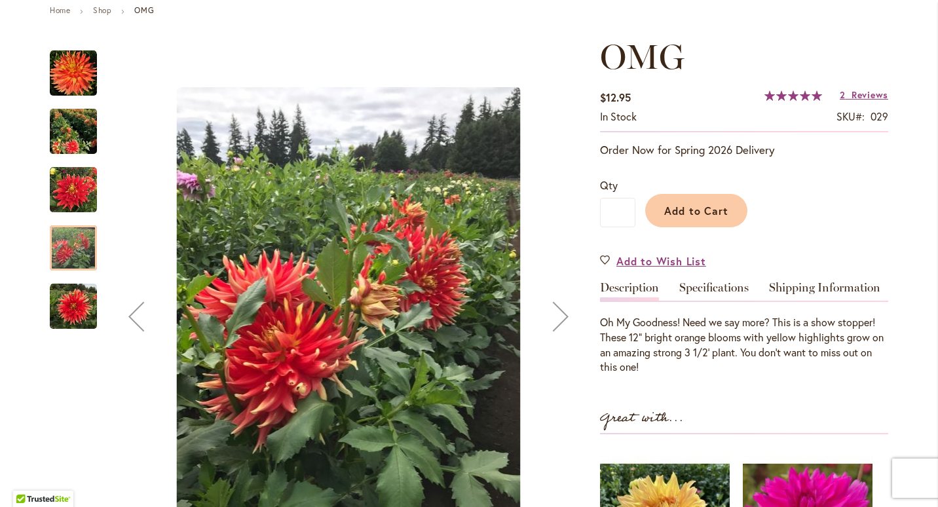
click at [65, 304] on img "Omg" at bounding box center [73, 306] width 47 height 47
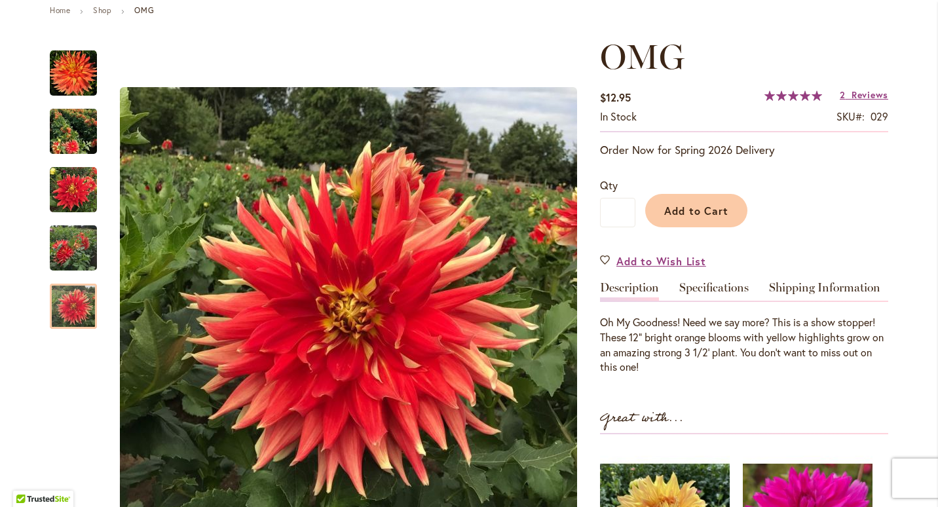
scroll to position [0, 0]
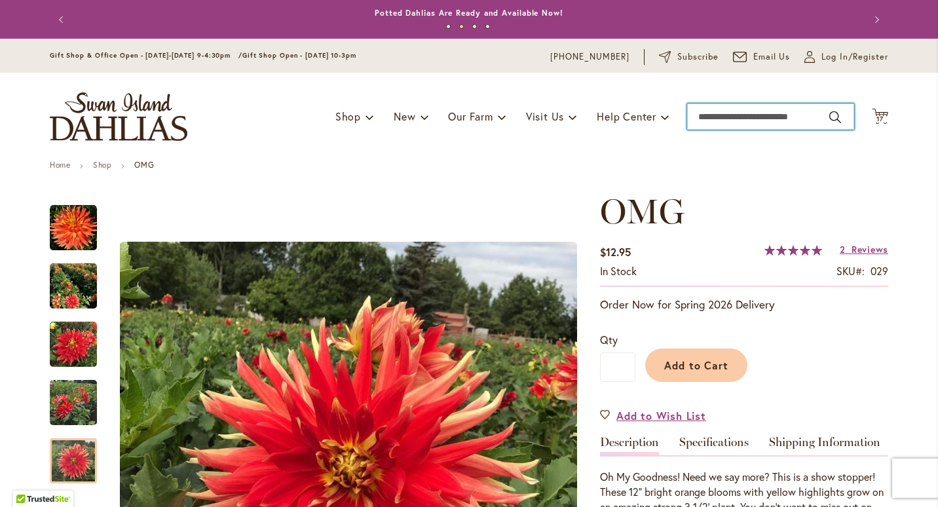
click at [755, 124] on input "Search" at bounding box center [770, 116] width 167 height 26
type input "****"
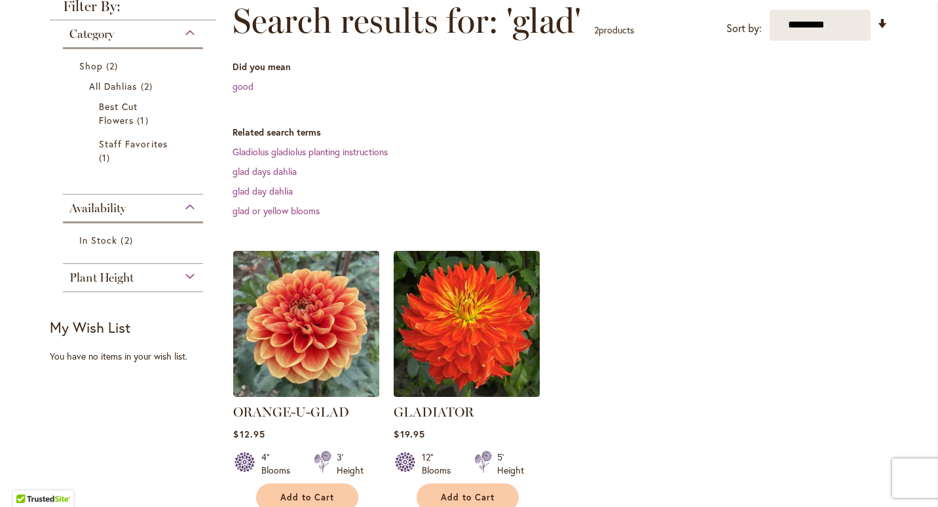
scroll to position [250, 0]
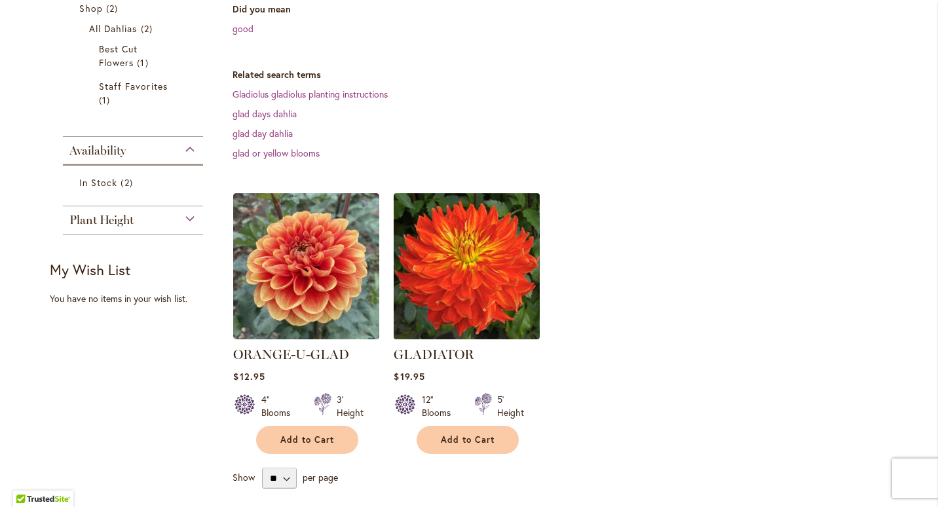
click at [422, 276] on img at bounding box center [466, 265] width 153 height 153
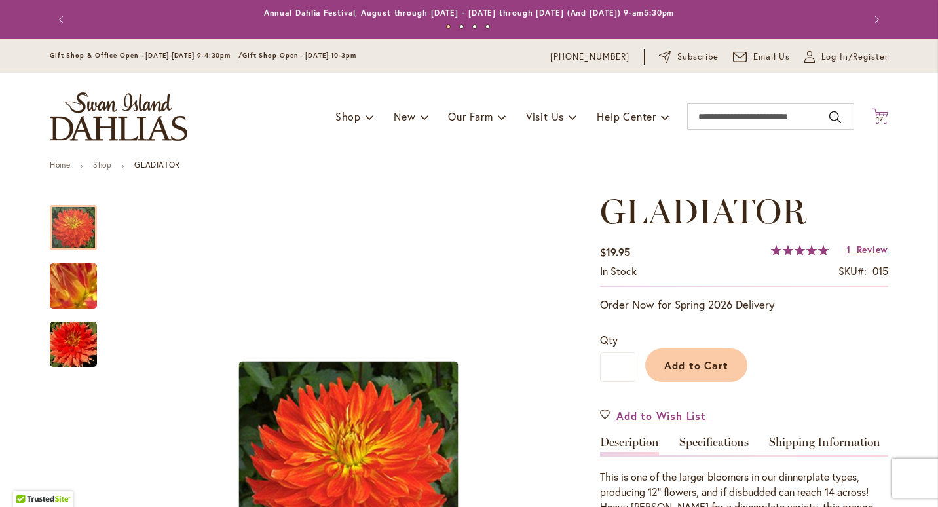
click at [875, 115] on icon "Cart .cls-1 { fill: #231f20; }" at bounding box center [879, 116] width 16 height 16
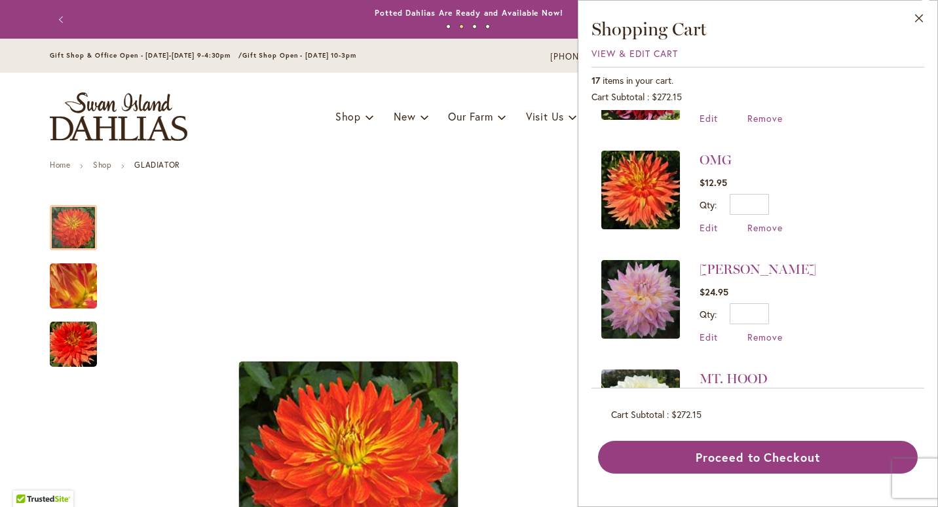
scroll to position [142, 0]
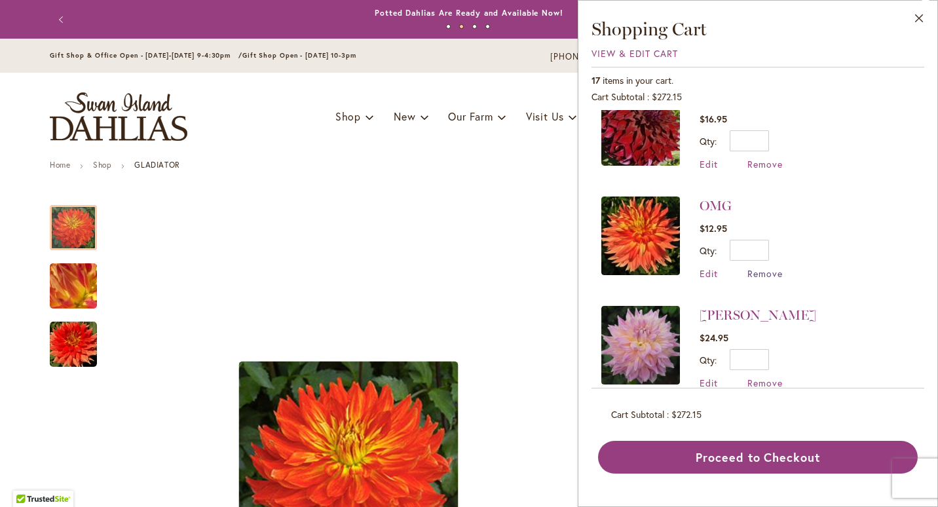
click at [759, 269] on span "Remove" at bounding box center [764, 273] width 35 height 12
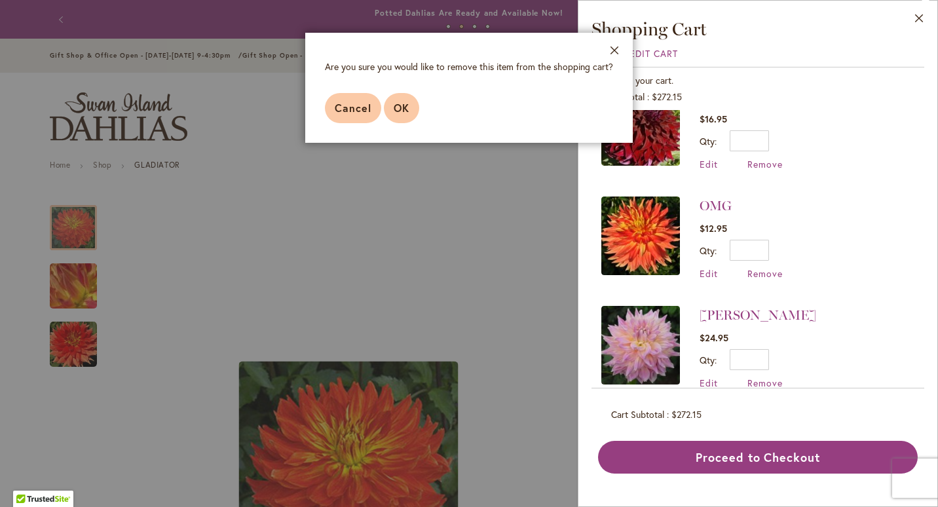
click at [401, 112] on span "OK" at bounding box center [401, 108] width 16 height 14
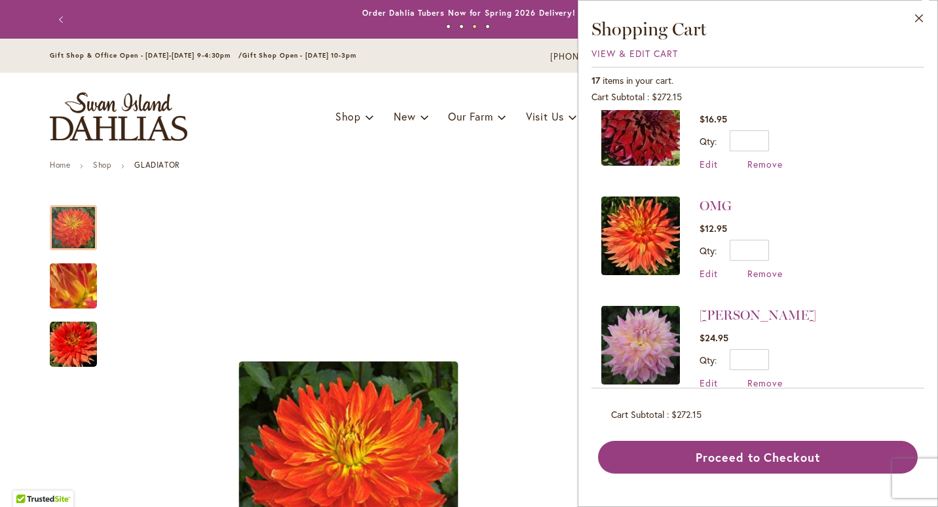
drag, startPoint x: 917, startPoint y: 168, endPoint x: 917, endPoint y: 221, distance: 53.0
click at [917, 221] on div "Mixed Dahlia Seed $12.95 Qty * Update Edit Remove" at bounding box center [757, 249] width 333 height 278
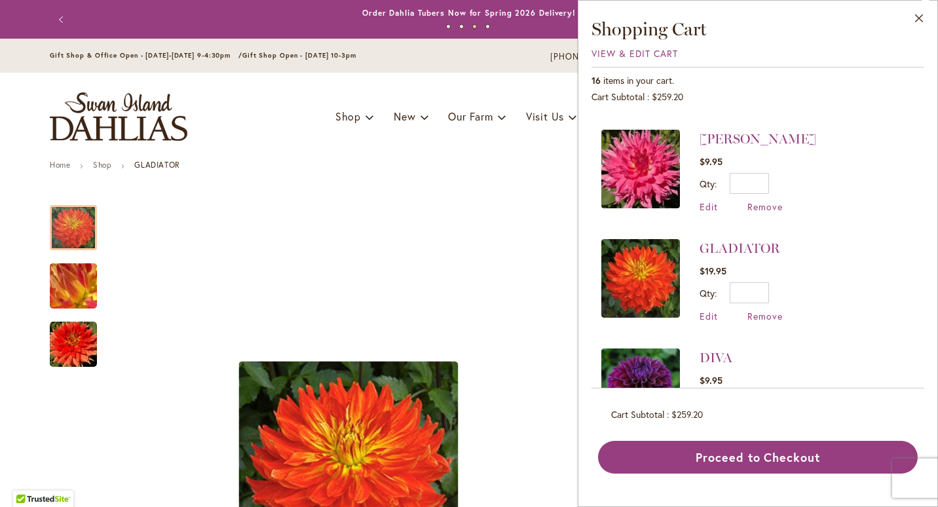
scroll to position [1036, 0]
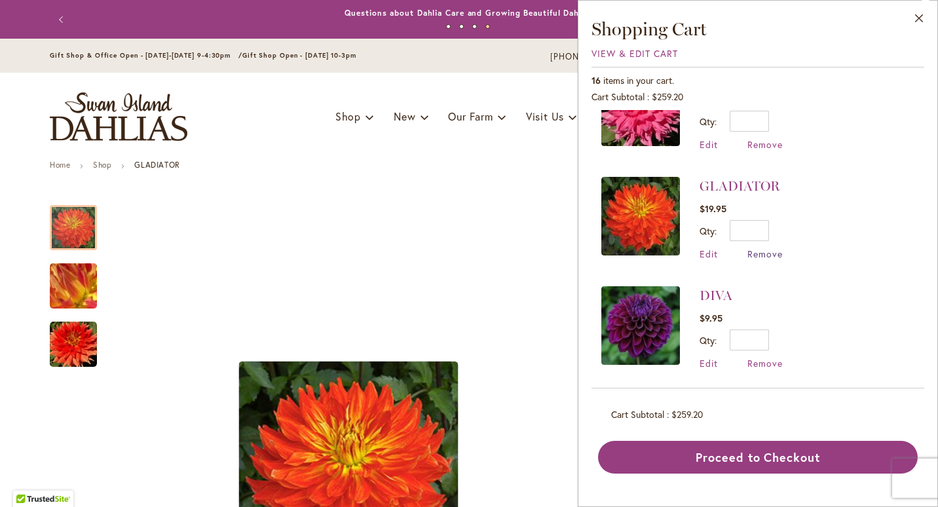
click at [769, 247] on span "Remove" at bounding box center [764, 253] width 35 height 12
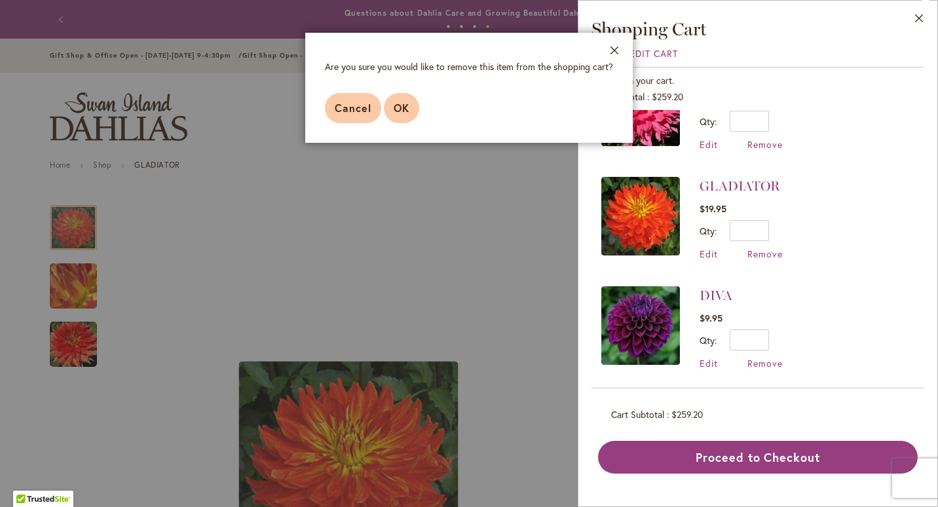
click at [409, 113] on button "OK" at bounding box center [401, 108] width 35 height 30
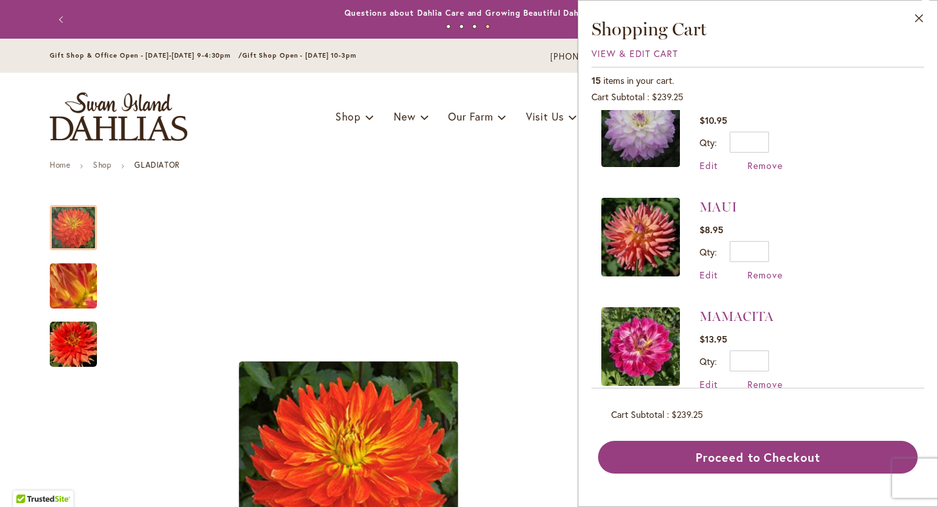
scroll to position [473, 0]
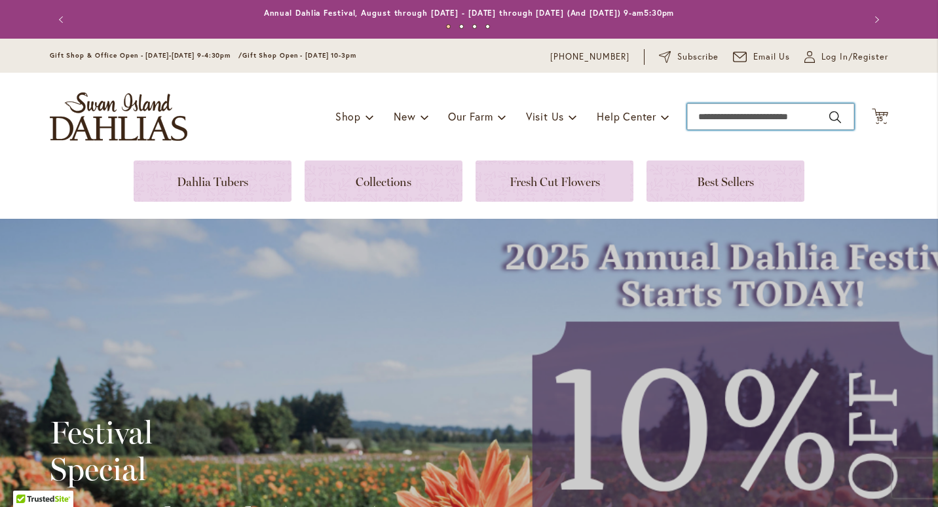
click at [801, 124] on input "Search" at bounding box center [770, 116] width 167 height 26
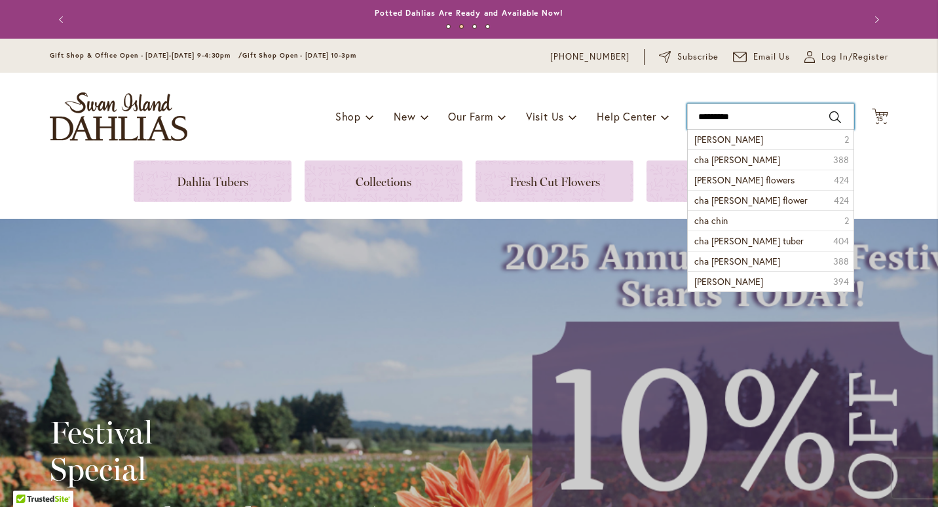
type input "*********"
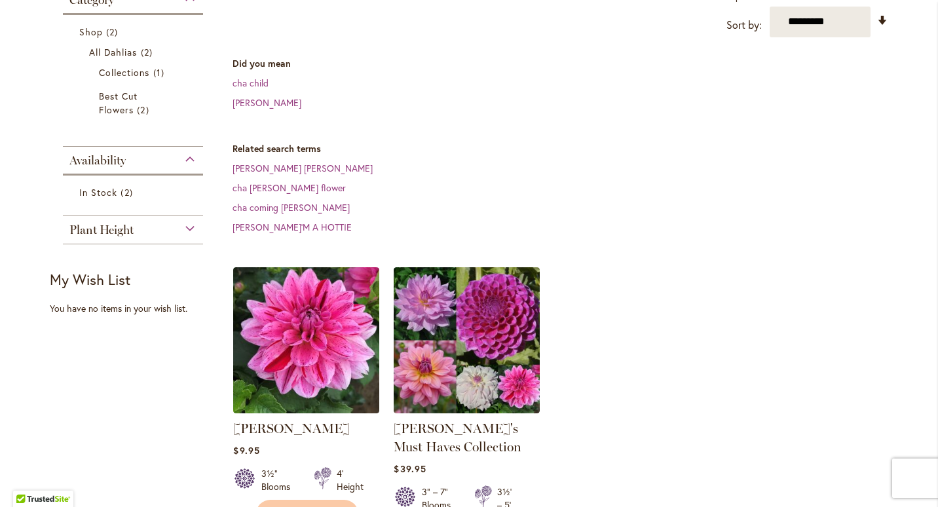
scroll to position [245, 0]
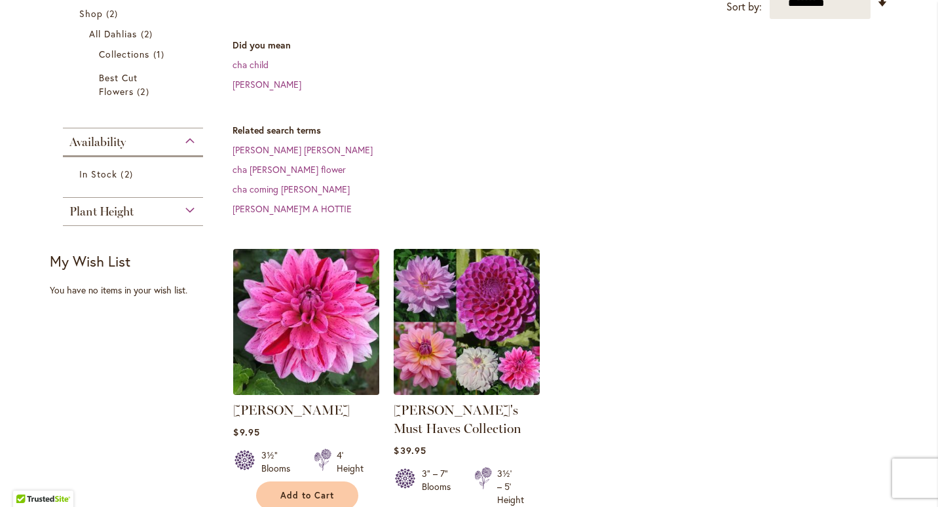
click at [331, 302] on img at bounding box center [306, 321] width 153 height 153
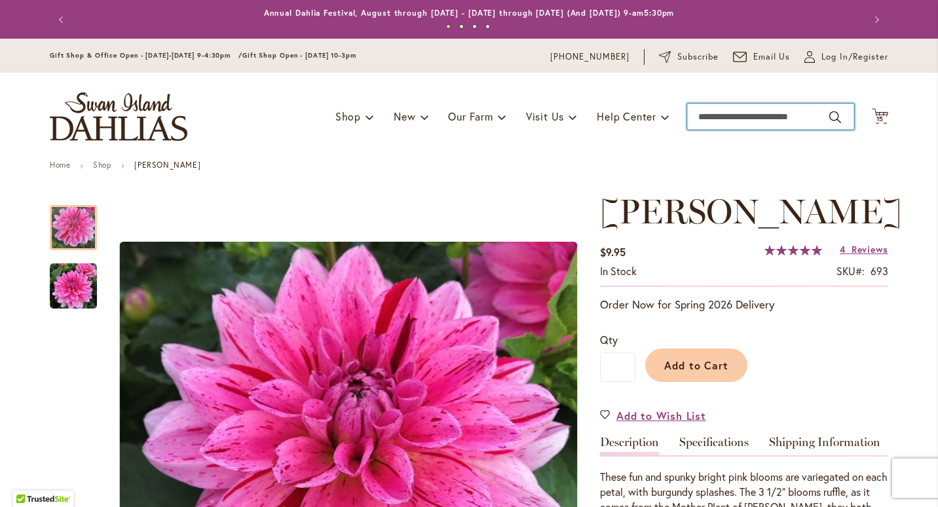
click at [721, 121] on input "Search" at bounding box center [770, 116] width 167 height 26
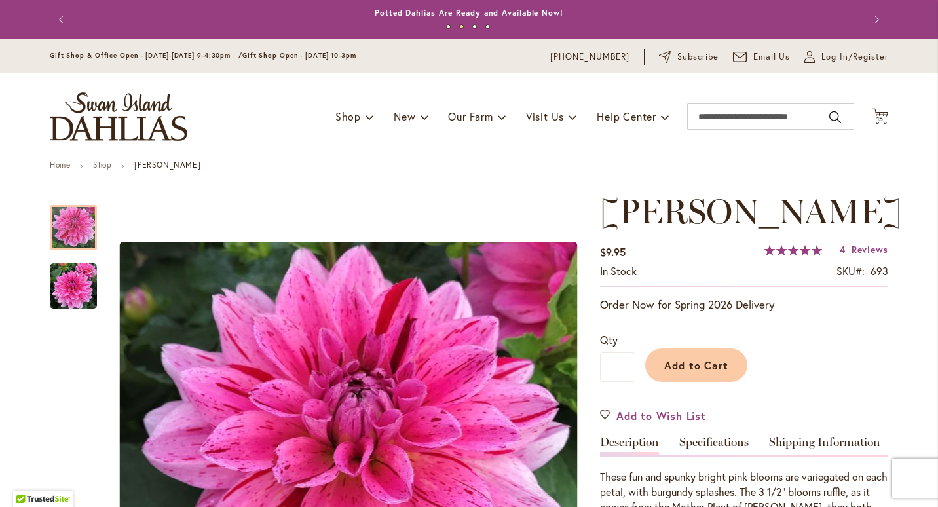
click at [887, 114] on div "Toggle Nav Shop Dahlia Tubers Collections Fresh Cut Dahlias Gardening Supplies …" at bounding box center [469, 117] width 864 height 88
click at [878, 115] on icon at bounding box center [879, 116] width 16 height 16
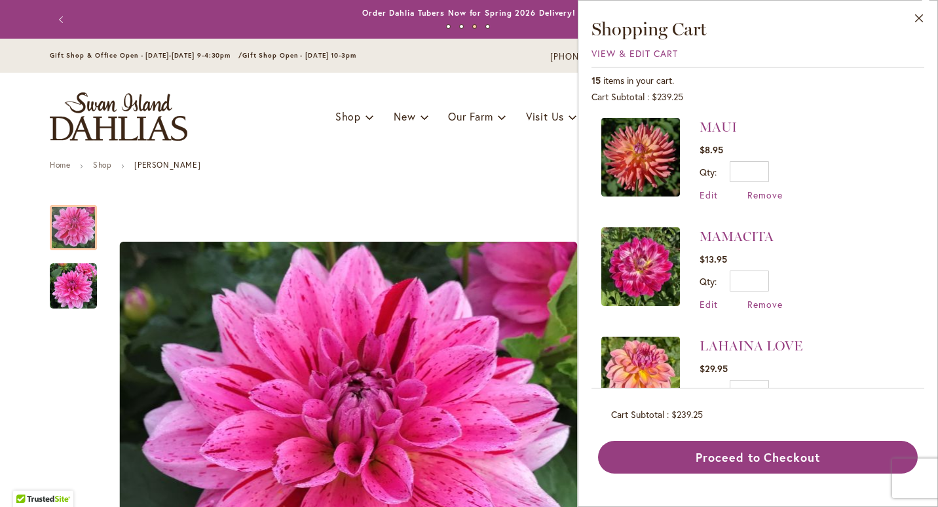
scroll to position [553, 0]
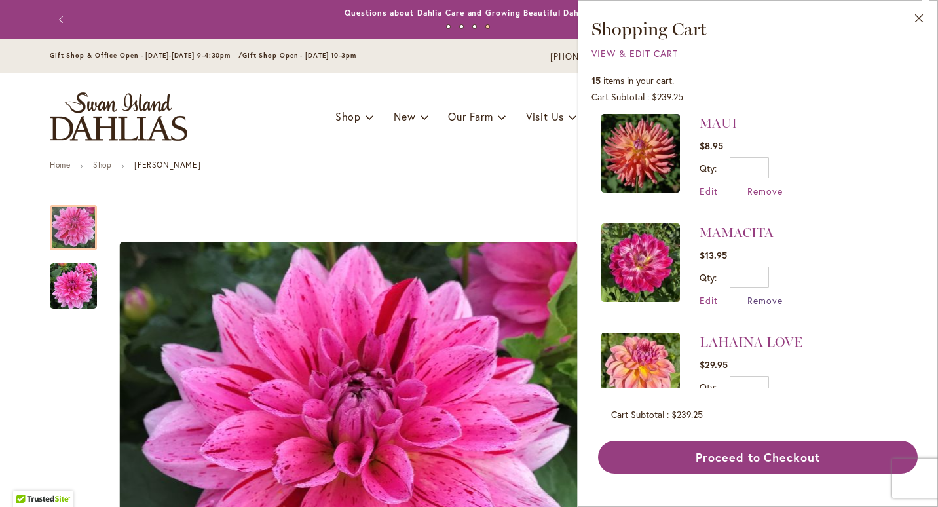
click at [768, 294] on span "Remove" at bounding box center [764, 300] width 35 height 12
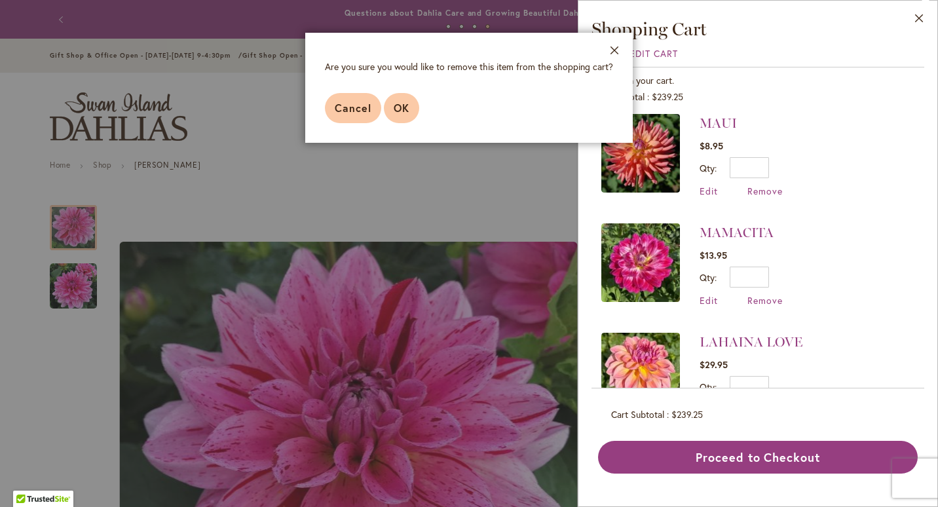
click at [397, 111] on span "OK" at bounding box center [401, 108] width 16 height 14
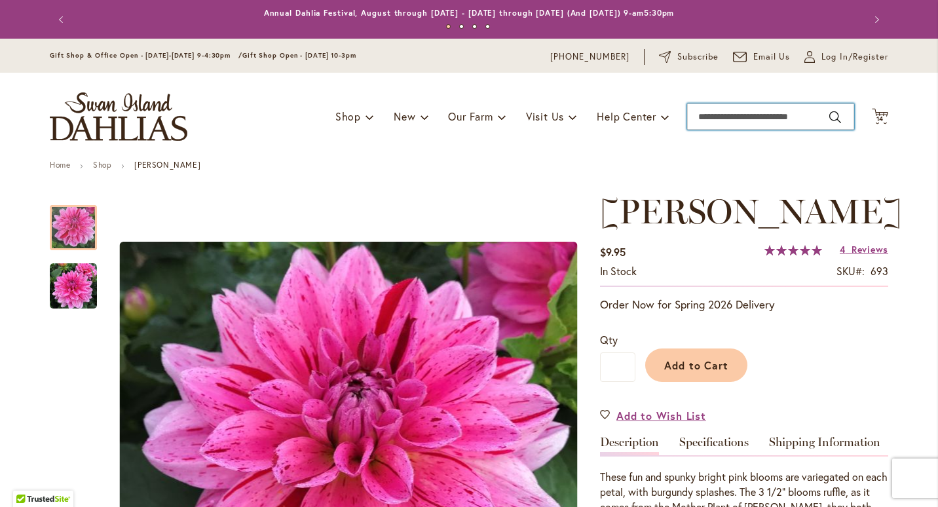
click at [694, 114] on input "Search" at bounding box center [770, 116] width 167 height 26
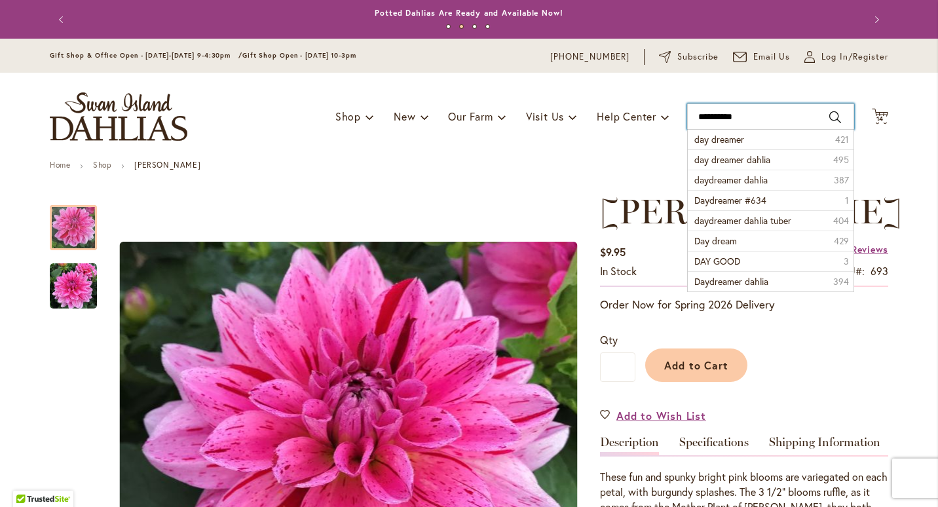
type input "**********"
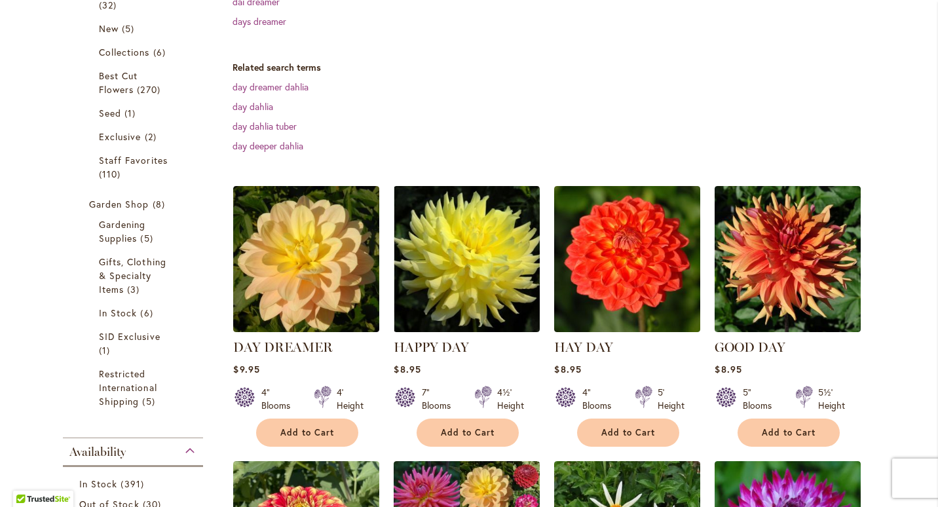
scroll to position [323, 0]
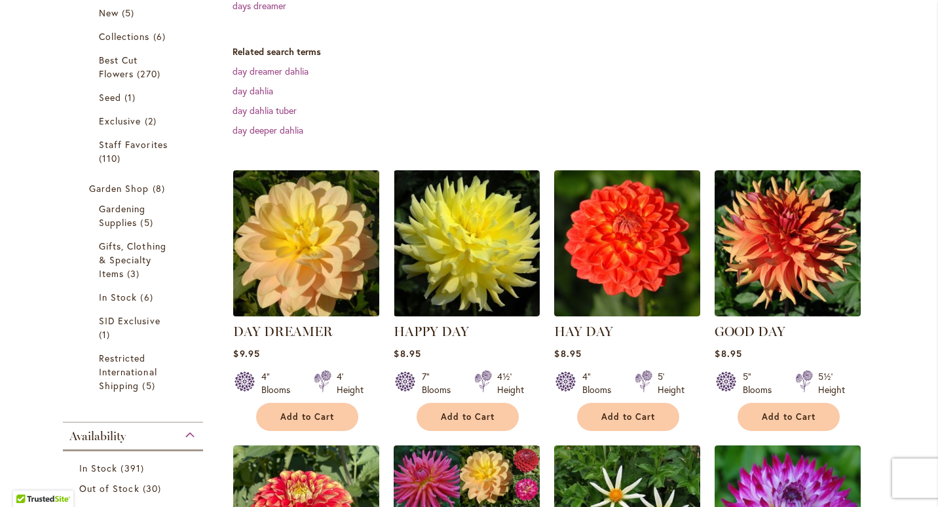
click at [308, 240] on img at bounding box center [306, 242] width 153 height 153
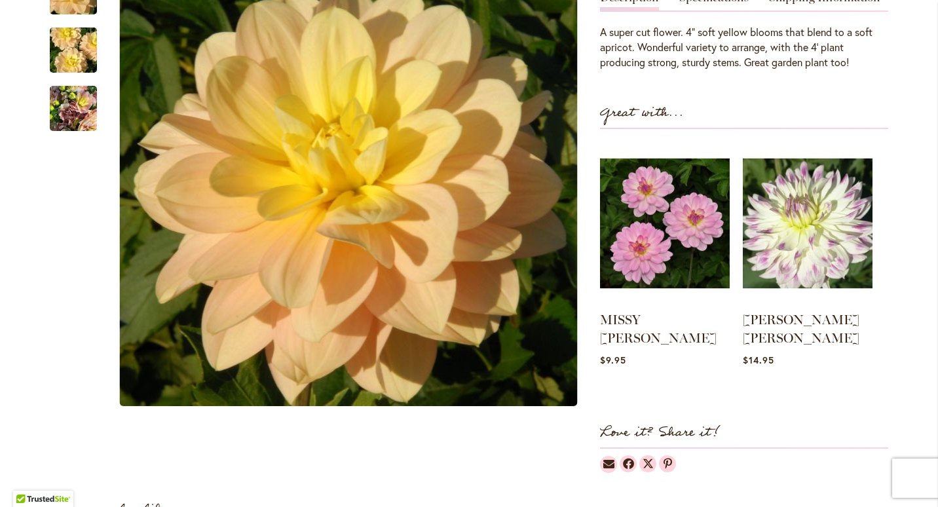
scroll to position [378, 0]
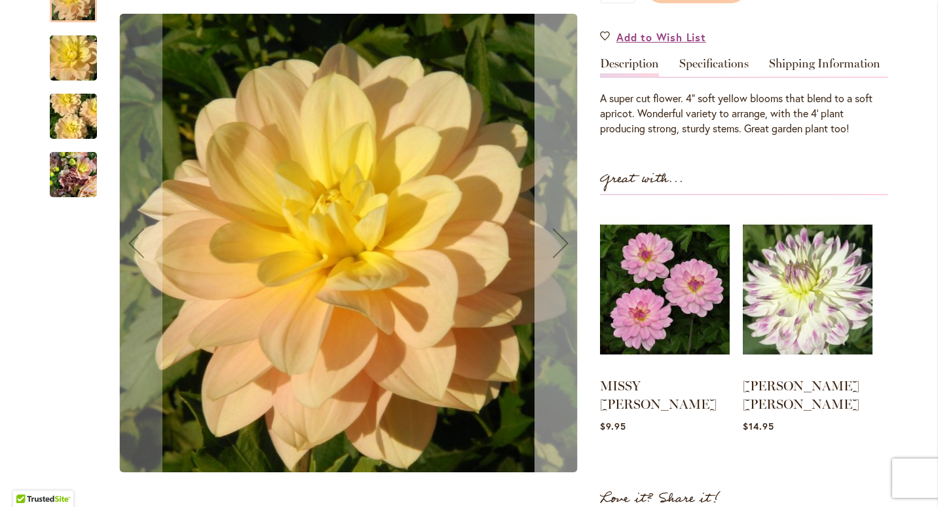
click at [560, 224] on div "Next" at bounding box center [560, 243] width 52 height 52
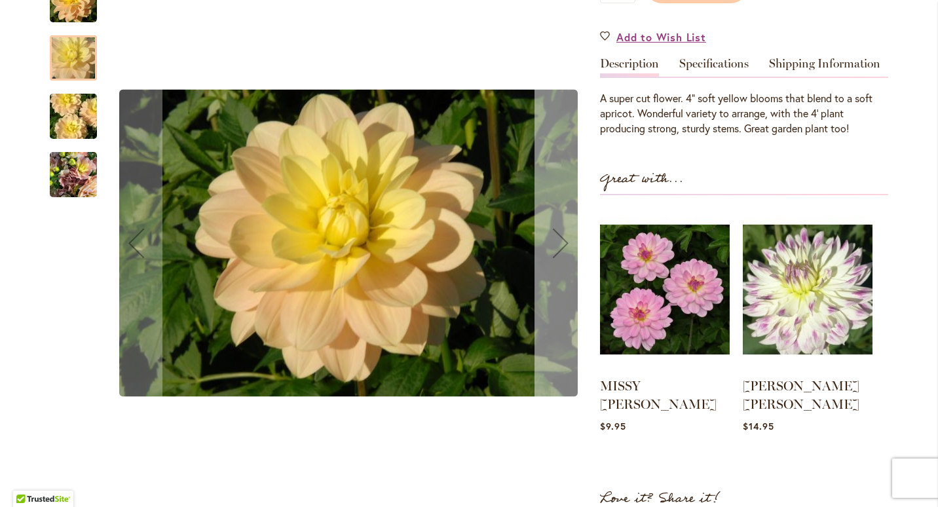
click at [560, 224] on div "Next" at bounding box center [560, 243] width 52 height 52
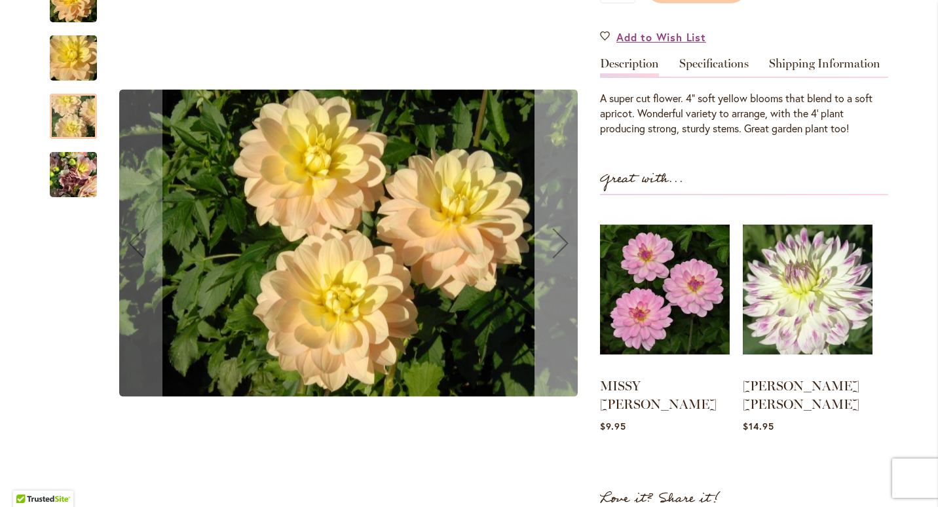
click at [560, 224] on div "Next" at bounding box center [560, 243] width 52 height 52
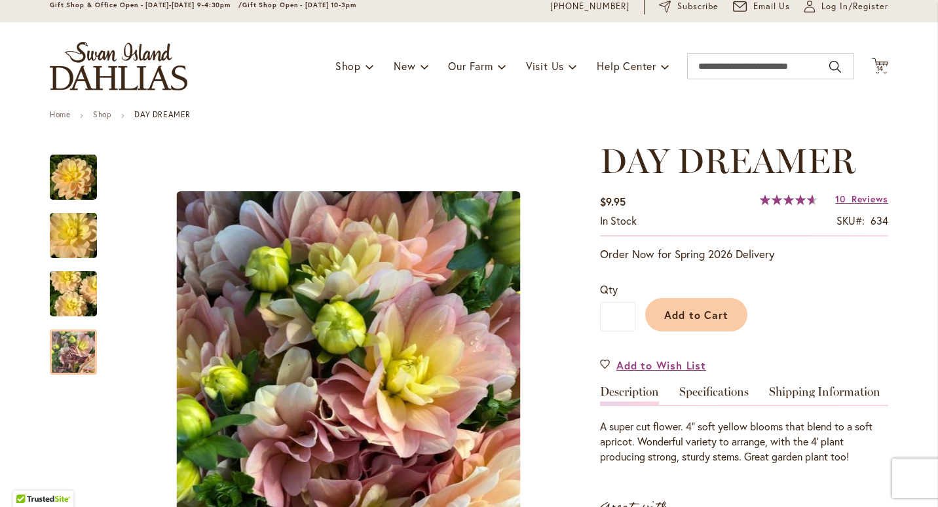
scroll to position [0, 0]
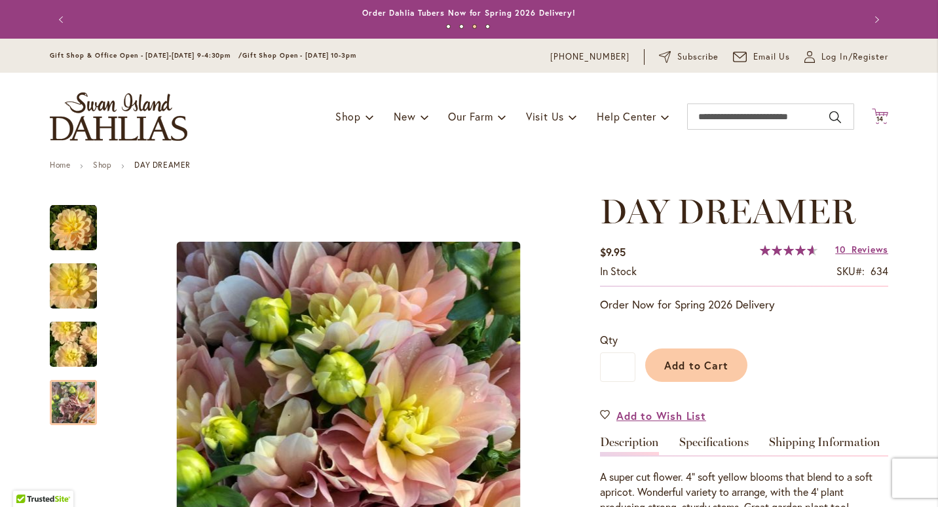
click at [876, 113] on icon "Cart .cls-1 { fill: #231f20; }" at bounding box center [879, 116] width 16 height 16
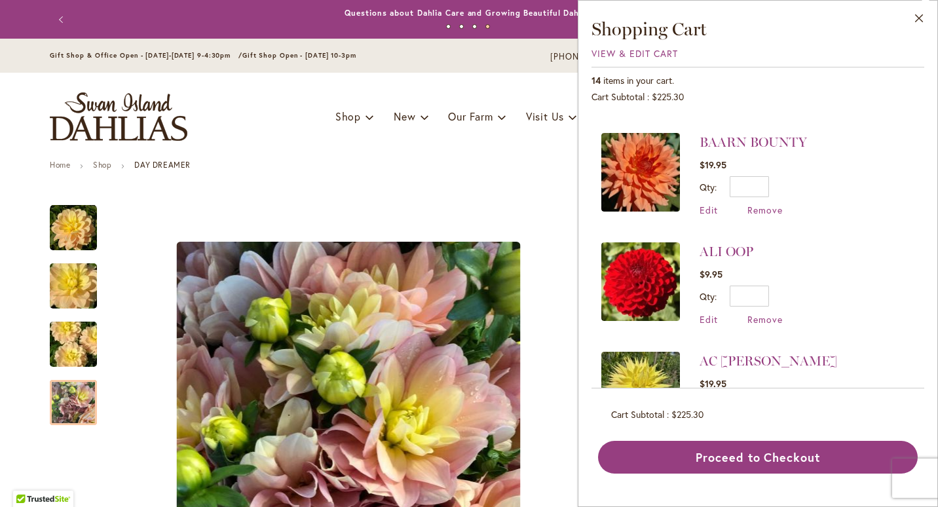
scroll to position [1246, 0]
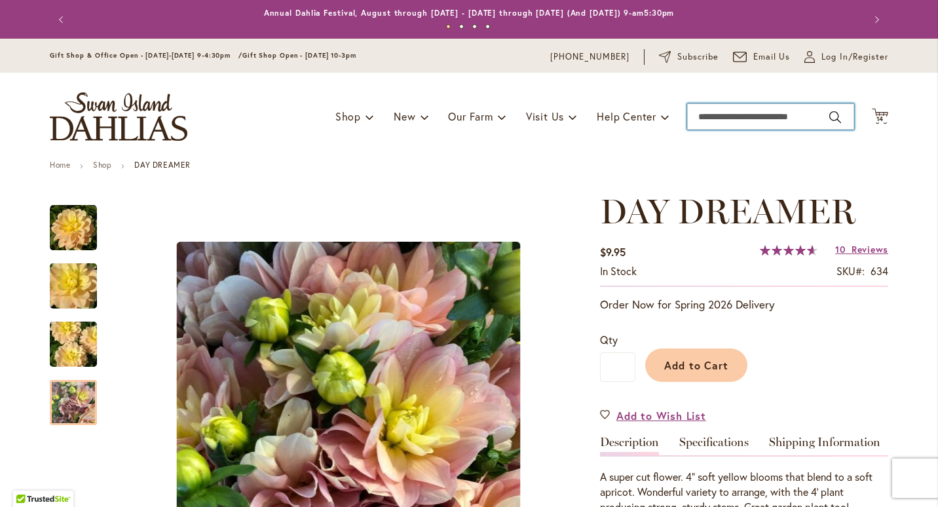
click at [752, 115] on input "Search" at bounding box center [770, 116] width 167 height 26
type input "**********"
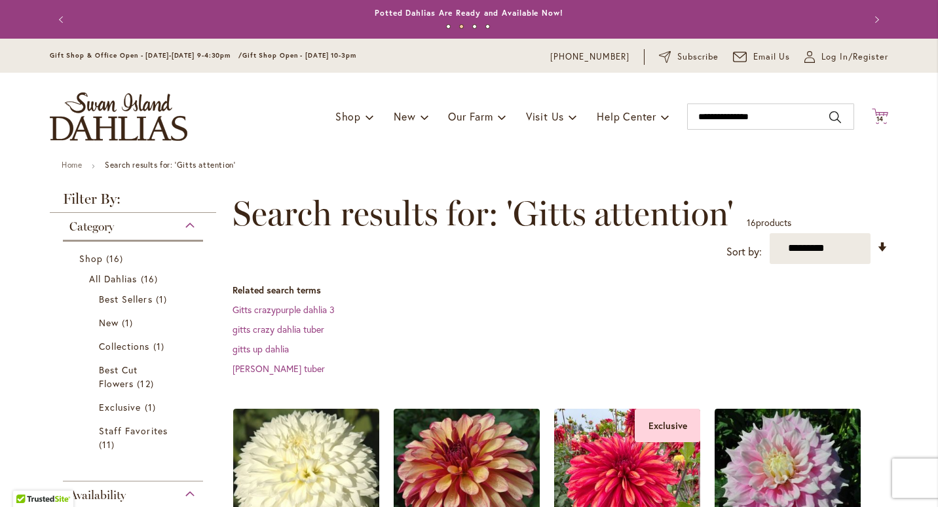
click at [876, 122] on span "14" at bounding box center [880, 119] width 8 height 9
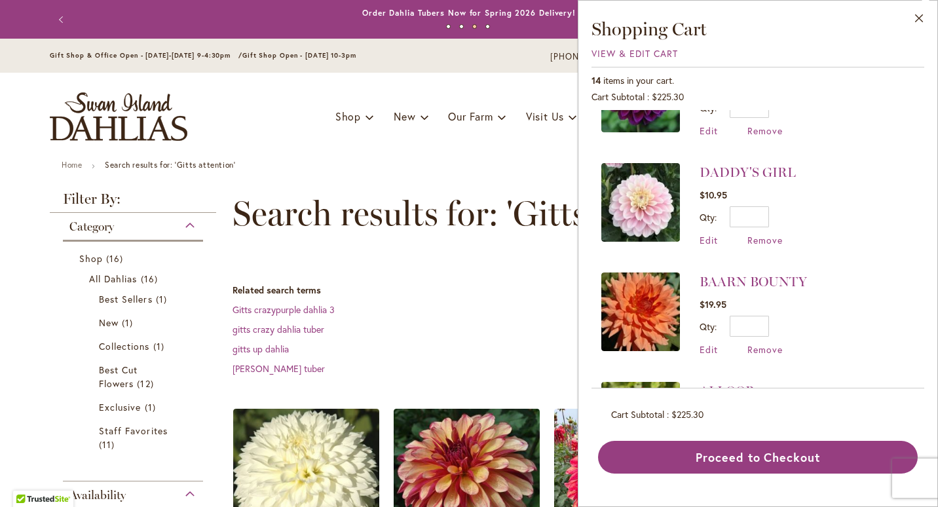
scroll to position [1040, 0]
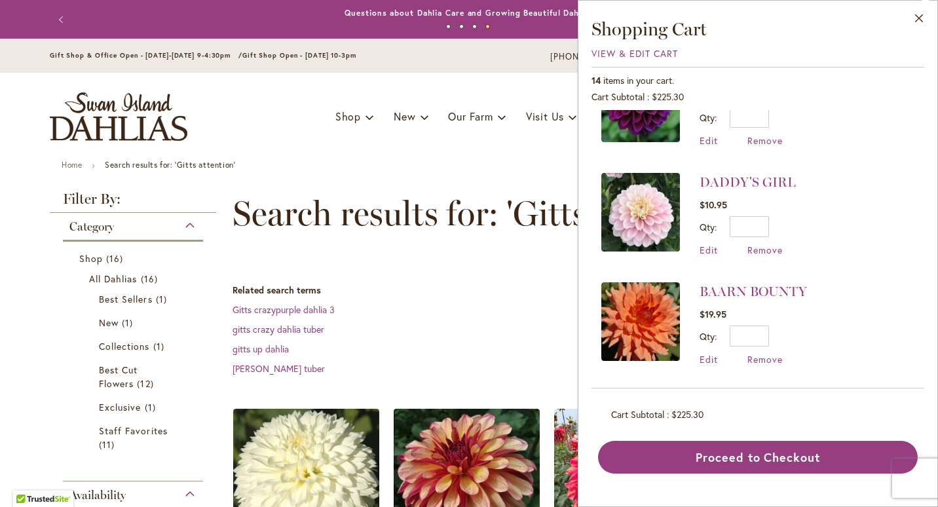
click at [464, 291] on dt "Related search terms" at bounding box center [559, 289] width 655 height 13
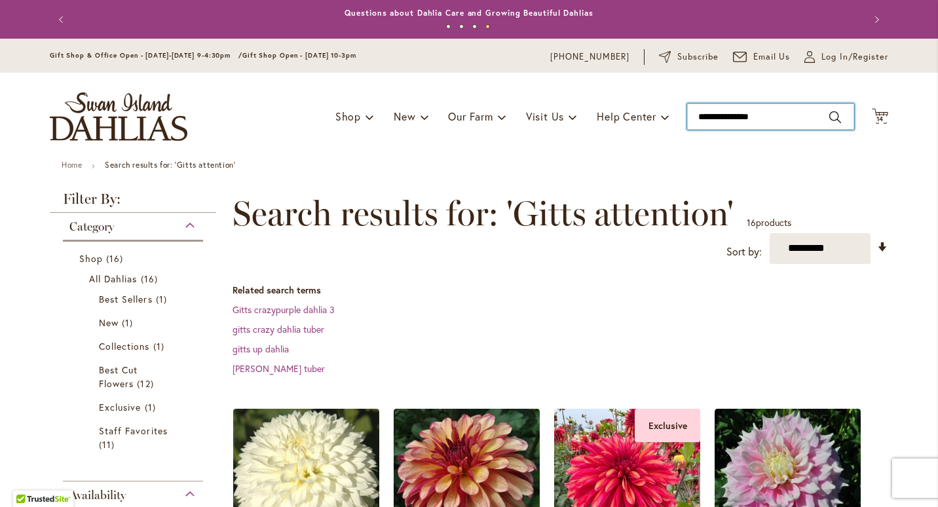
type input "**********"
drag, startPoint x: 763, startPoint y: 113, endPoint x: 633, endPoint y: 114, distance: 130.3
click at [633, 114] on div "Toggle Nav Shop Dahlia Tubers Collections Fresh Cut Dahlias Gardening Supplies …" at bounding box center [469, 117] width 864 height 88
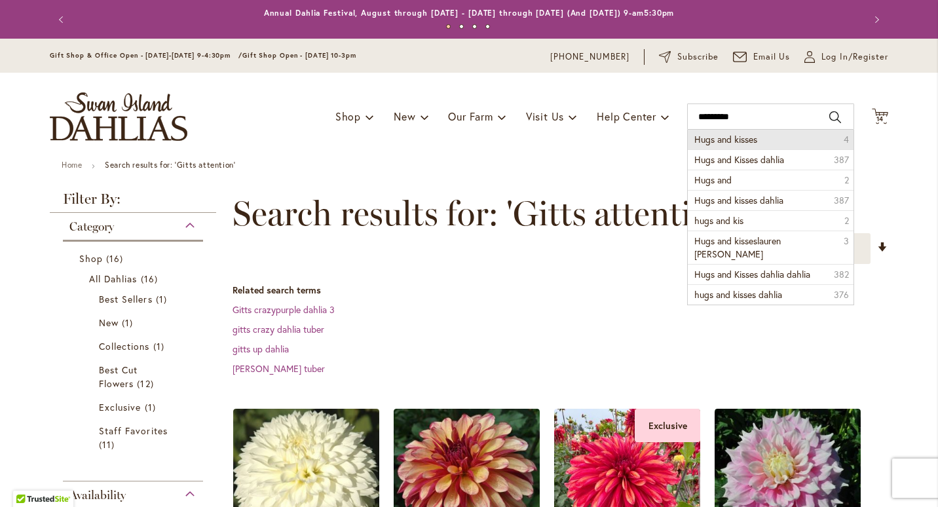
click at [721, 135] on span "Hugs and kisses" at bounding box center [725, 139] width 63 height 12
type input "**********"
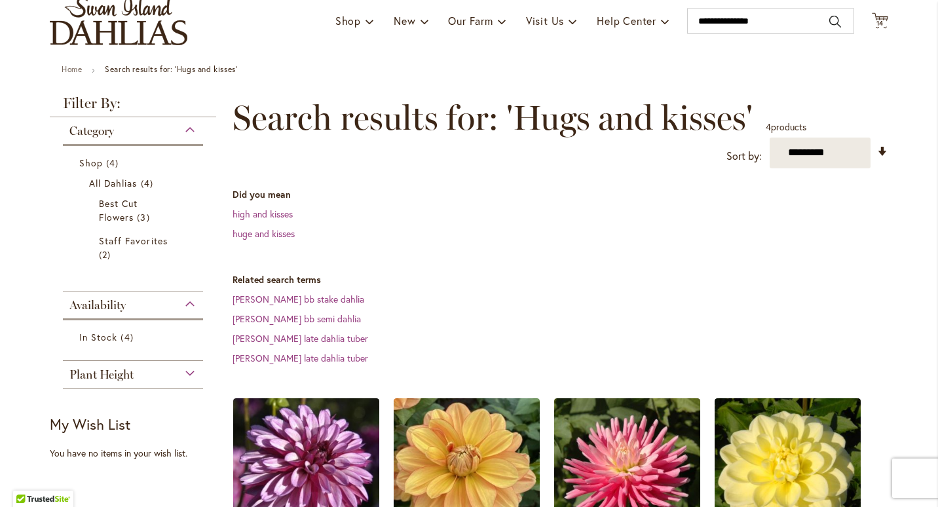
scroll to position [43, 0]
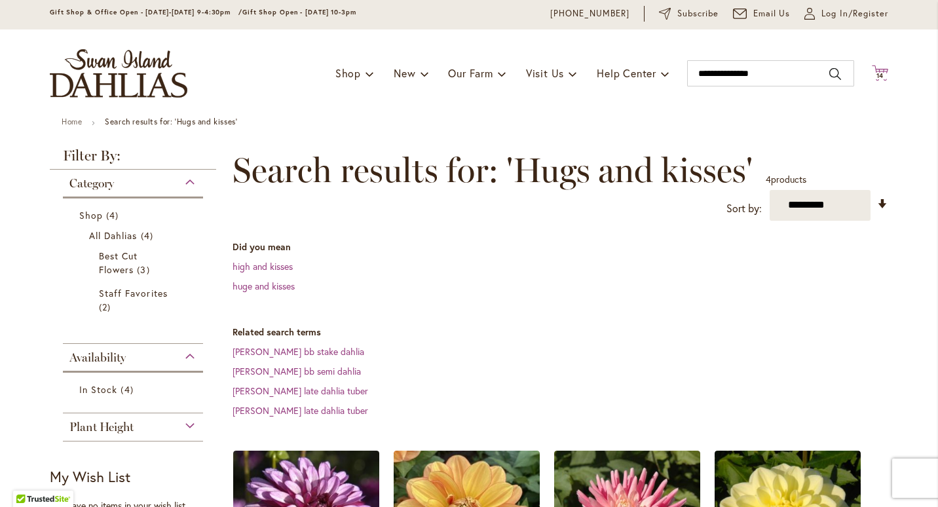
click at [880, 67] on icon "Cart .cls-1 { fill: #231f20; }" at bounding box center [879, 73] width 16 height 16
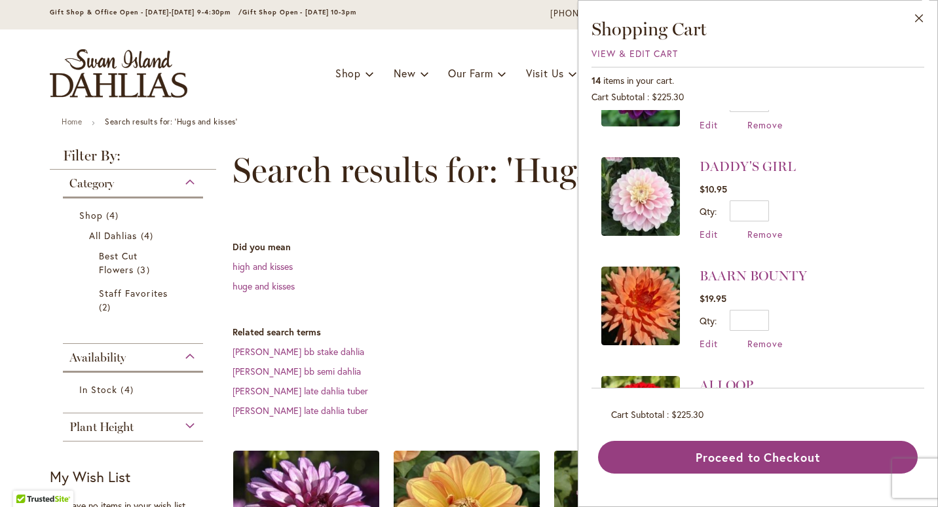
scroll to position [1246, 0]
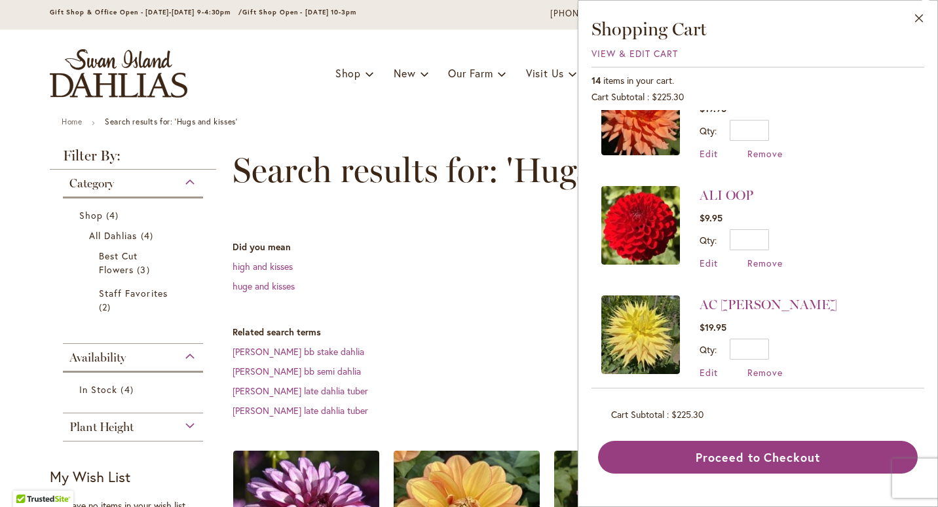
click at [490, 265] on dd "high and kisses" at bounding box center [559, 266] width 655 height 13
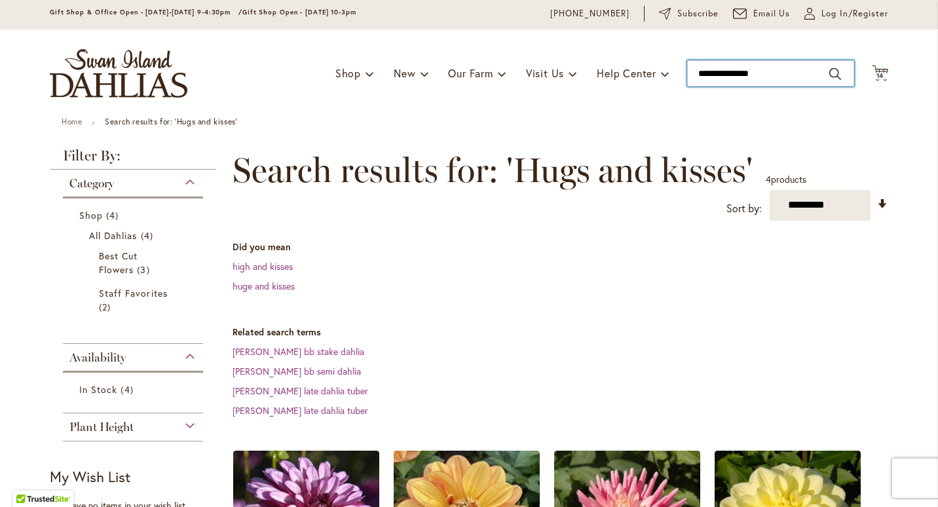
type input "**********"
drag, startPoint x: 784, startPoint y: 73, endPoint x: 555, endPoint y: 75, distance: 229.8
click at [555, 75] on div "Toggle Nav Shop Dahlia Tubers Collections Fresh Cut Dahlias Gardening Supplies …" at bounding box center [469, 73] width 864 height 88
type input "********"
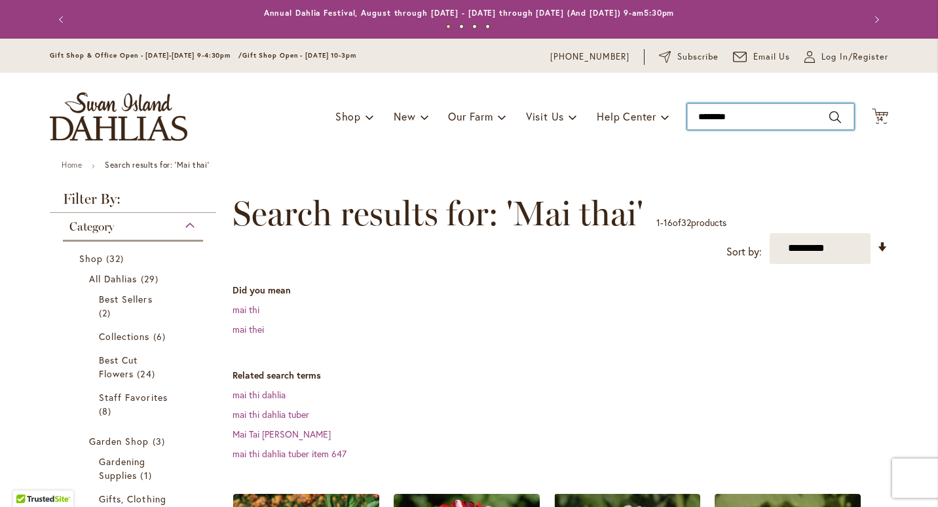
type input "*******"
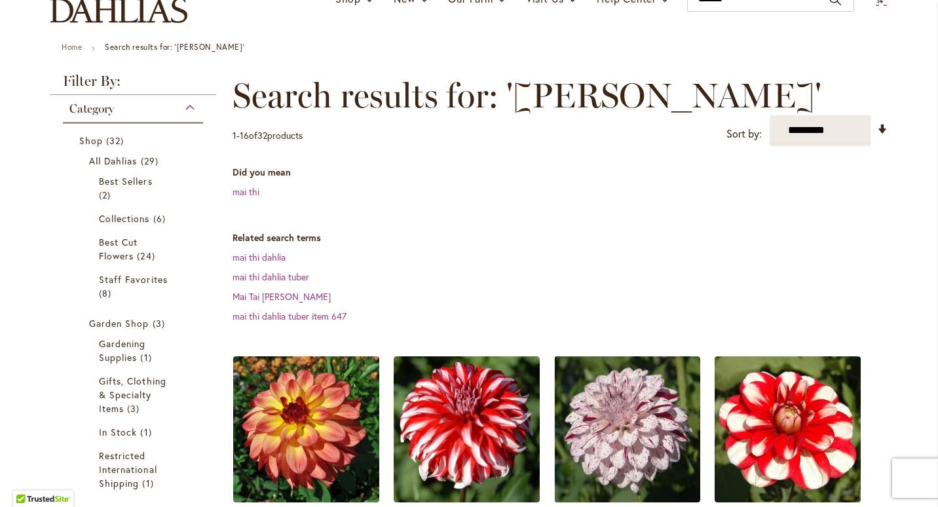
scroll to position [115, 0]
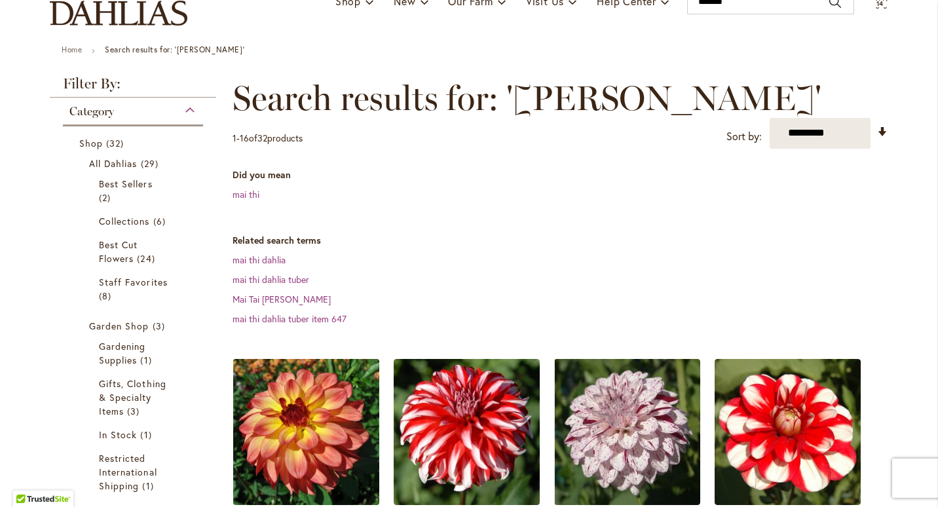
click at [295, 376] on img at bounding box center [306, 431] width 153 height 153
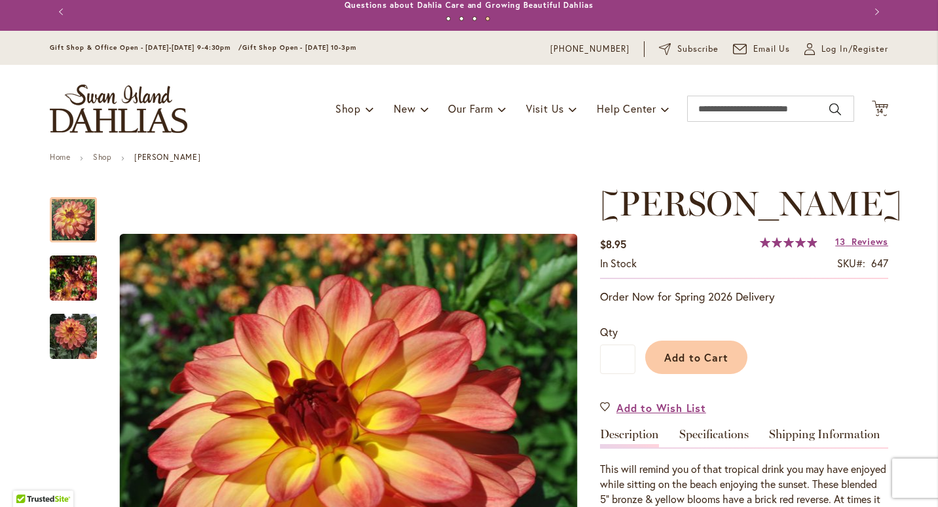
scroll to position [3, 0]
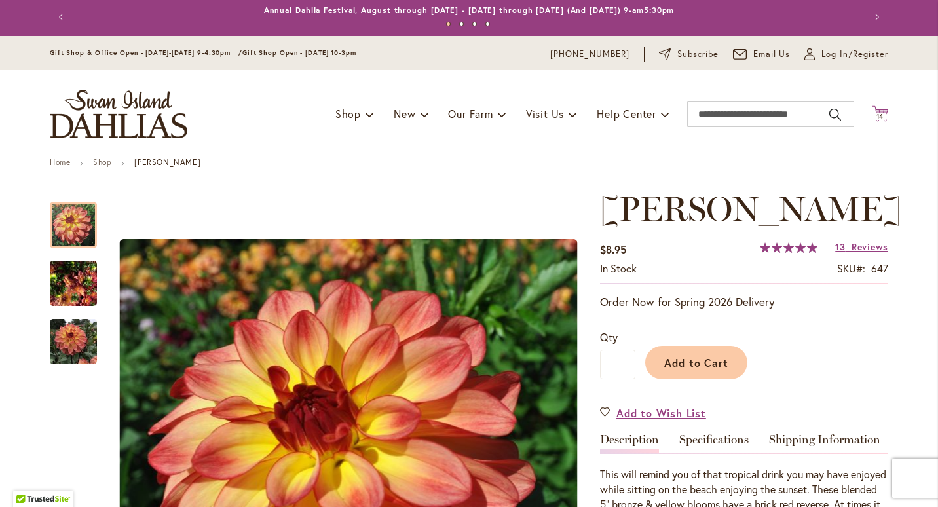
click at [876, 117] on span "14" at bounding box center [880, 116] width 8 height 9
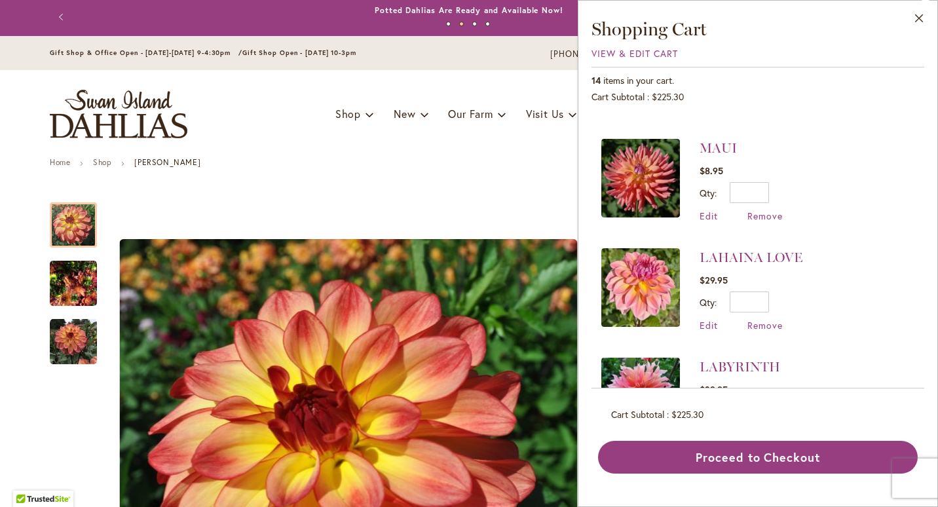
scroll to position [524, 0]
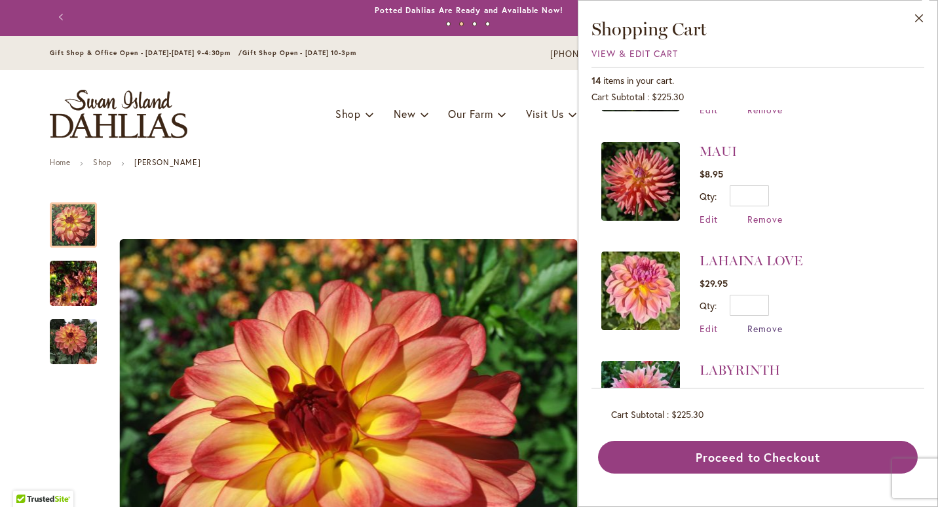
click at [762, 322] on span "Remove" at bounding box center [764, 328] width 35 height 12
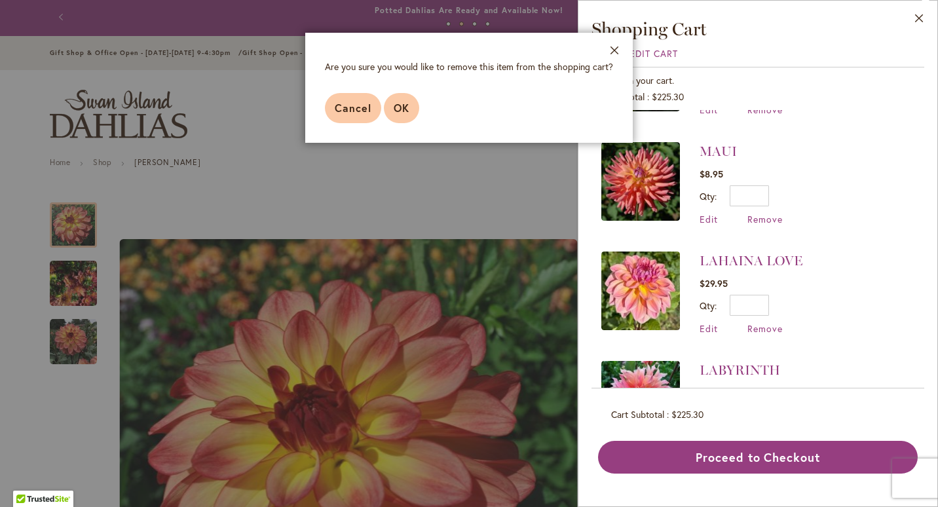
click at [408, 102] on span "OK" at bounding box center [401, 108] width 16 height 14
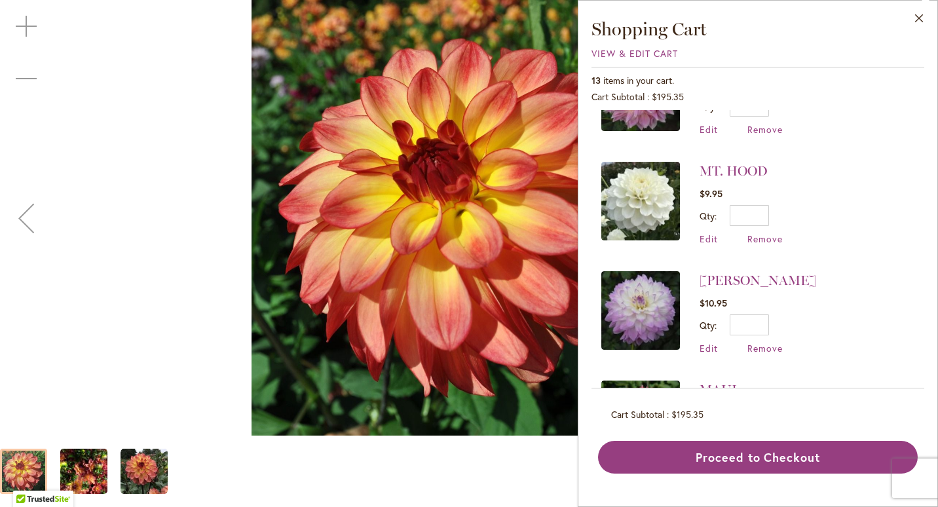
scroll to position [316, 0]
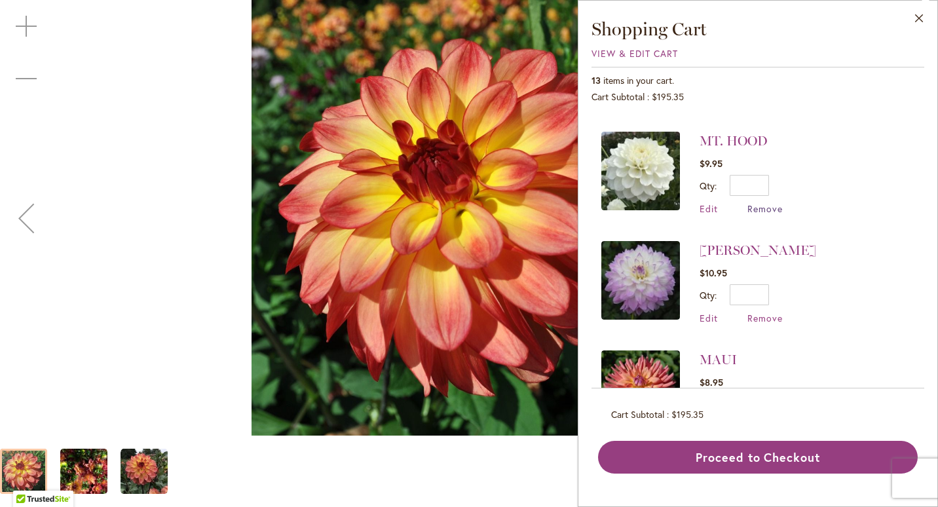
click at [760, 204] on span "Remove" at bounding box center [764, 208] width 35 height 12
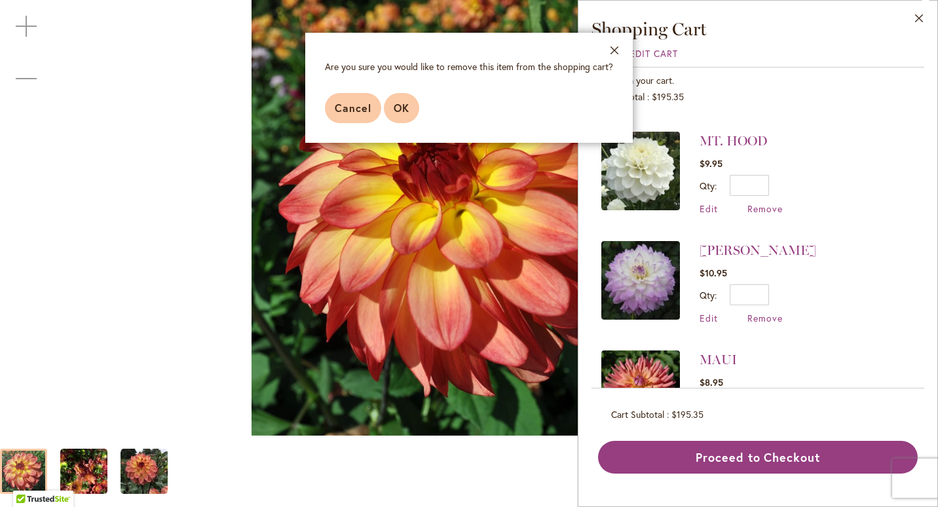
click at [405, 113] on span "OK" at bounding box center [401, 108] width 16 height 14
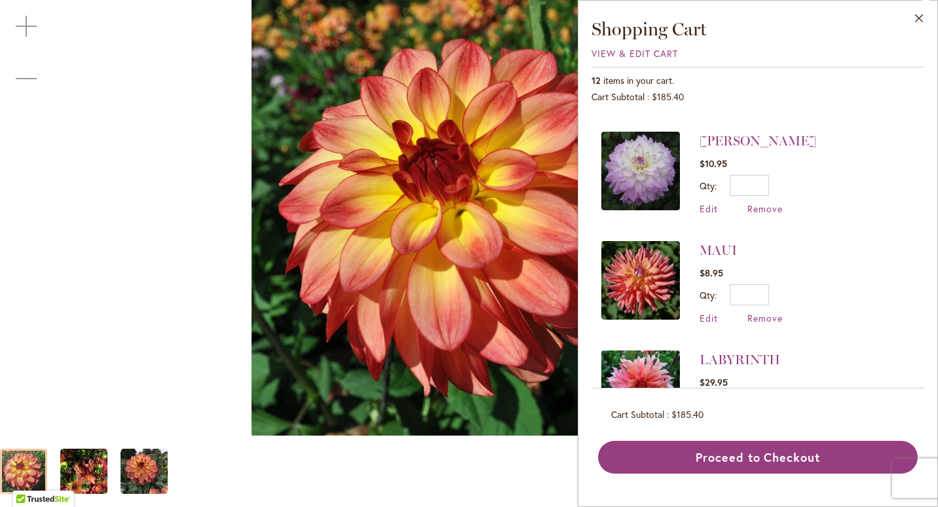
scroll to position [0, 0]
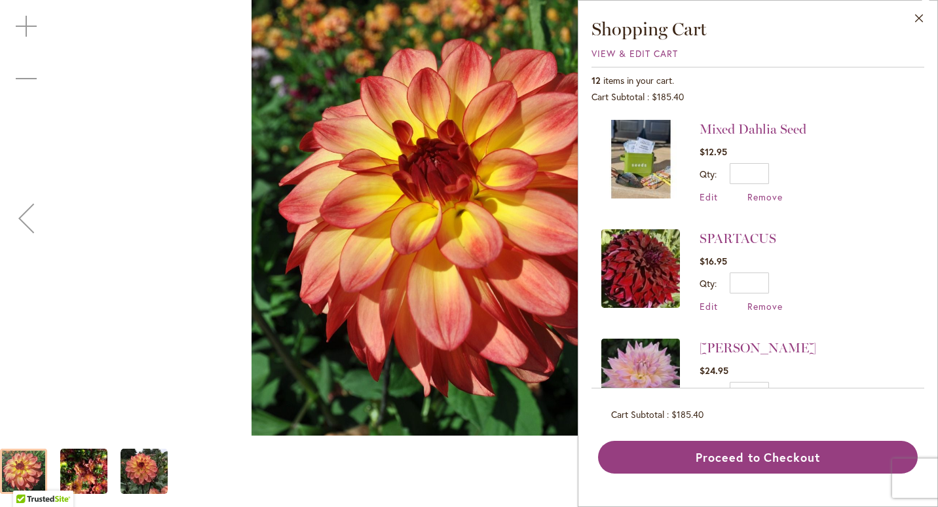
click at [139, 53] on div "MAI TAI" at bounding box center [469, 217] width 938 height 435
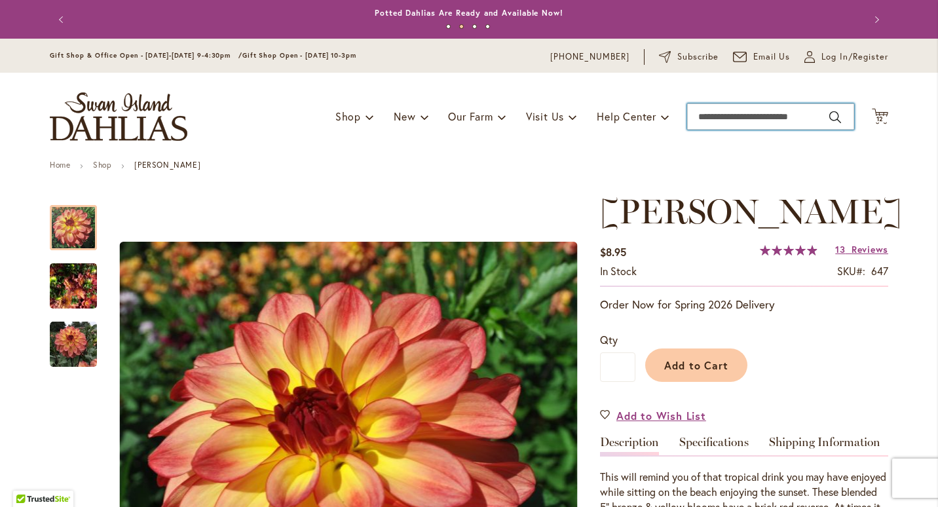
click at [763, 118] on input "Search" at bounding box center [770, 116] width 167 height 26
type input "**********"
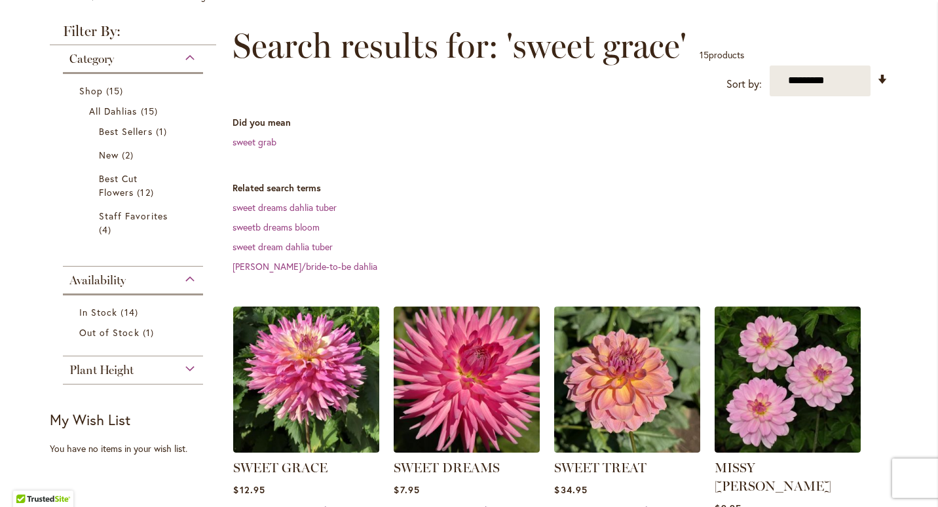
scroll to position [171, 0]
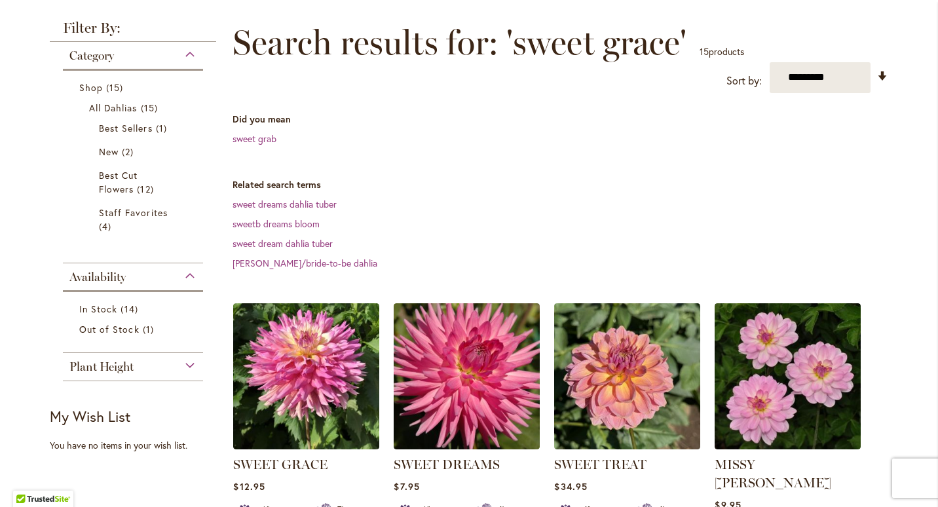
drag, startPoint x: 927, startPoint y: 139, endPoint x: 922, endPoint y: 132, distance: 9.1
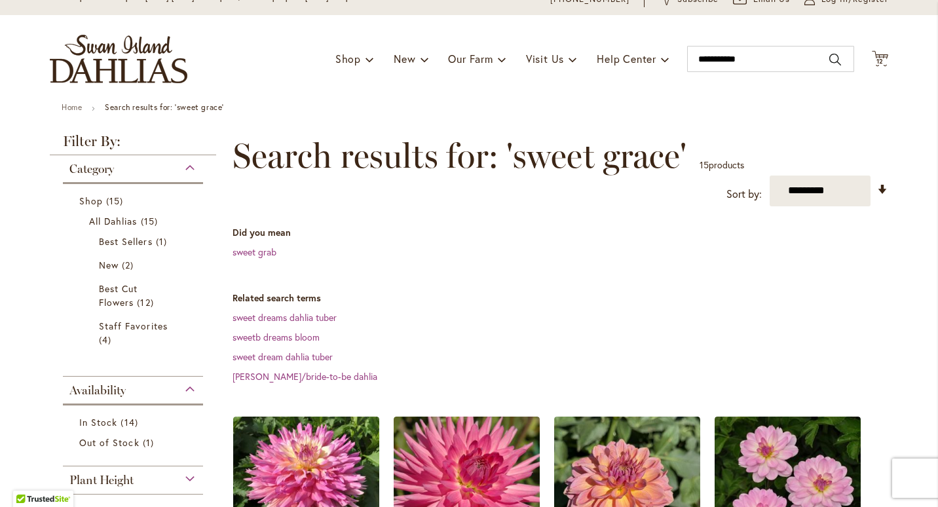
scroll to position [24, 0]
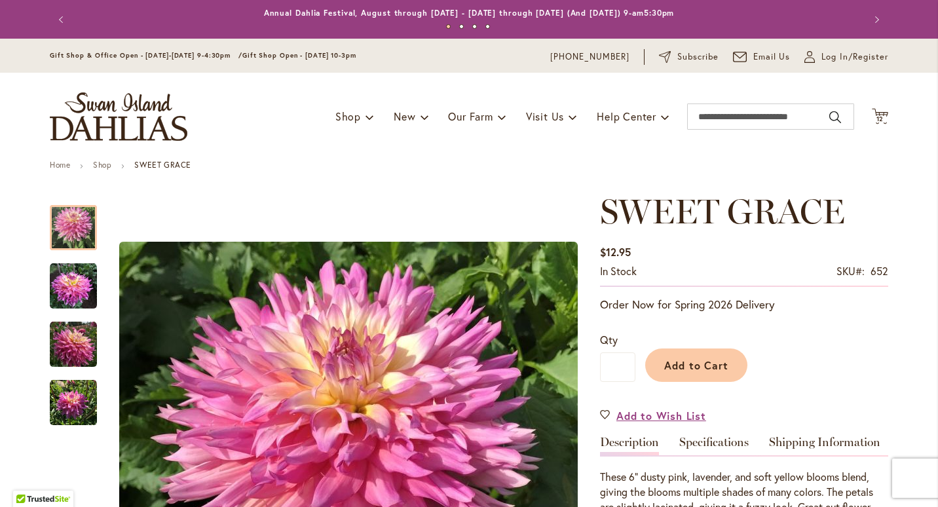
click at [879, 106] on div "Toggle Nav Shop Dahlia Tubers Collections Fresh Cut Dahlias Gardening Supplies …" at bounding box center [469, 117] width 864 height 88
click at [876, 117] on span "12" at bounding box center [880, 119] width 8 height 9
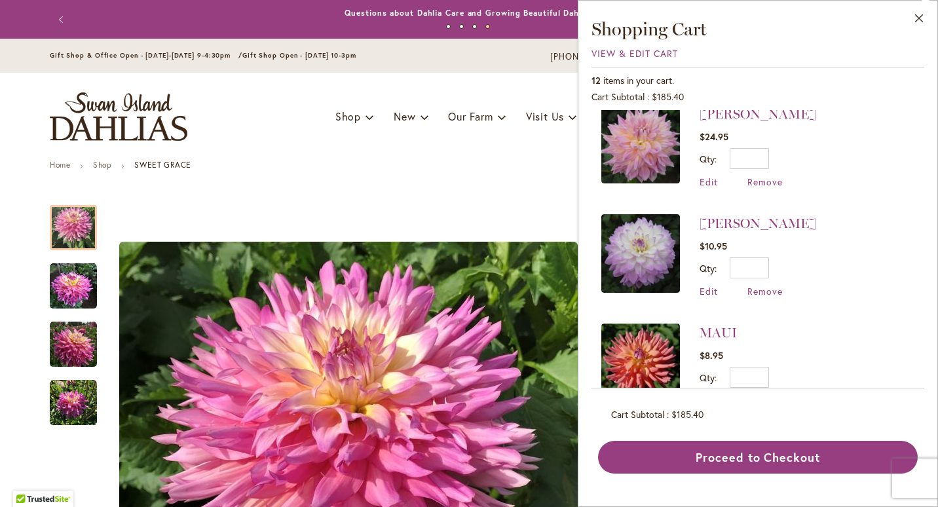
scroll to position [185, 0]
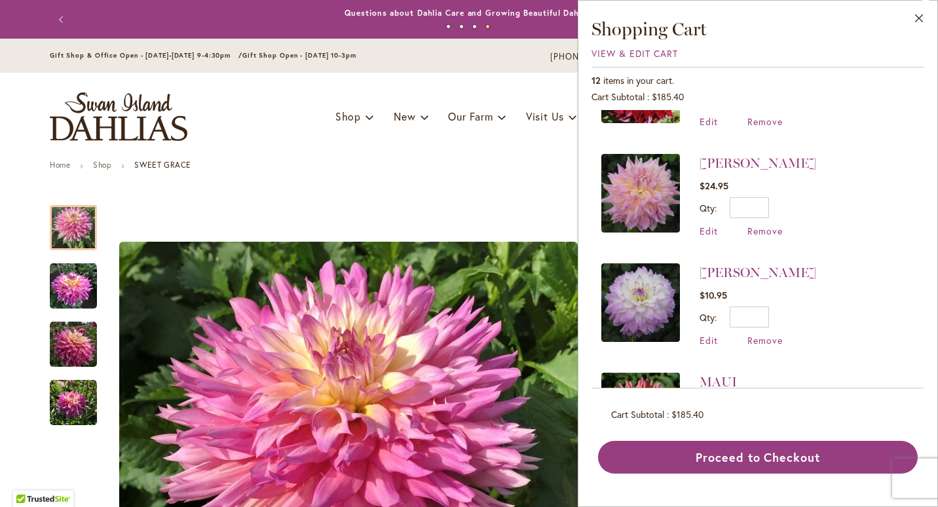
click at [764, 219] on div "MINGUS PHILIP SR $24.95 Qty * Update Edit Remove" at bounding box center [757, 195] width 117 height 83
click at [767, 228] on span "Remove" at bounding box center [764, 231] width 35 height 12
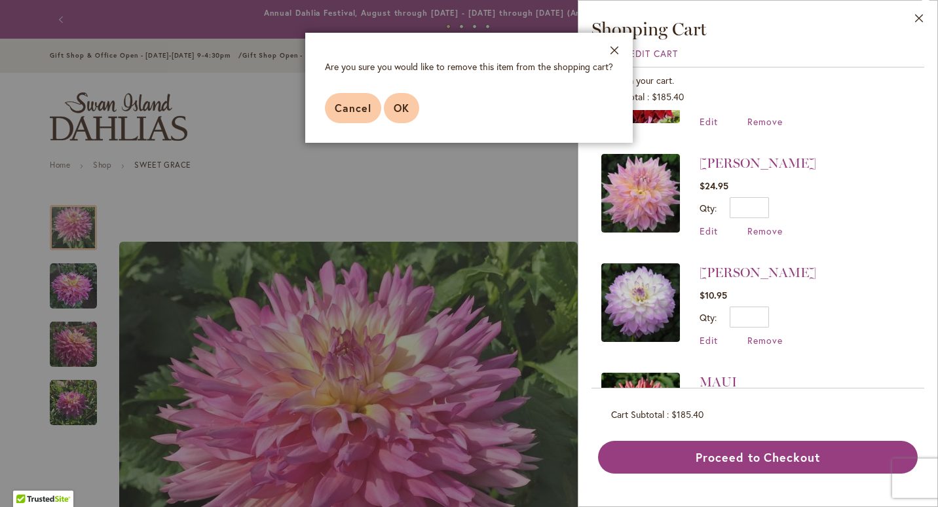
click at [408, 107] on span "OK" at bounding box center [401, 108] width 16 height 14
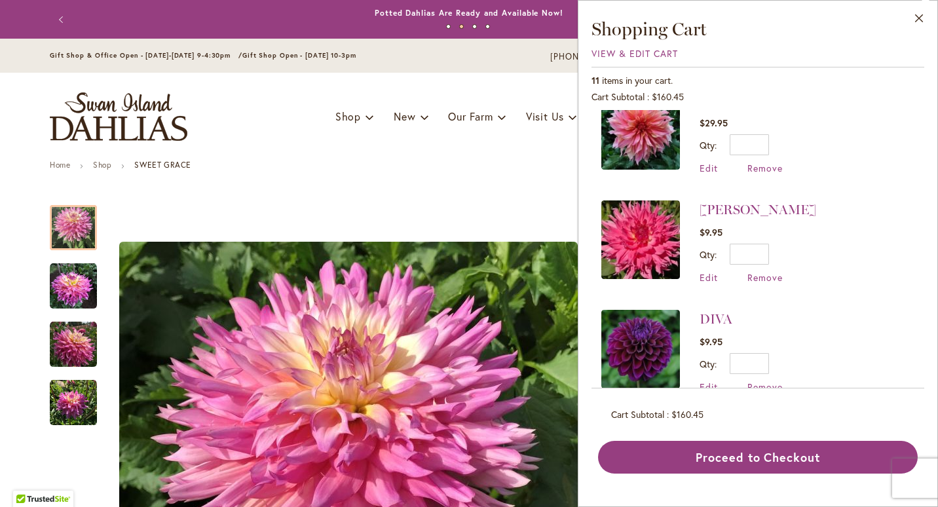
scroll to position [477, 0]
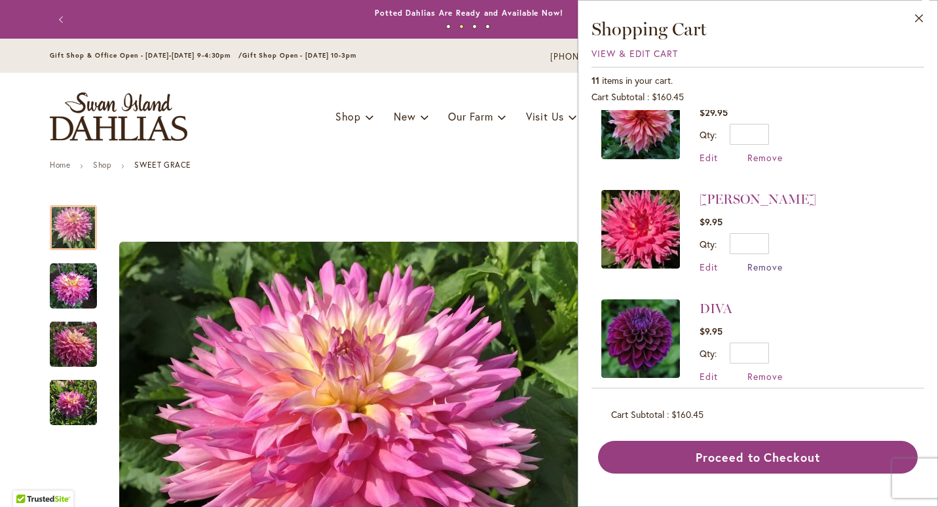
click at [754, 261] on span "Remove" at bounding box center [764, 267] width 35 height 12
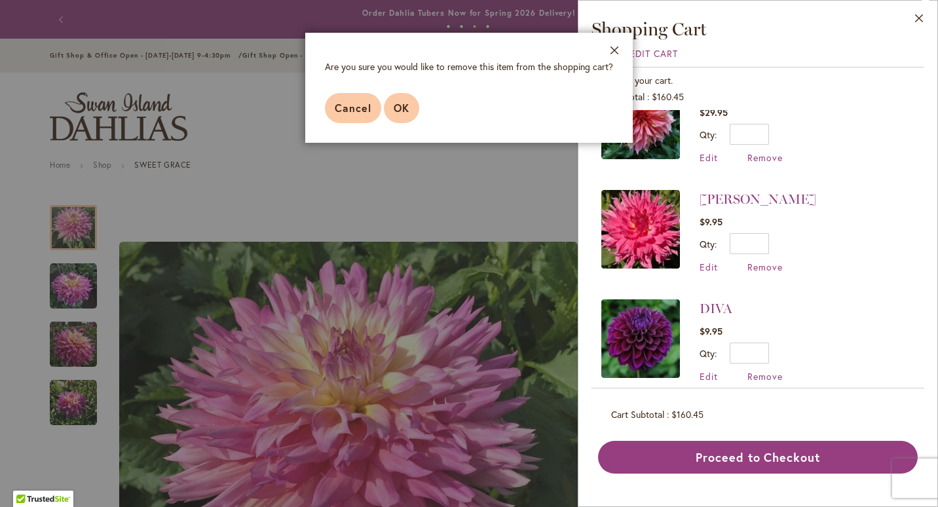
click at [399, 107] on span "OK" at bounding box center [401, 108] width 16 height 14
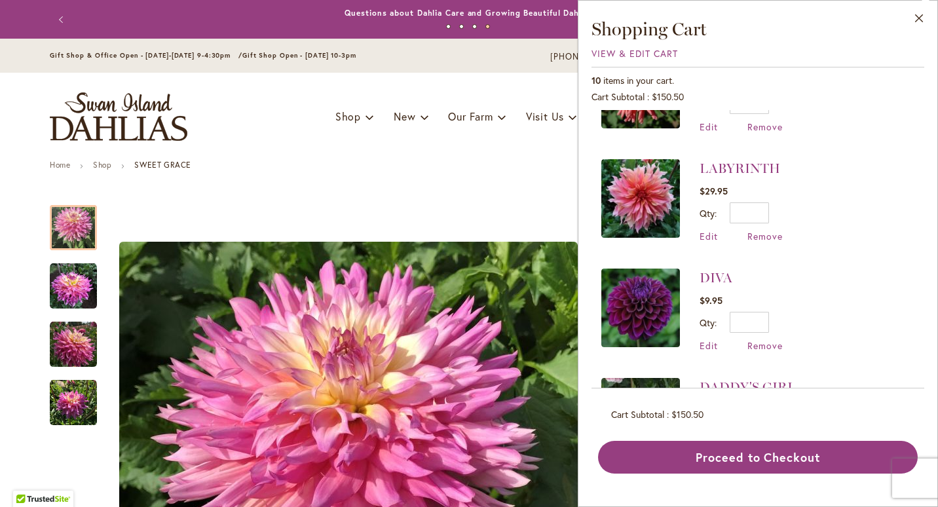
scroll to position [405, 0]
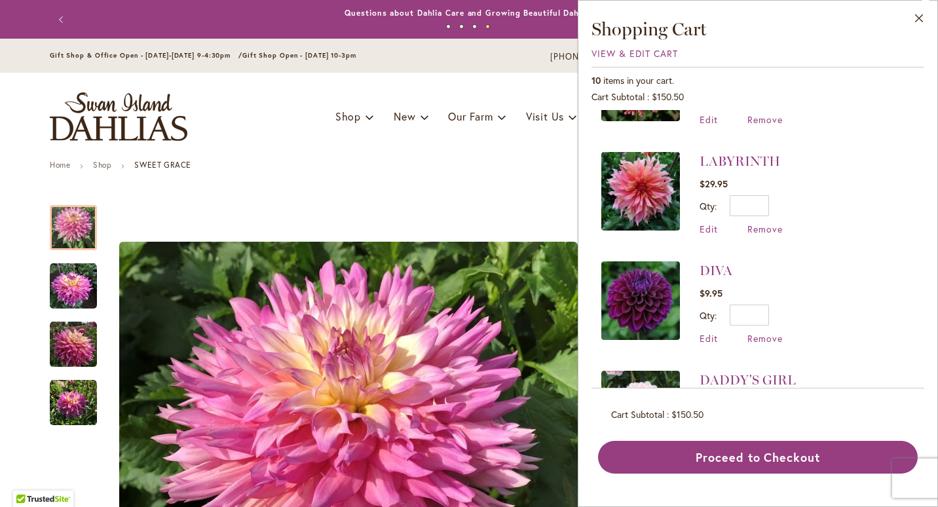
click at [646, 181] on img at bounding box center [640, 191] width 79 height 79
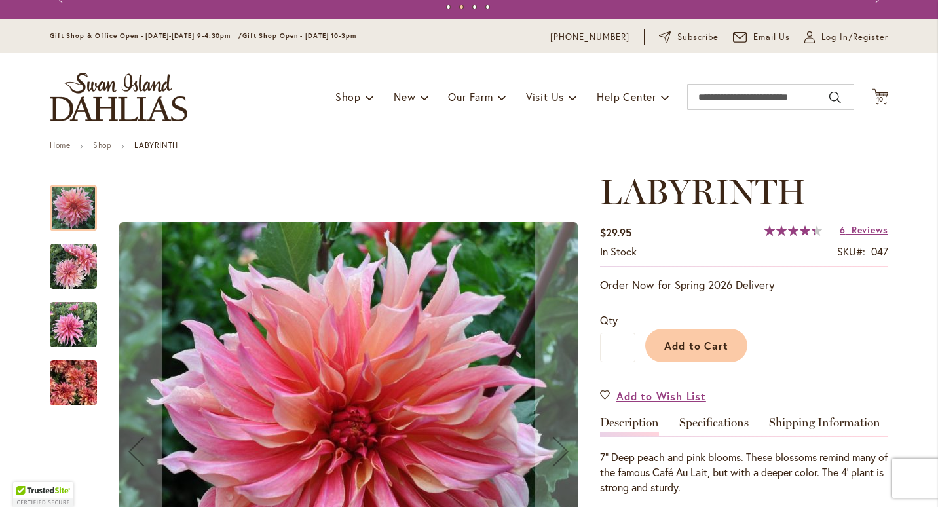
scroll to position [13, 0]
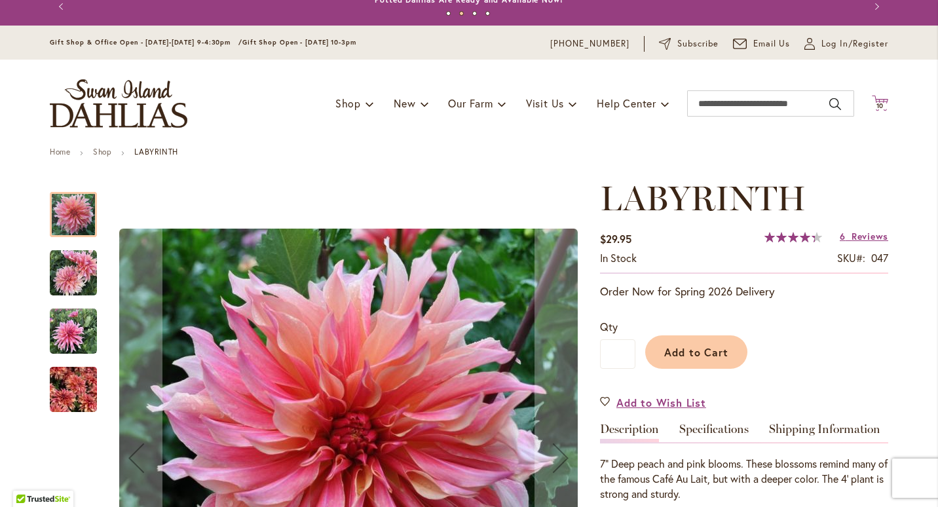
click at [873, 101] on icon at bounding box center [879, 103] width 16 height 16
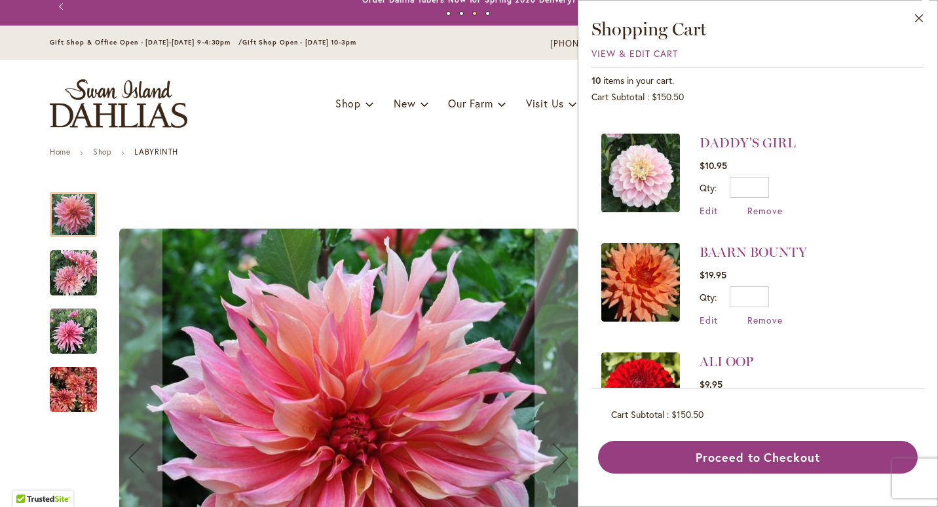
scroll to position [693, 0]
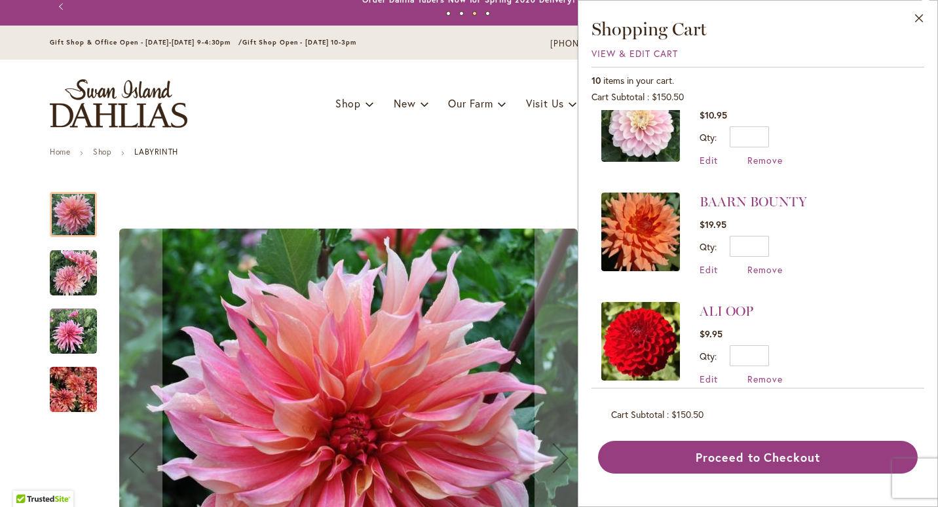
click at [638, 214] on img at bounding box center [640, 231] width 79 height 79
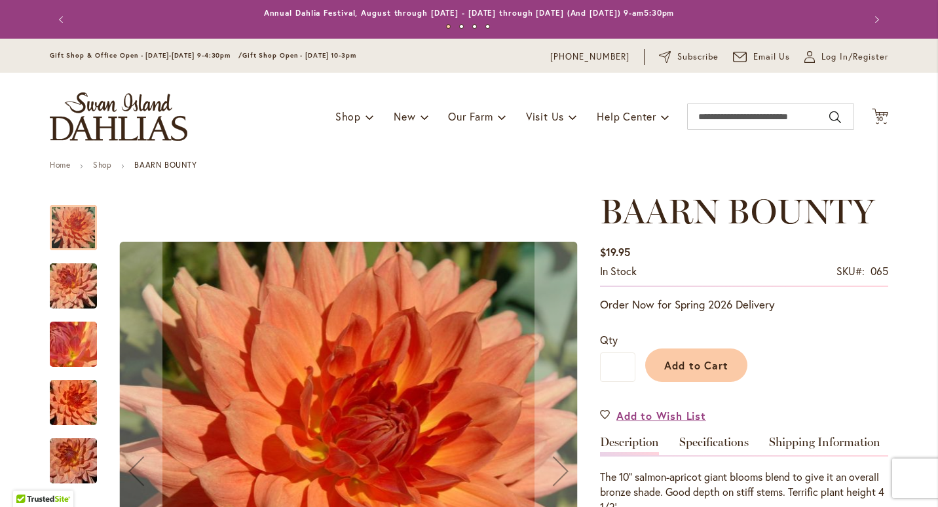
click at [72, 333] on img "Baarn Bounty" at bounding box center [73, 344] width 94 height 71
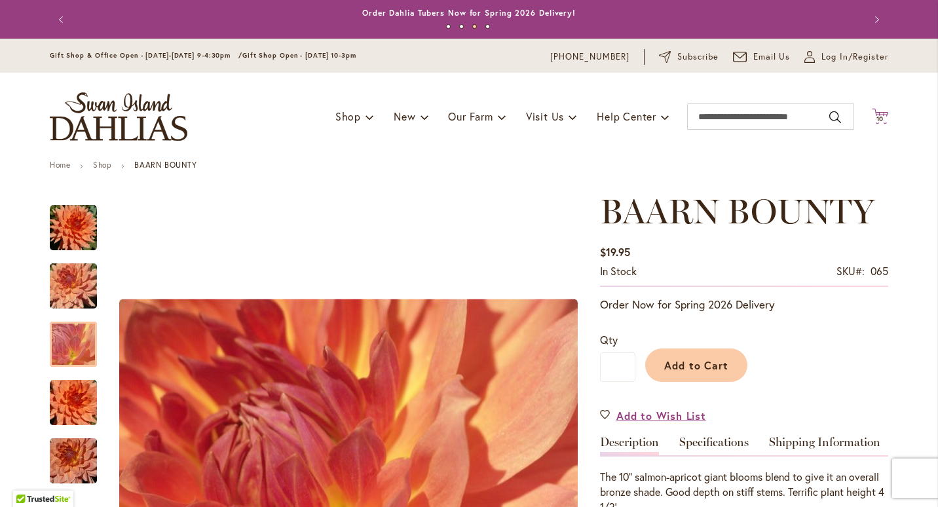
click at [880, 117] on span "10 10 items" at bounding box center [879, 119] width 13 height 7
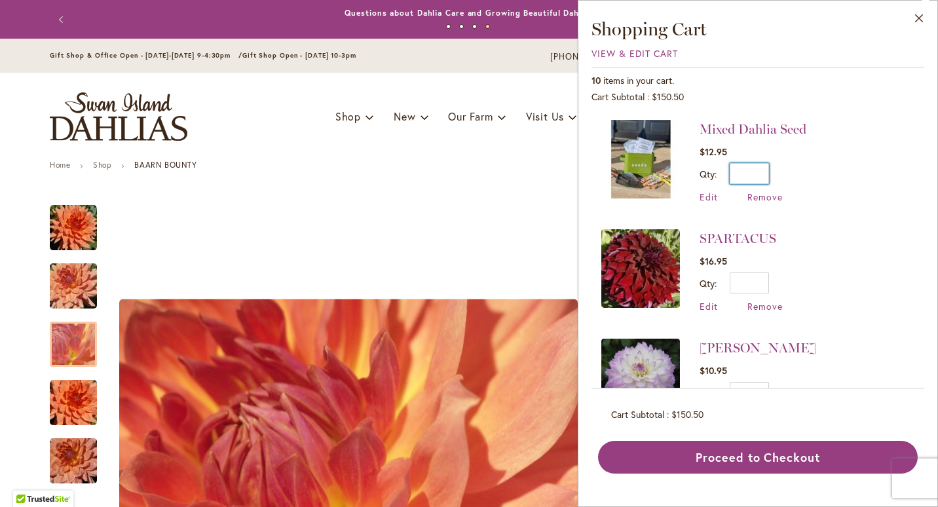
drag, startPoint x: 913, startPoint y: 172, endPoint x: 920, endPoint y: 244, distance: 72.4
click at [920, 244] on div "Mixed Dahlia Seed $12.95 Qty * Update Edit Remove" at bounding box center [757, 249] width 333 height 278
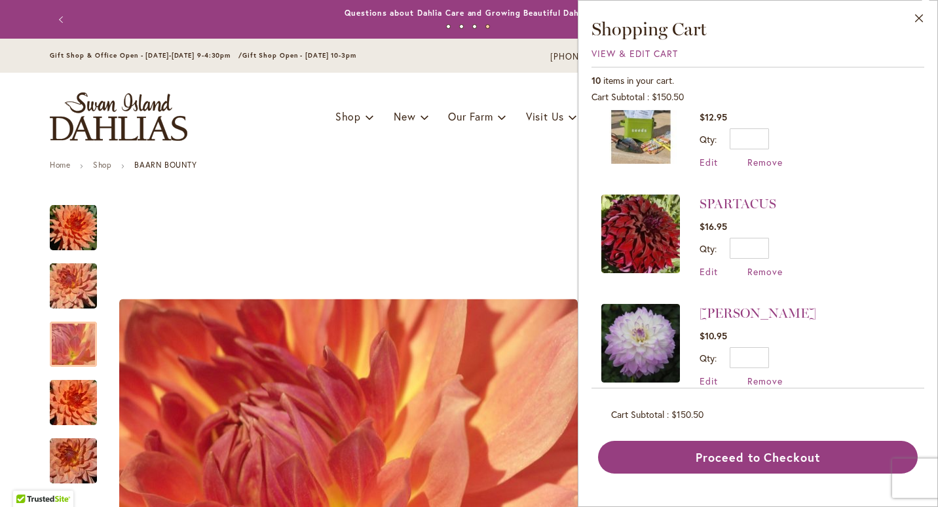
scroll to position [36, 0]
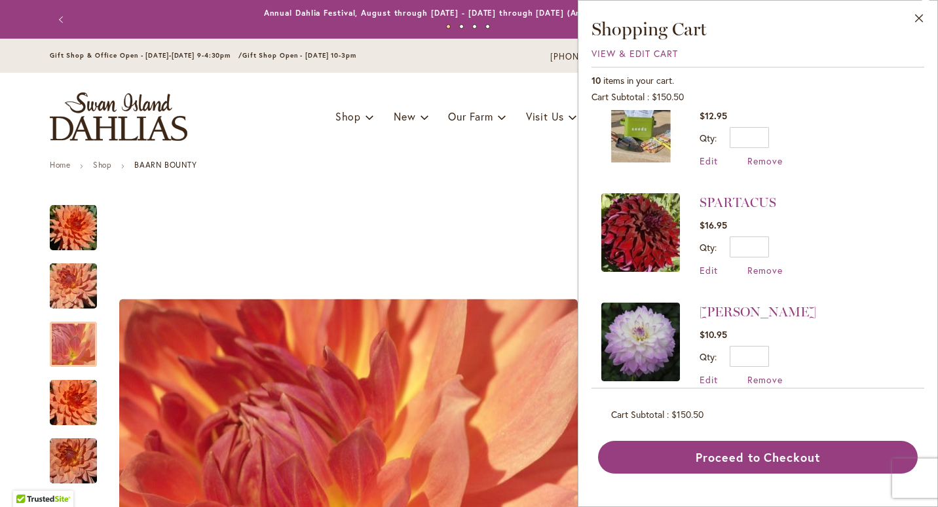
click at [649, 228] on img at bounding box center [640, 232] width 79 height 79
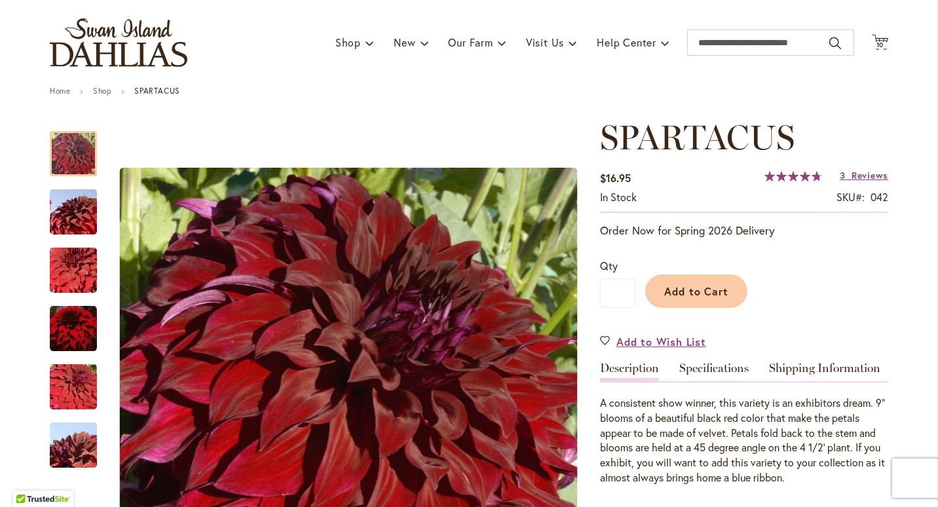
scroll to position [76, 0]
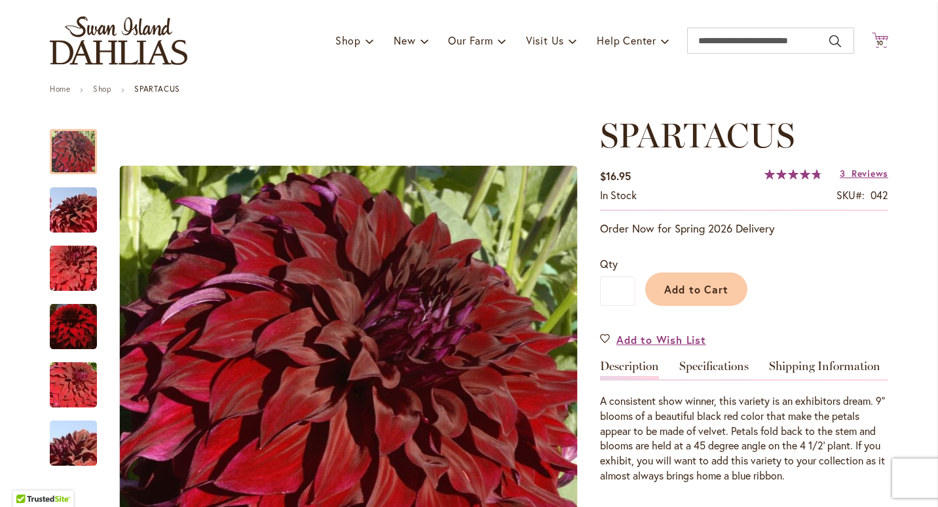
click at [880, 40] on span "10 10 items" at bounding box center [879, 43] width 13 height 7
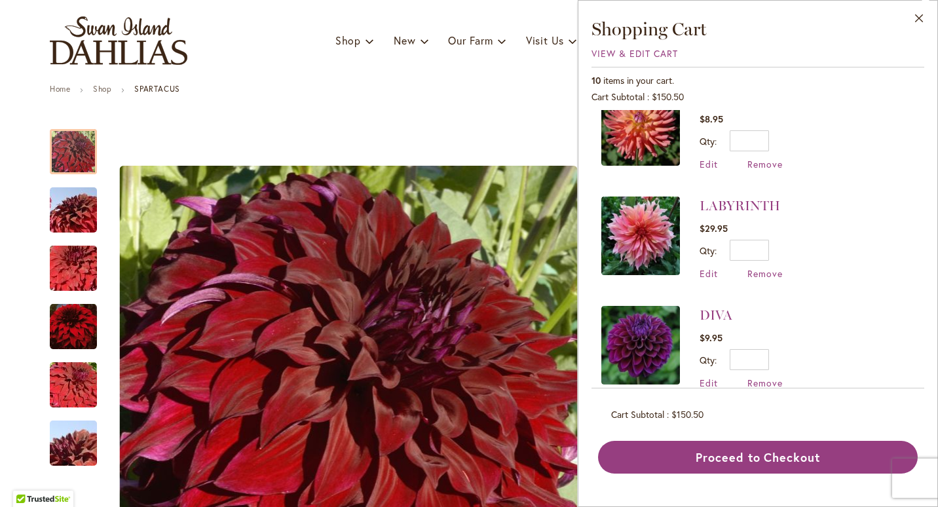
scroll to position [346, 0]
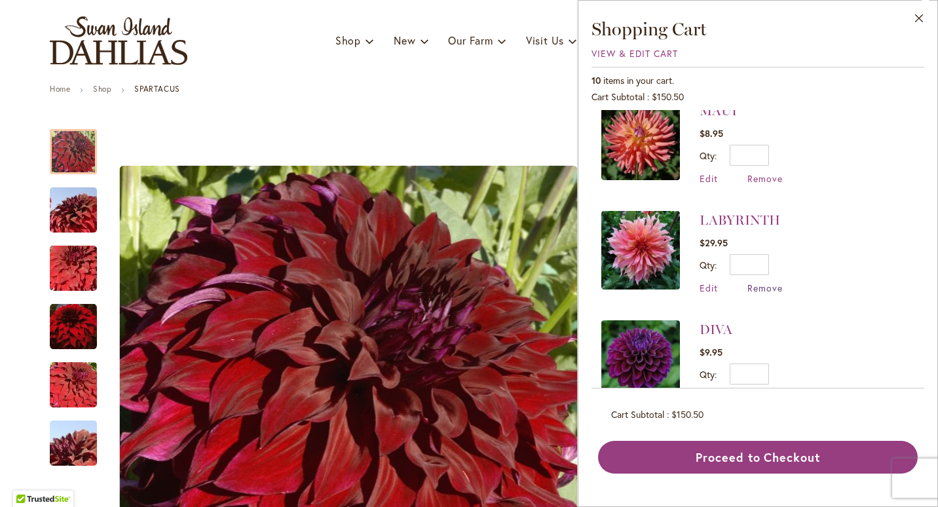
click at [761, 282] on span "Remove" at bounding box center [764, 288] width 35 height 12
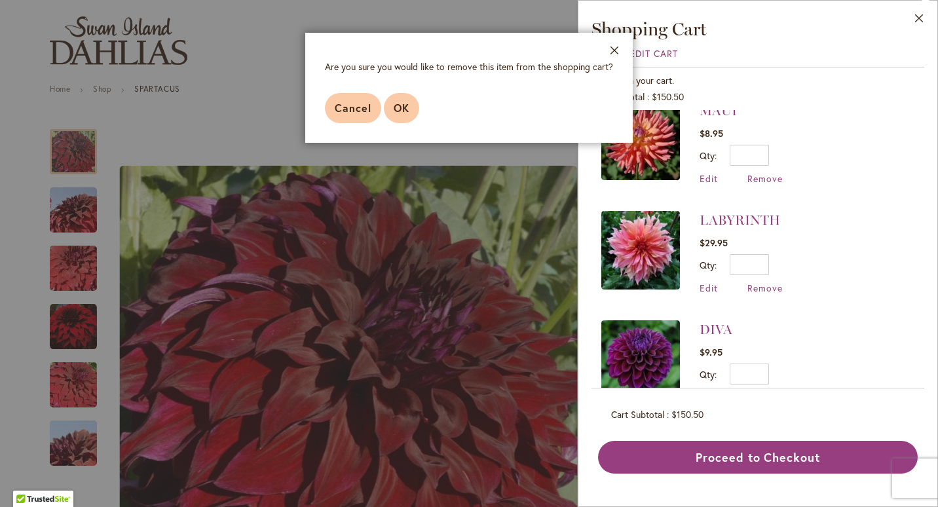
click at [394, 111] on span "OK" at bounding box center [401, 108] width 16 height 14
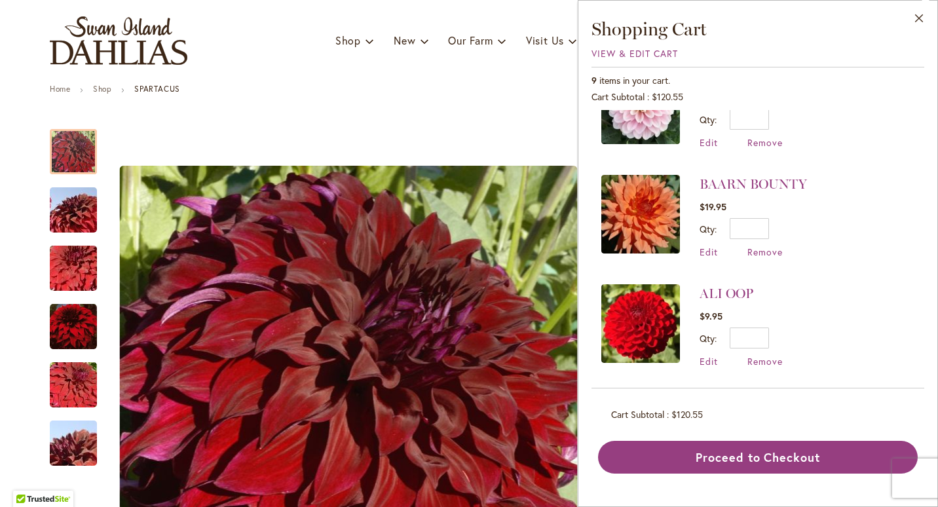
scroll to position [618, 0]
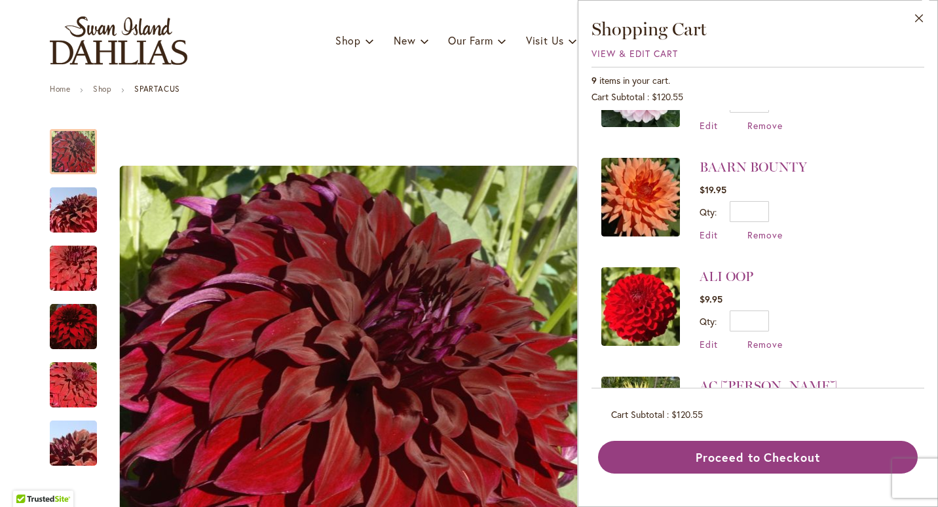
click at [643, 196] on img at bounding box center [640, 197] width 79 height 79
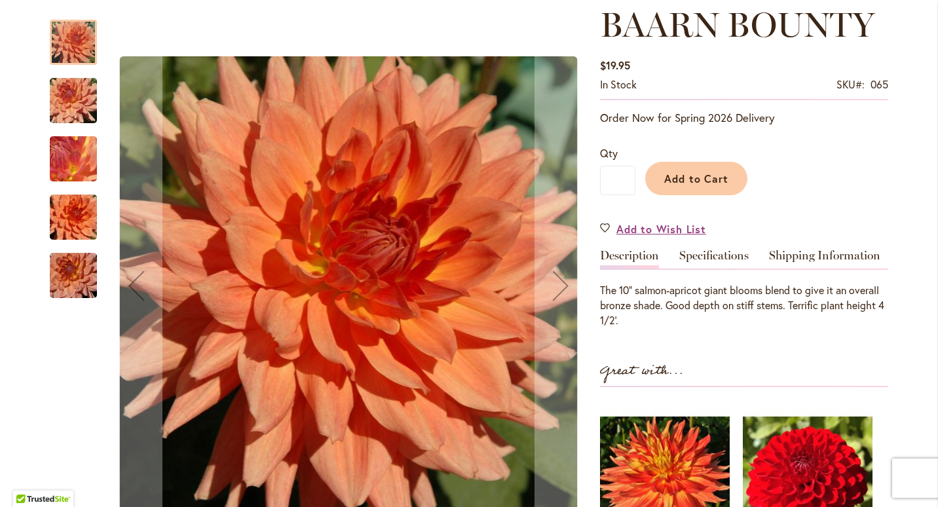
scroll to position [167, 0]
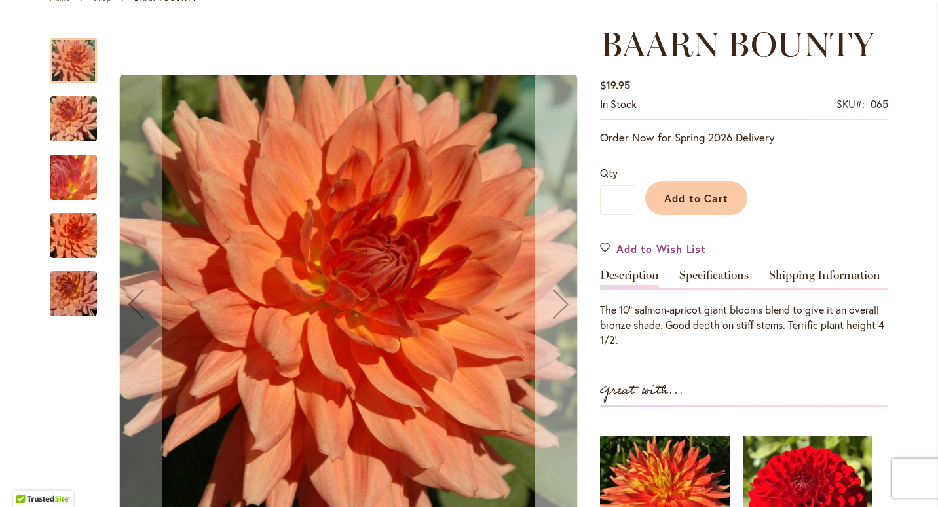
click at [564, 297] on div "Next" at bounding box center [560, 304] width 52 height 52
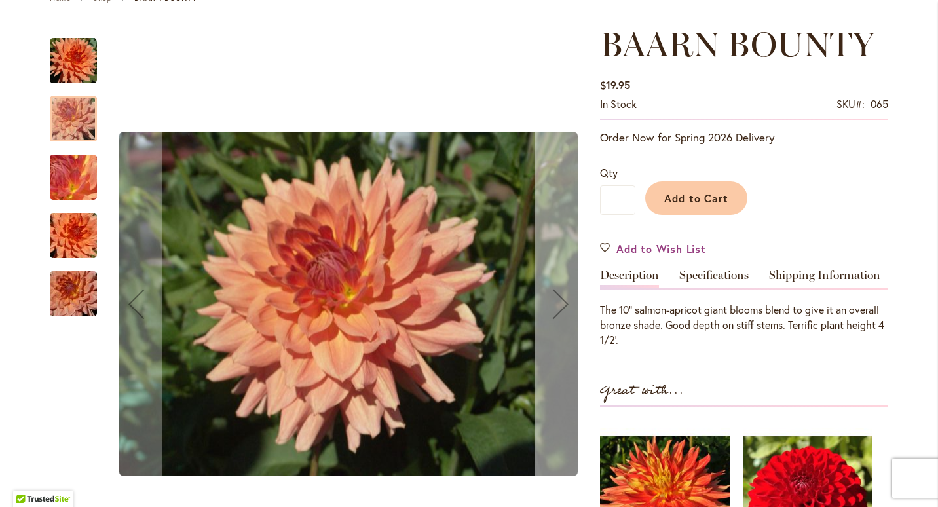
click at [564, 297] on div "Next" at bounding box center [560, 304] width 52 height 52
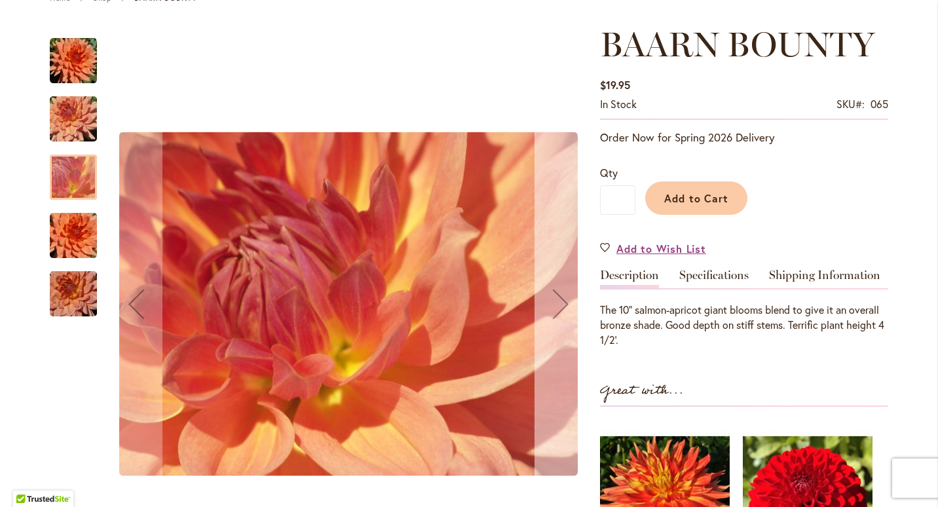
click at [564, 297] on div "Next" at bounding box center [560, 304] width 52 height 52
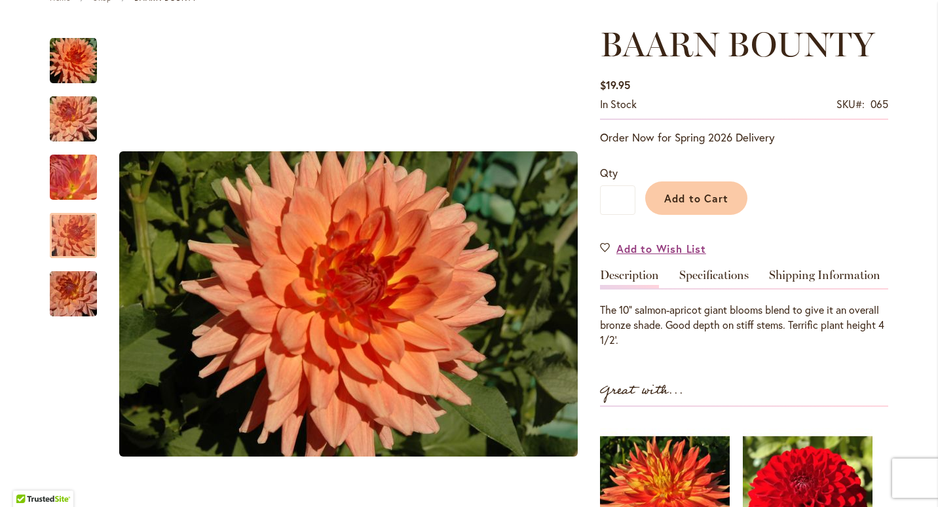
scroll to position [0, 0]
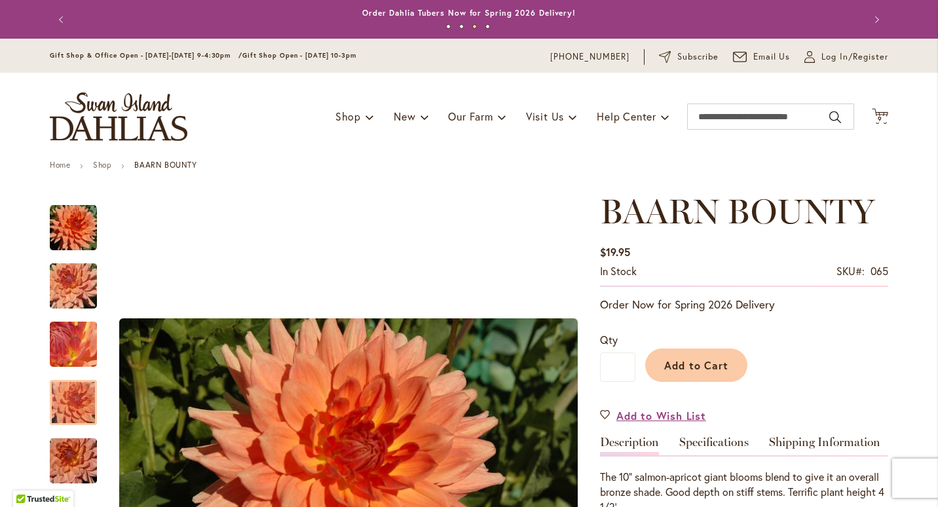
click at [884, 131] on div "Toggle Nav Shop Dahlia Tubers Collections Fresh Cut Dahlias Gardening Supplies …" at bounding box center [469, 117] width 864 height 88
click at [877, 117] on span "9" at bounding box center [879, 119] width 5 height 9
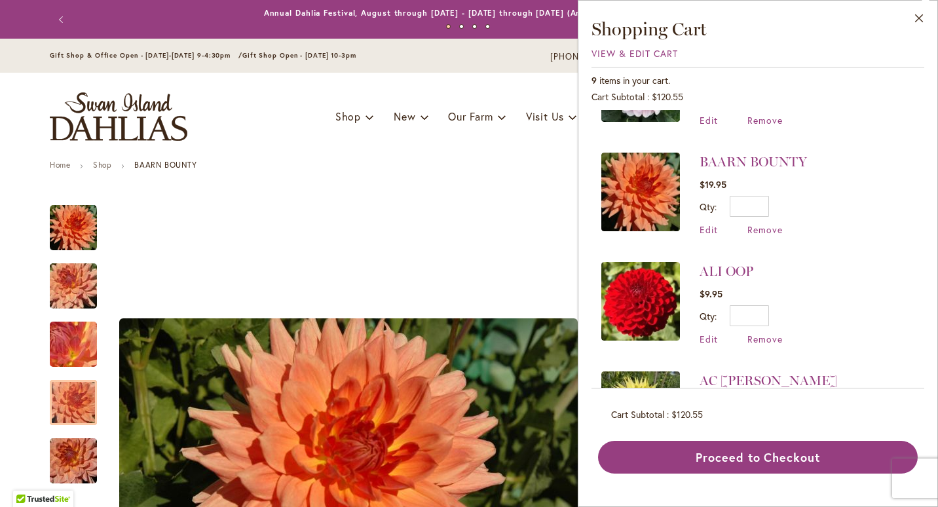
scroll to position [630, 0]
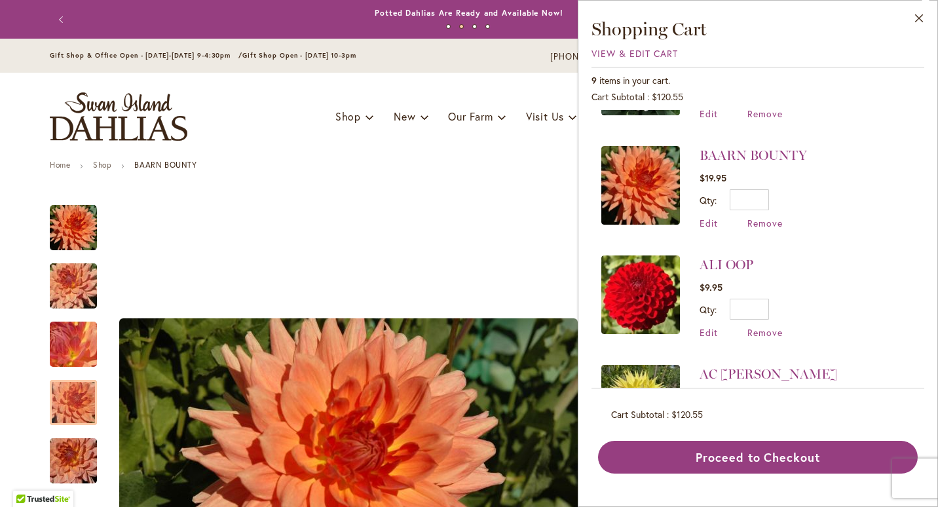
click at [647, 291] on img at bounding box center [640, 294] width 79 height 79
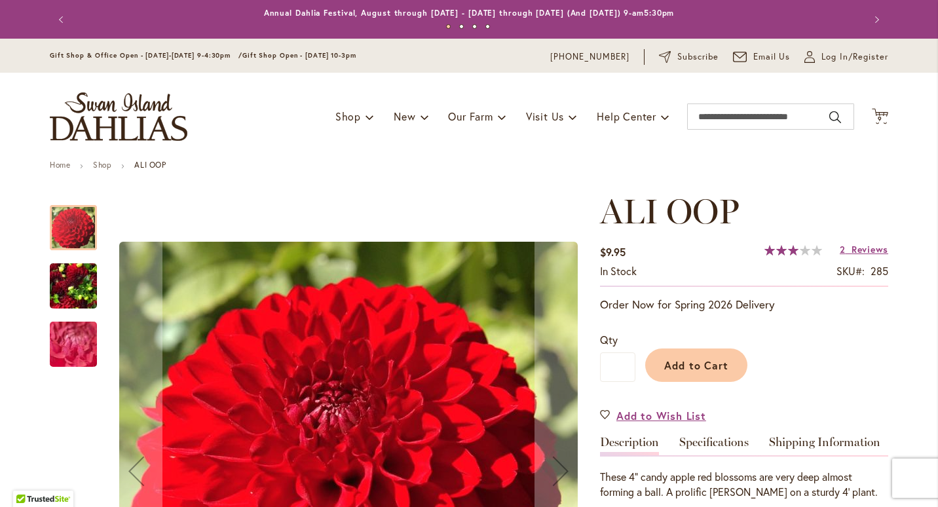
click at [78, 277] on img "ALI OOP" at bounding box center [73, 286] width 47 height 63
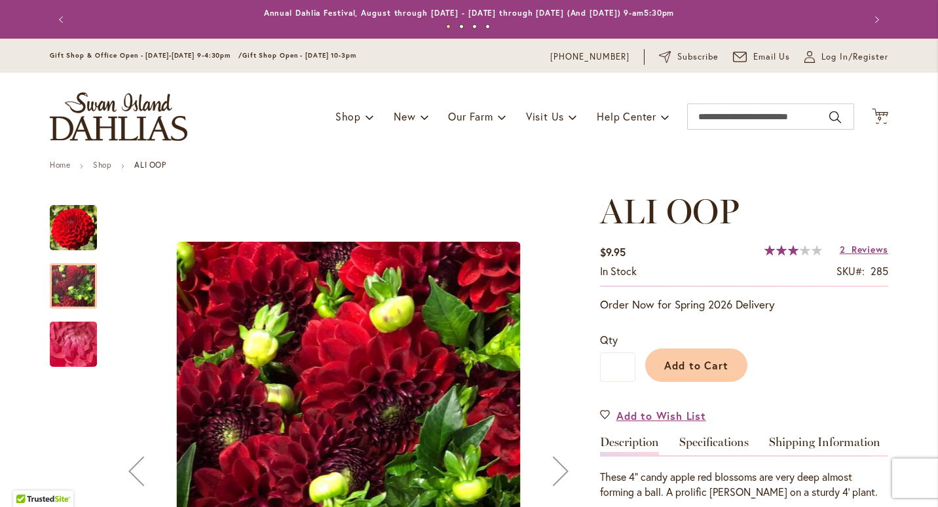
click at [75, 317] on div "ALI OOP" at bounding box center [73, 337] width 47 height 58
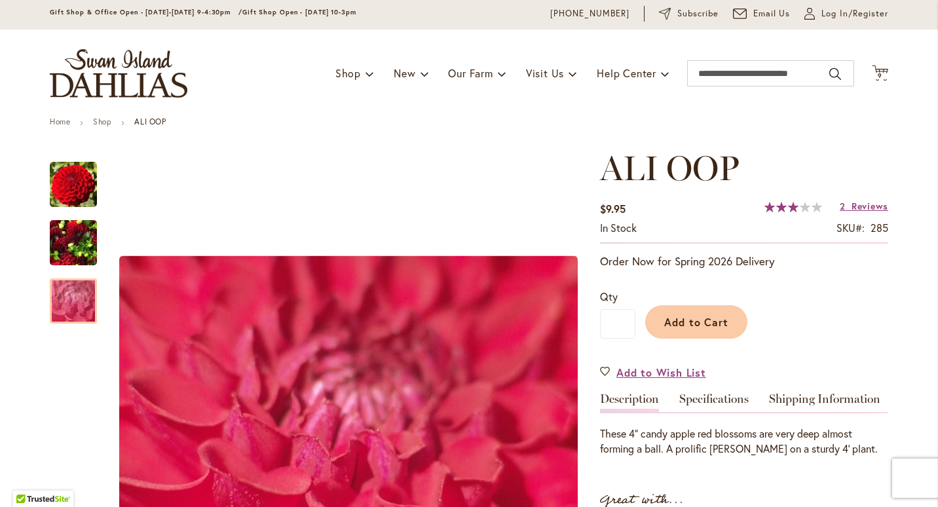
scroll to position [52, 0]
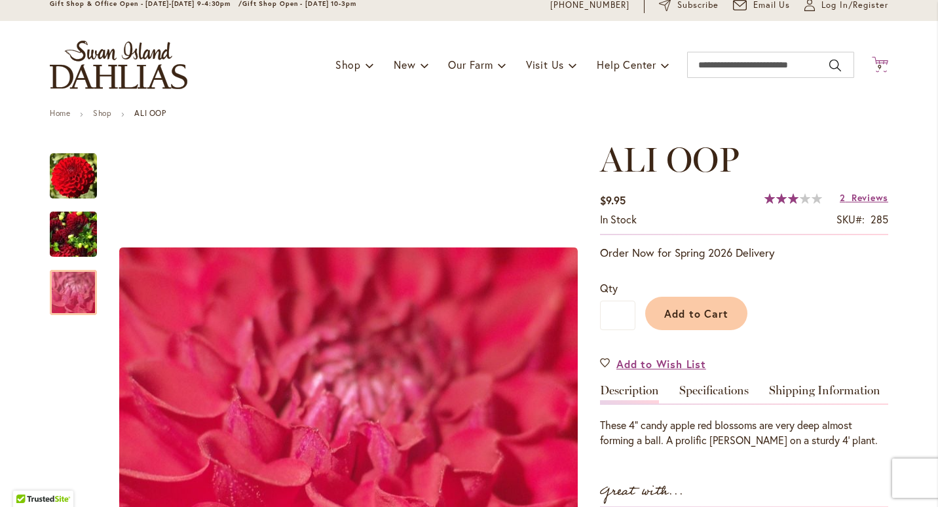
click at [878, 60] on icon at bounding box center [879, 64] width 16 height 16
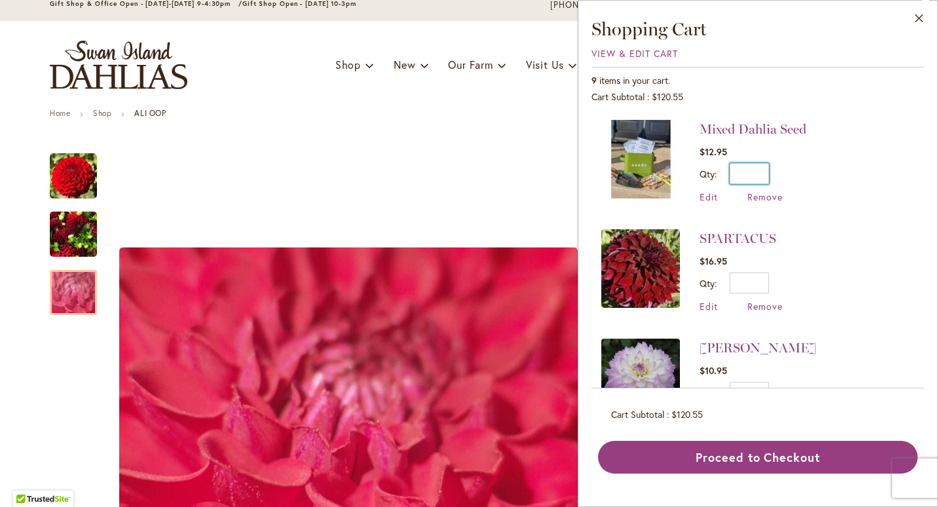
drag, startPoint x: 912, startPoint y: 163, endPoint x: 915, endPoint y: 187, distance: 23.8
click at [915, 187] on div "Mixed Dahlia Seed $12.95 Qty * Update Edit Remove" at bounding box center [757, 249] width 333 height 278
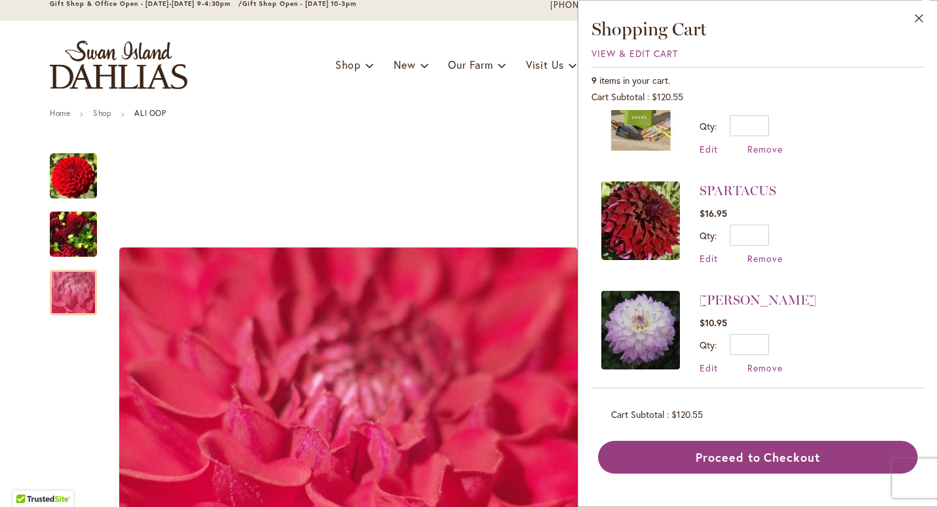
scroll to position [46, 0]
click at [627, 238] on img at bounding box center [640, 222] width 79 height 79
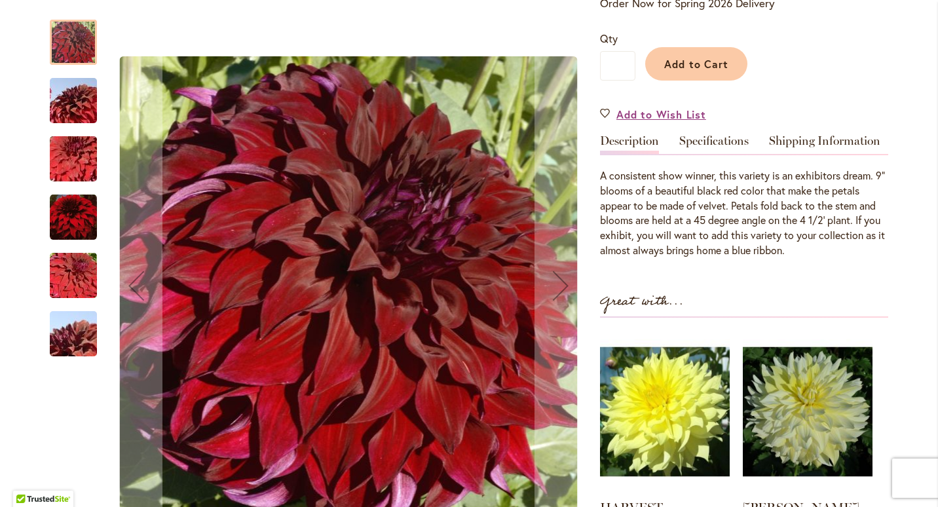
scroll to position [299, 0]
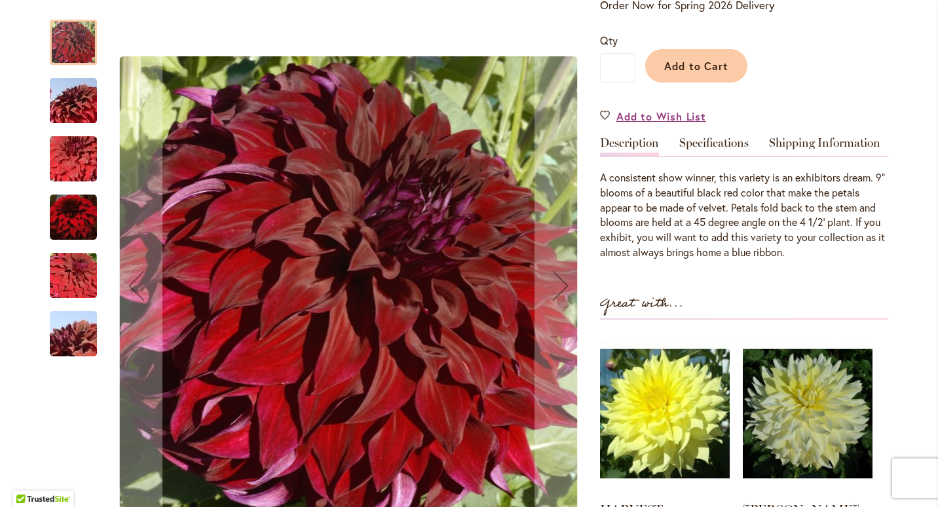
click at [79, 331] on img "Spartacus" at bounding box center [73, 333] width 94 height 63
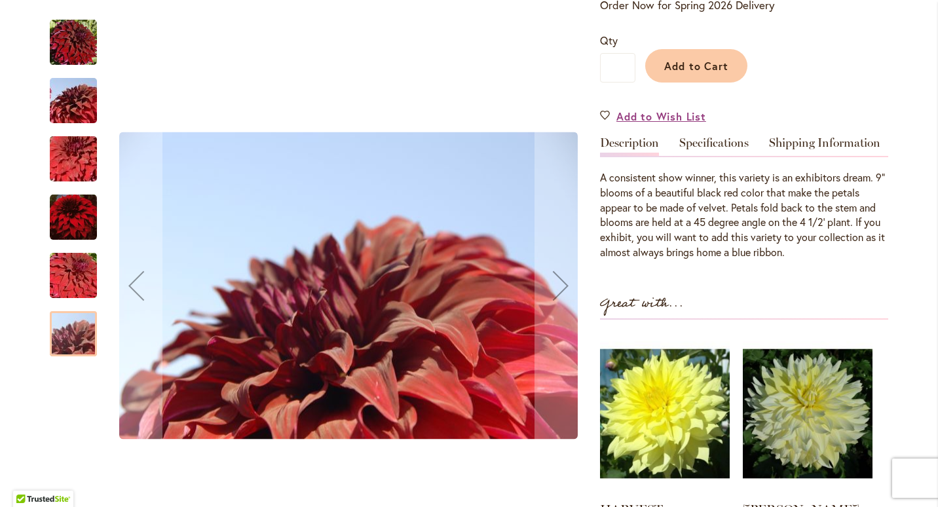
click at [75, 278] on img "Spartacus" at bounding box center [73, 275] width 94 height 63
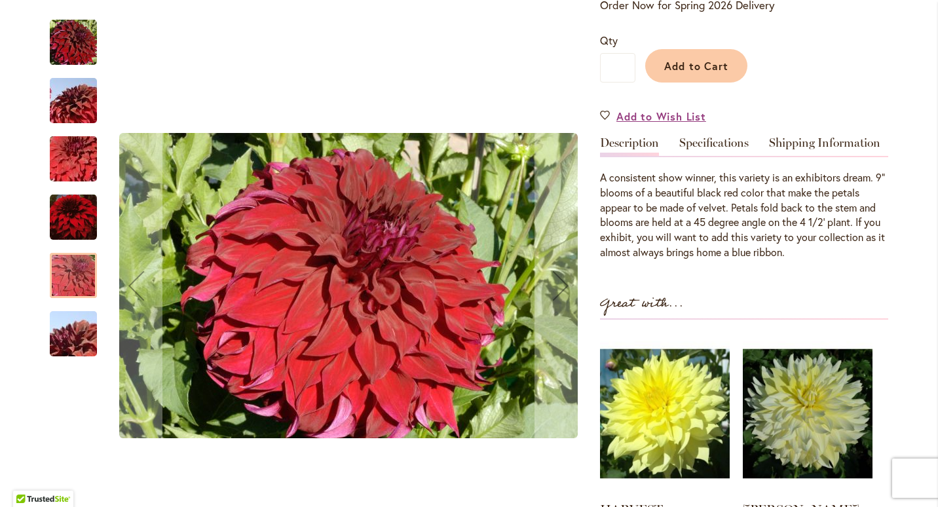
click at [73, 230] on img "Spartacus" at bounding box center [73, 217] width 47 height 48
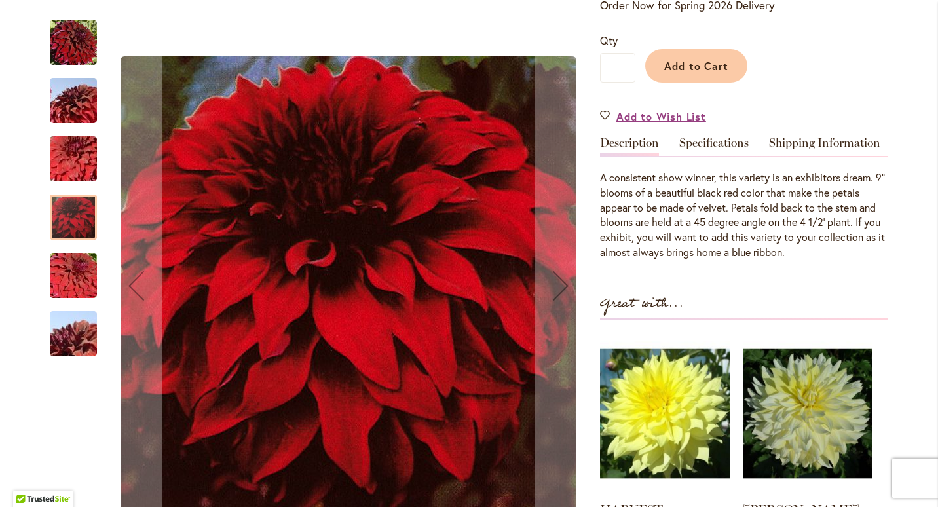
click at [82, 168] on img "Spartacus" at bounding box center [73, 159] width 94 height 63
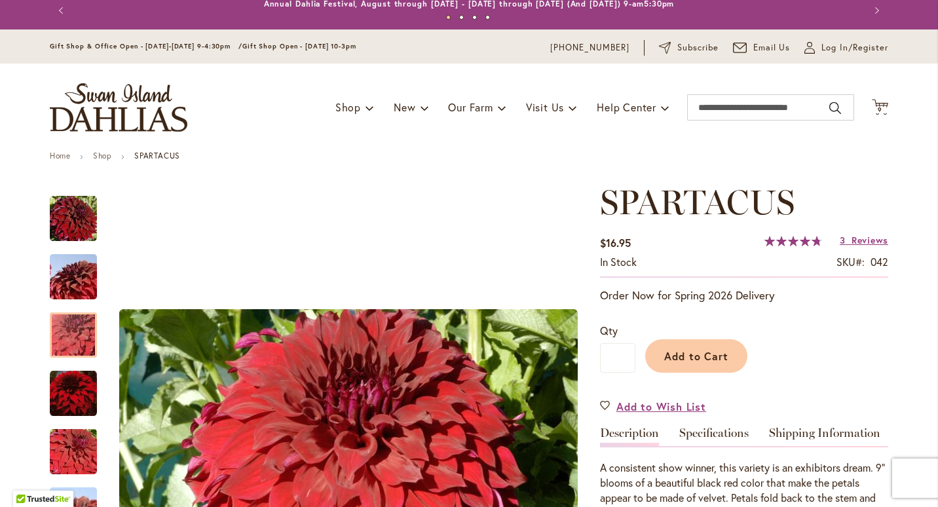
scroll to position [0, 0]
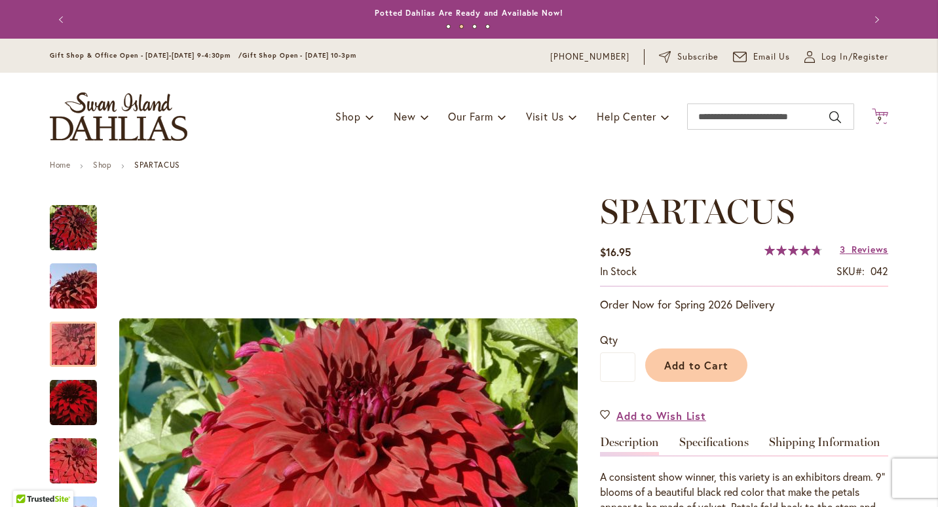
click at [877, 118] on span "9" at bounding box center [879, 119] width 5 height 9
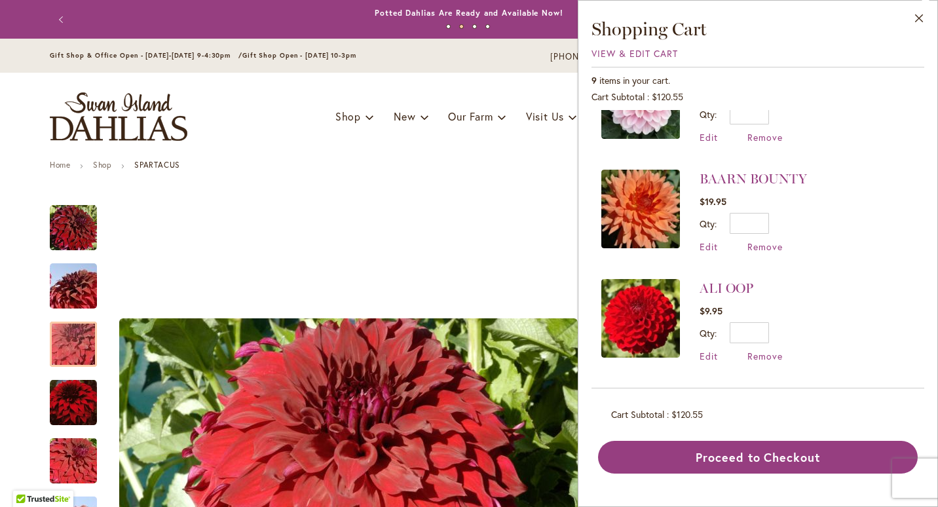
scroll to position [704, 0]
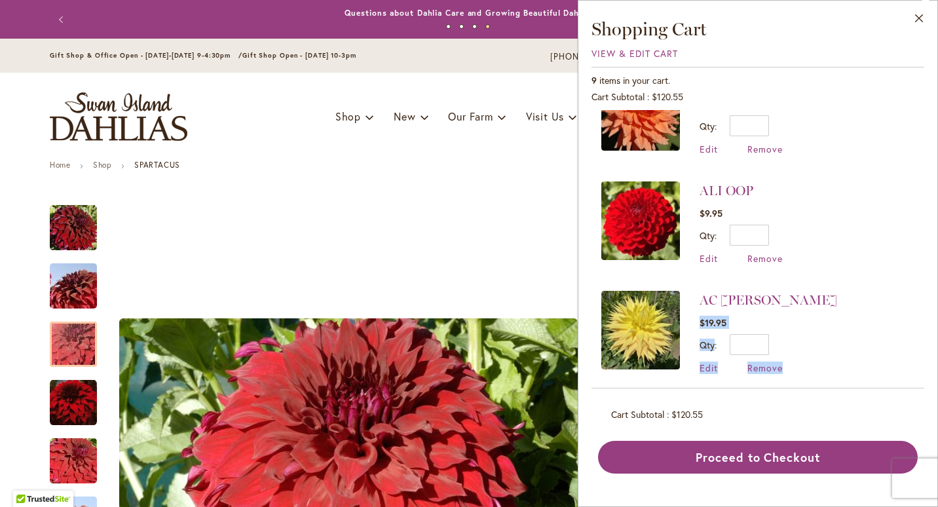
drag, startPoint x: 928, startPoint y: 371, endPoint x: 915, endPoint y: 287, distance: 84.8
click at [915, 287] on div "Close Shopping Cart View & Edit Cart 9 items in your cart. Cart Subtotal $120.5…" at bounding box center [757, 253] width 360 height 507
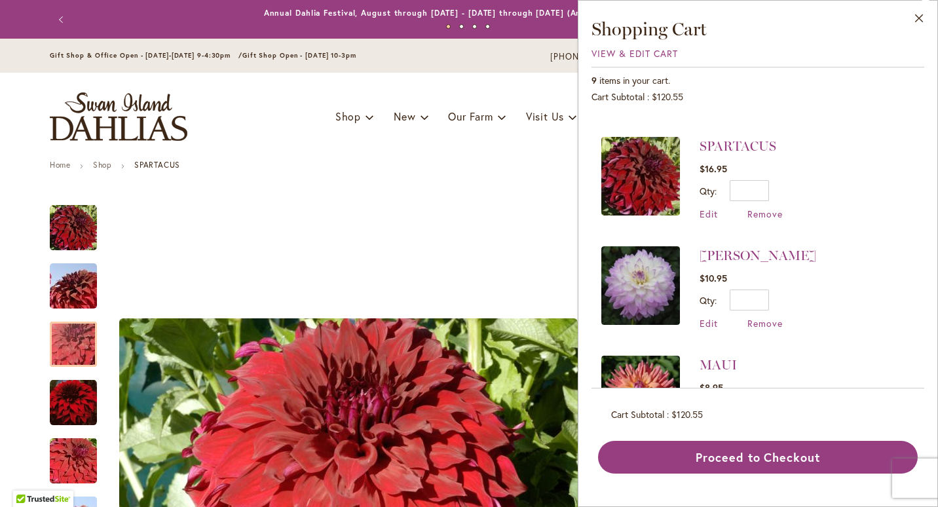
scroll to position [94, 0]
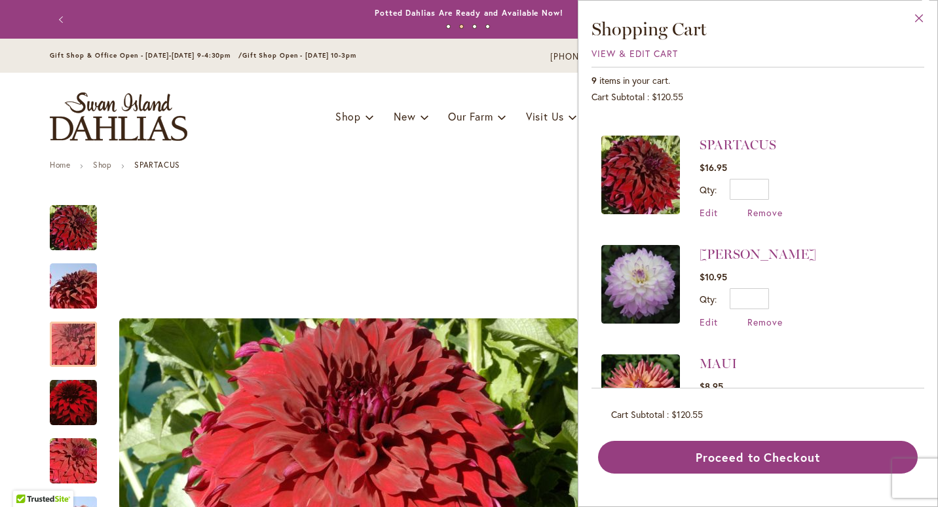
click at [922, 19] on button "Close" at bounding box center [919, 21] width 36 height 41
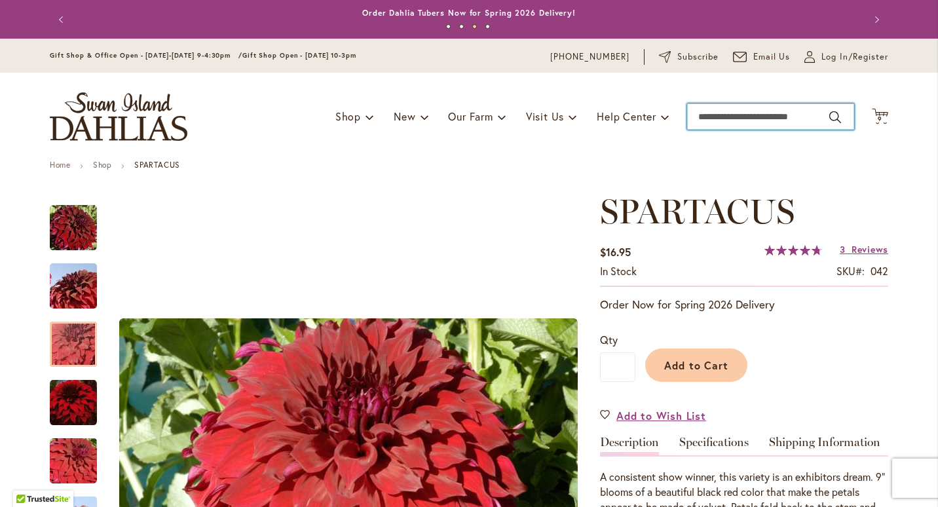
click at [771, 120] on input "Search" at bounding box center [770, 116] width 167 height 26
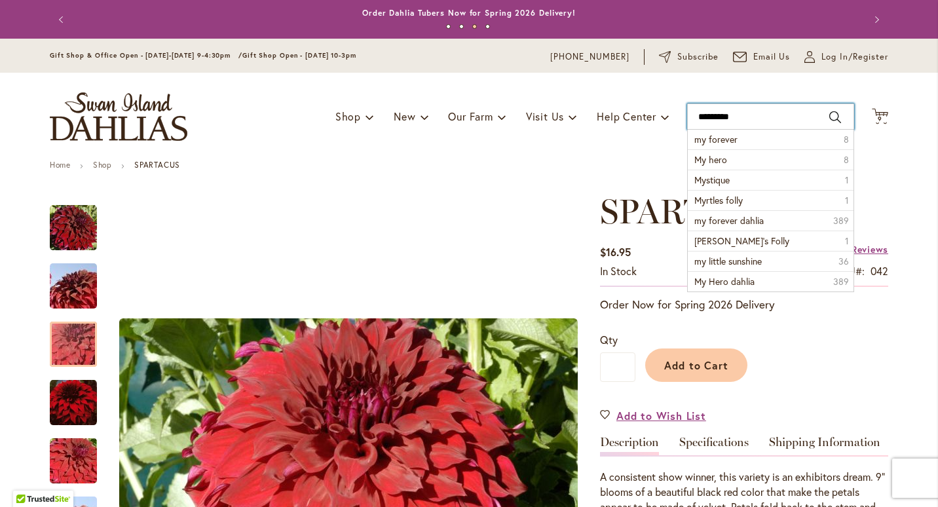
type input "**********"
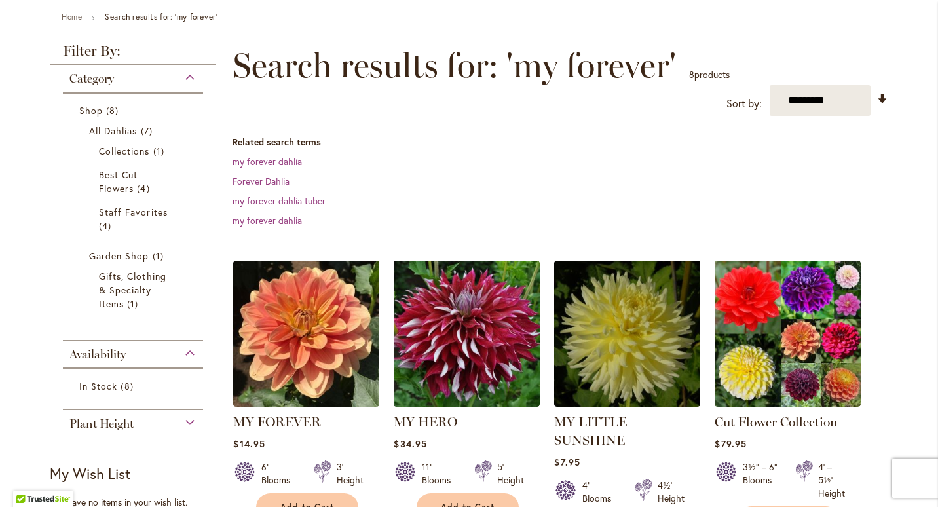
scroll to position [154, 0]
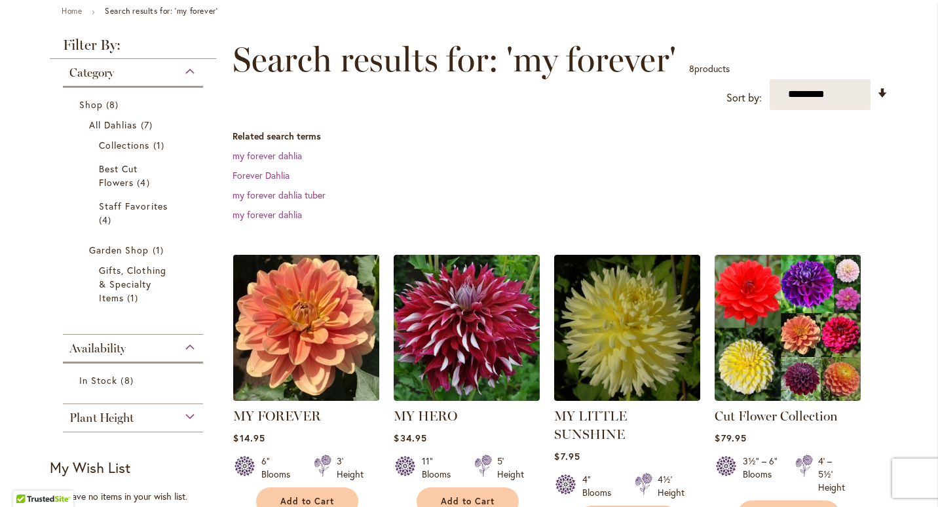
click at [321, 323] on img at bounding box center [306, 327] width 153 height 153
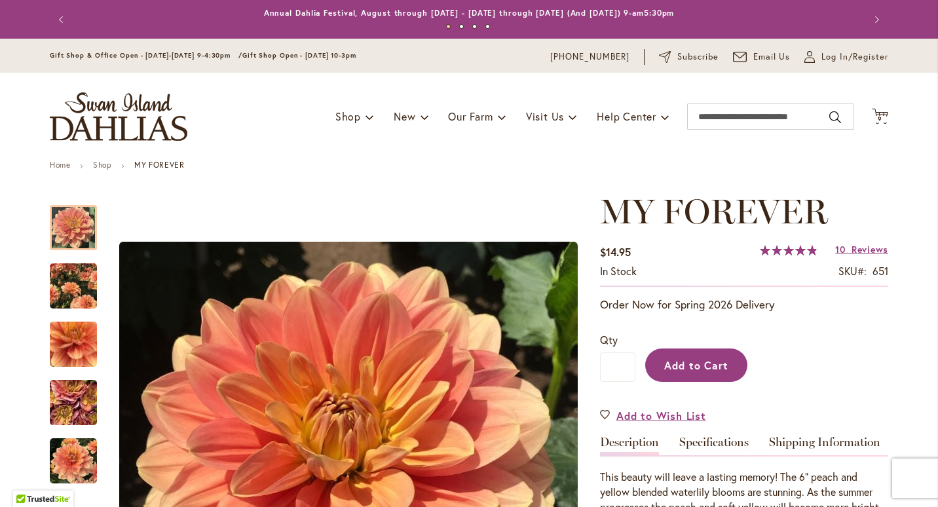
click at [672, 365] on span "Add to Cart" at bounding box center [696, 365] width 65 height 14
click at [876, 118] on img at bounding box center [881, 119] width 16 height 16
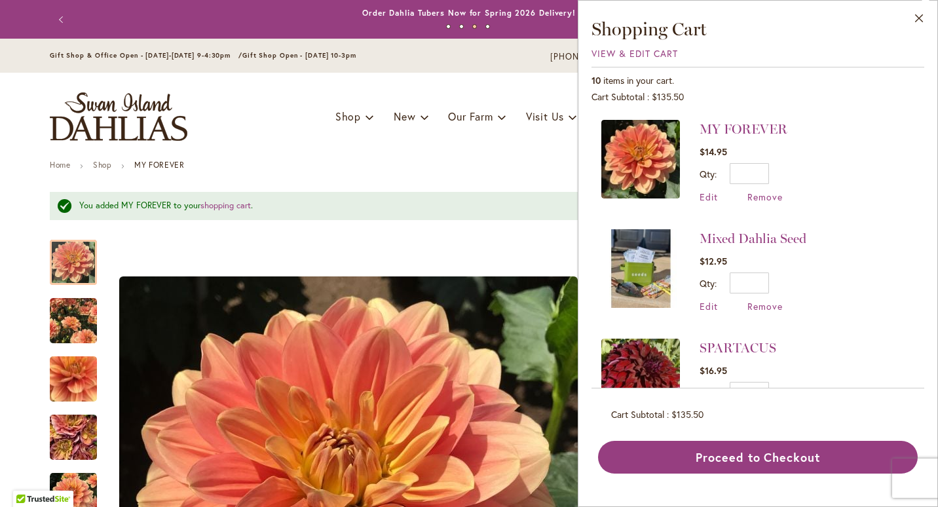
click at [499, 140] on div "Toggle Nav Shop Dahlia Tubers Collections Fresh Cut Dahlias Gardening Supplies …" at bounding box center [469, 117] width 864 height 88
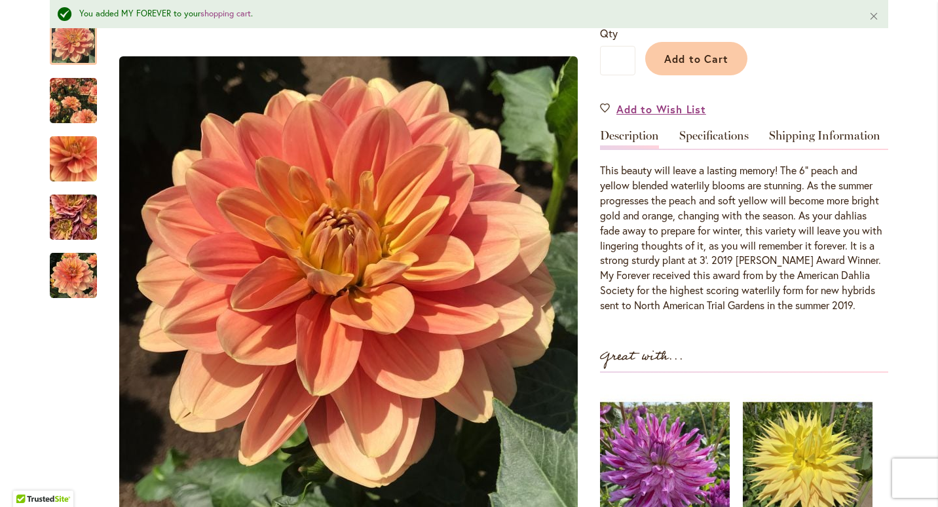
scroll to position [337, 0]
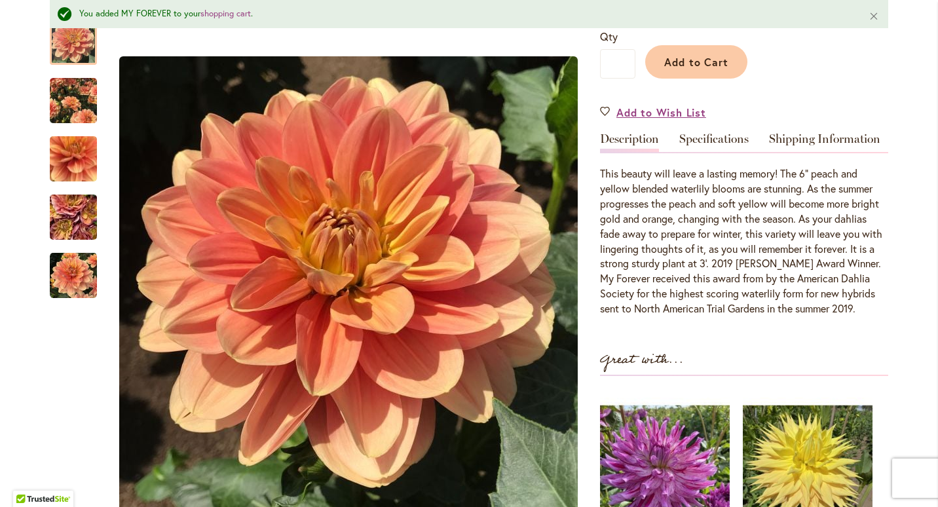
drag, startPoint x: 919, startPoint y: 107, endPoint x: 873, endPoint y: 177, distance: 83.2
click at [839, 317] on div "MY FOREVER $14.95 In stock SKU 651 Rating: 97 % of 100 10 Reviews Add Your Revi…" at bounding box center [744, 304] width 288 height 830
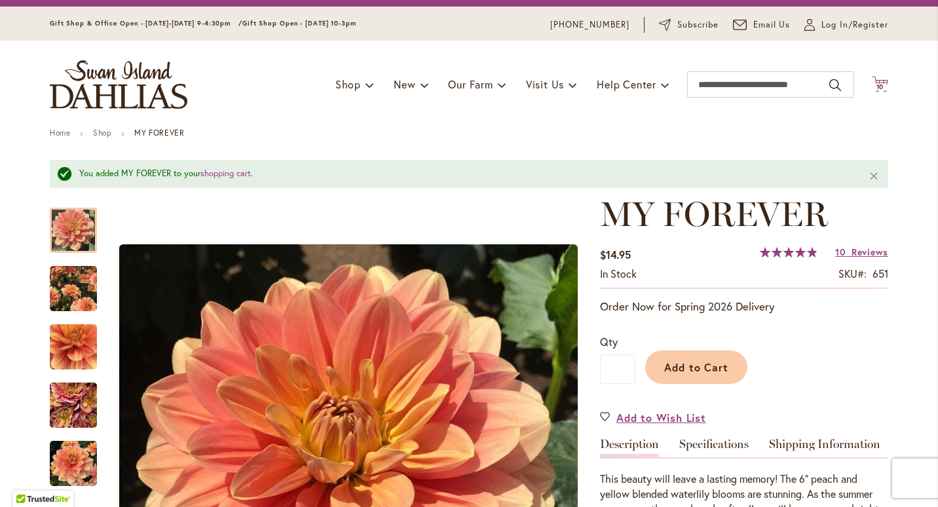
scroll to position [0, 0]
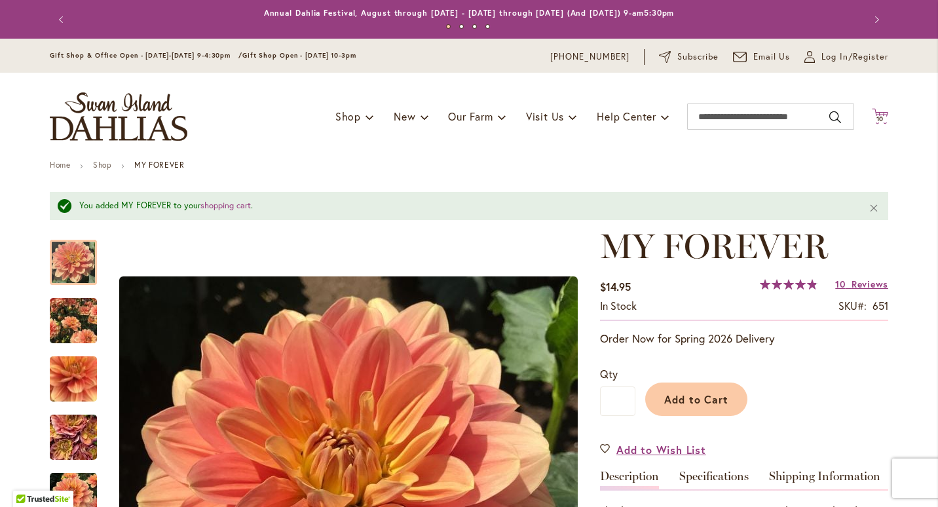
click at [877, 110] on icon "Cart .cls-1 { fill: #231f20; }" at bounding box center [879, 116] width 16 height 16
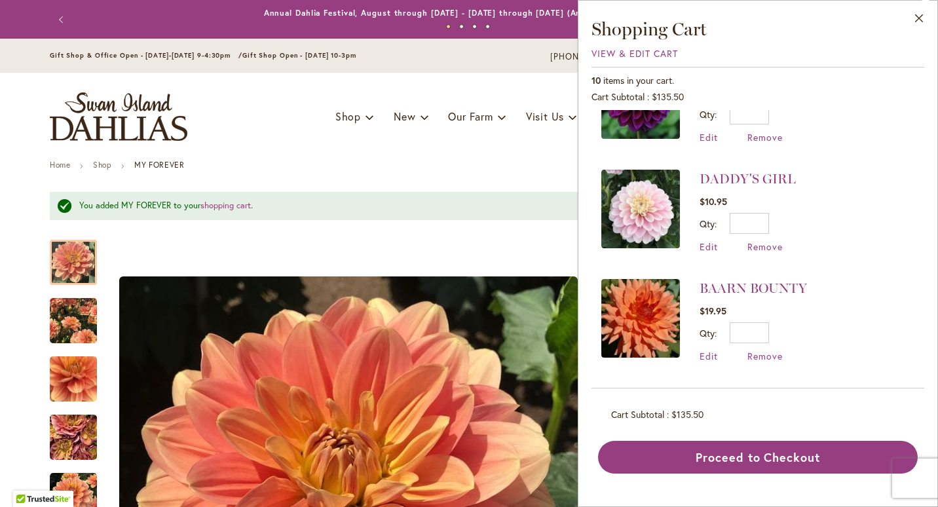
scroll to position [649, 0]
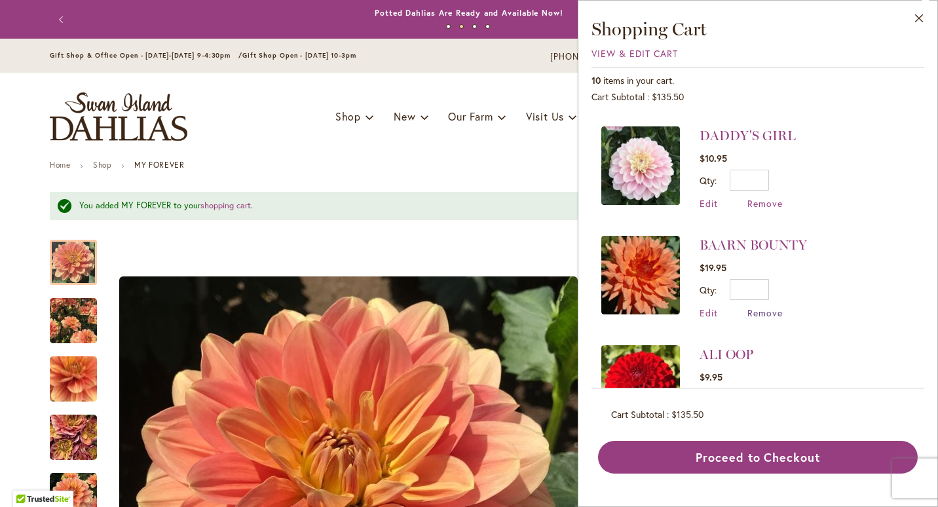
click at [758, 308] on span "Remove" at bounding box center [764, 312] width 35 height 12
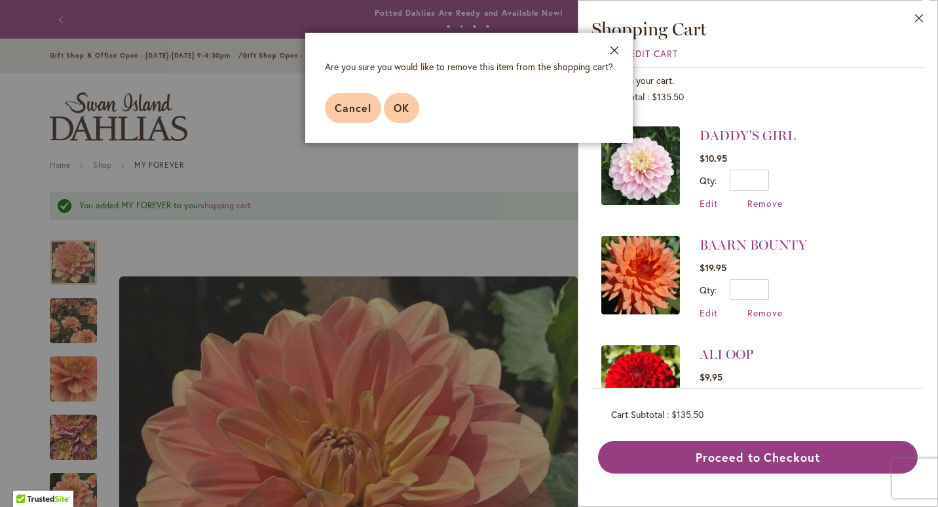
click at [401, 105] on span "OK" at bounding box center [401, 108] width 16 height 14
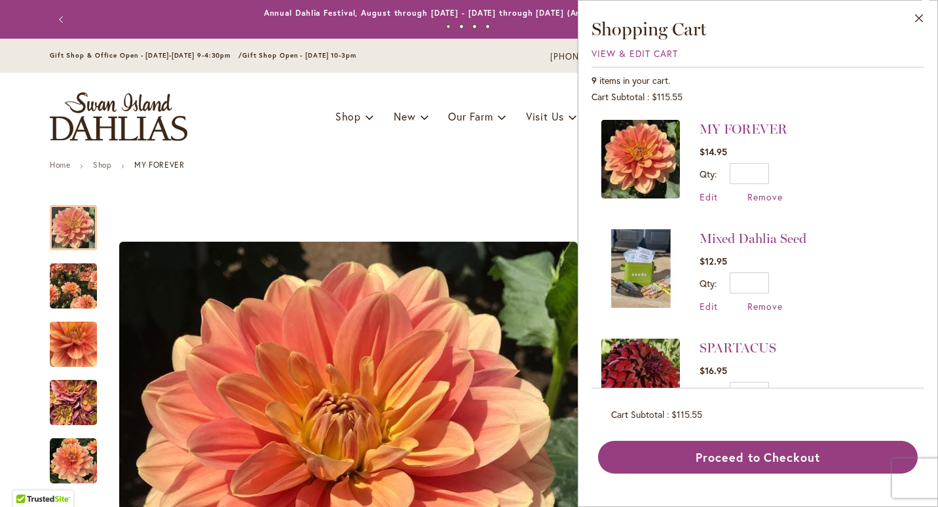
click at [633, 257] on img at bounding box center [640, 268] width 79 height 79
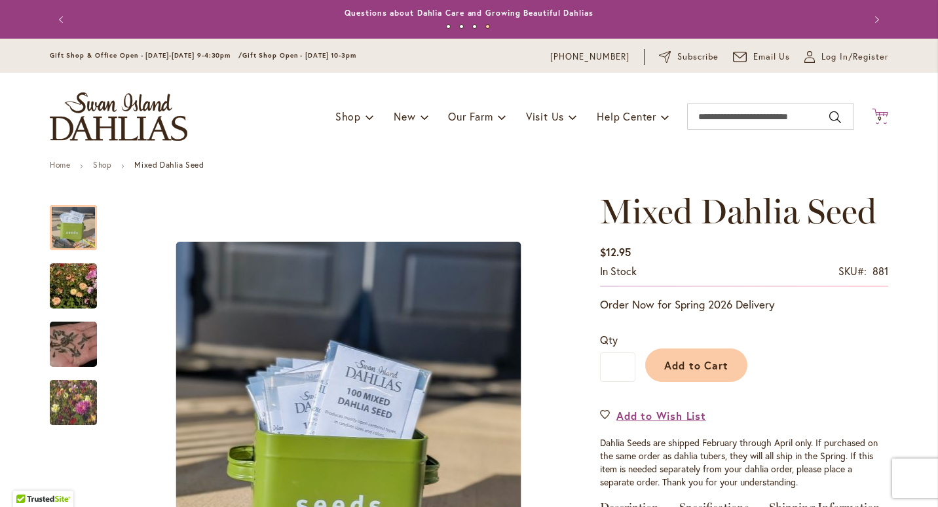
click at [877, 118] on span "9" at bounding box center [879, 119] width 5 height 9
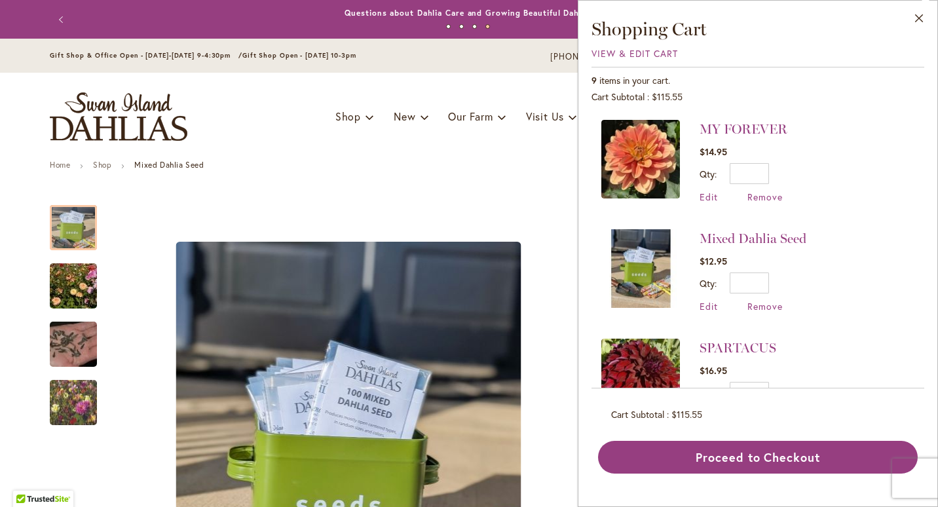
click at [887, 378] on li "SPARTACUS $16.95 Qty * Update Edit Remove" at bounding box center [757, 379] width 313 height 109
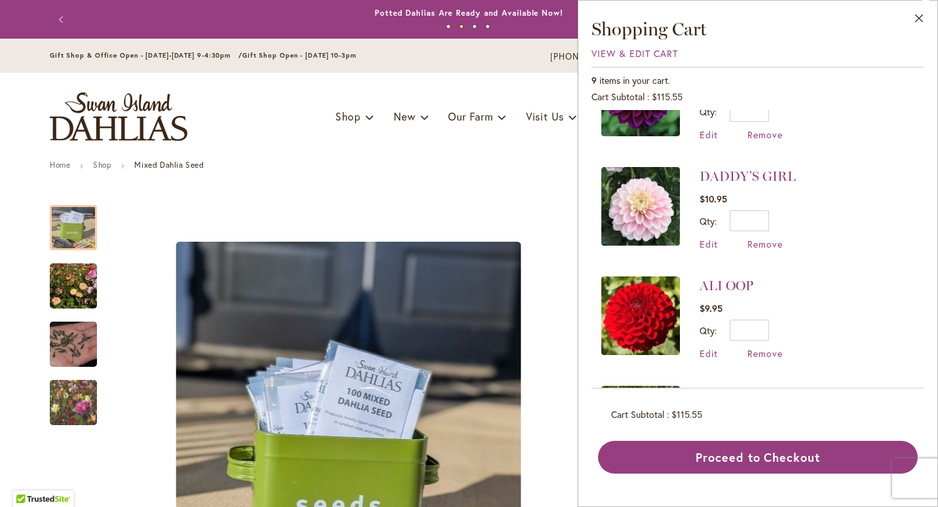
scroll to position [704, 0]
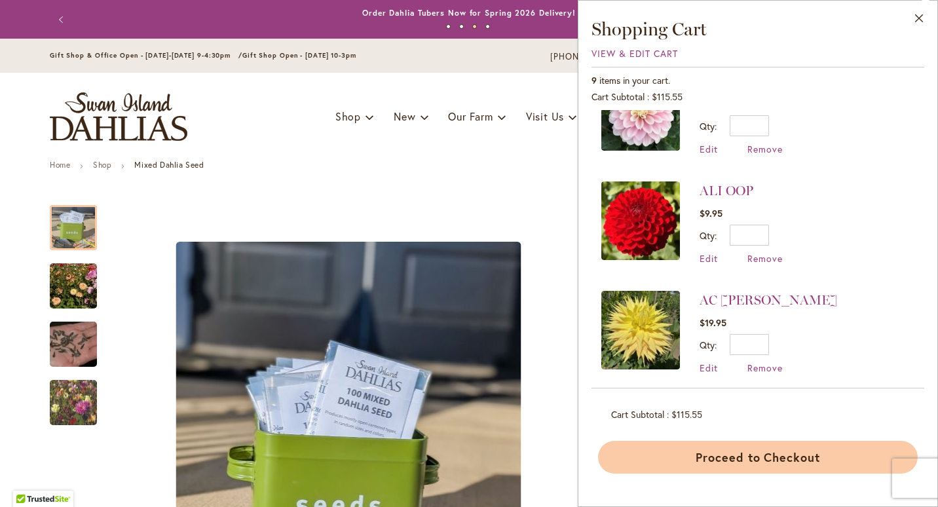
click at [805, 450] on button "Proceed to Checkout" at bounding box center [757, 457] width 319 height 33
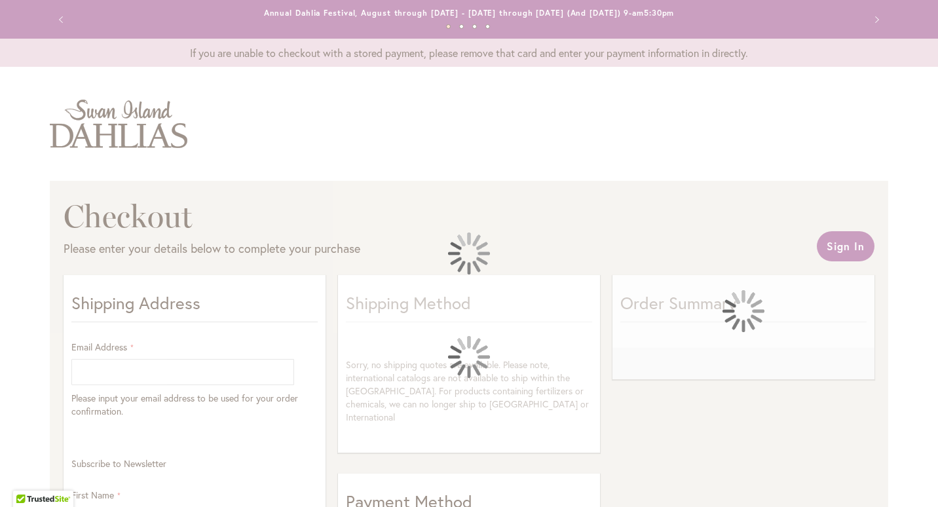
select select "**"
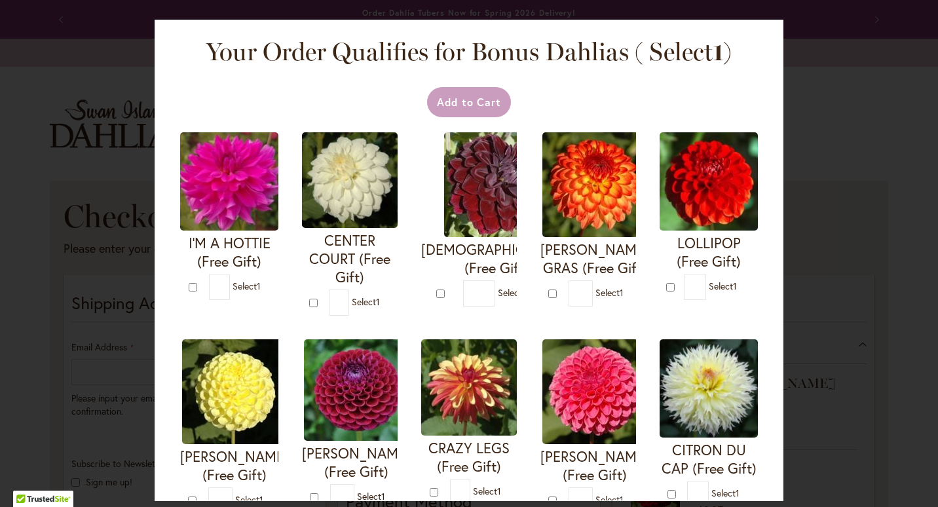
click at [849, 103] on div "Your Order Qualifies for Bonus Dahlias ( Select 1 ) Add to Cart I'M A HOTTIE (F…" at bounding box center [469, 253] width 938 height 507
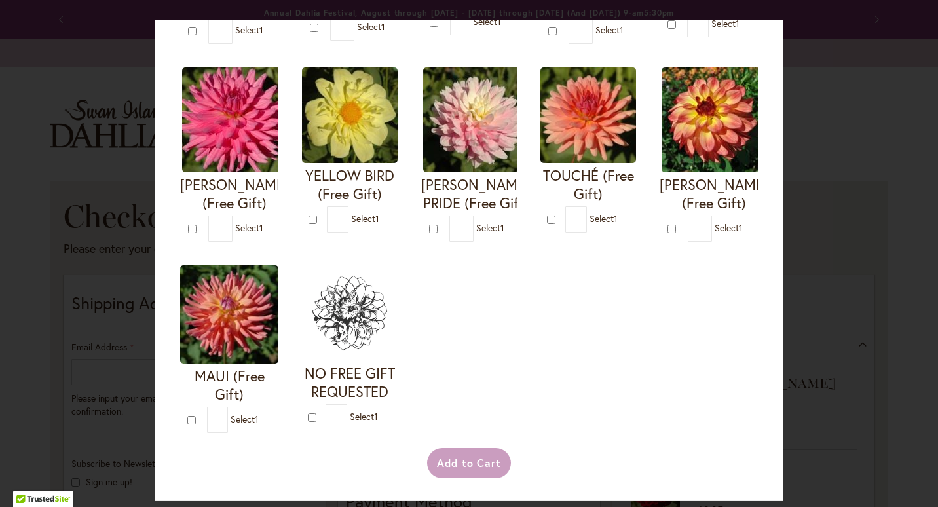
scroll to position [489, 0]
click at [852, 142] on div "Your Order Qualifies for Bonus Dahlias ( Select 1 ) Add to Cart I'M A HOTTIE (F…" at bounding box center [469, 253] width 938 height 507
drag, startPoint x: 934, startPoint y: 185, endPoint x: 938, endPoint y: 115, distance: 69.5
click at [937, 115] on html "Skip to Accessibility Information The store will not work correctly in the case…" at bounding box center [469, 253] width 938 height 507
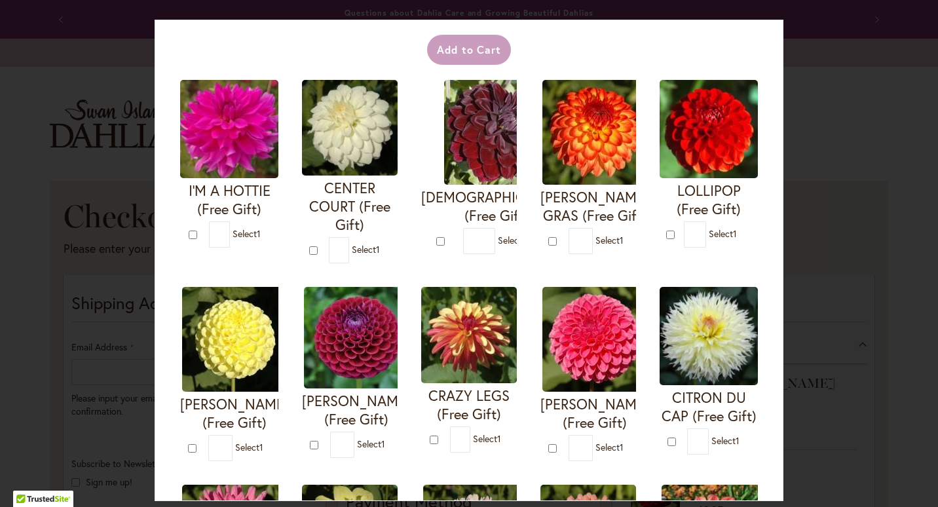
scroll to position [0, 0]
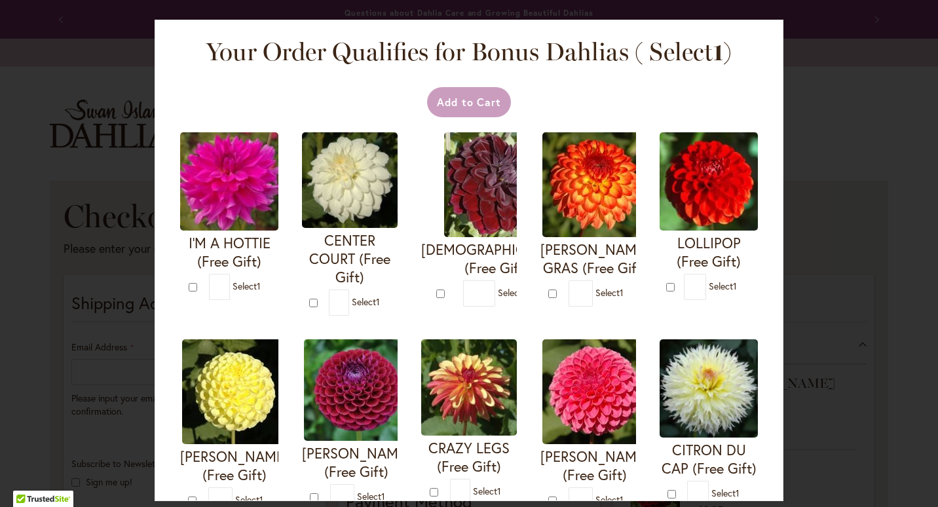
click at [911, 354] on div "Your Order Qualifies for Bonus Dahlias ( Select 1 ) Add to Cart I'M A HOTTIE (F…" at bounding box center [469, 253] width 938 height 507
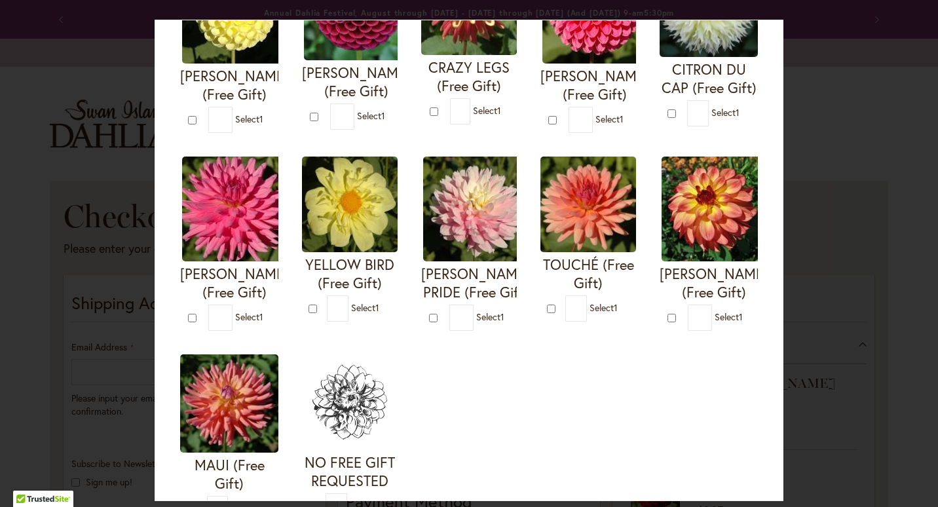
scroll to position [500, 0]
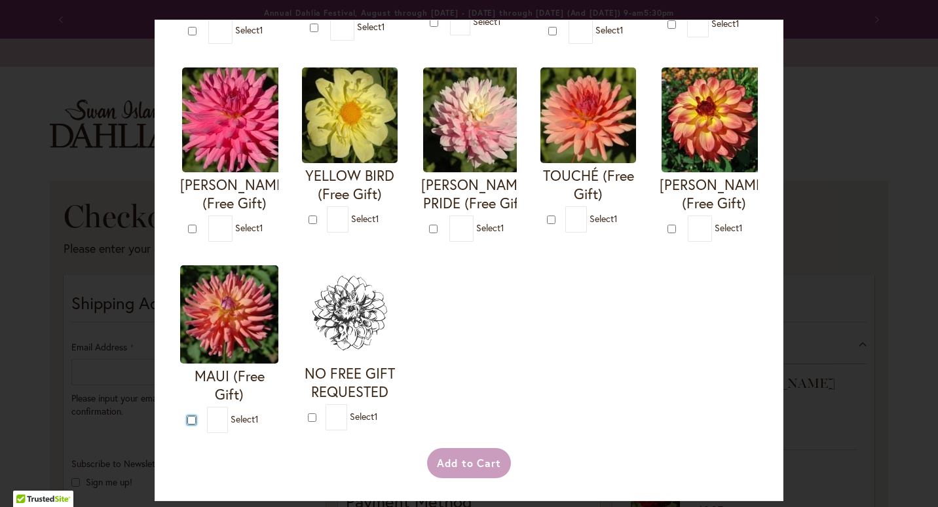
type input "*"
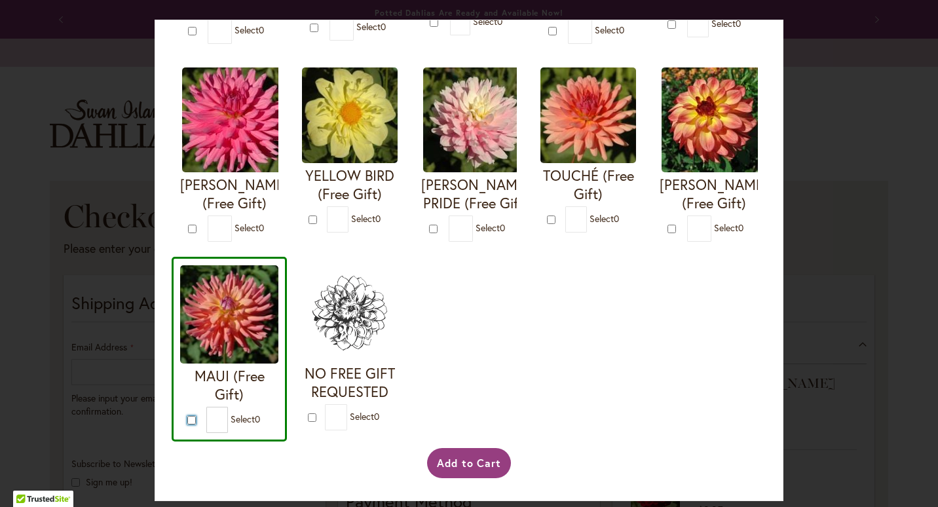
scroll to position [655, 0]
click at [459, 468] on button "Add to Cart" at bounding box center [469, 463] width 84 height 30
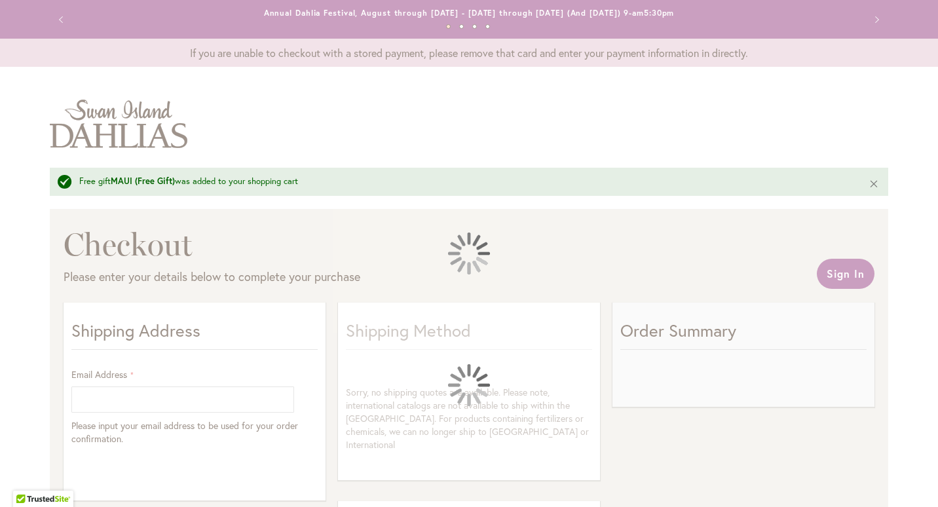
select select "**"
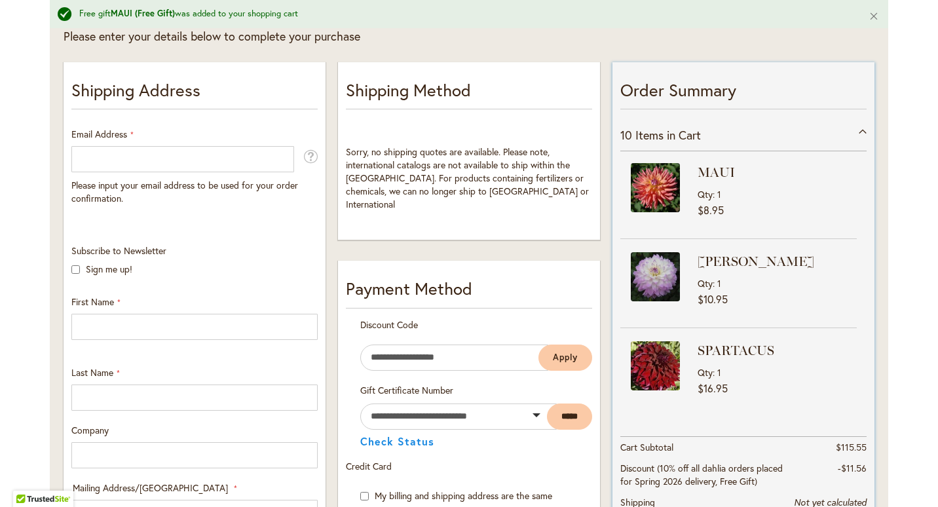
scroll to position [301, 0]
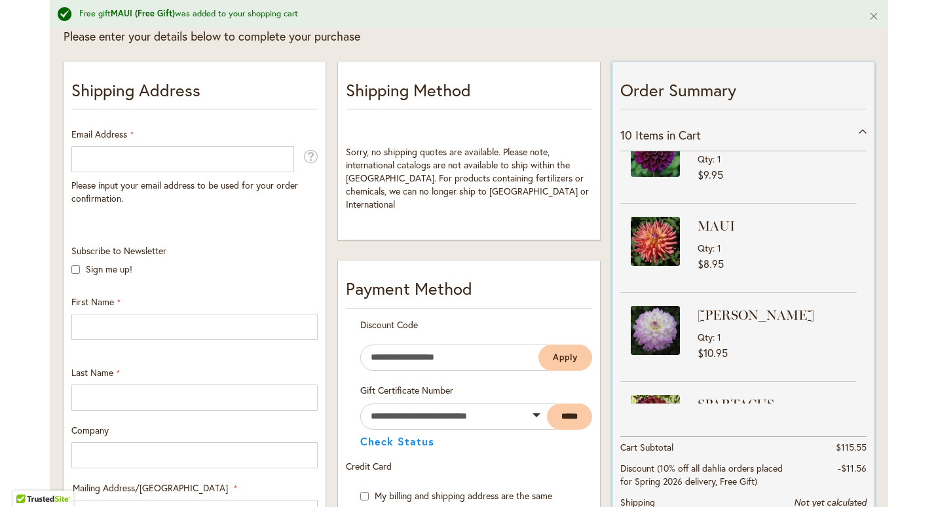
click at [697, 244] on span "Qty" at bounding box center [704, 248] width 15 height 12
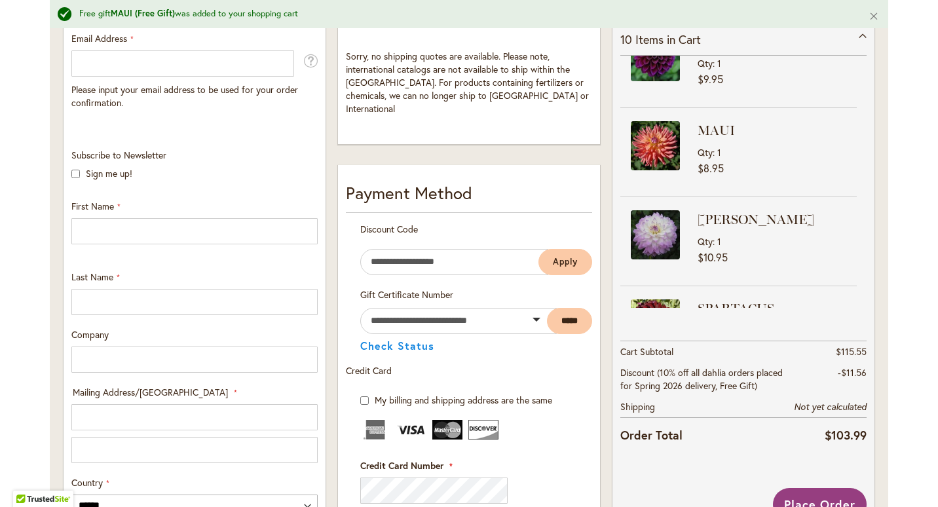
scroll to position [335, 0]
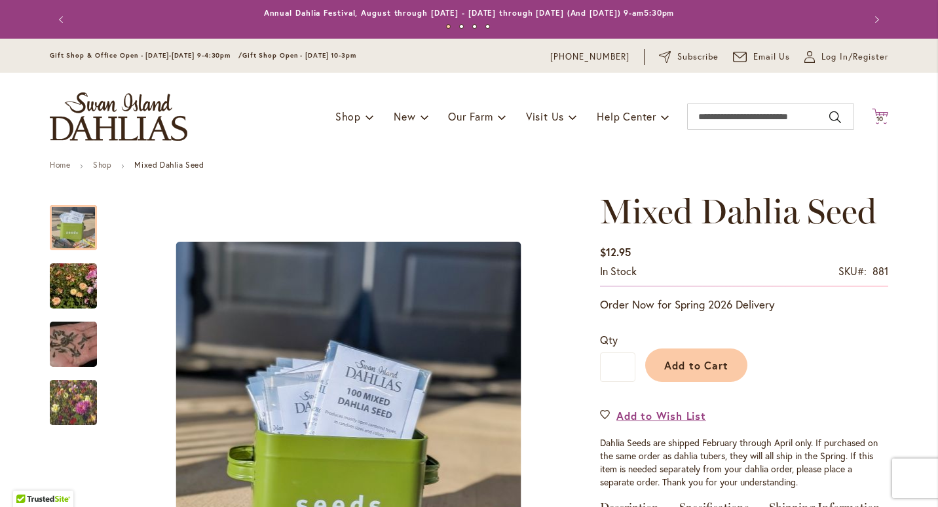
click at [876, 119] on span "10" at bounding box center [880, 119] width 8 height 9
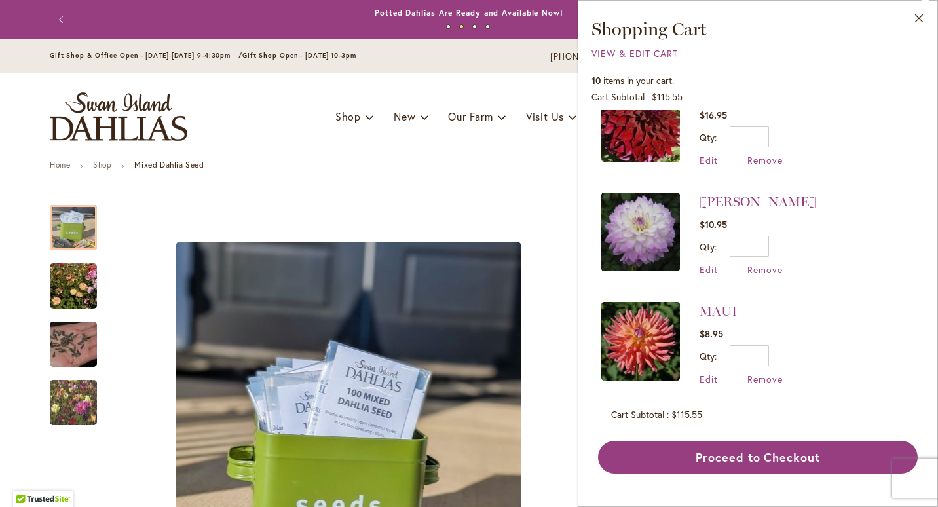
scroll to position [720, 0]
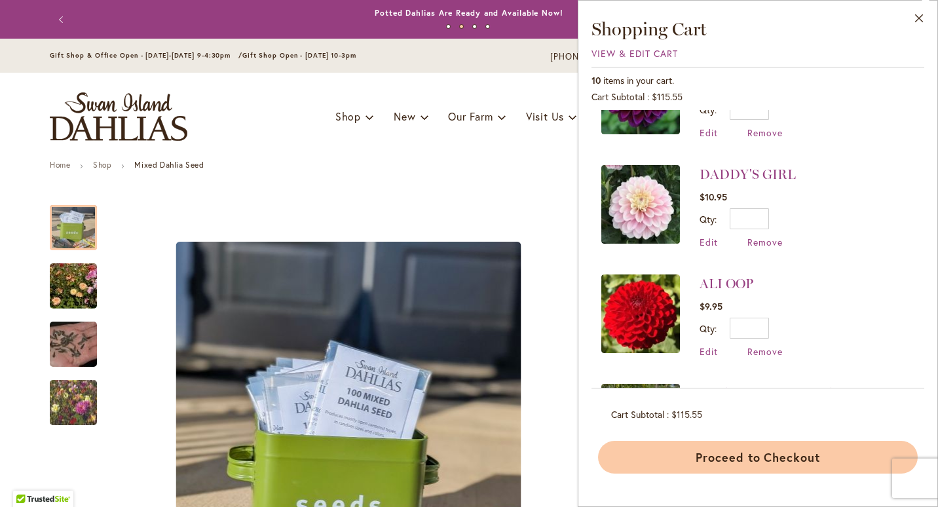
click at [748, 467] on button "Proceed to Checkout" at bounding box center [757, 457] width 319 height 33
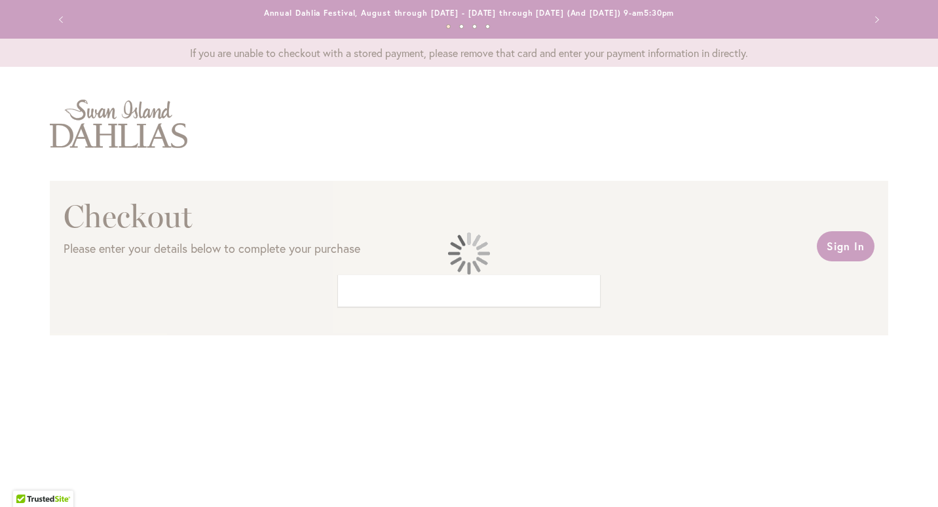
select select "**"
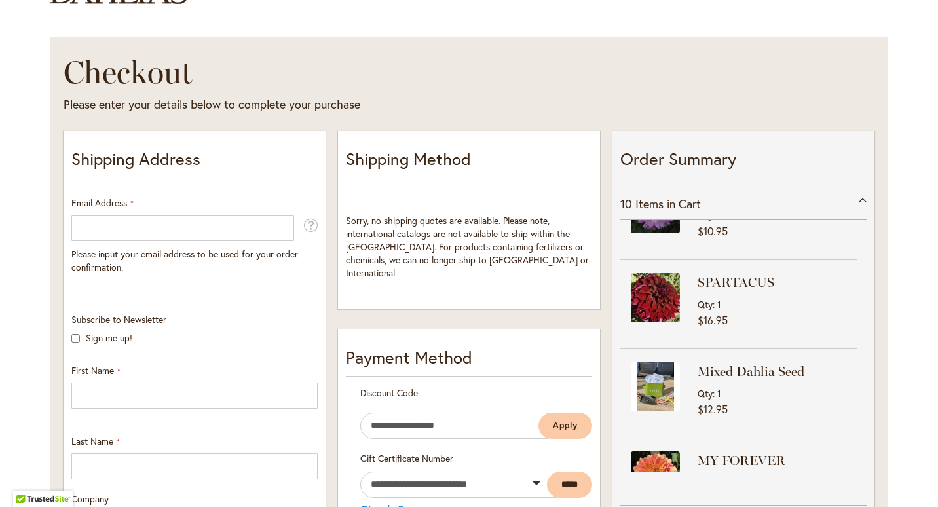
scroll to position [180, 0]
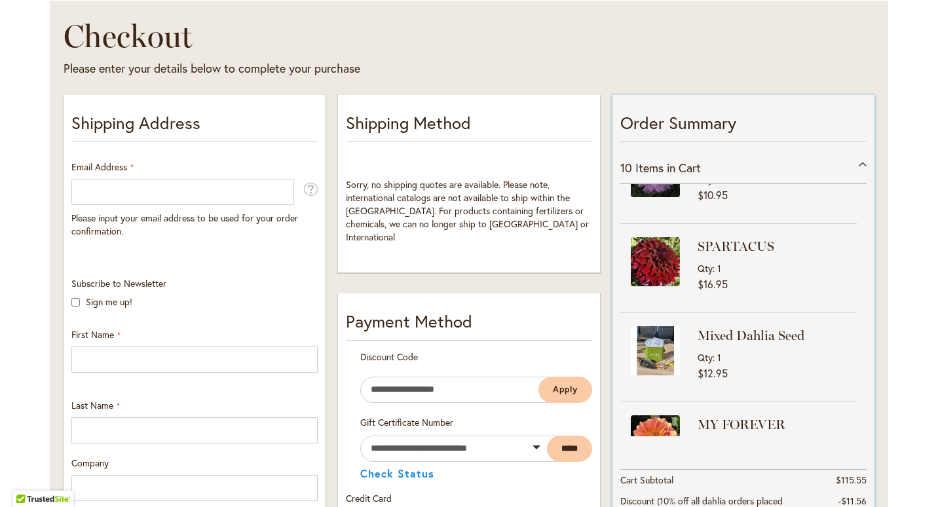
click at [862, 358] on div "Order Summary 10 Items in Cart AC JERI Qty 1 $19.95 ALI OOP Qty 1" at bounding box center [743, 347] width 262 height 505
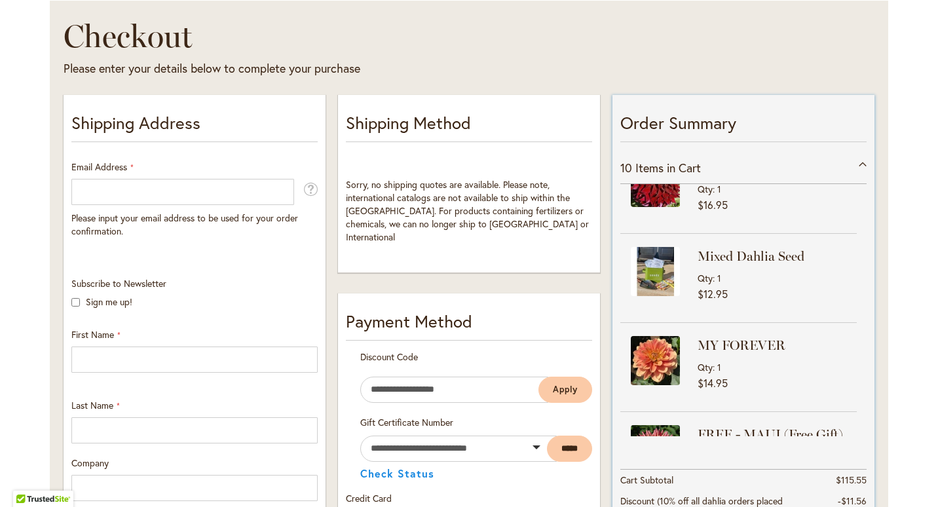
scroll to position [657, 0]
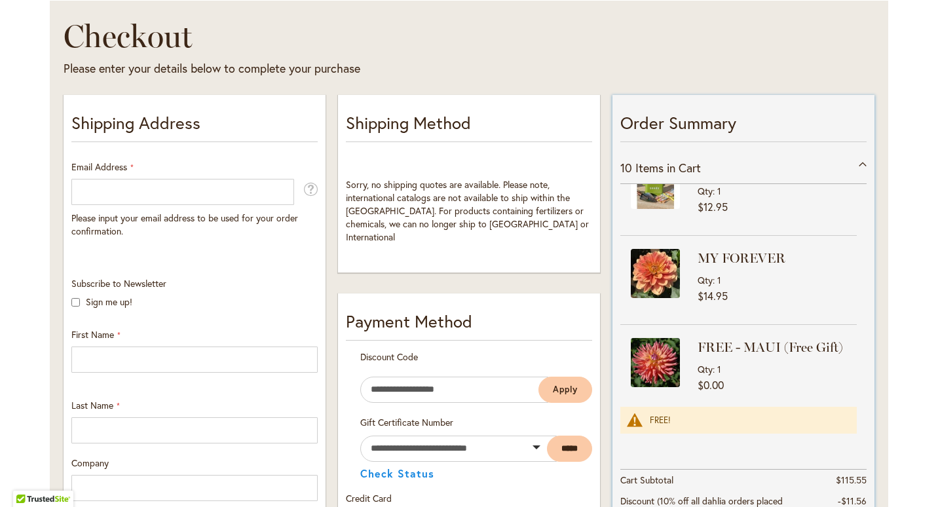
click at [737, 363] on div "Qty 1" at bounding box center [775, 369] width 156 height 12
click at [738, 338] on strong "FREE - MAUI (Free Gift)" at bounding box center [775, 347] width 156 height 18
click at [646, 358] on img at bounding box center [654, 362] width 49 height 49
drag, startPoint x: 646, startPoint y: 358, endPoint x: 677, endPoint y: 366, distance: 32.4
click at [677, 366] on div "FREE - MAUI (Free Gift) Qty 1 $0.00" at bounding box center [738, 369] width 236 height 62
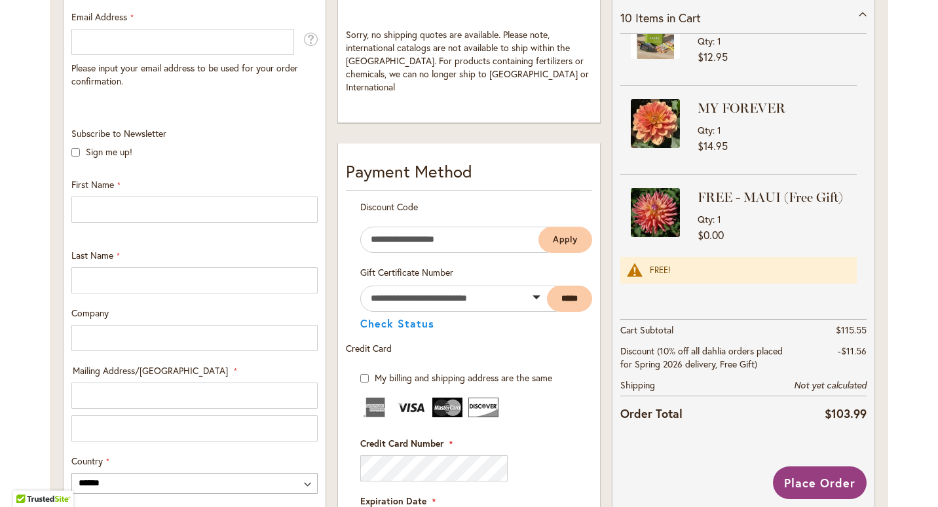
scroll to position [0, 0]
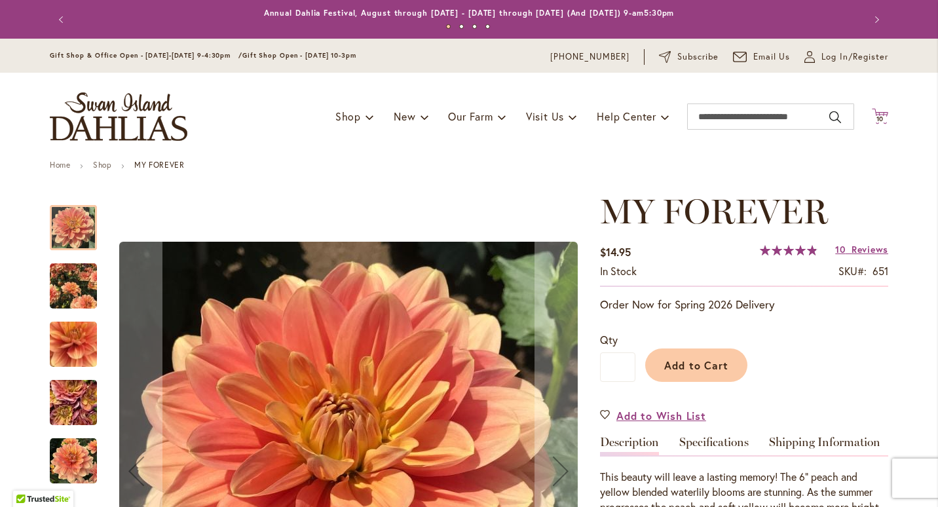
click at [876, 121] on span "10" at bounding box center [880, 119] width 8 height 9
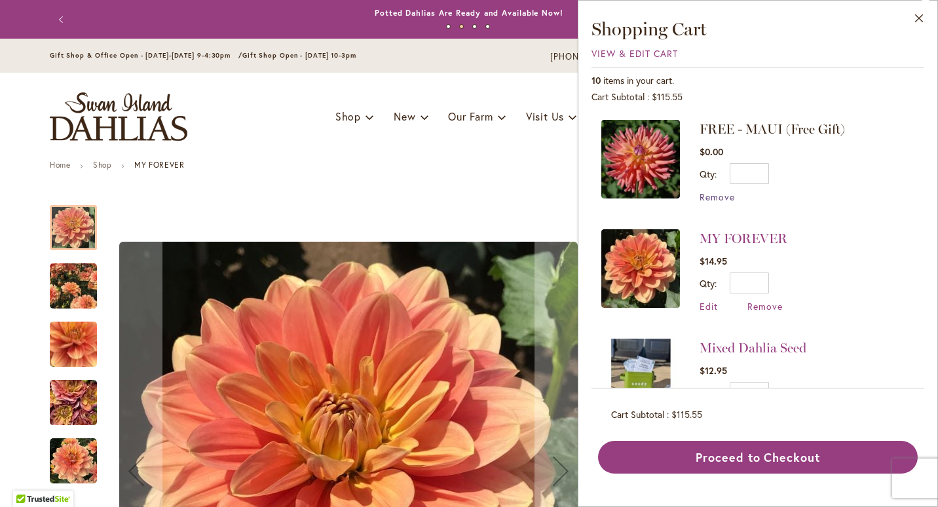
click at [725, 196] on span "Remove" at bounding box center [716, 197] width 35 height 12
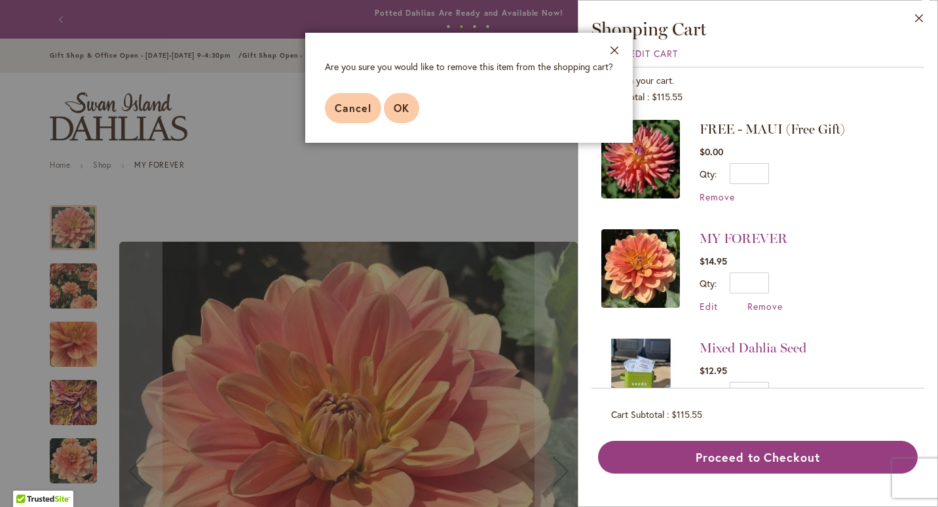
click at [395, 111] on span "OK" at bounding box center [401, 108] width 16 height 14
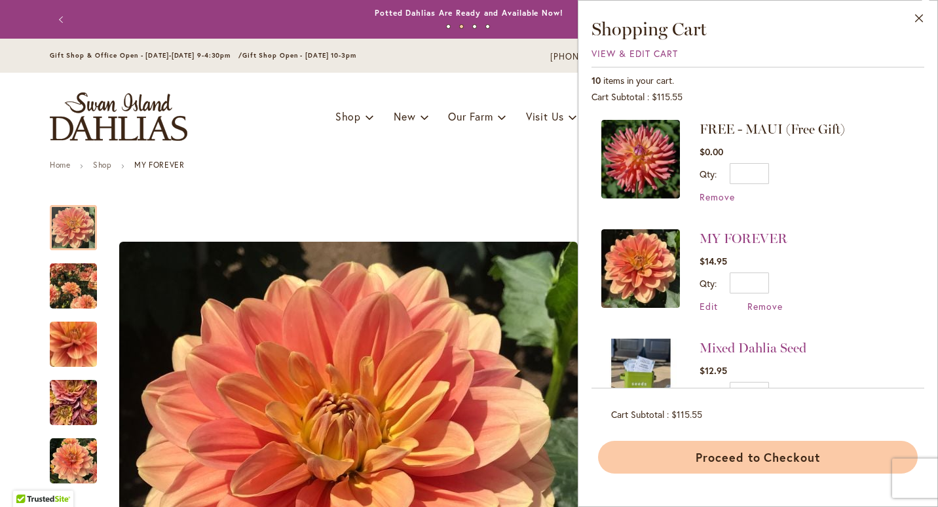
click at [725, 457] on button "Proceed to Checkout" at bounding box center [757, 457] width 319 height 33
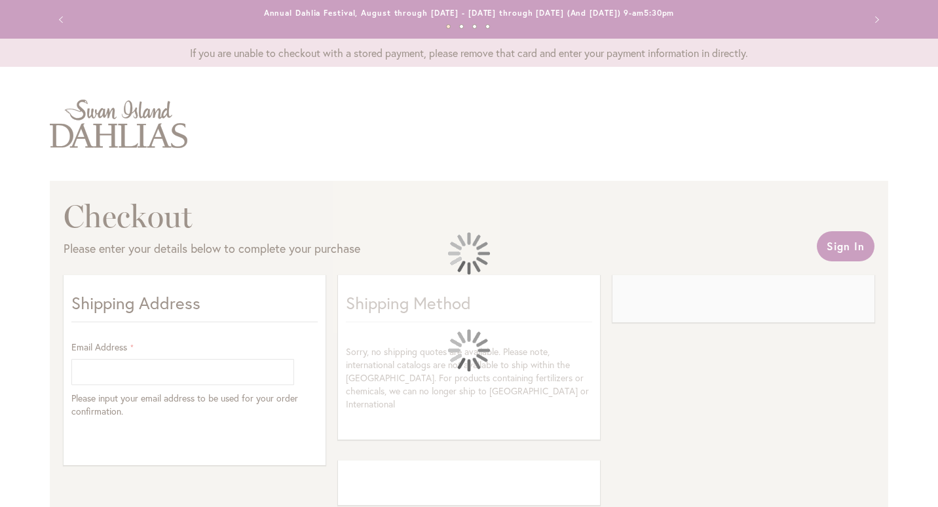
select select "**"
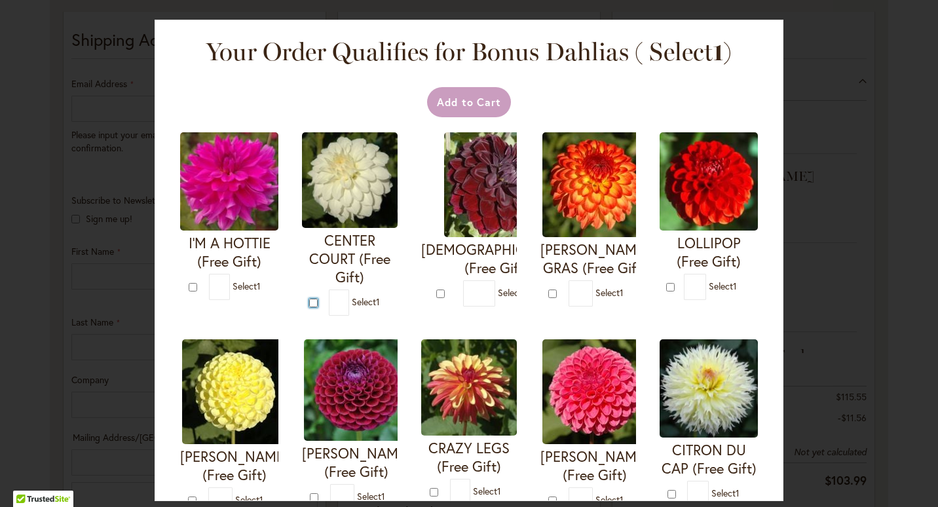
type input "*"
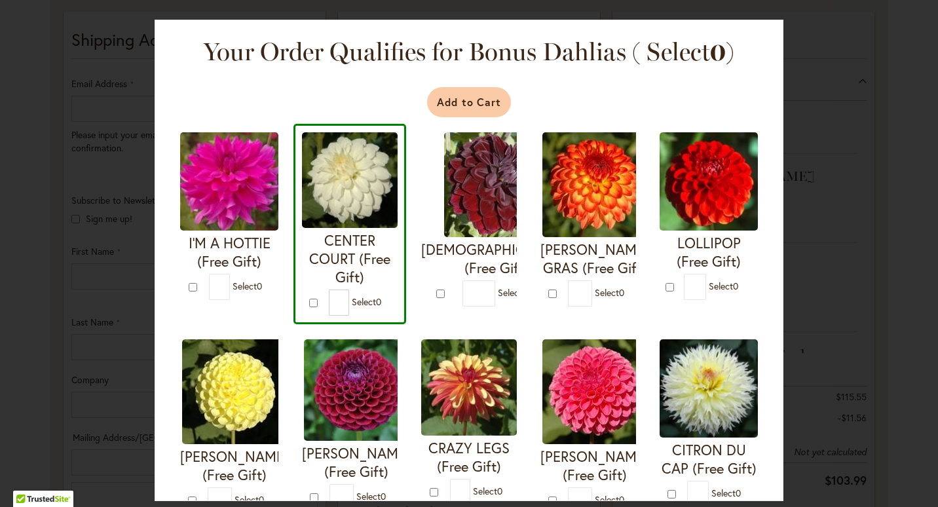
click at [483, 110] on button "Add to Cart" at bounding box center [469, 102] width 84 height 30
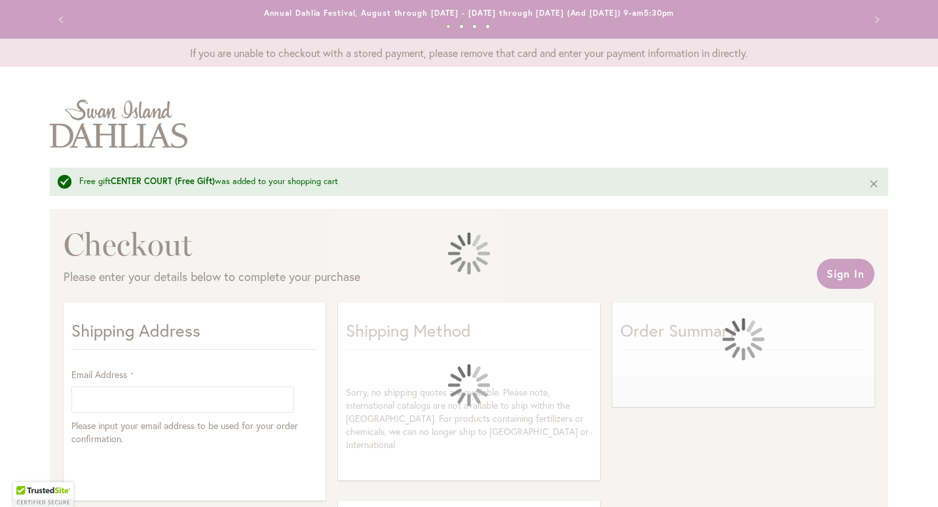
select select "**"
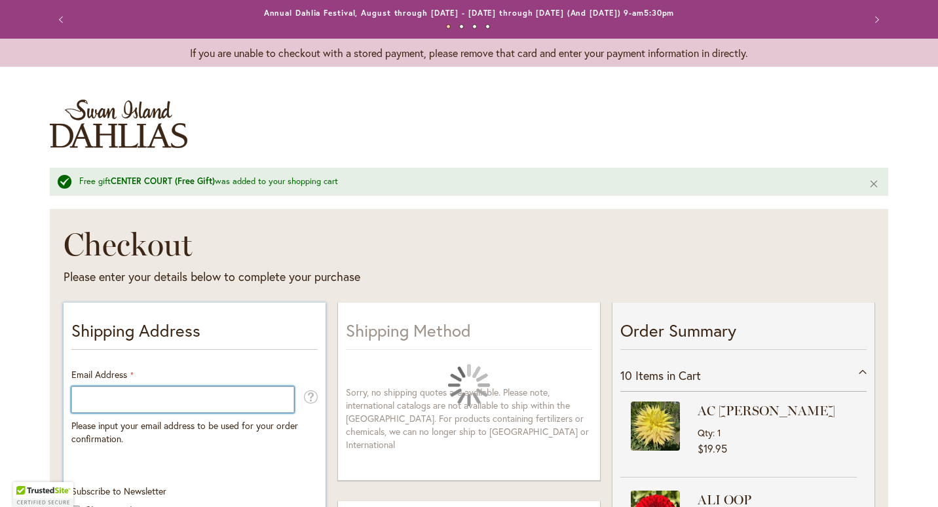
click at [124, 393] on input "Email Address" at bounding box center [182, 399] width 223 height 26
type input "**********"
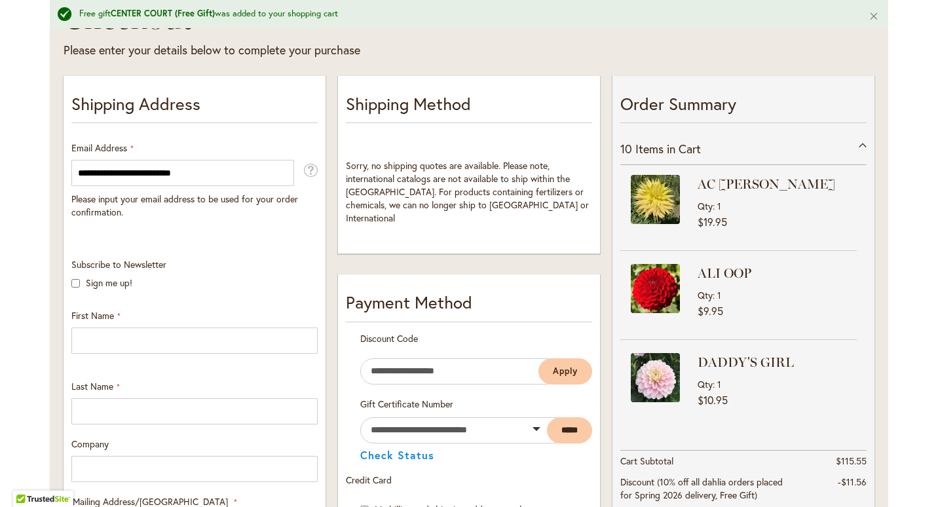
scroll to position [287, 0]
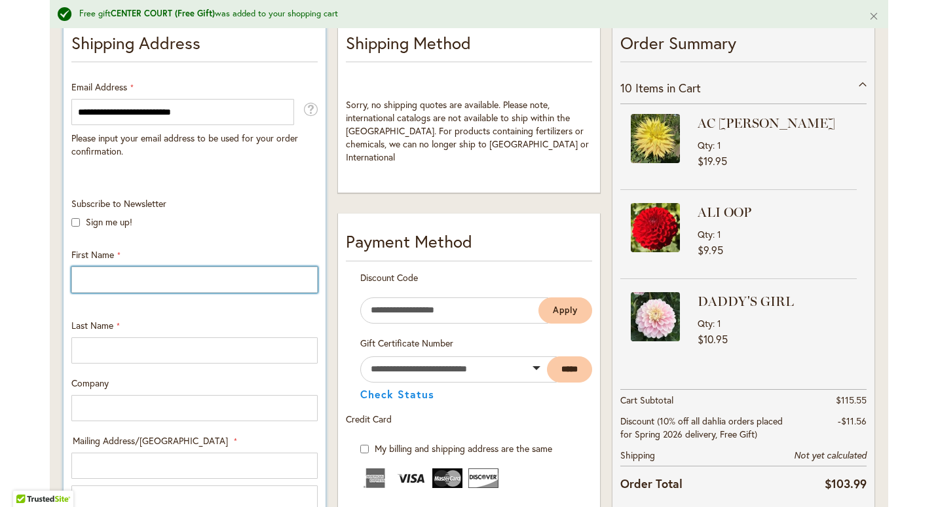
click at [238, 284] on input "First Name" at bounding box center [194, 279] width 246 height 26
type input "*******"
type input "**********"
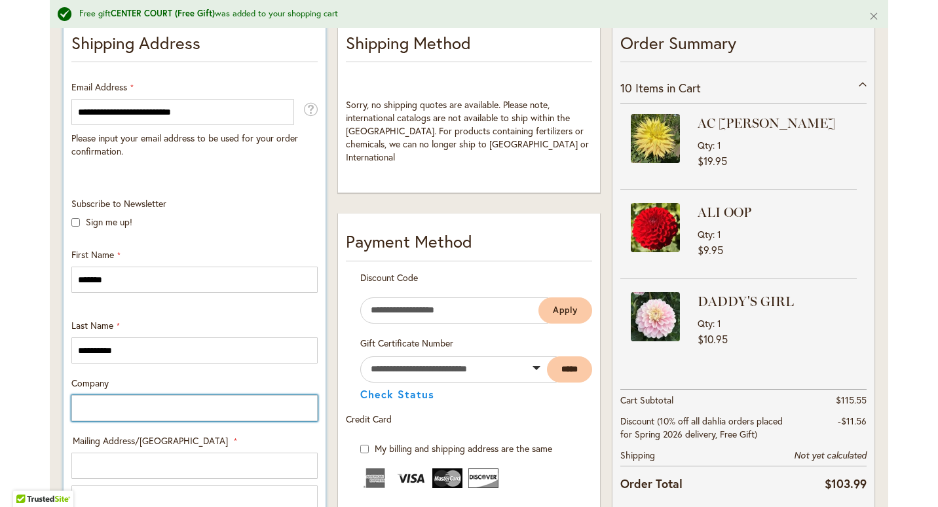
type input "**********"
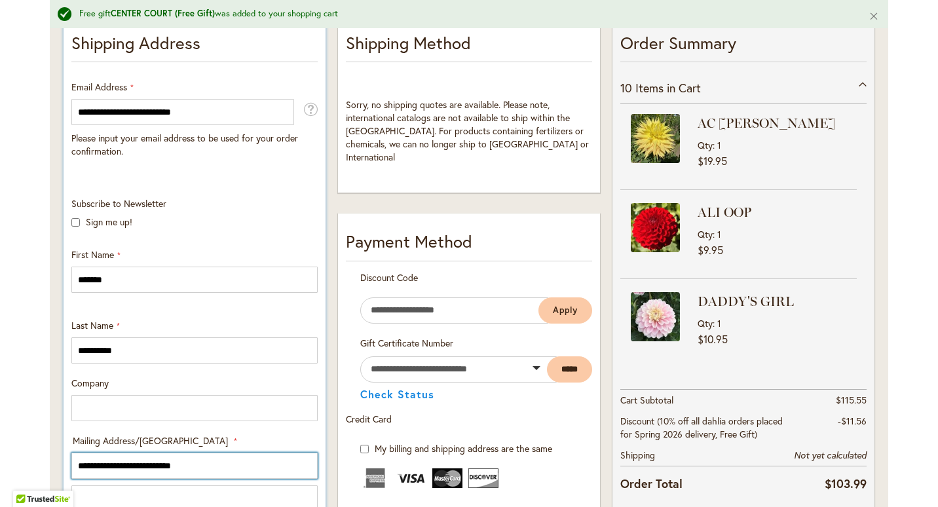
type input "**********"
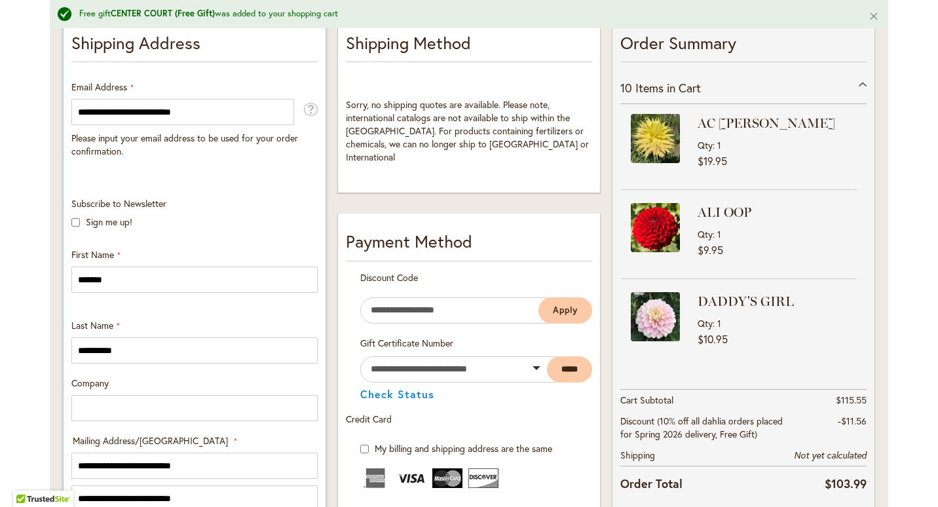
type input "**********"
type input "*****"
type input "**********"
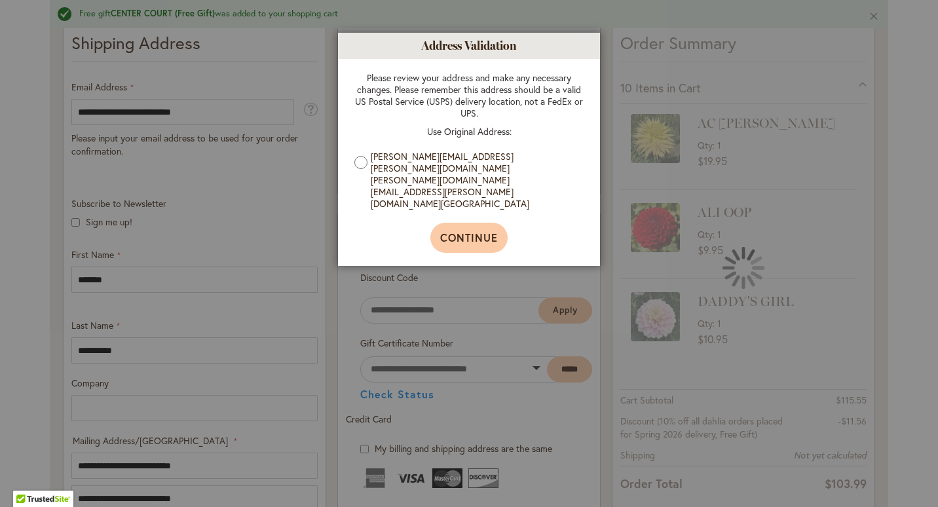
click at [451, 230] on span "Continue" at bounding box center [469, 237] width 58 height 14
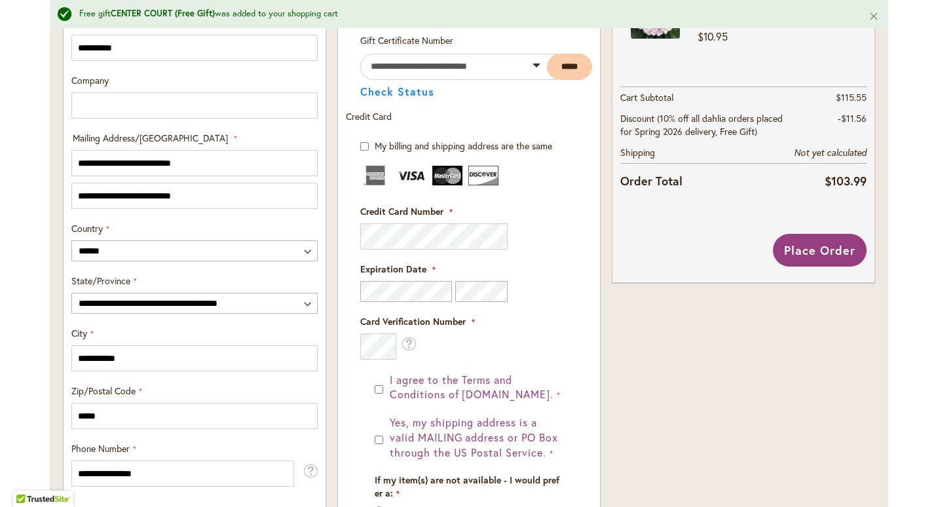
scroll to position [561, 0]
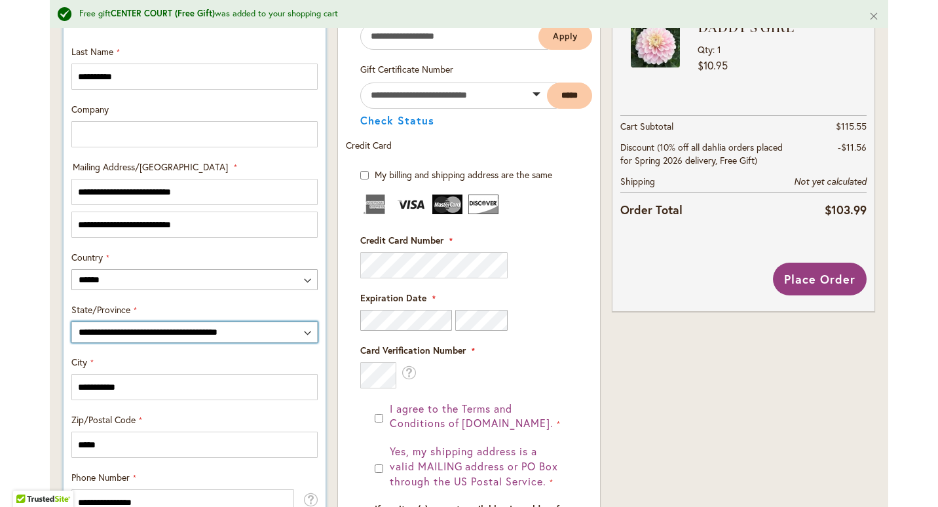
click at [90, 328] on select "**********" at bounding box center [194, 331] width 246 height 21
click at [71, 321] on select "**********" at bounding box center [194, 331] width 246 height 21
click at [180, 342] on body "Skip to Accessibility Information The store will not work correctly in the case…" at bounding box center [469, 253] width 938 height 507
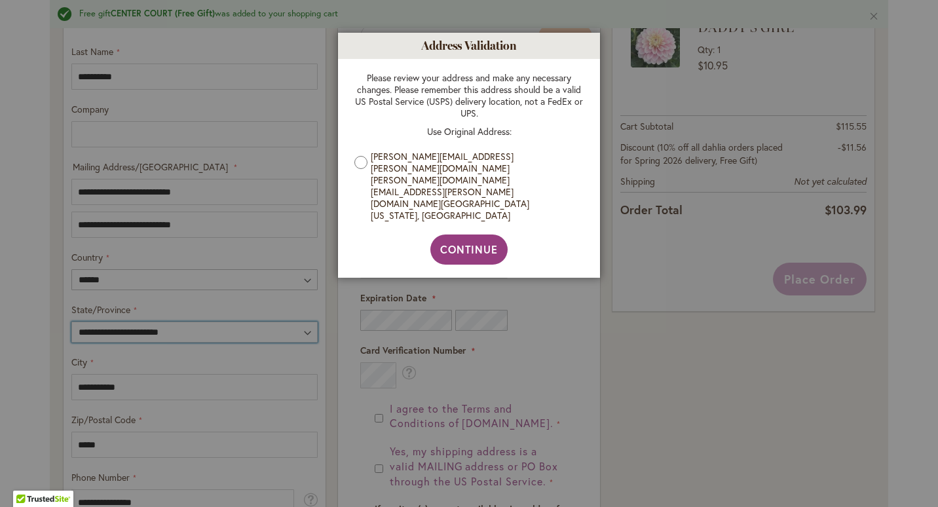
select select "**"
drag, startPoint x: 180, startPoint y: 342, endPoint x: 164, endPoint y: 319, distance: 27.8
click at [71, 321] on select "**********" at bounding box center [194, 331] width 246 height 21
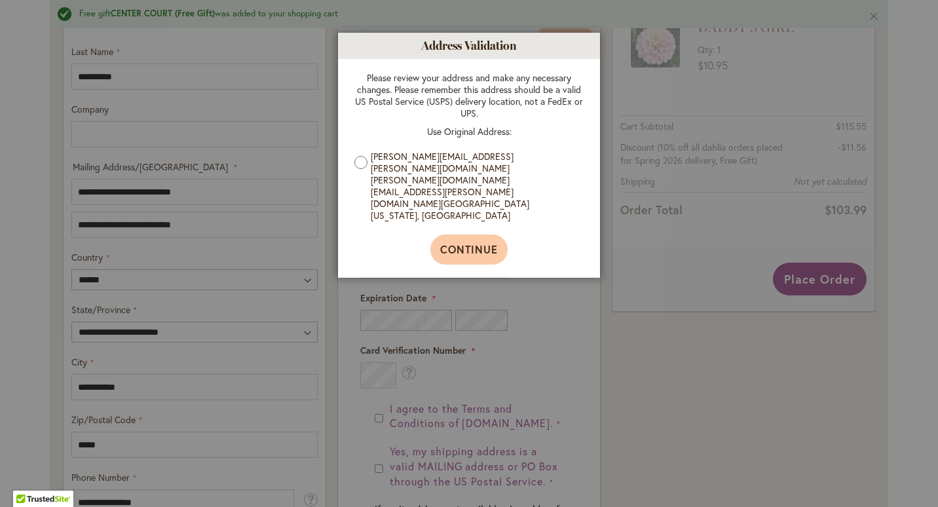
click at [455, 242] on span "Continue" at bounding box center [469, 249] width 58 height 14
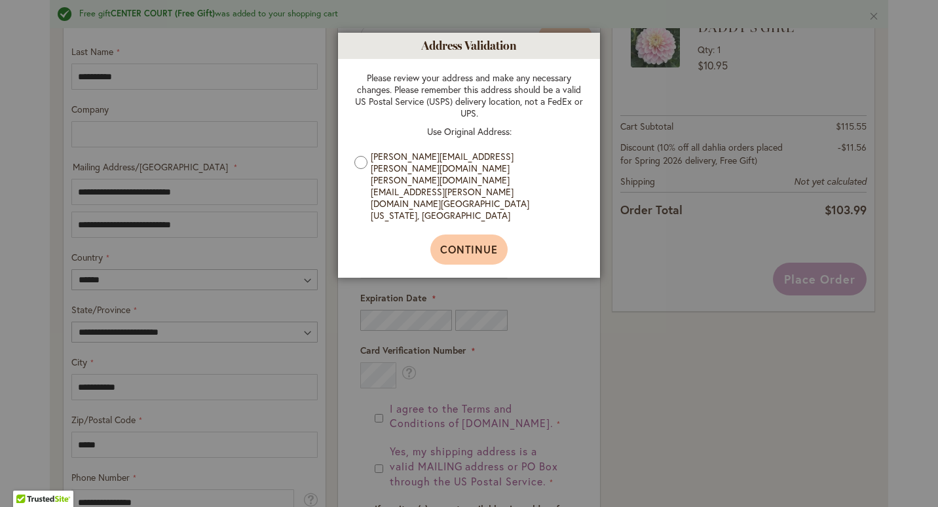
click at [439, 234] on button "Continue" at bounding box center [469, 249] width 78 height 30
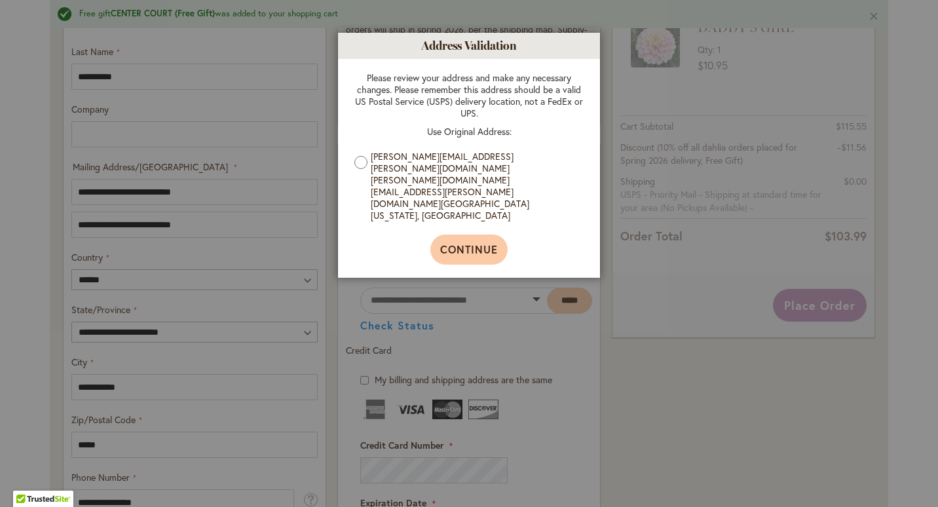
click at [486, 242] on span "Continue" at bounding box center [469, 249] width 58 height 14
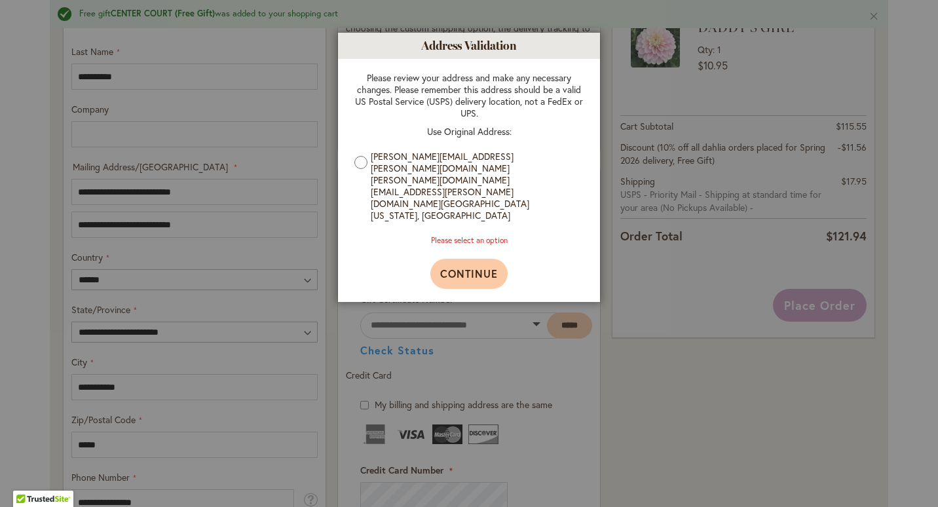
click at [471, 266] on span "Continue" at bounding box center [469, 273] width 58 height 14
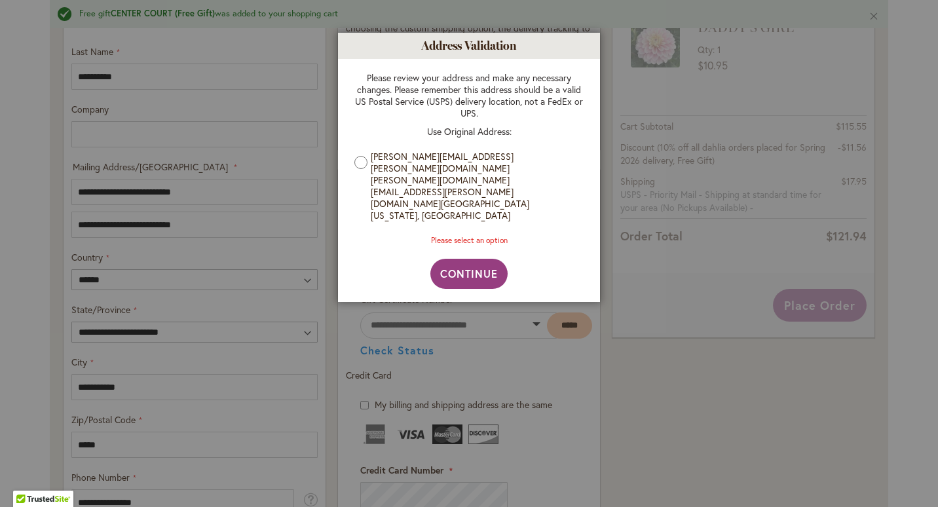
click at [733, 462] on div at bounding box center [469, 253] width 938 height 507
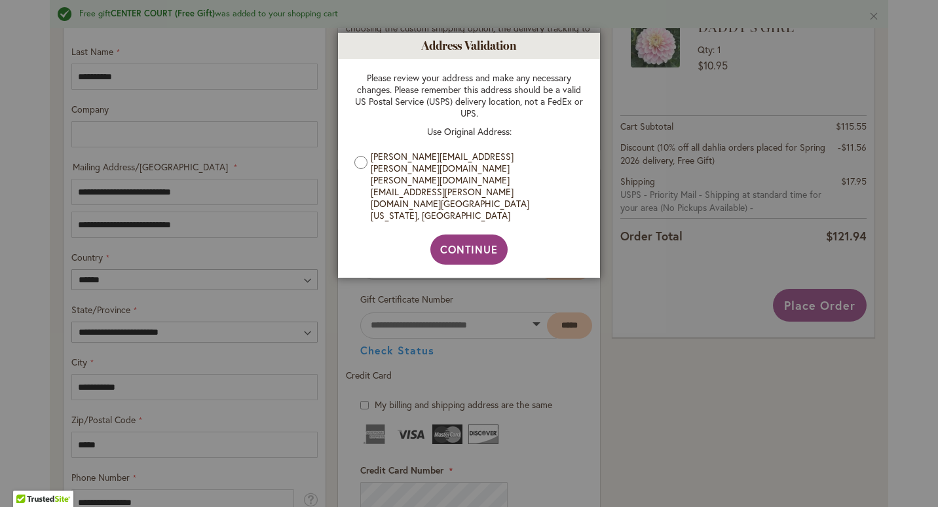
click at [261, 210] on div at bounding box center [469, 253] width 938 height 507
click at [475, 234] on button "Continue" at bounding box center [469, 249] width 78 height 30
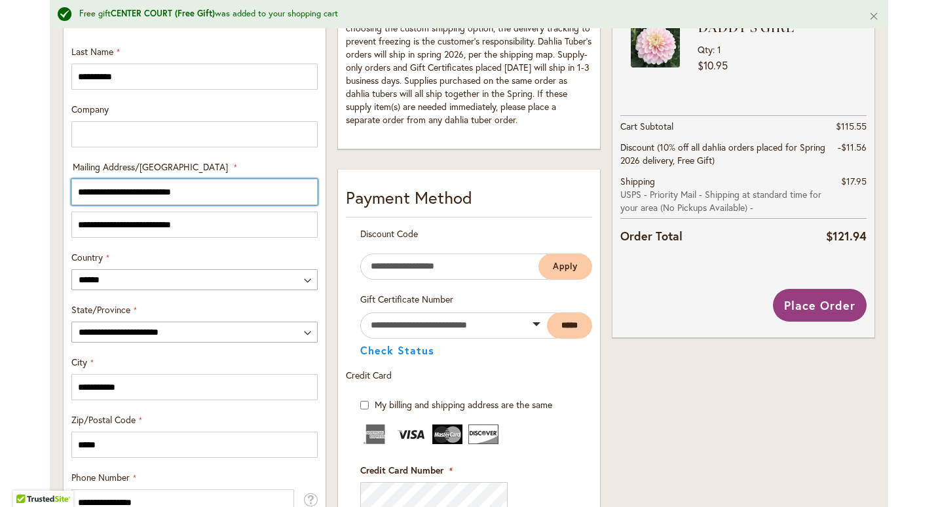
drag, startPoint x: 221, startPoint y: 196, endPoint x: 14, endPoint y: 196, distance: 207.5
click at [14, 196] on div "Toggle Nav Free gift CENTER COURT (Free Gift) was added to your shopping cart C…" at bounding box center [469, 258] width 938 height 1479
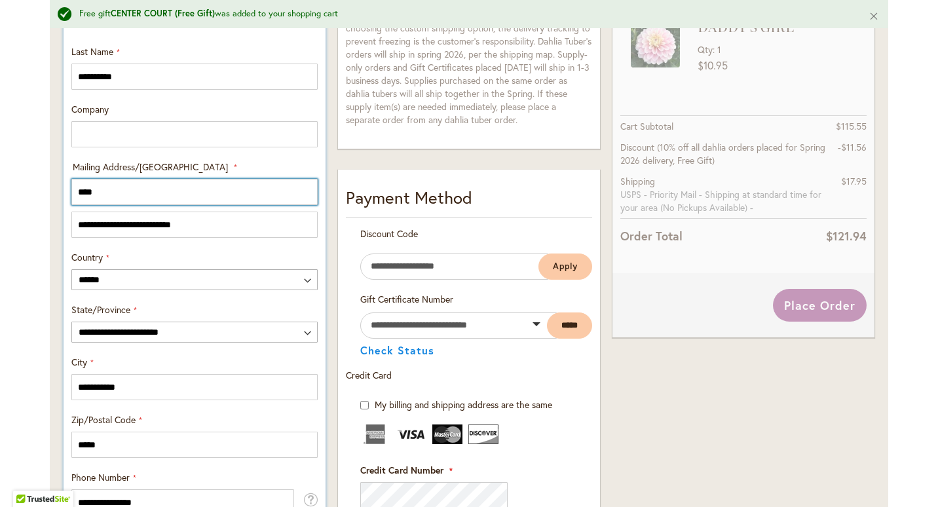
type input "**********"
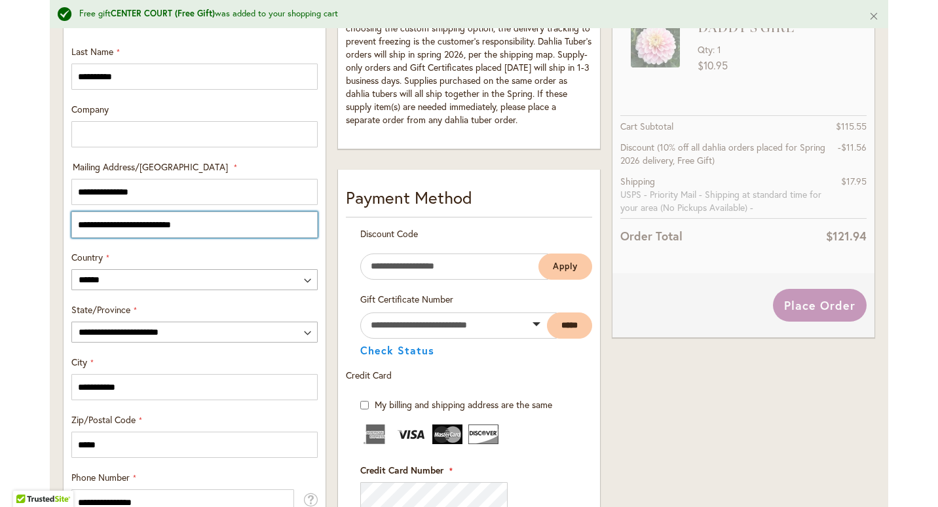
drag, startPoint x: 217, startPoint y: 219, endPoint x: 6, endPoint y: 222, distance: 211.5
click at [6, 222] on div "Toggle Nav Free gift CENTER COURT (Free Gift) was added to your shopping cart C…" at bounding box center [469, 258] width 938 height 1479
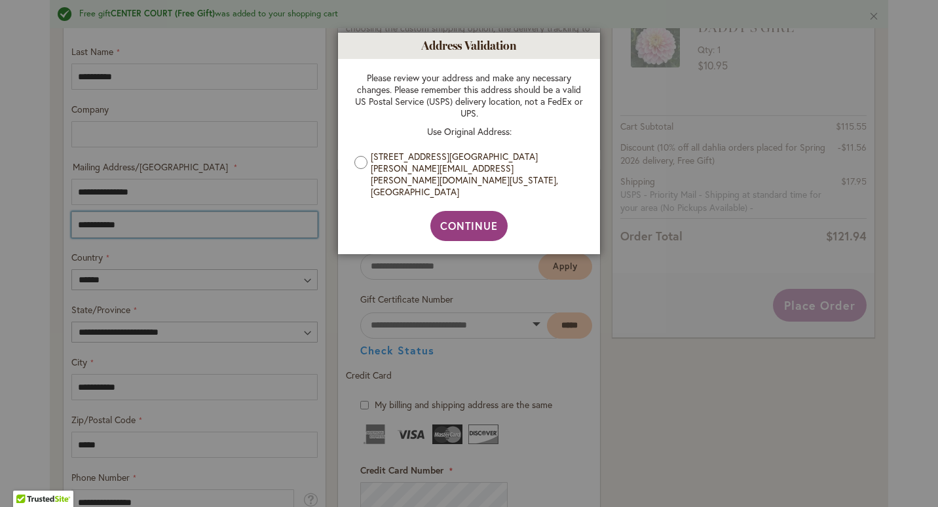
drag, startPoint x: 937, startPoint y: 286, endPoint x: 939, endPoint y: 252, distance: 34.1
click at [937, 252] on html "Please wait... Skip to Accessibility Information The store will not work correc…" at bounding box center [469, 253] width 938 height 507
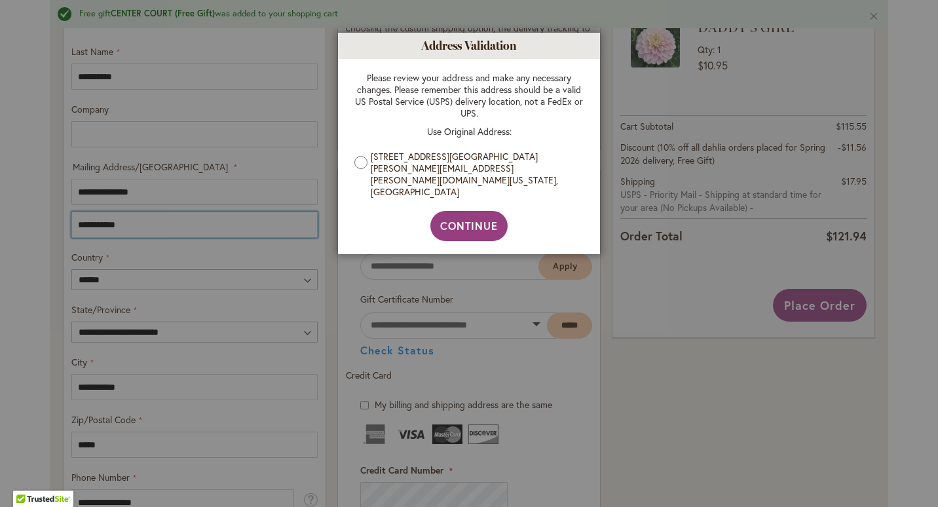
type input "**********"
click at [462, 211] on button "Continue" at bounding box center [469, 226] width 78 height 30
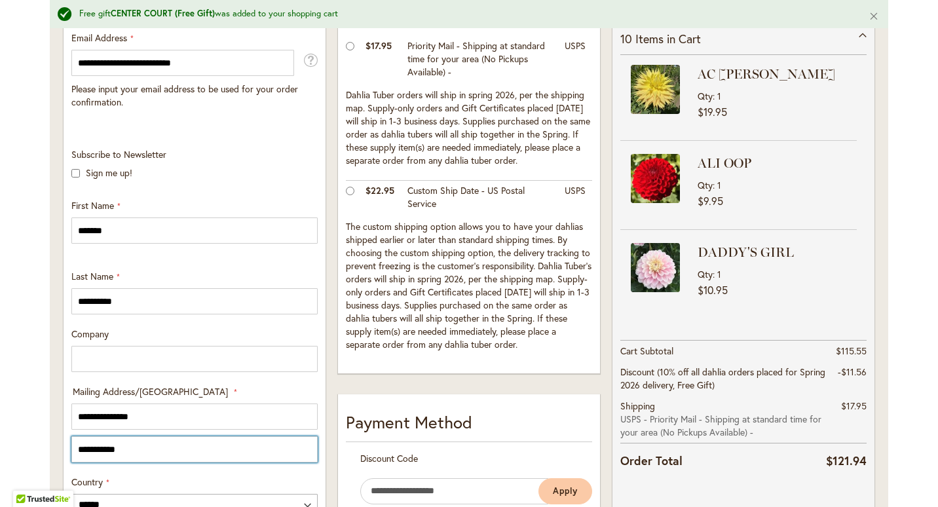
scroll to position [315, 0]
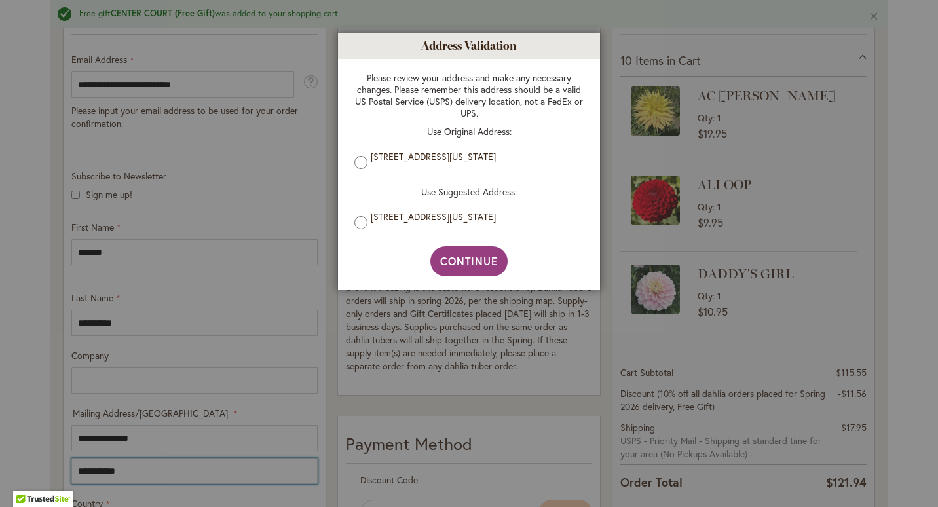
drag, startPoint x: 932, startPoint y: 231, endPoint x: 925, endPoint y: 160, distance: 71.7
click at [925, 160] on body "Please wait... Skip to Accessibility Information The store will not work correc…" at bounding box center [469, 253] width 938 height 507
click at [472, 267] on span "Continue" at bounding box center [469, 261] width 58 height 14
type input "**********"
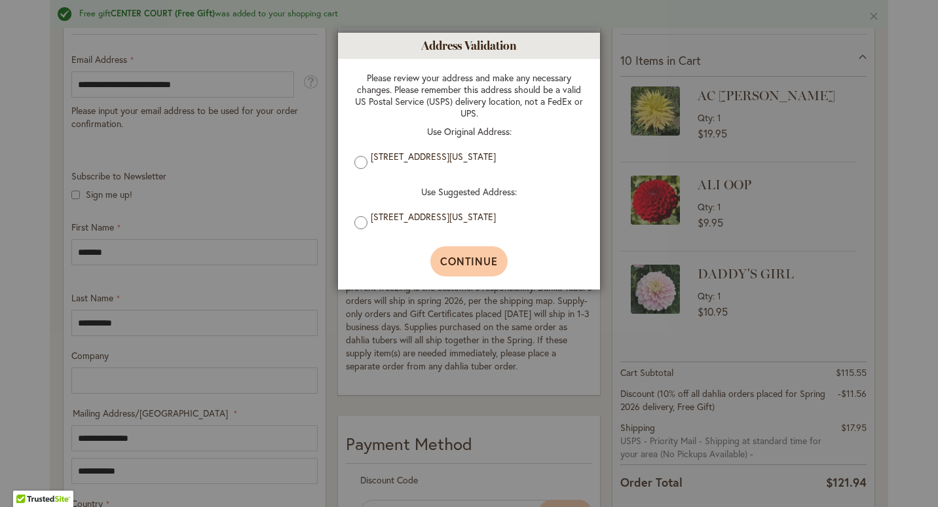
type input "**********"
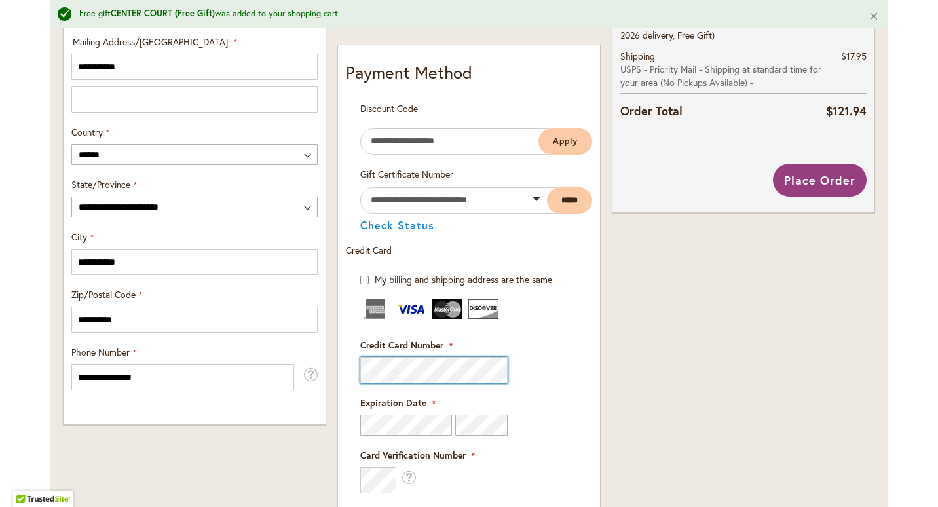
scroll to position [695, 0]
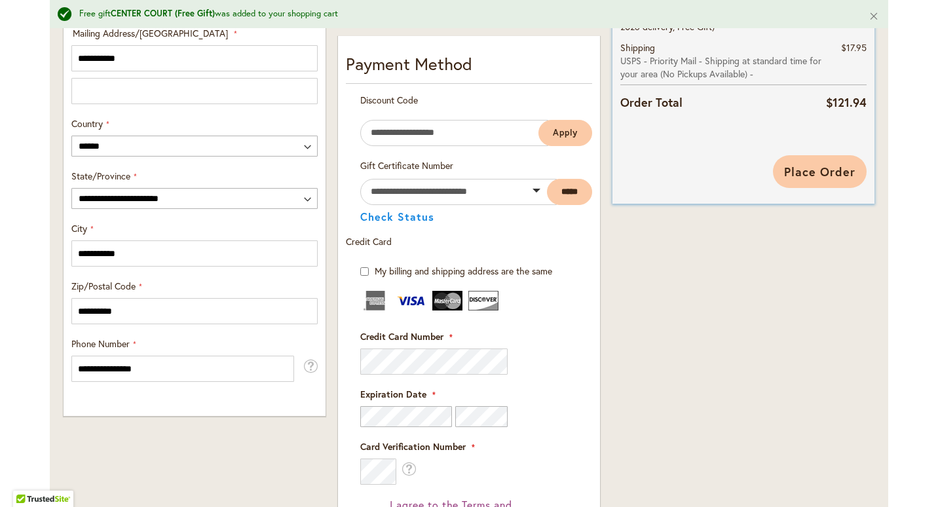
click at [794, 169] on span "Place Order" at bounding box center [819, 172] width 71 height 16
